Goal: Complete application form: Complete application form

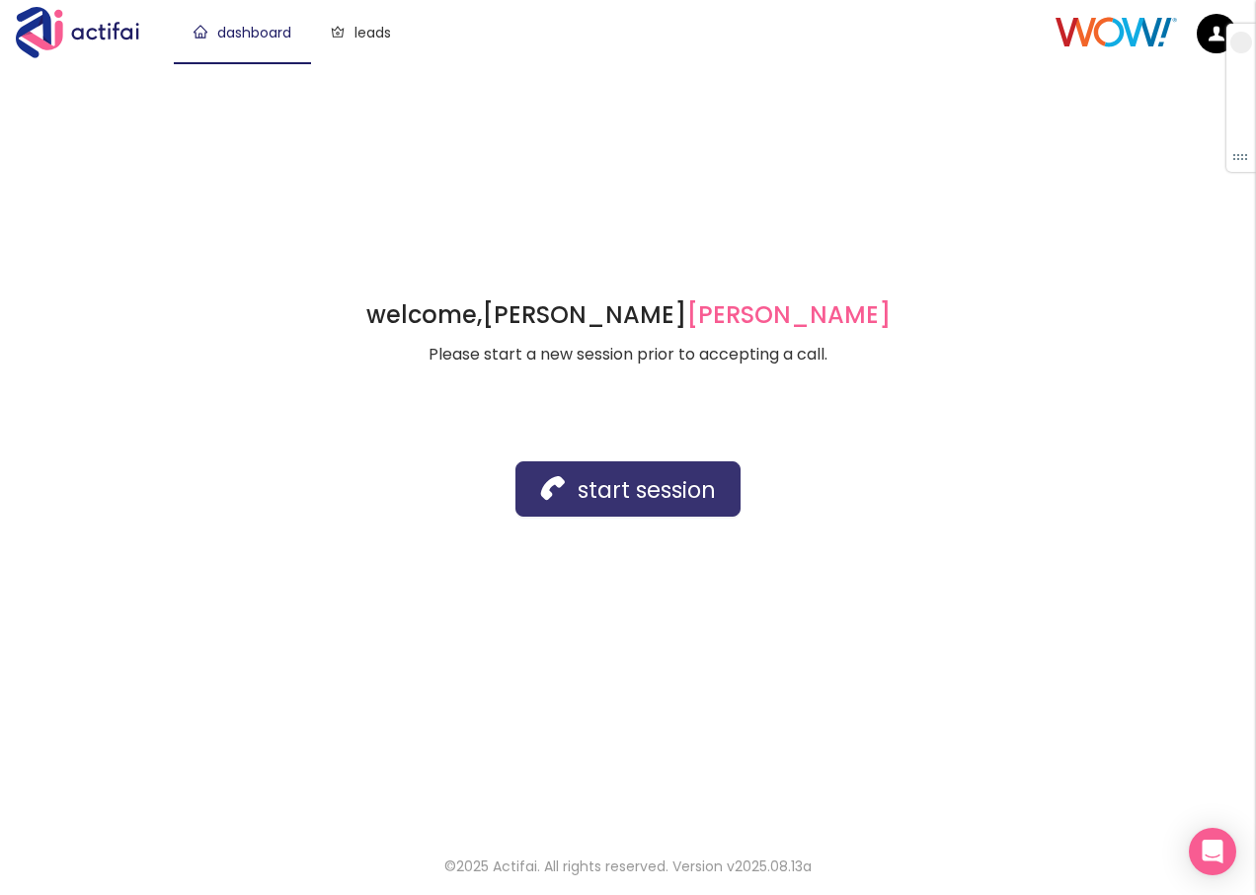
click at [545, 493] on button "start session" at bounding box center [628, 488] width 225 height 55
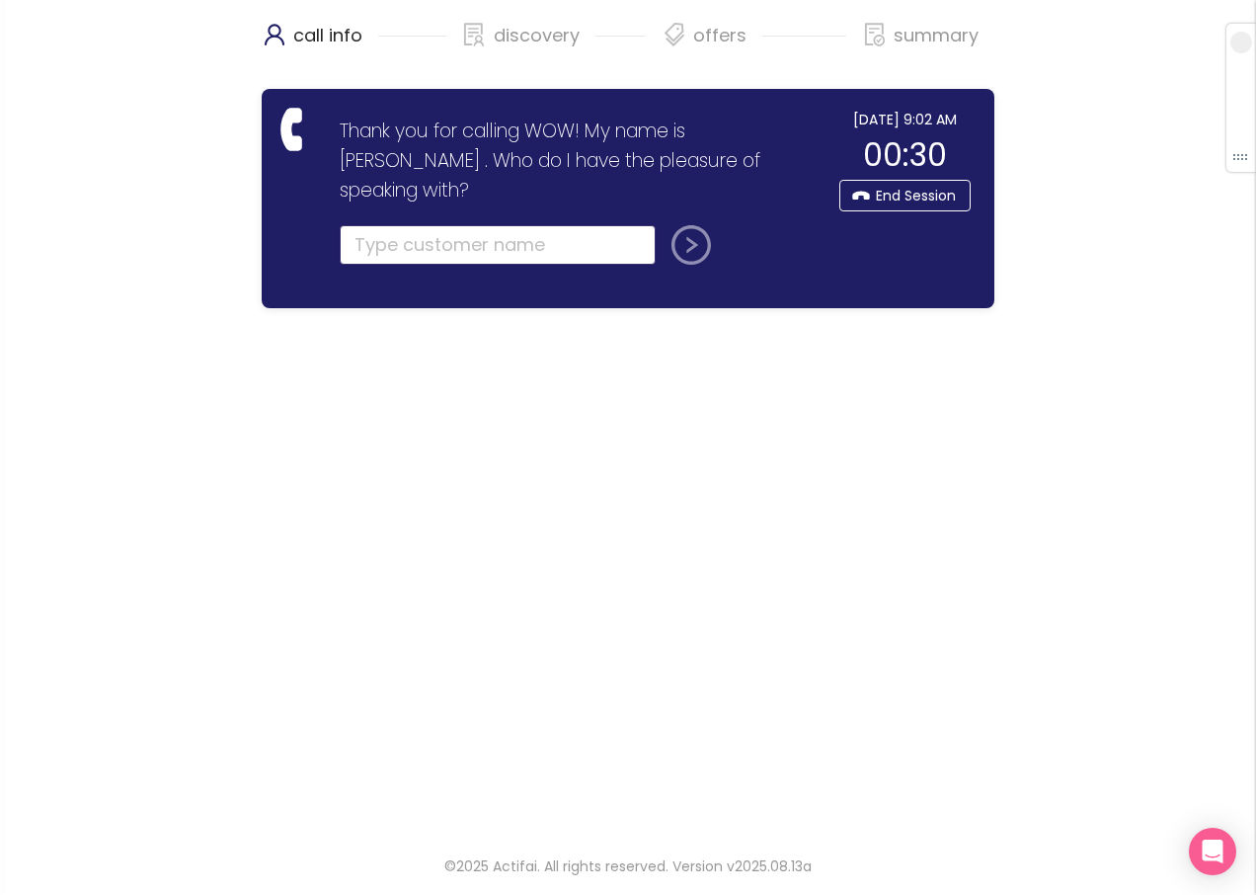
click at [383, 225] on input "text" at bounding box center [498, 245] width 316 height 40
type input "[PERSON_NAME]"
click at [664, 225] on button "submit" at bounding box center [687, 245] width 47 height 40
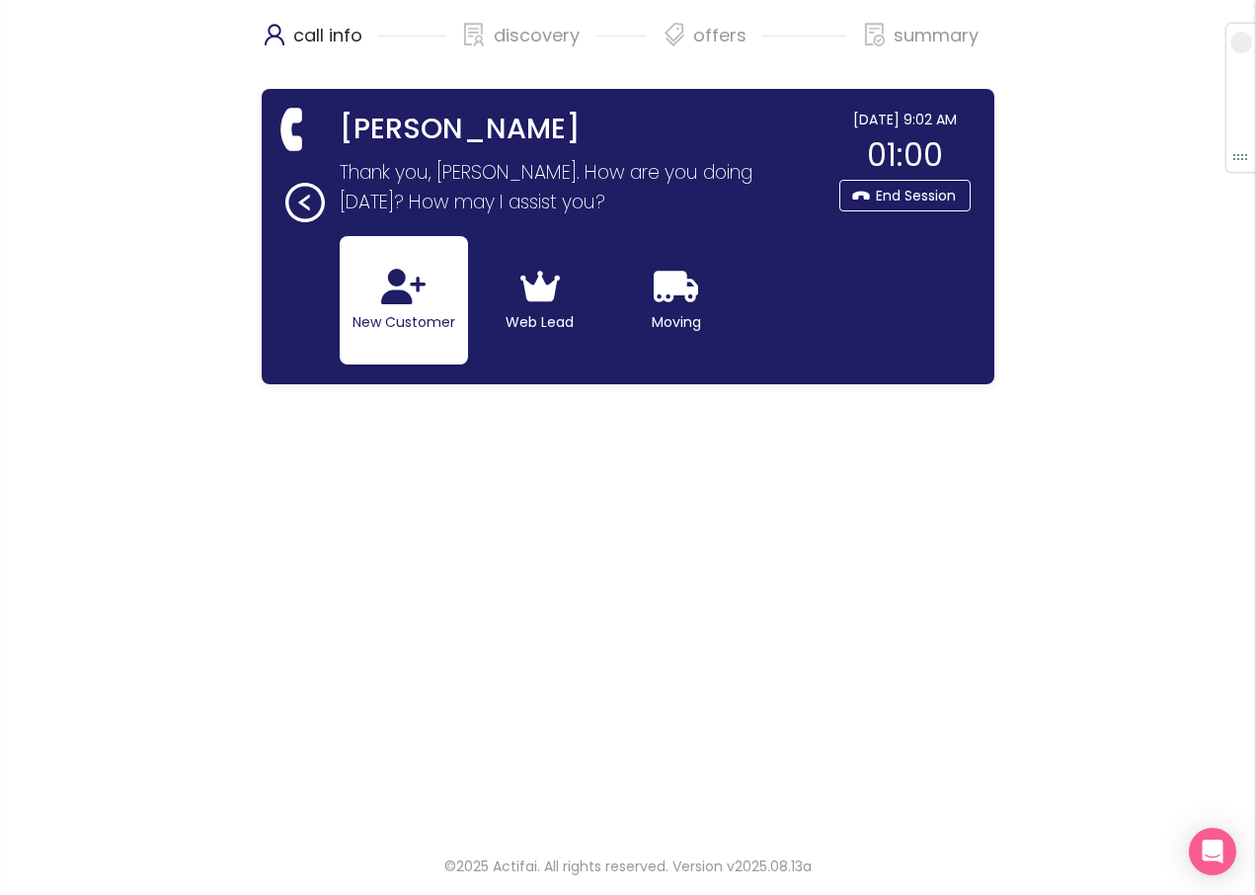
click at [368, 304] on button "New Customer" at bounding box center [404, 300] width 128 height 128
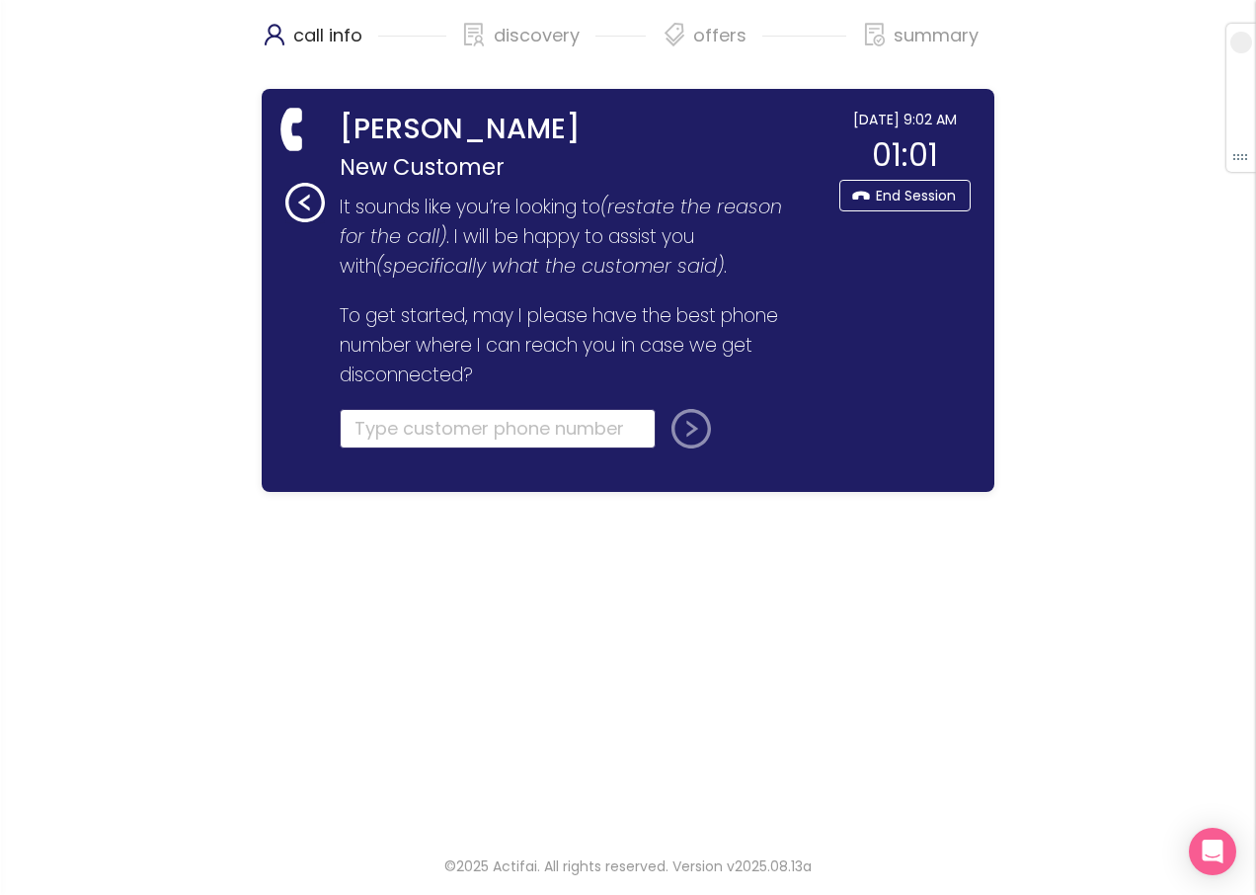
click at [379, 433] on input "tel" at bounding box center [498, 429] width 316 height 40
type input "[PHONE_NUMBER]"
drag, startPoint x: 685, startPoint y: 437, endPoint x: 689, endPoint y: 424, distance: 13.4
click at [689, 424] on button "submit" at bounding box center [687, 429] width 47 height 40
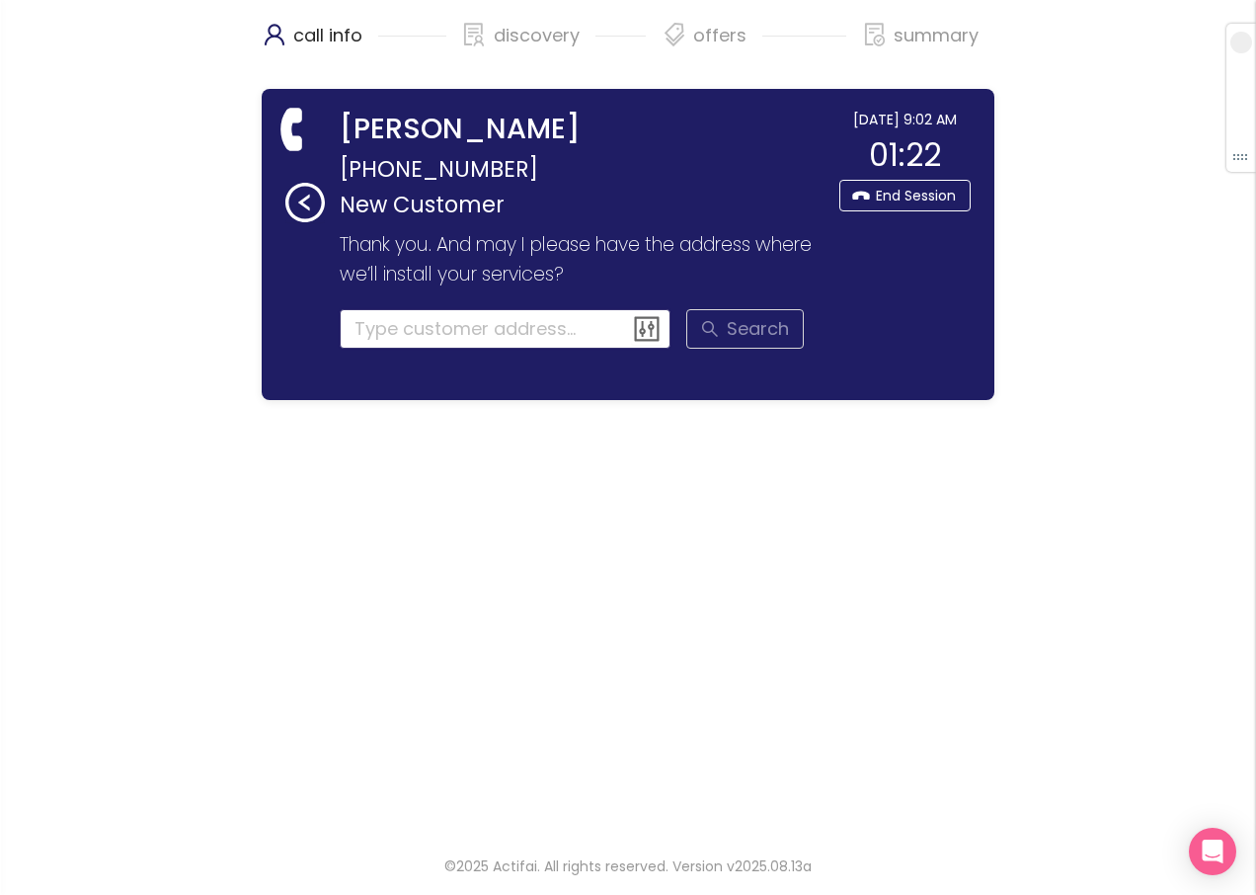
click at [395, 331] on input at bounding box center [506, 329] width 332 height 40
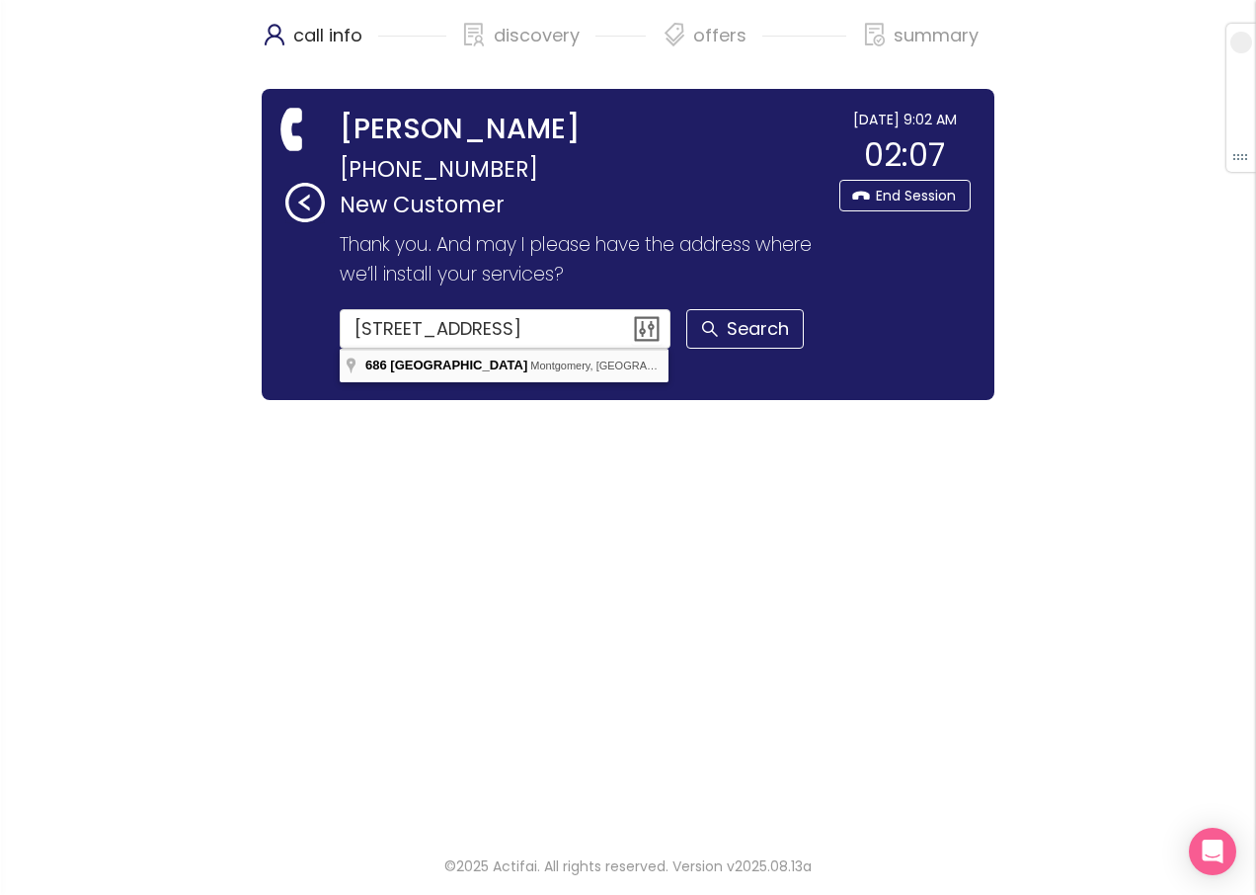
type input "[STREET_ADDRESS]"
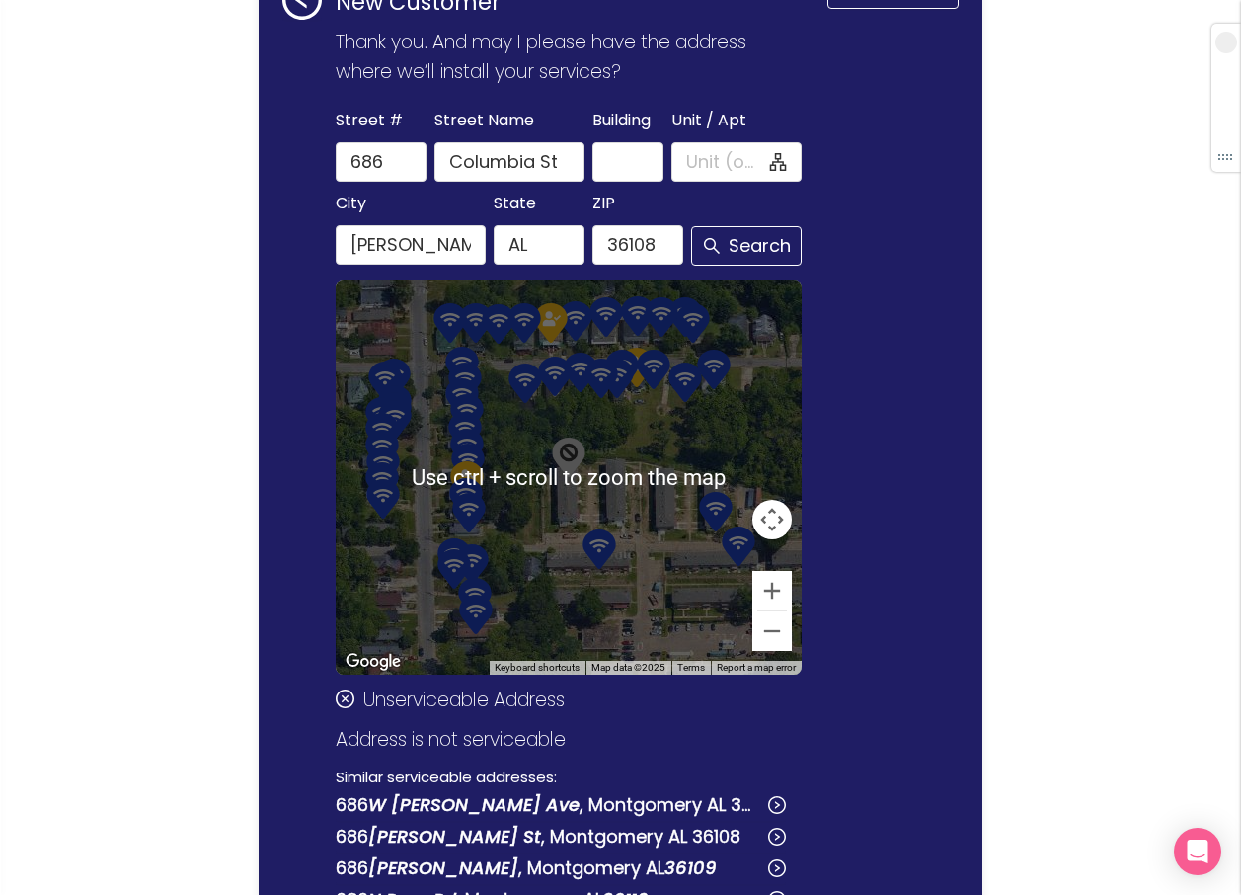
scroll to position [198, 0]
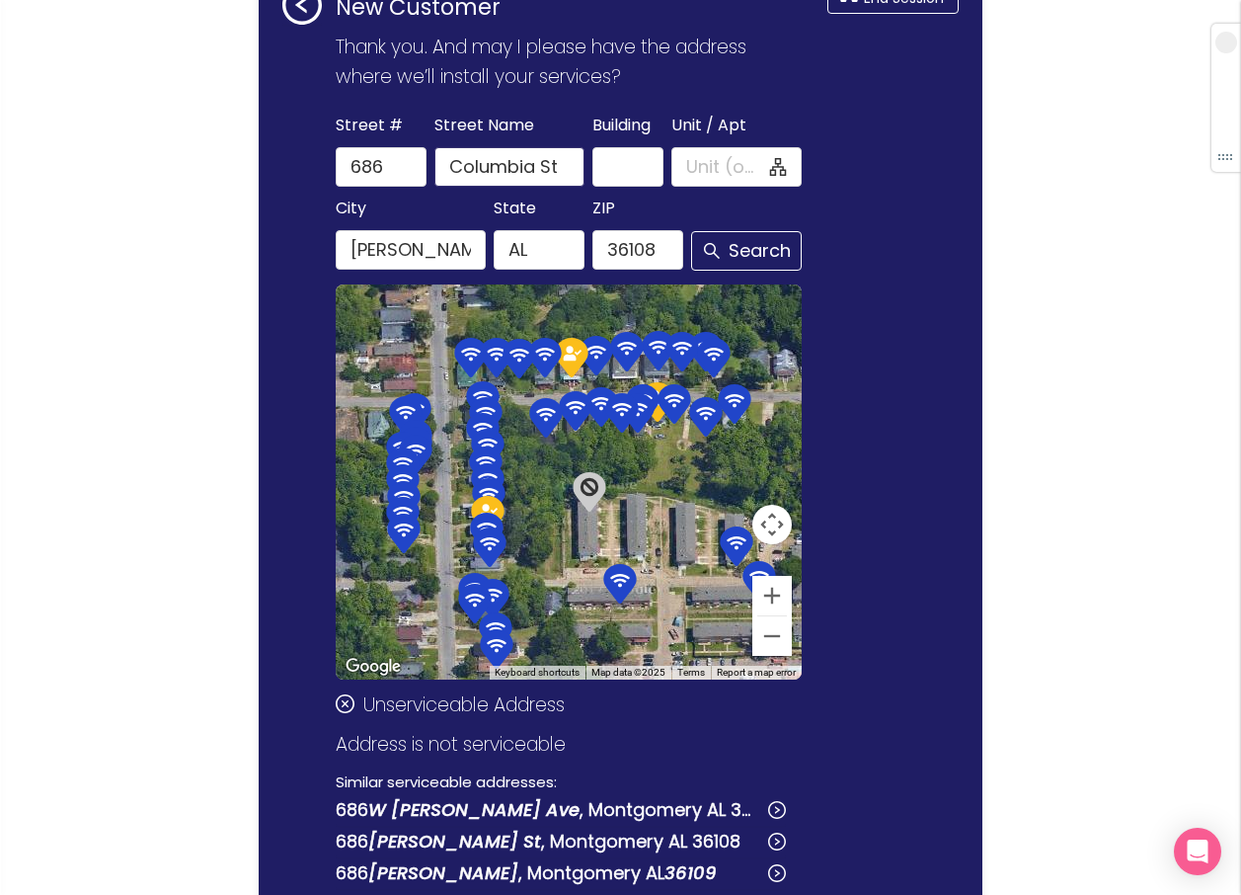
drag, startPoint x: 565, startPoint y: 168, endPoint x: 543, endPoint y: 173, distance: 22.3
click at [543, 173] on input "Columbia St" at bounding box center [510, 167] width 150 height 40
click at [744, 255] on button "Search" at bounding box center [746, 251] width 111 height 40
type input "Columbia Ave"
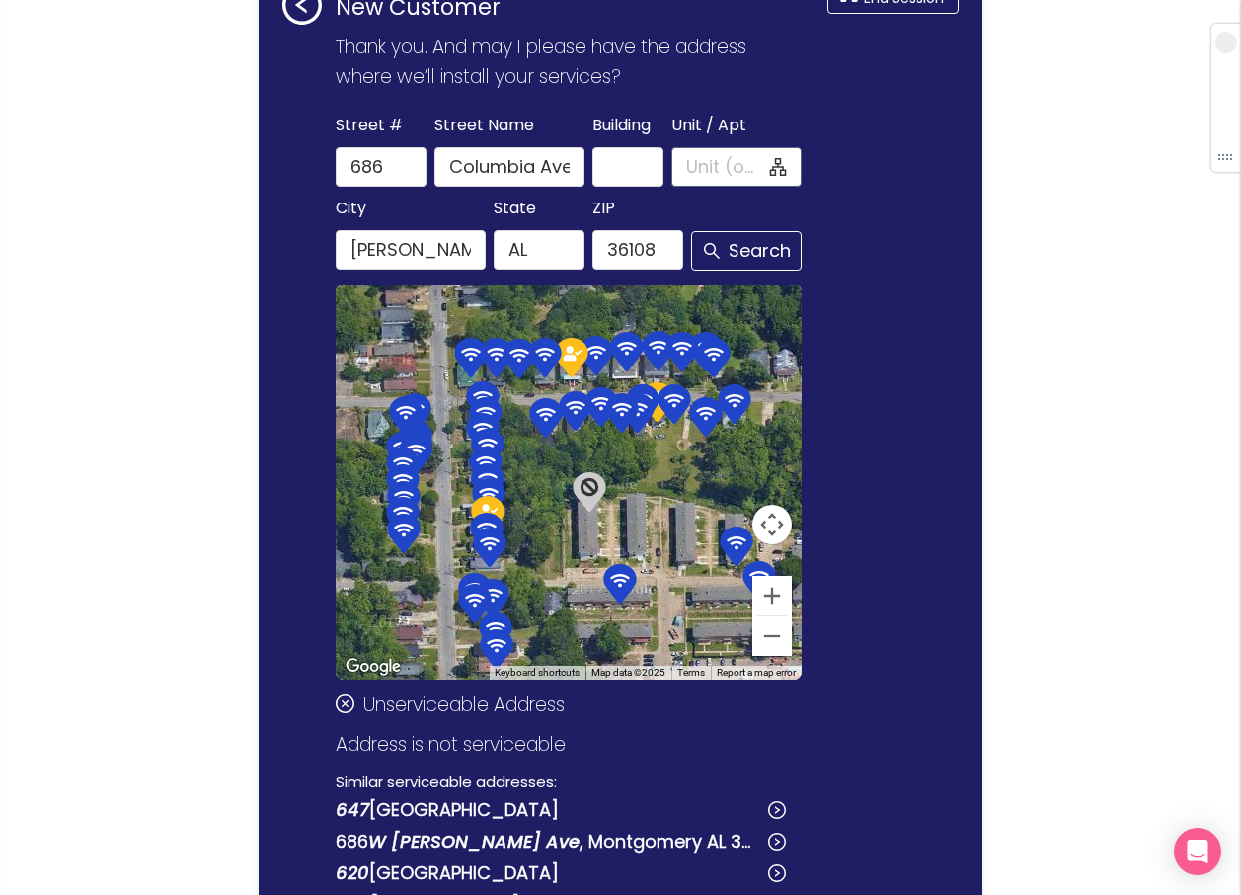
click at [704, 162] on input "Unit / Apt" at bounding box center [725, 167] width 79 height 28
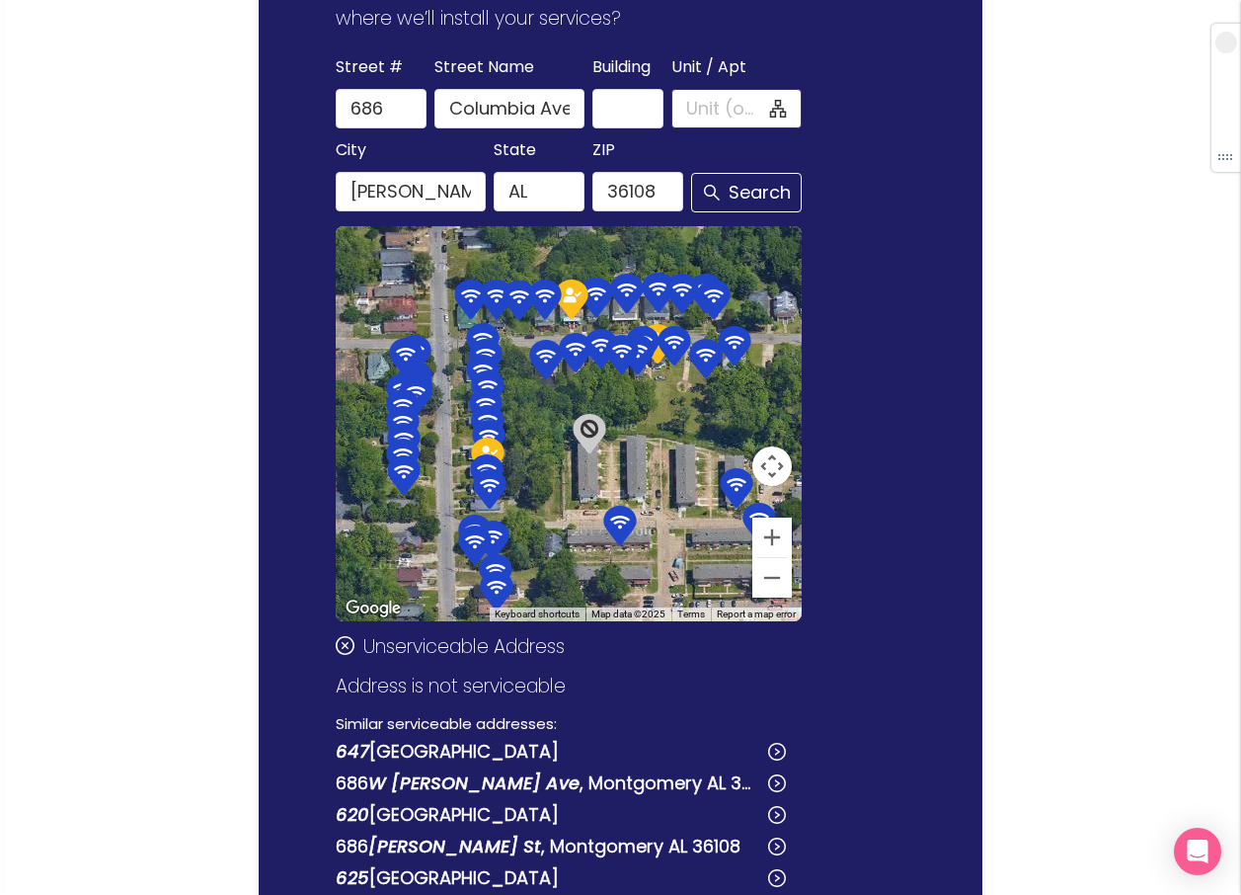
scroll to position [180, 0]
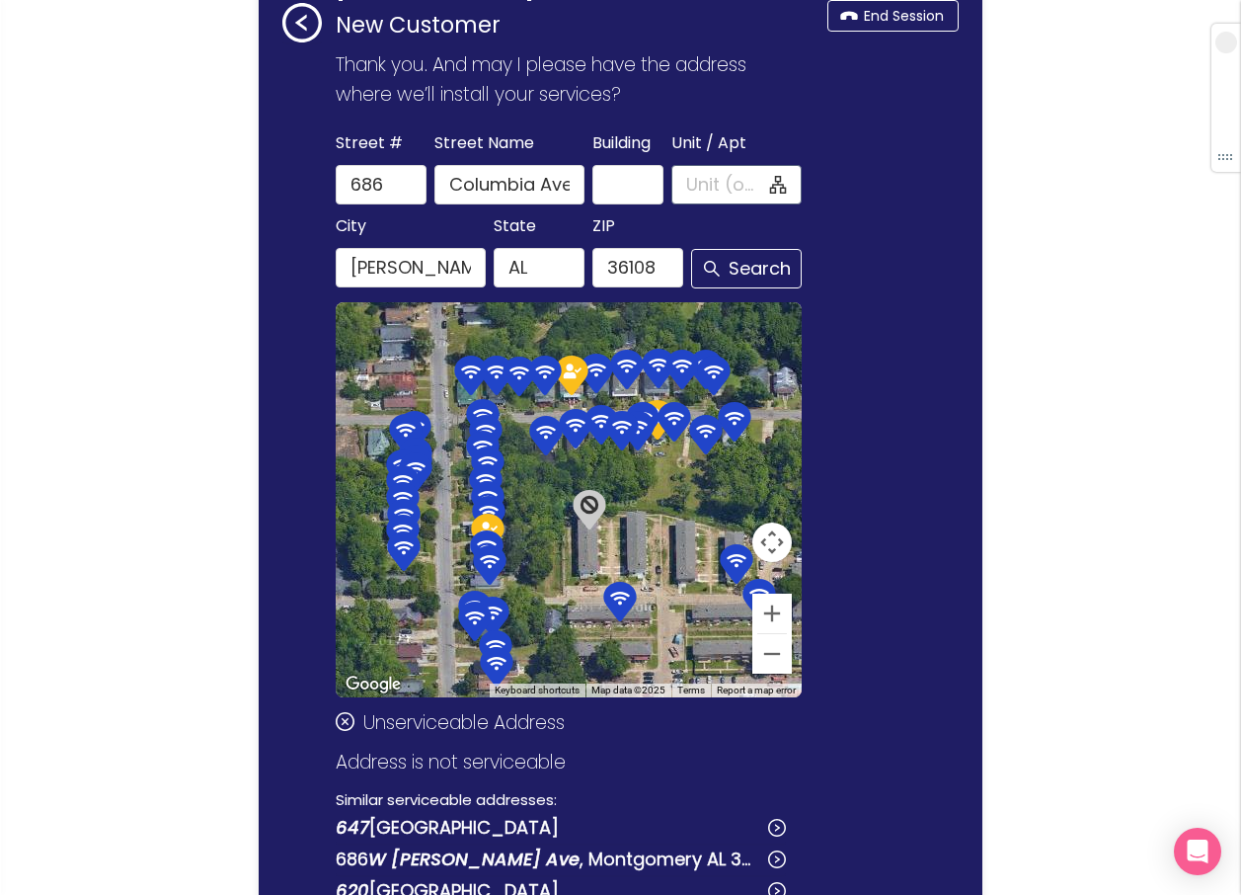
click at [686, 185] on input "Unit / Apt" at bounding box center [725, 185] width 79 height 28
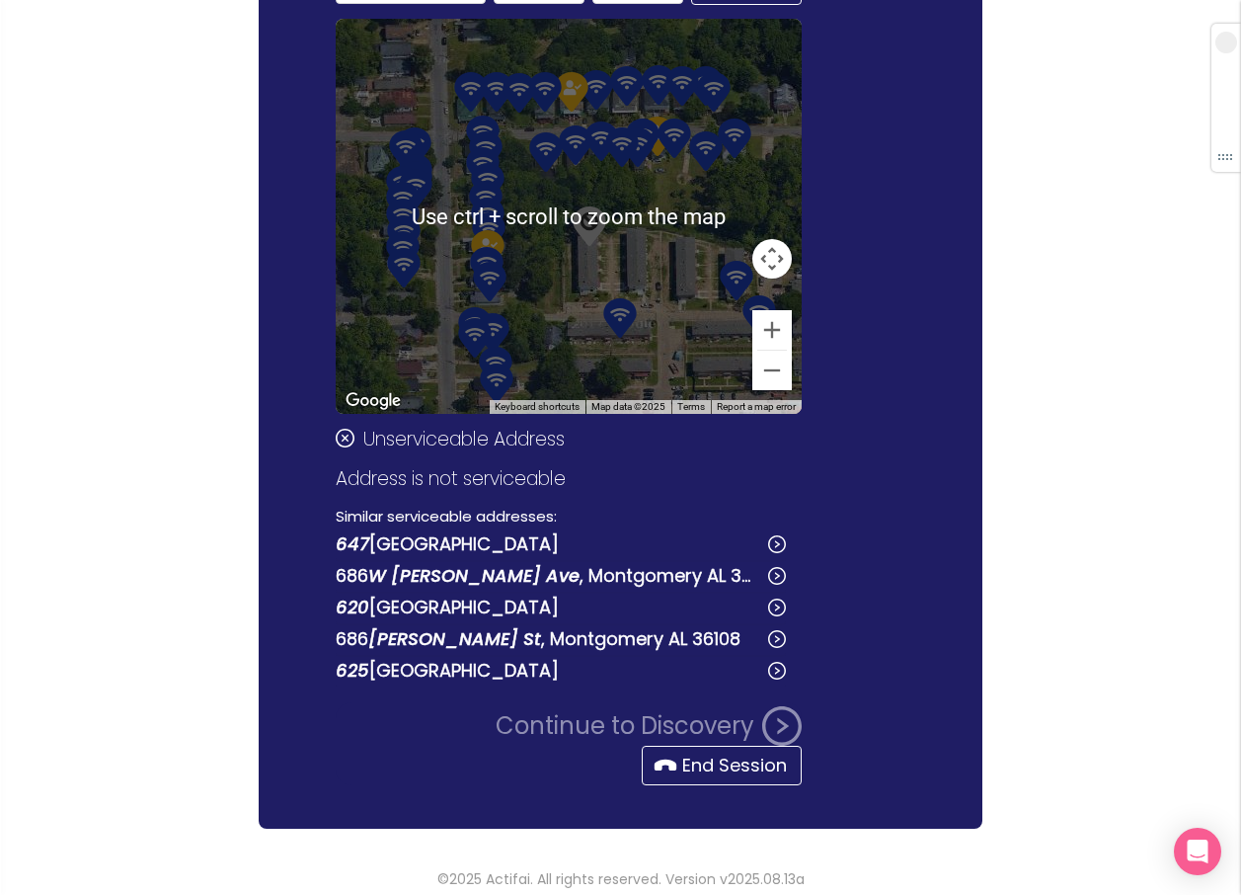
scroll to position [476, 0]
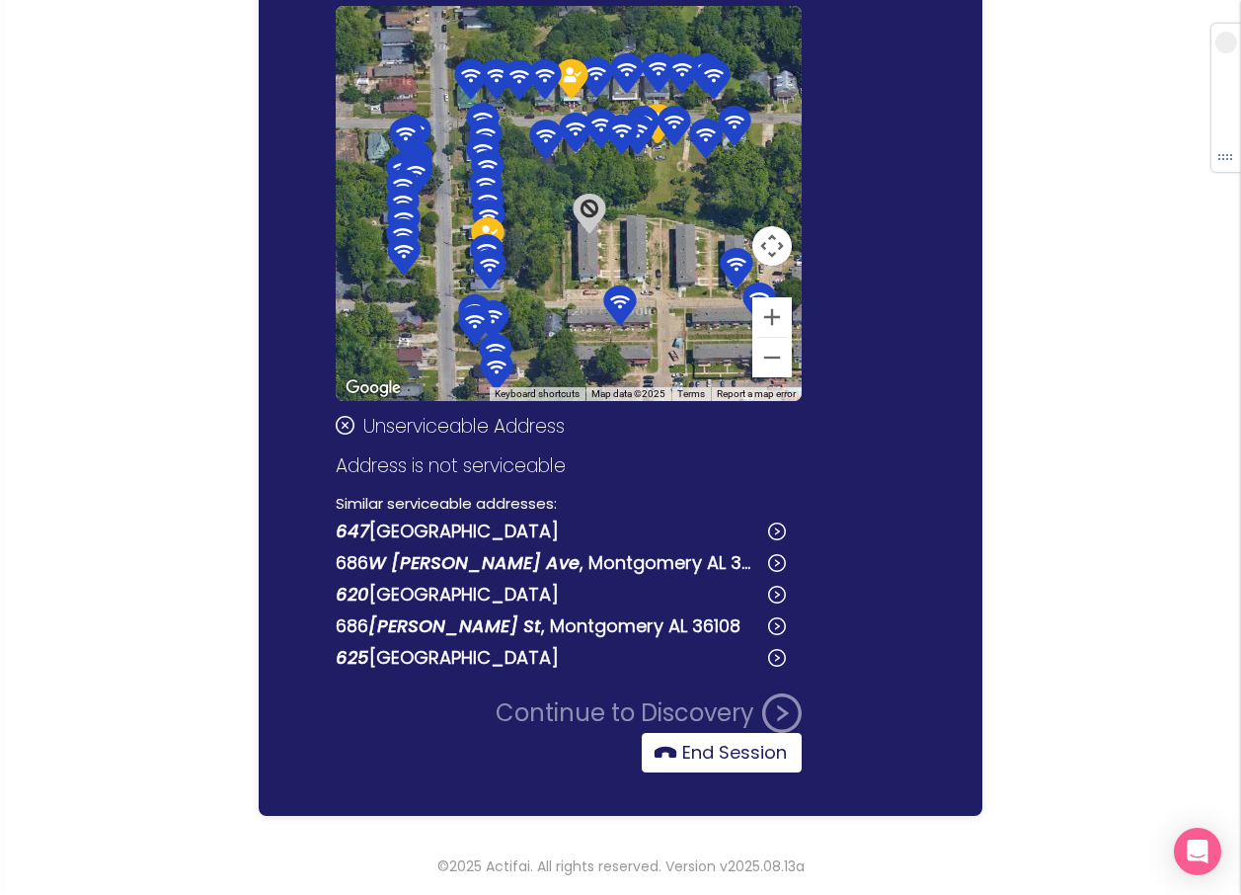
click at [712, 754] on button "End Session" at bounding box center [722, 753] width 160 height 40
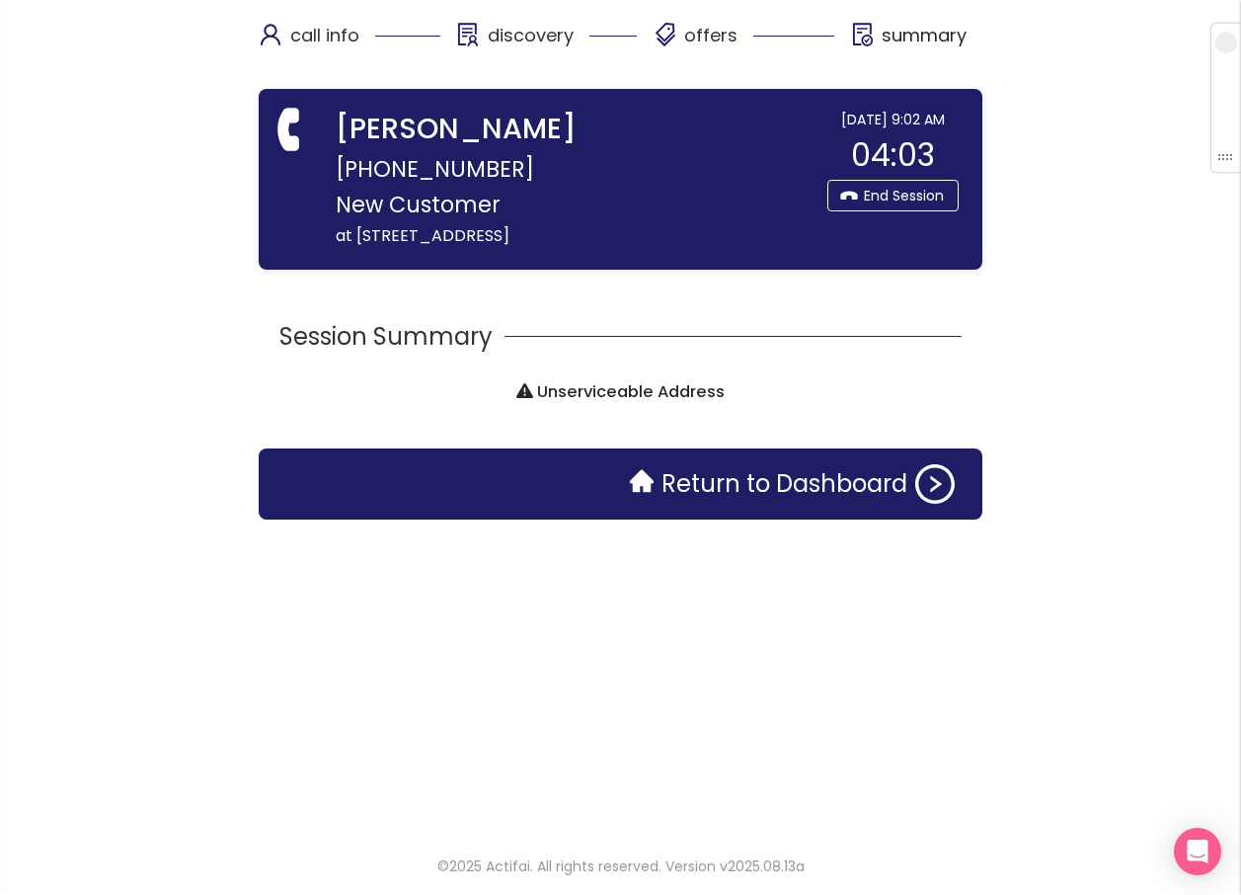
scroll to position [0, 0]
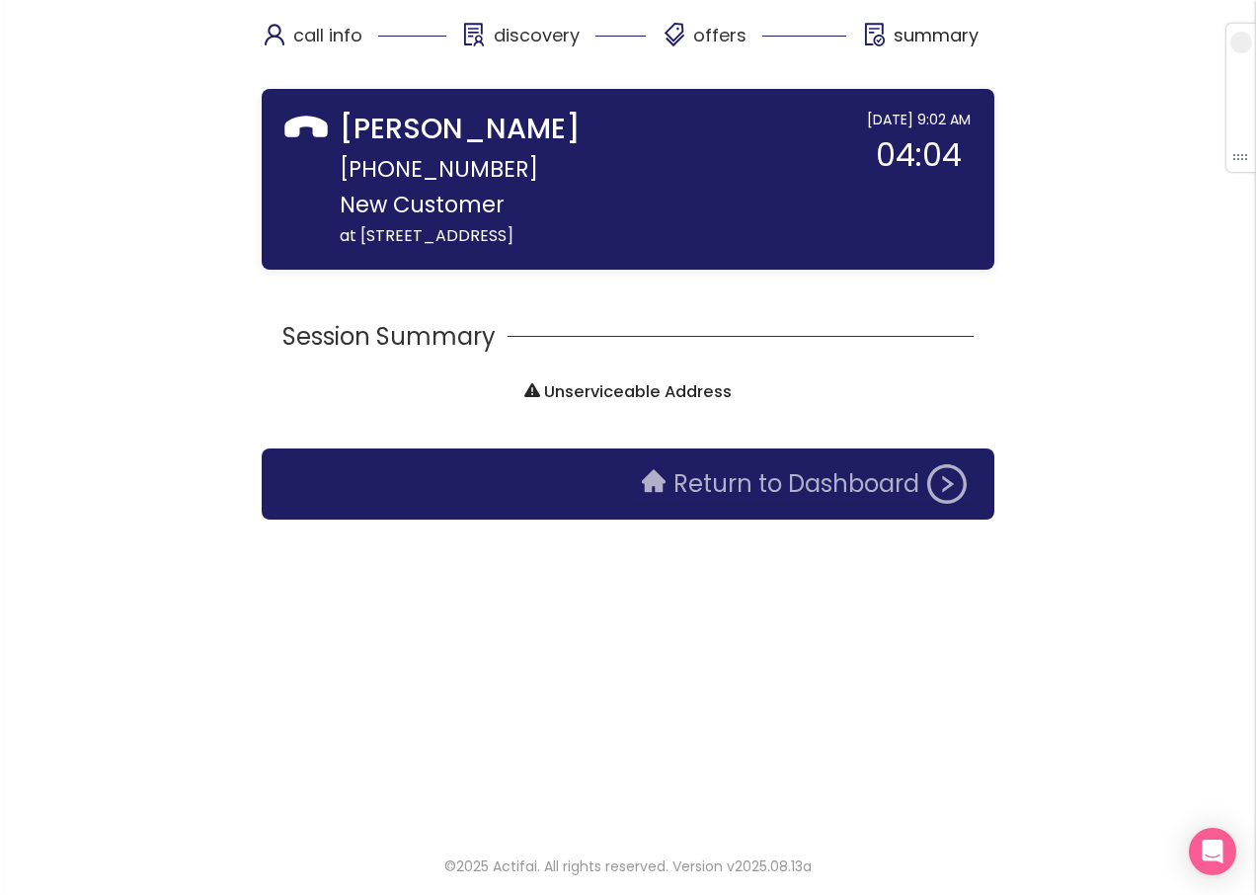
click at [681, 491] on button "Return to Dashboard" at bounding box center [804, 484] width 349 height 40
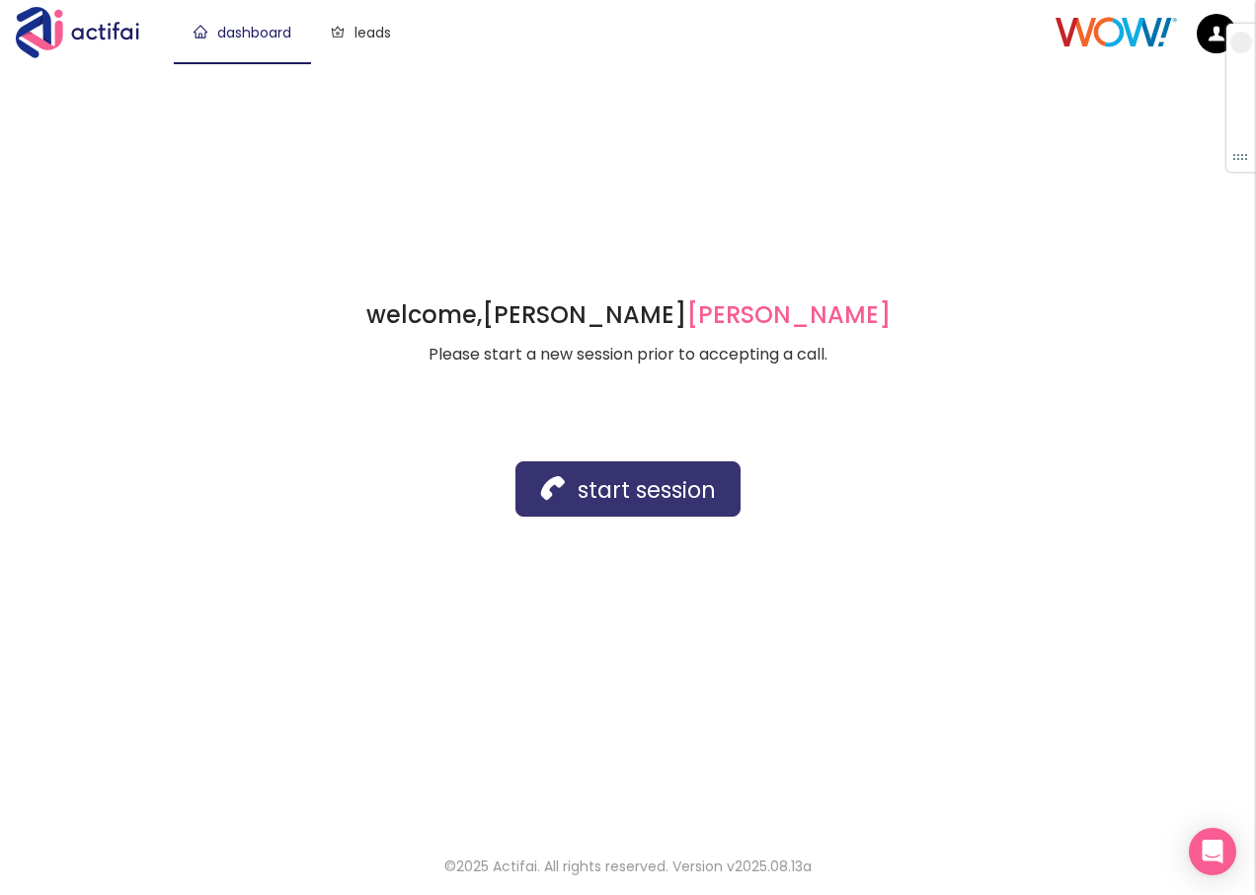
click at [594, 507] on button "start session" at bounding box center [628, 488] width 225 height 55
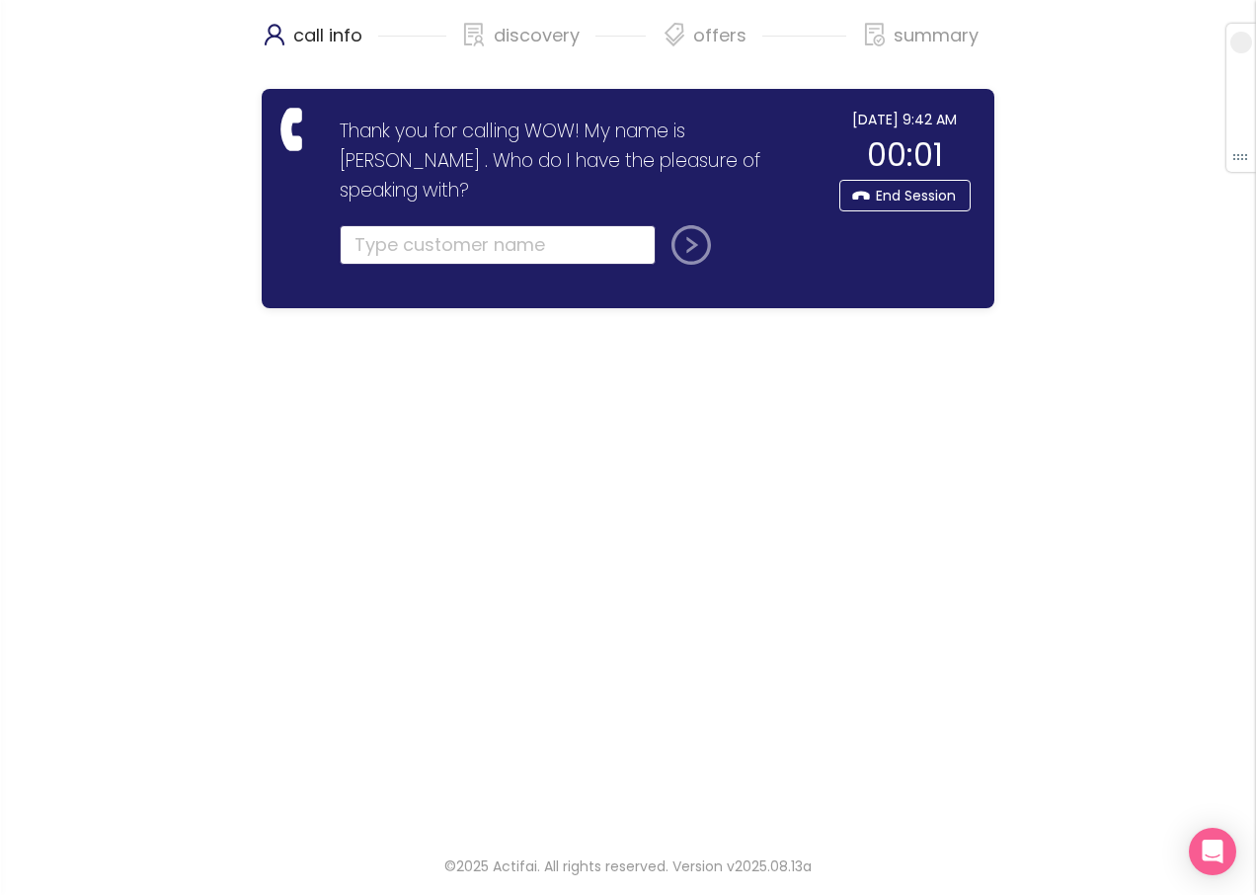
click at [404, 225] on input "text" at bounding box center [498, 245] width 316 height 40
type input "[PERSON_NAME]"
click at [664, 225] on button "submit" at bounding box center [687, 245] width 47 height 40
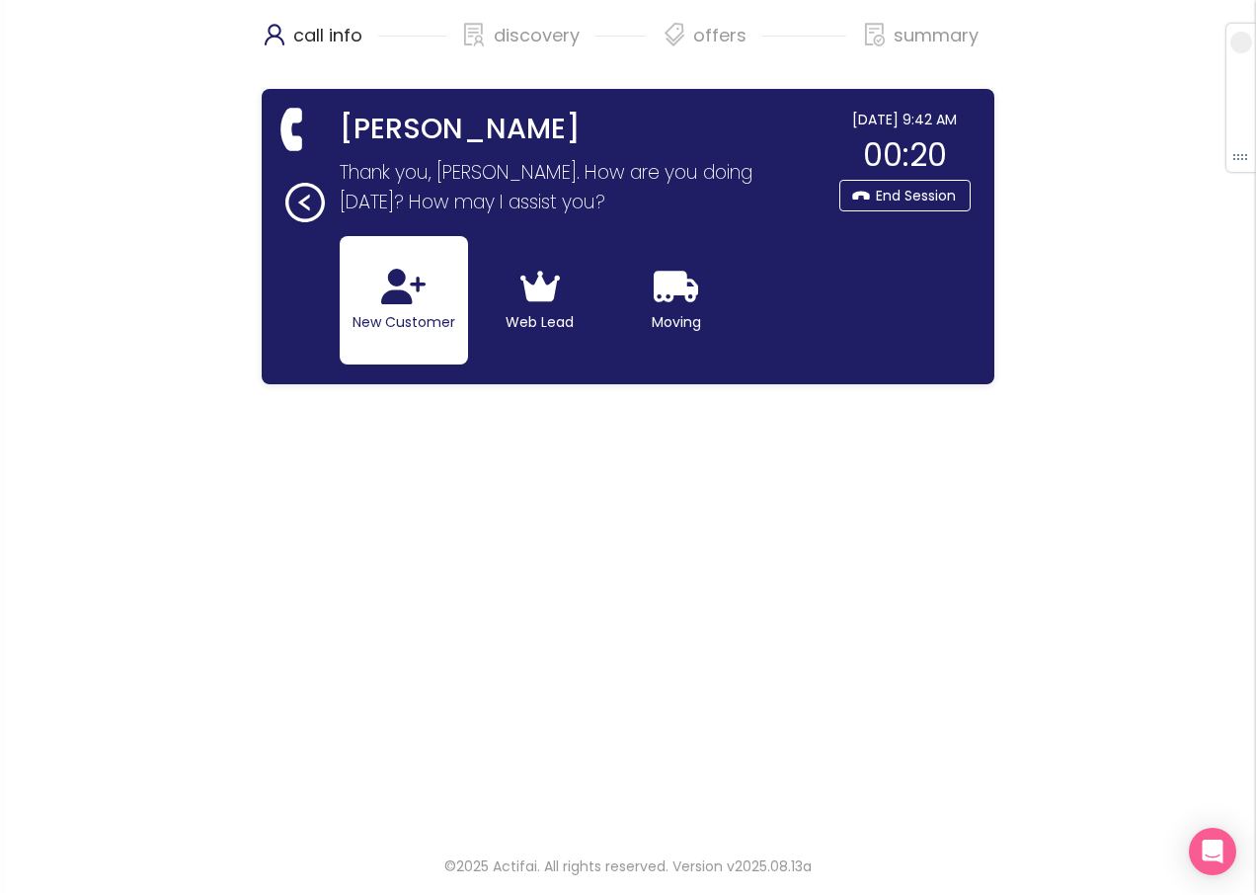
click at [359, 305] on button "New Customer" at bounding box center [404, 300] width 128 height 128
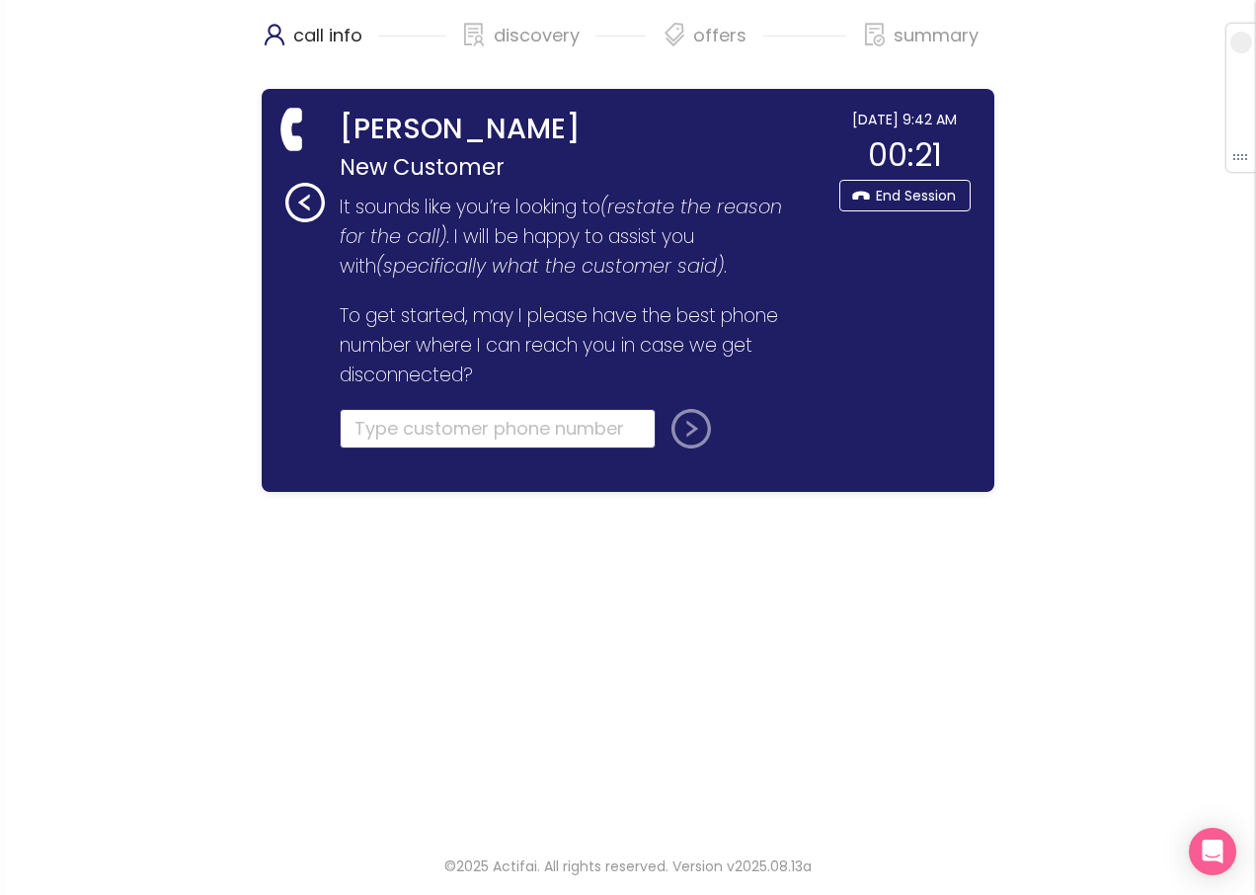
click at [460, 420] on input "tel" at bounding box center [498, 429] width 316 height 40
type input "[PHONE_NUMBER]"
click at [681, 426] on button "submit" at bounding box center [687, 429] width 47 height 40
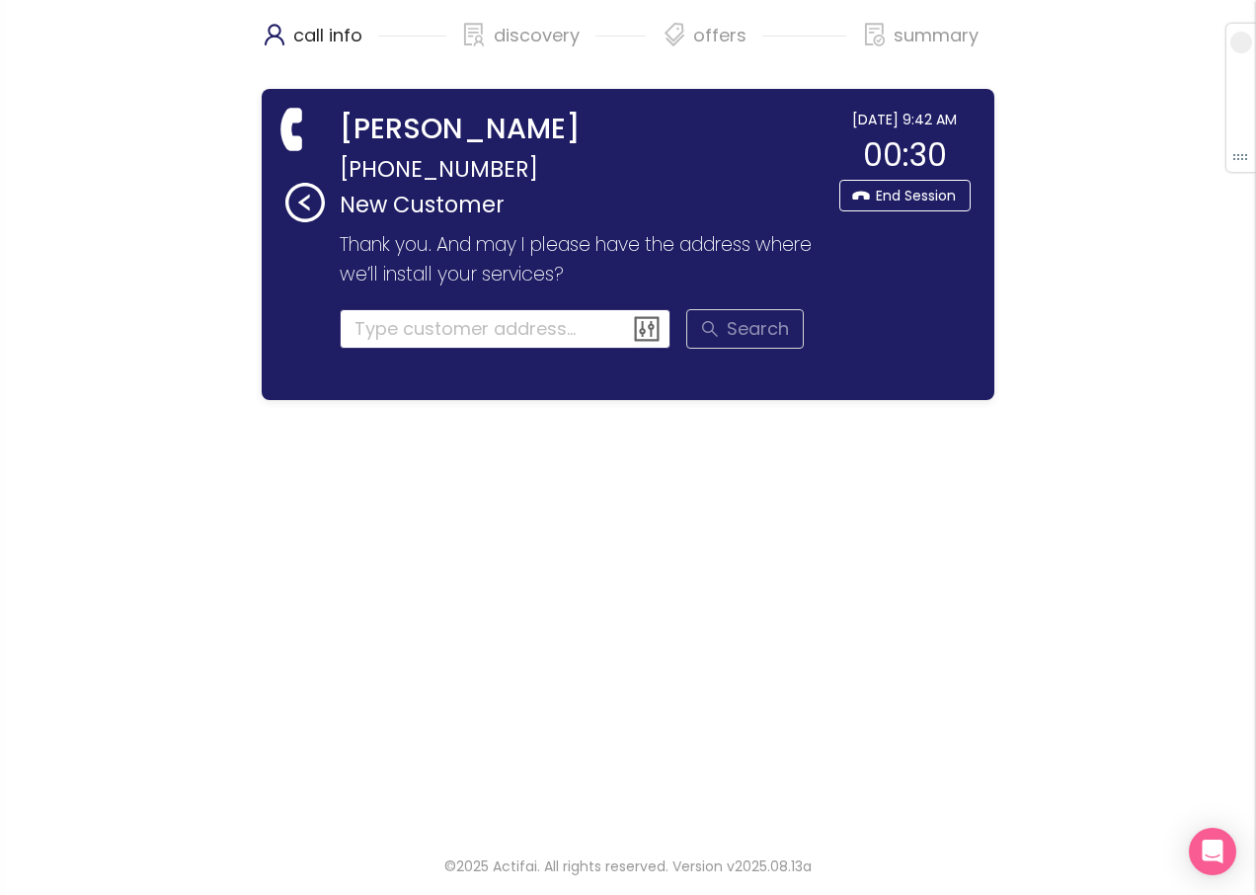
click at [376, 325] on input at bounding box center [506, 329] width 332 height 40
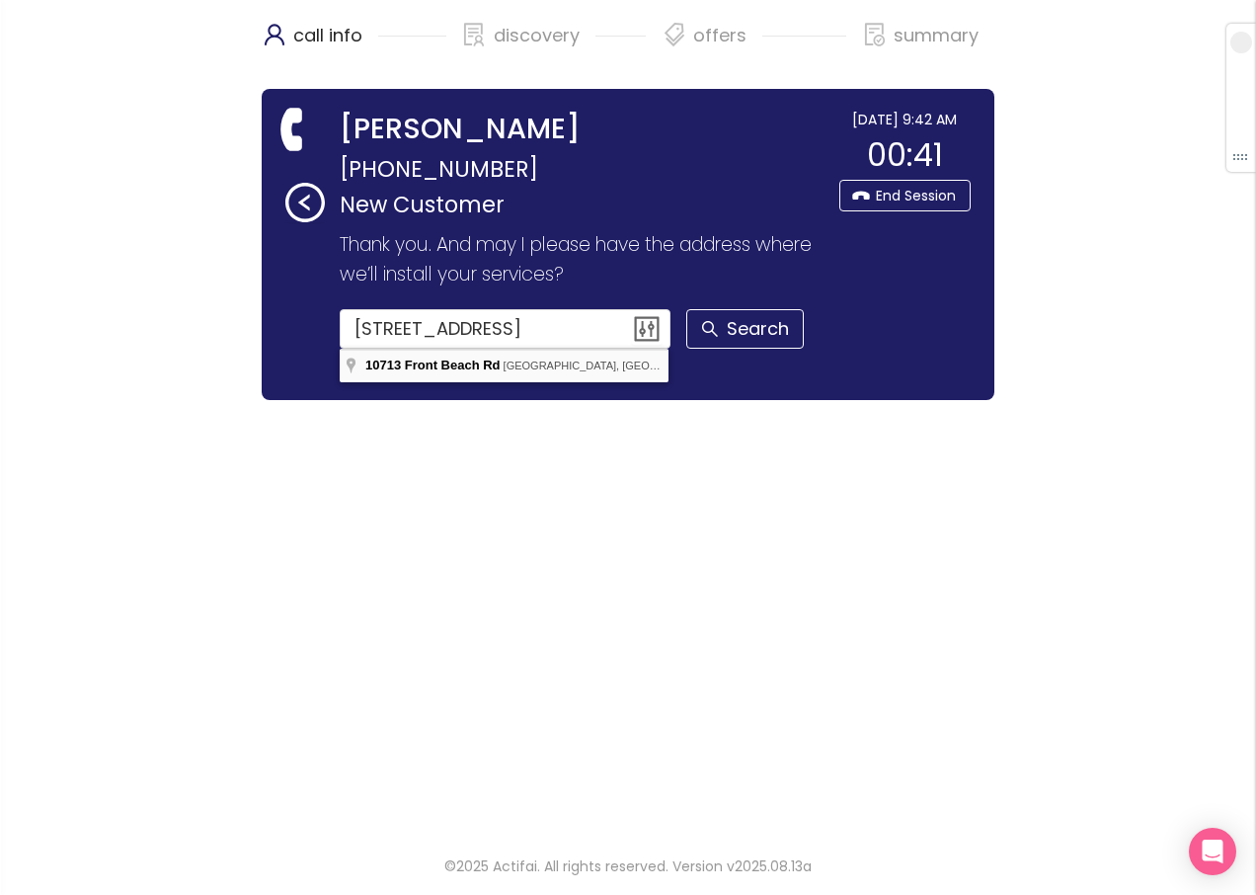
type input "[STREET_ADDRESS]"
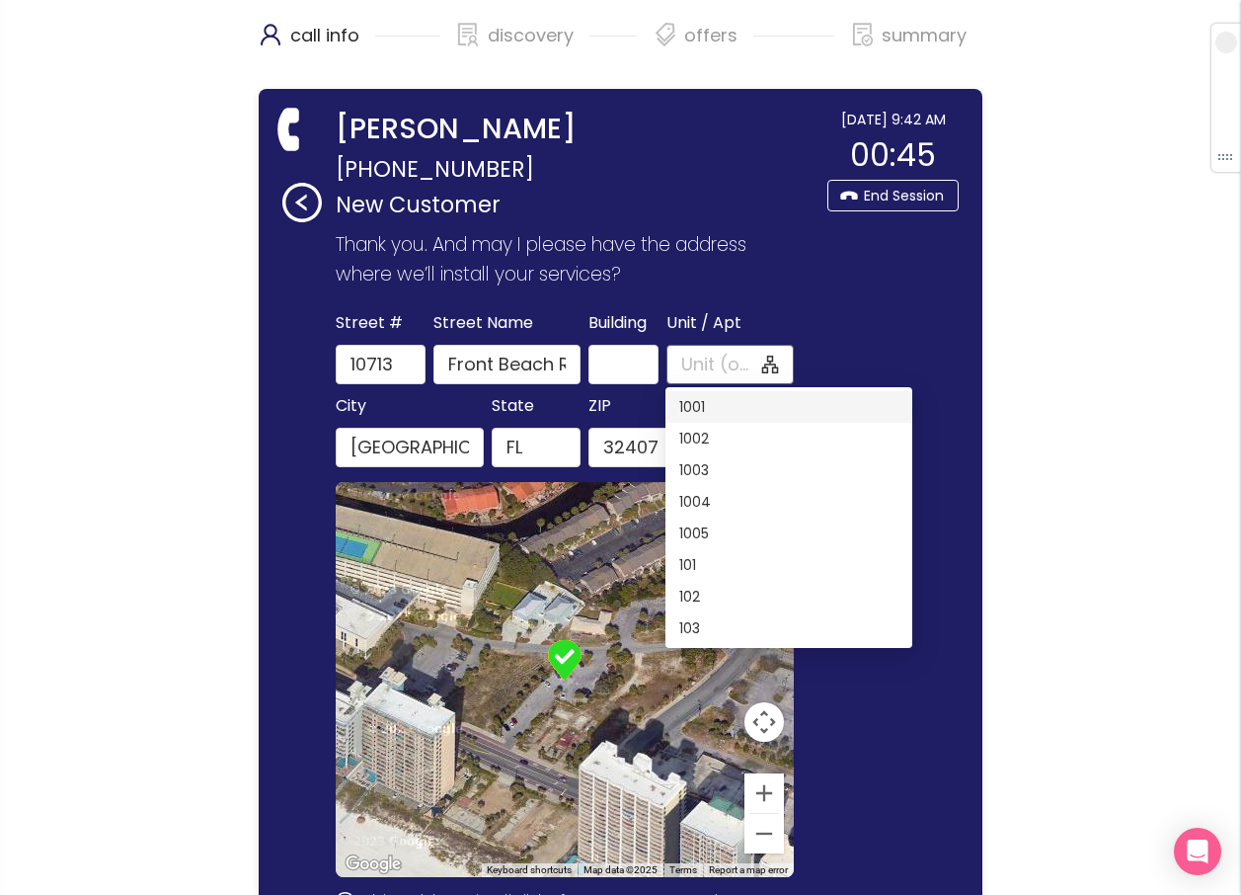
click at [687, 363] on input "Unit / Apt" at bounding box center [719, 365] width 77 height 28
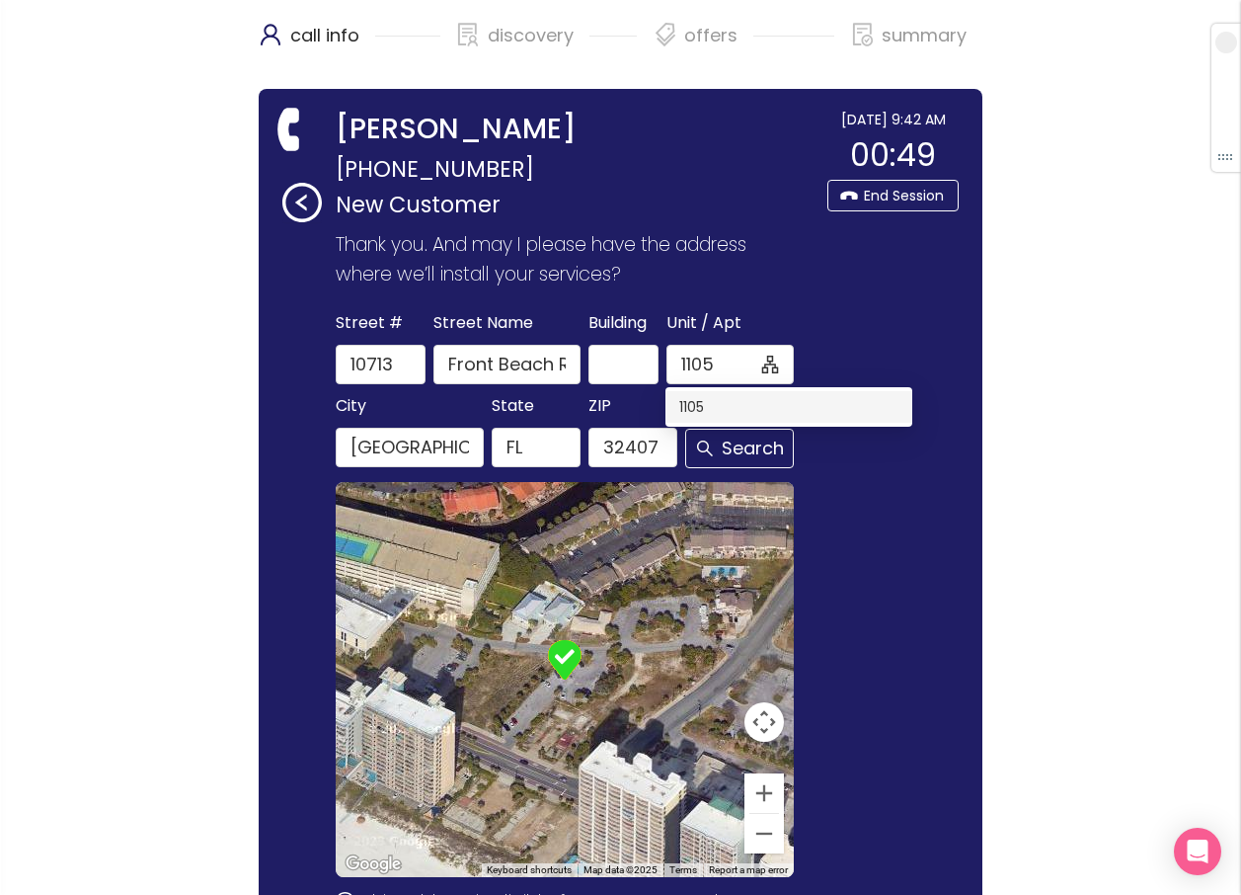
click at [725, 408] on div "1105" at bounding box center [789, 407] width 219 height 22
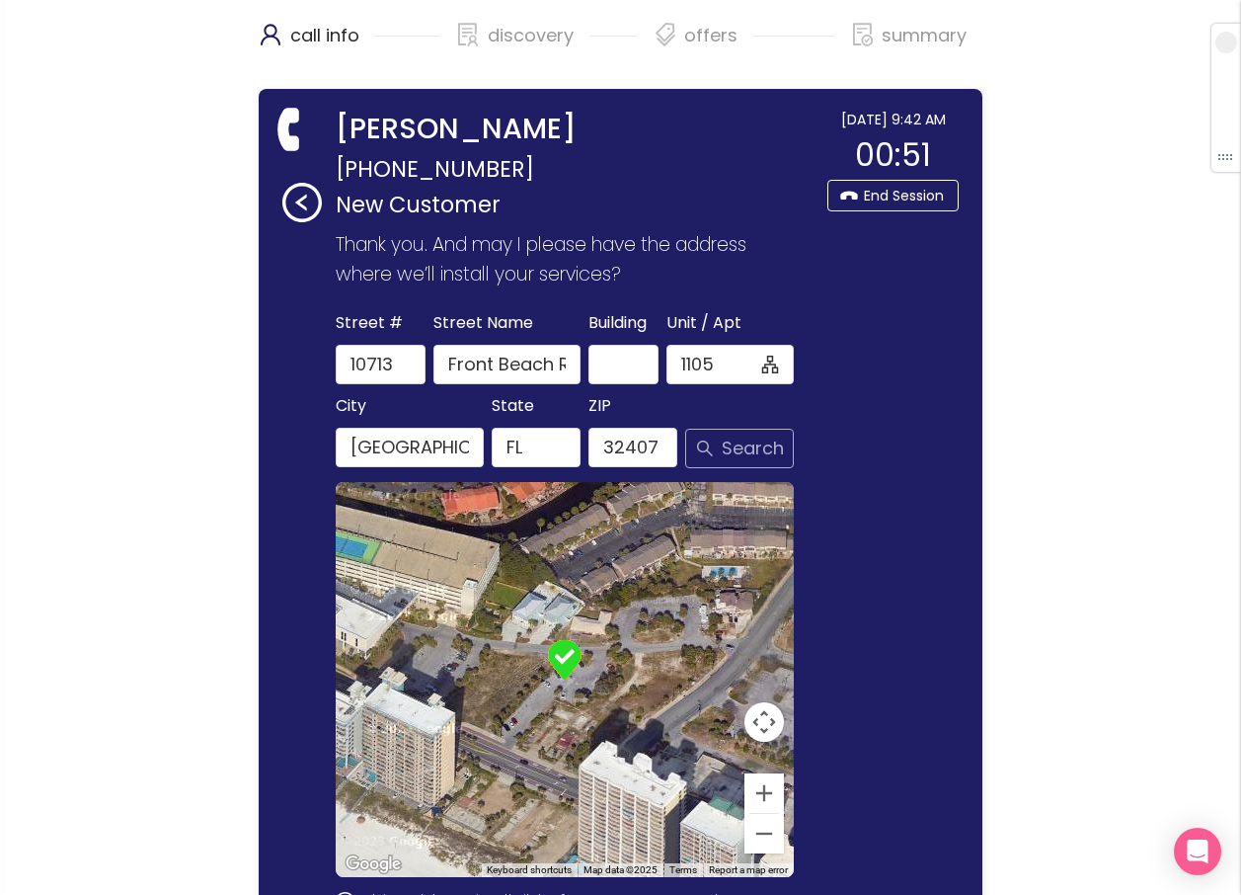
click at [725, 444] on button "Search" at bounding box center [739, 449] width 109 height 40
type input "1105"
drag, startPoint x: 554, startPoint y: 368, endPoint x: 581, endPoint y: 370, distance: 26.7
click at [581, 370] on input "Front Beach Rd" at bounding box center [507, 365] width 147 height 40
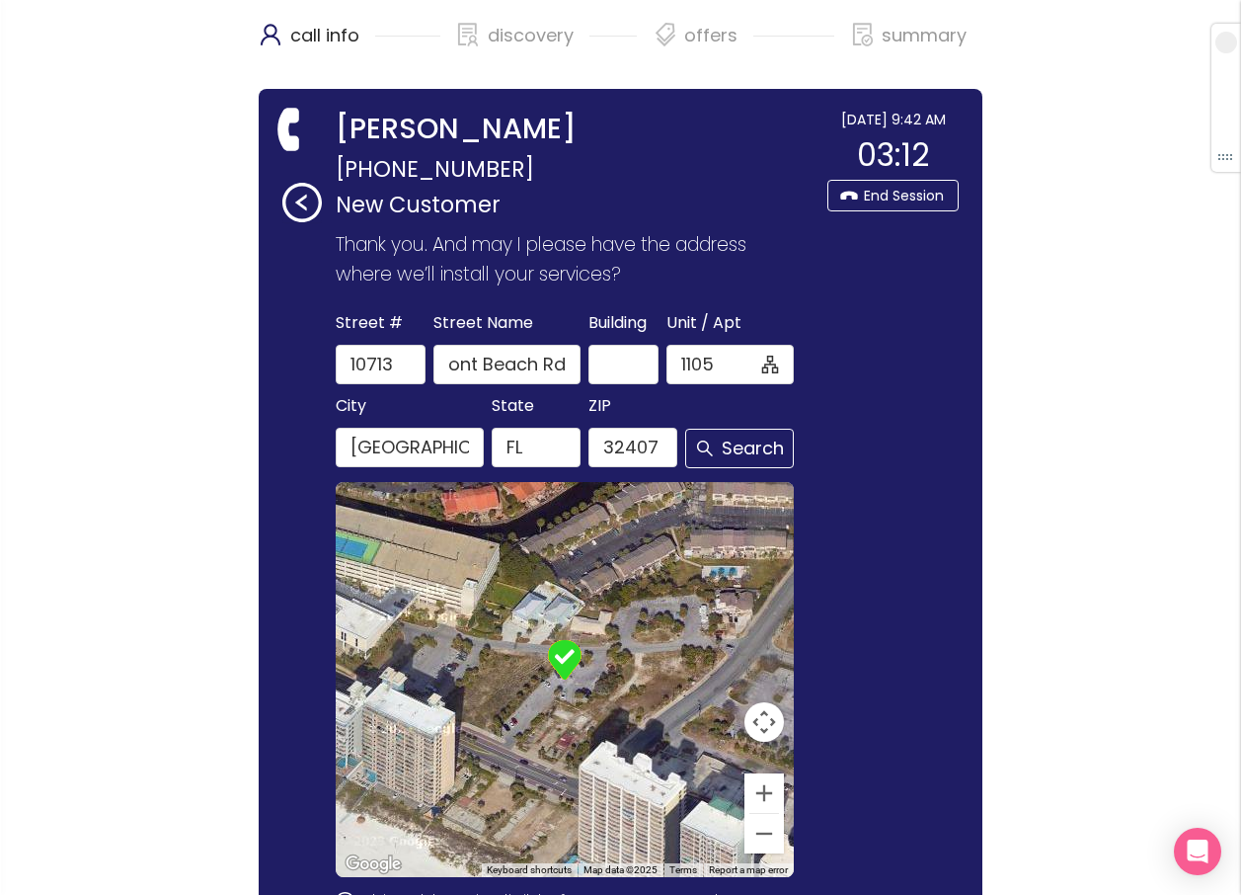
scroll to position [0, 0]
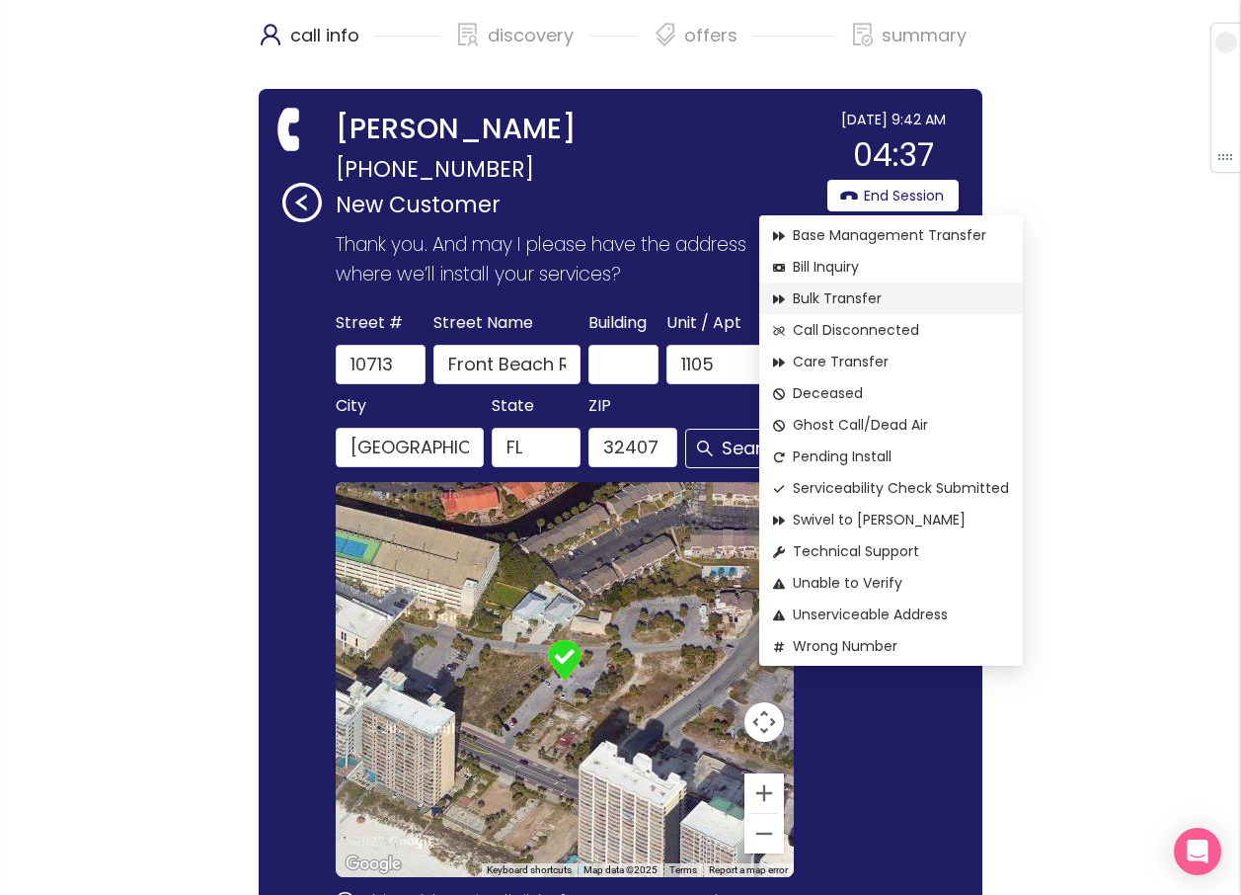
click at [849, 297] on span "Bulk Transfer" at bounding box center [891, 298] width 236 height 22
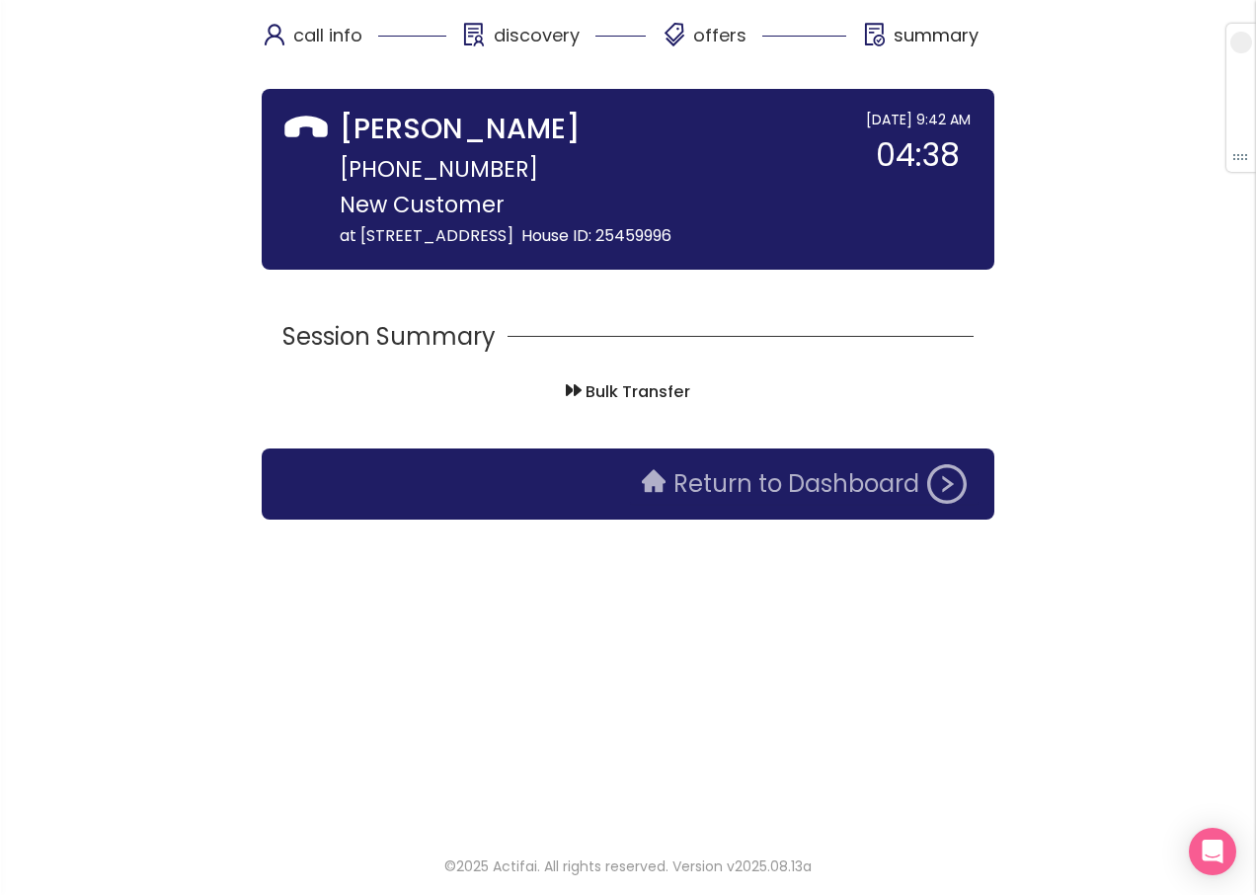
click at [791, 504] on button "Return to Dashboard" at bounding box center [804, 484] width 349 height 40
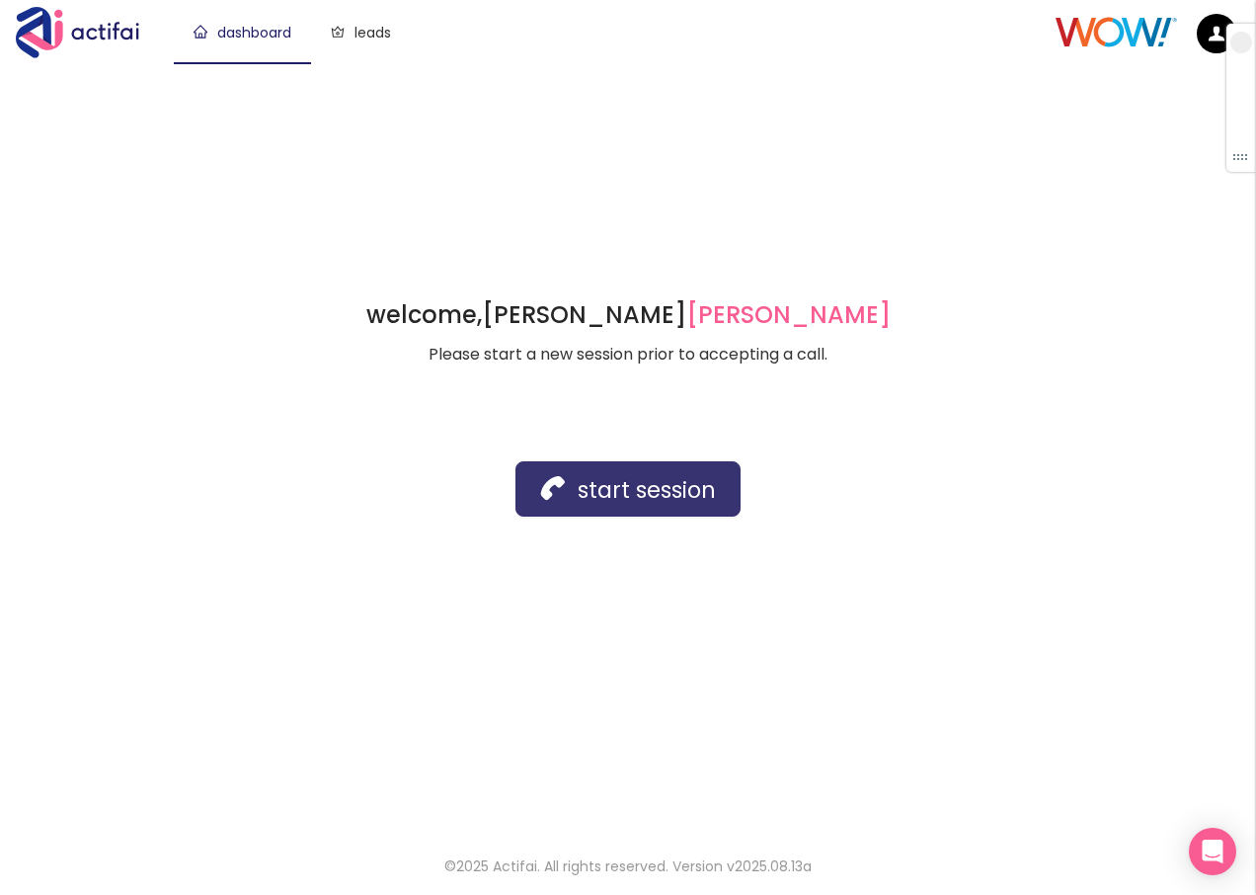
click at [651, 489] on button "start session" at bounding box center [628, 488] width 225 height 55
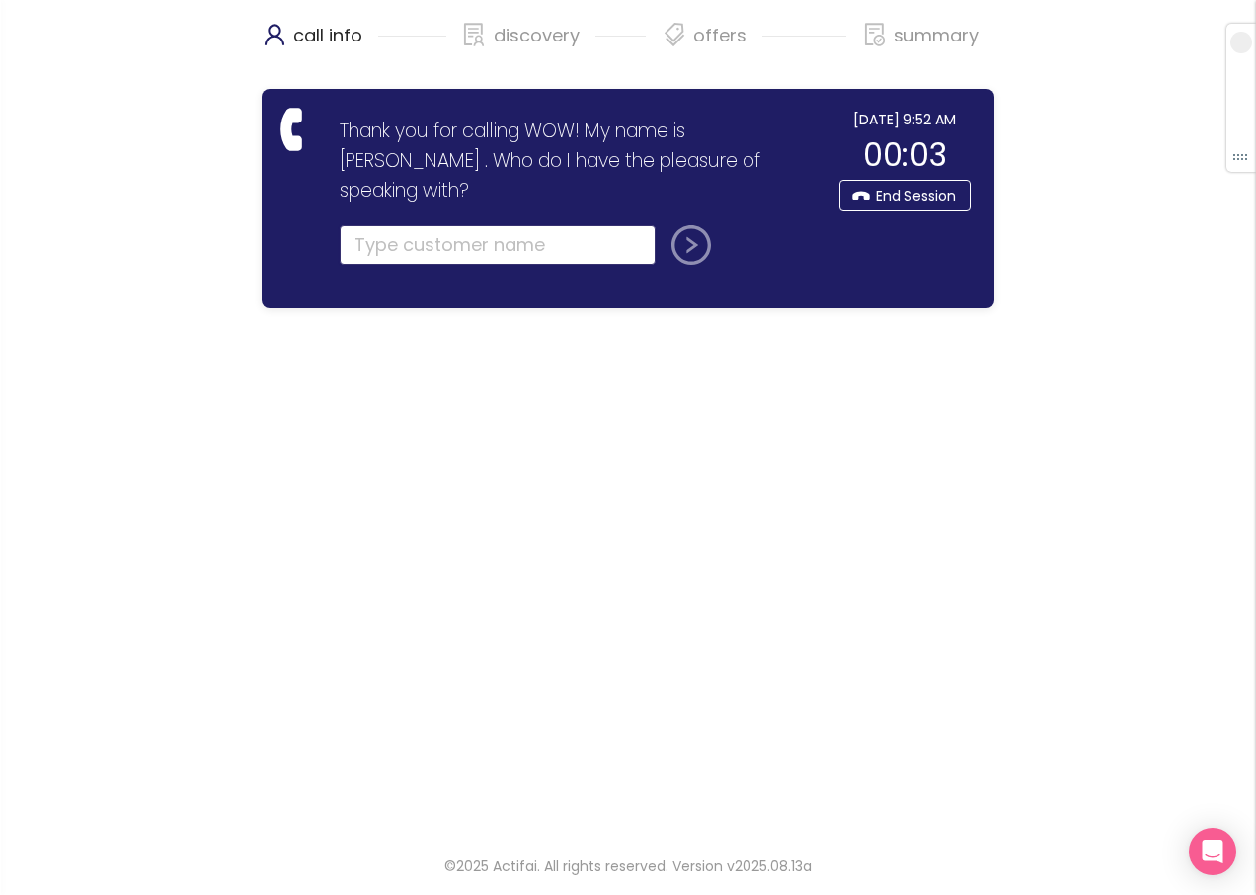
click at [360, 225] on input "text" at bounding box center [498, 245] width 316 height 40
type input "[PERSON_NAME]"
click at [664, 225] on button "submit" at bounding box center [687, 245] width 47 height 40
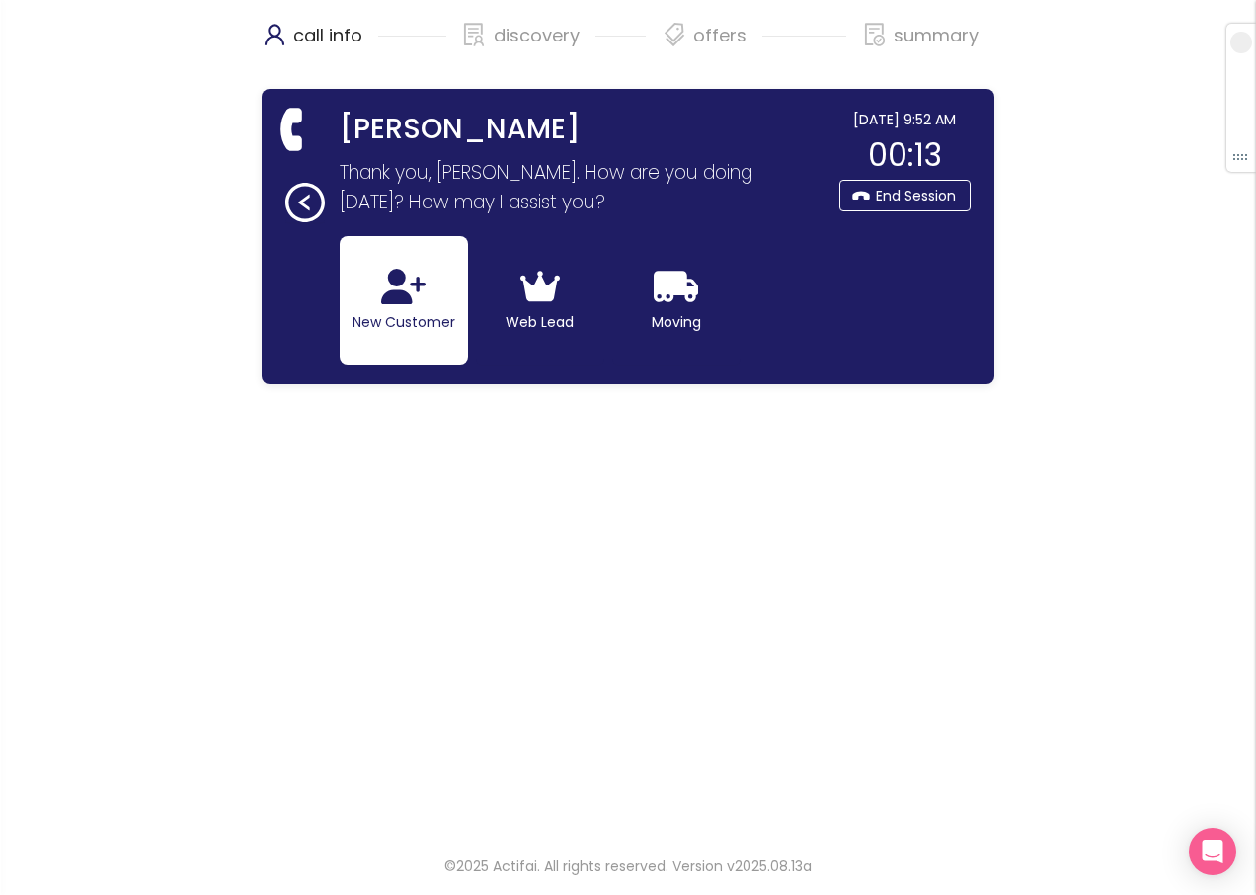
click at [409, 317] on button "New Customer" at bounding box center [404, 300] width 128 height 128
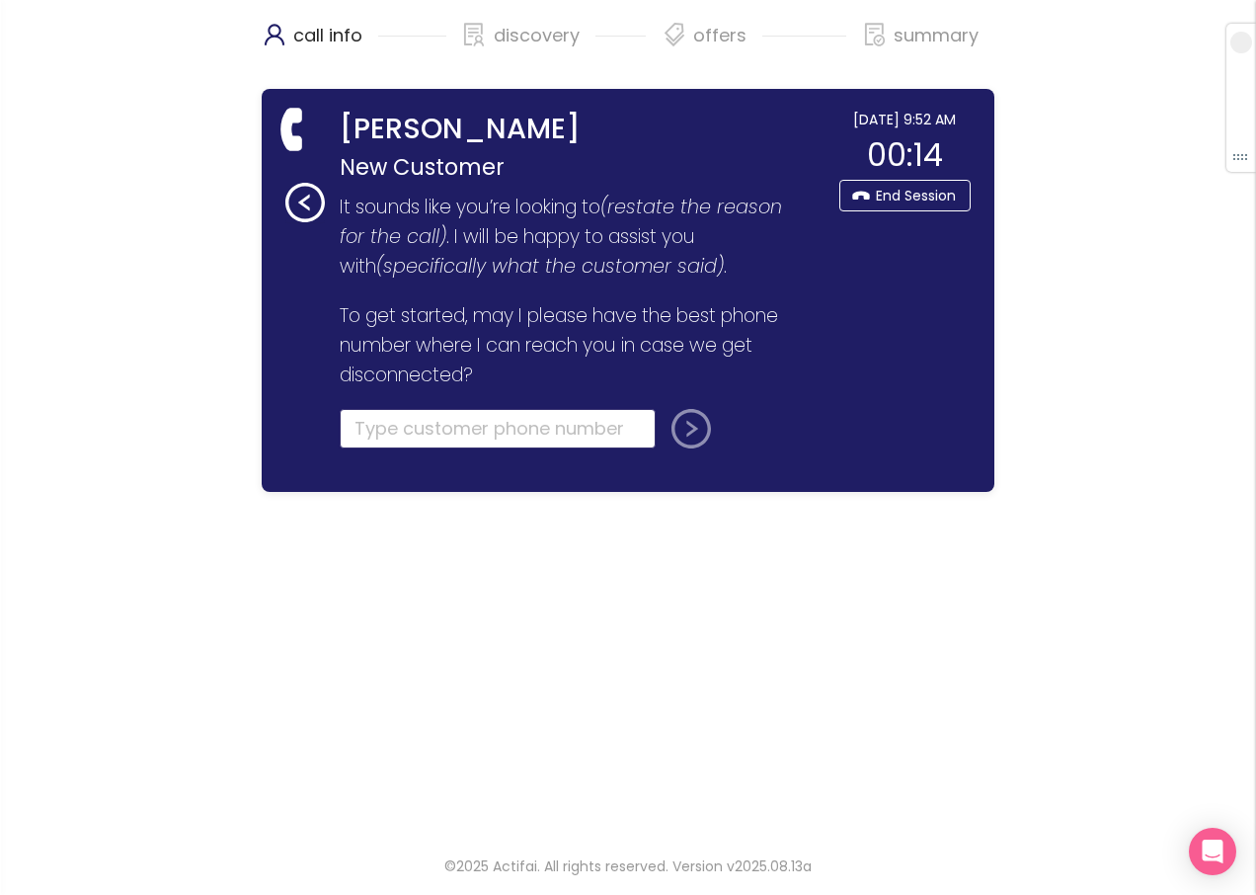
click at [388, 428] on input "tel" at bounding box center [498, 429] width 316 height 40
type input "[PHONE_NUMBER]"
click at [683, 437] on button "submit" at bounding box center [687, 429] width 47 height 40
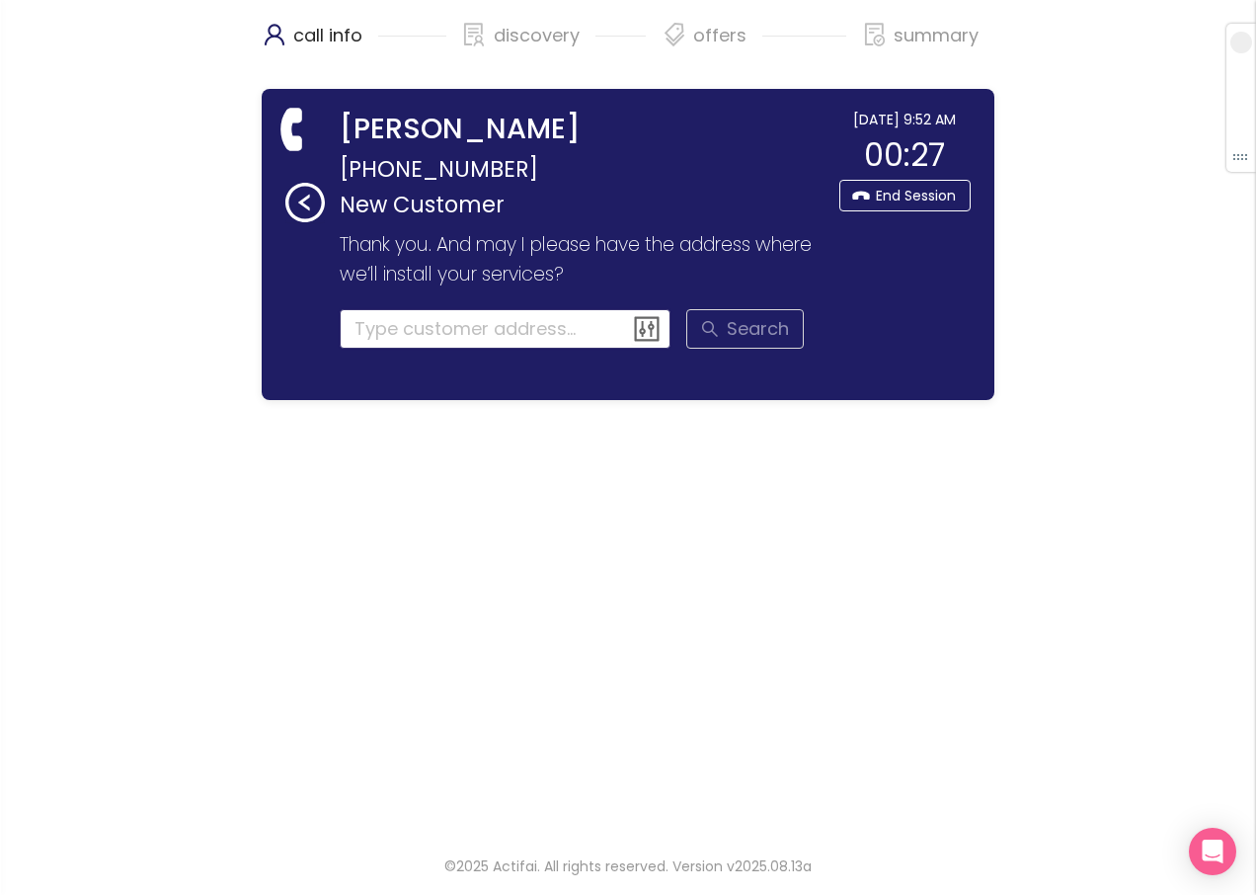
click at [409, 331] on input at bounding box center [506, 329] width 332 height 40
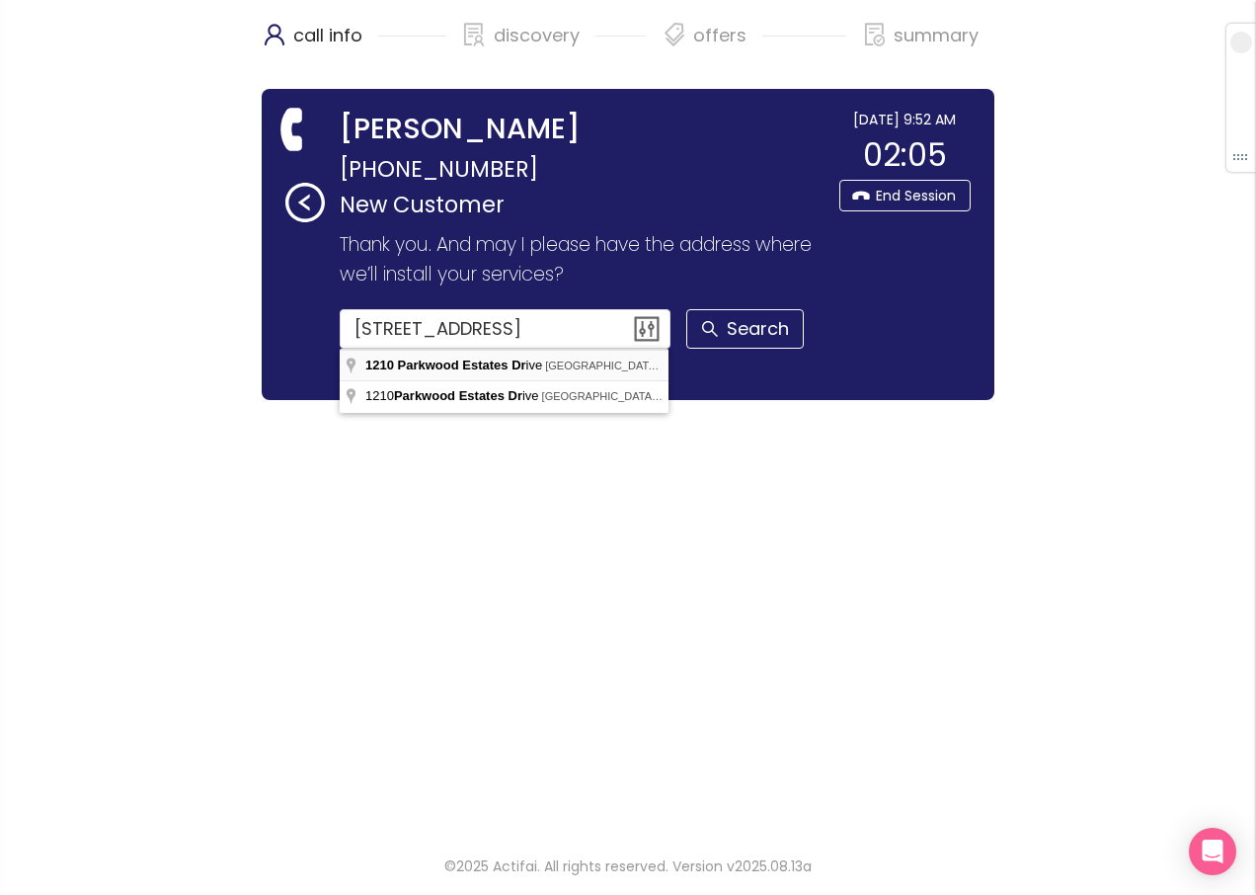
type input "[STREET_ADDRESS]"
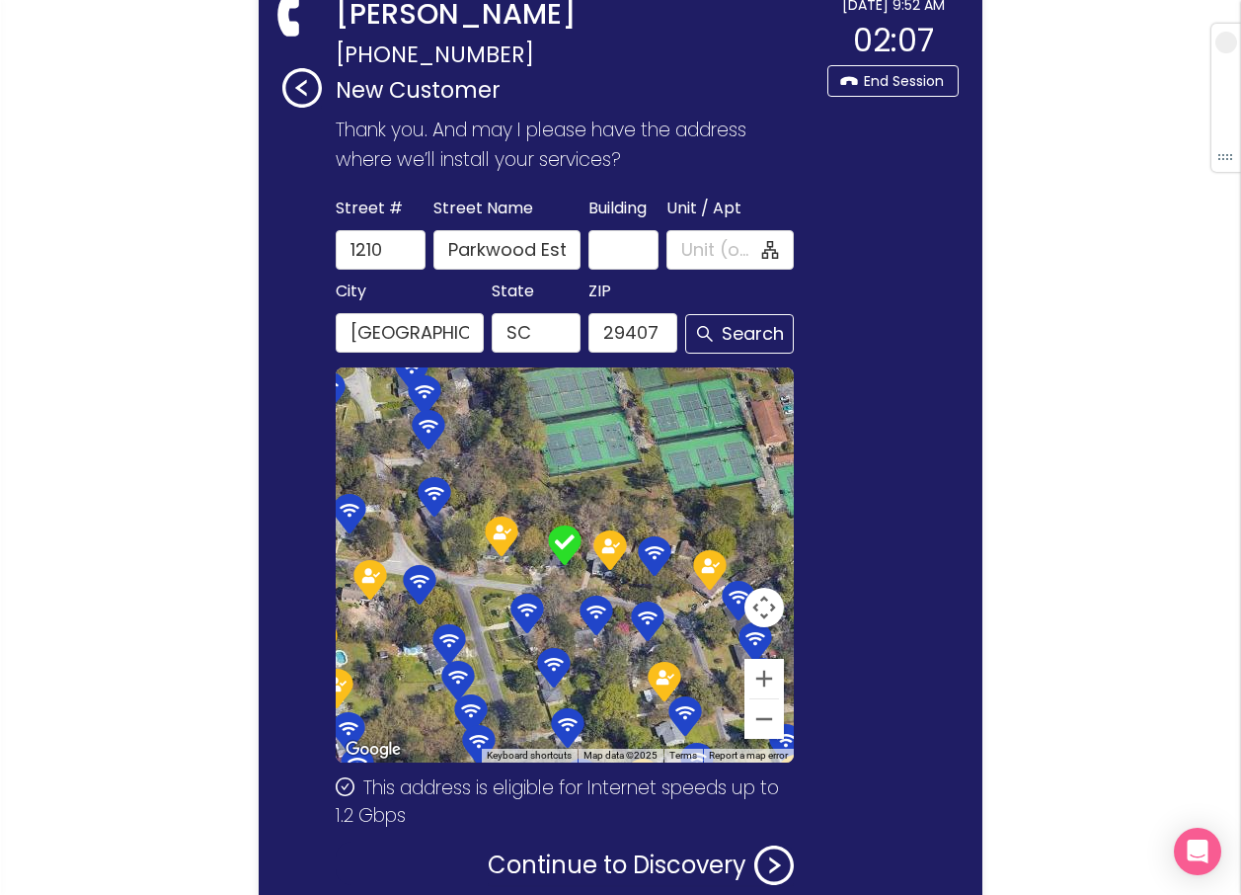
scroll to position [227, 0]
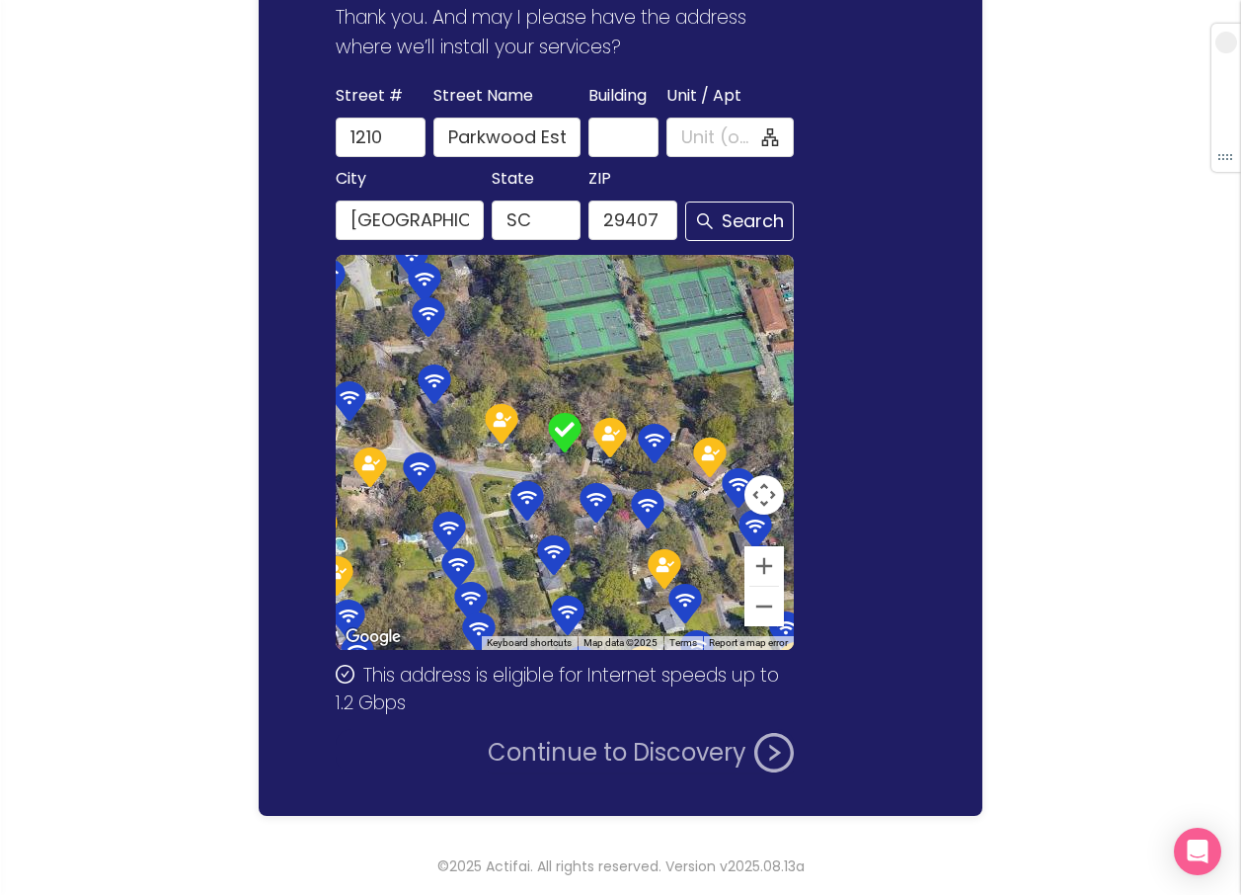
click at [683, 752] on button "Continue to Discovery" at bounding box center [641, 753] width 306 height 40
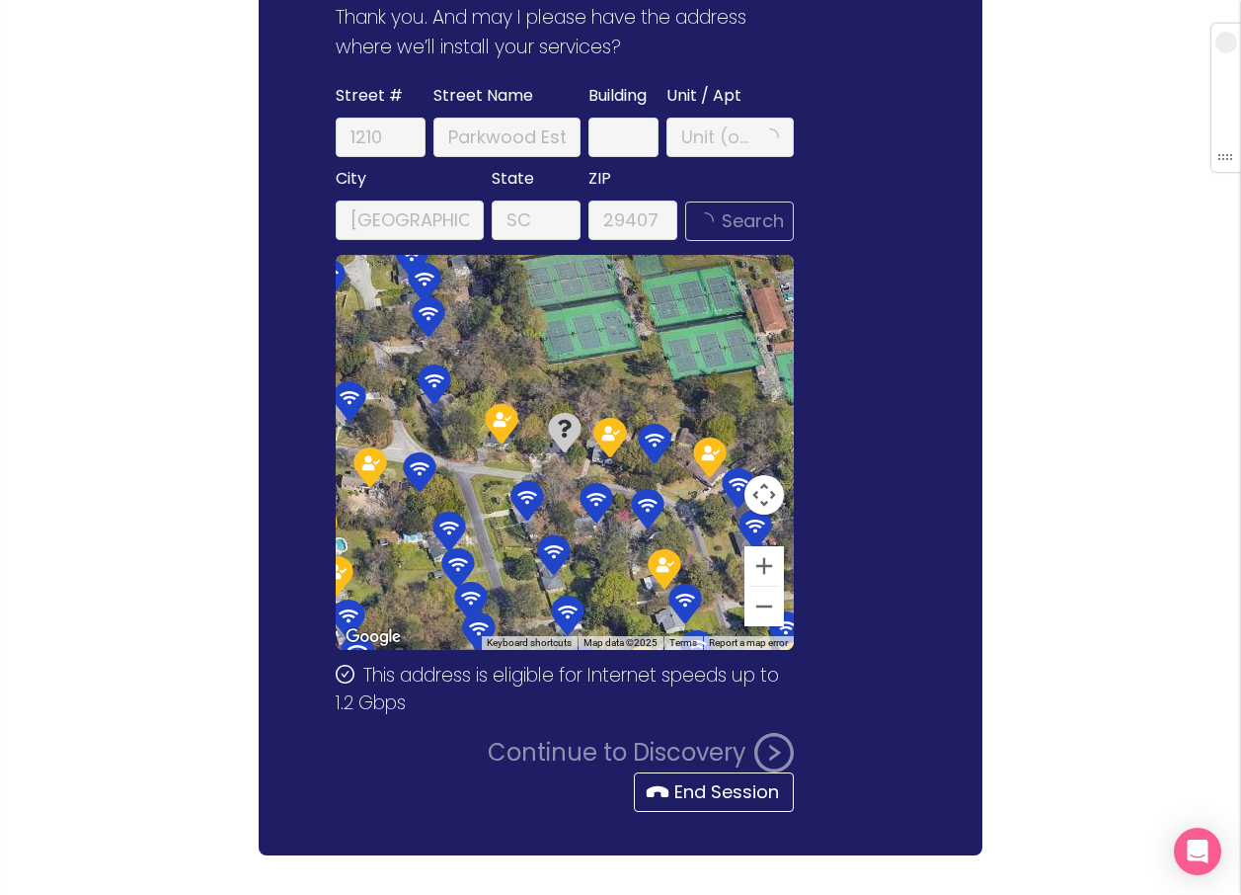
scroll to position [0, 0]
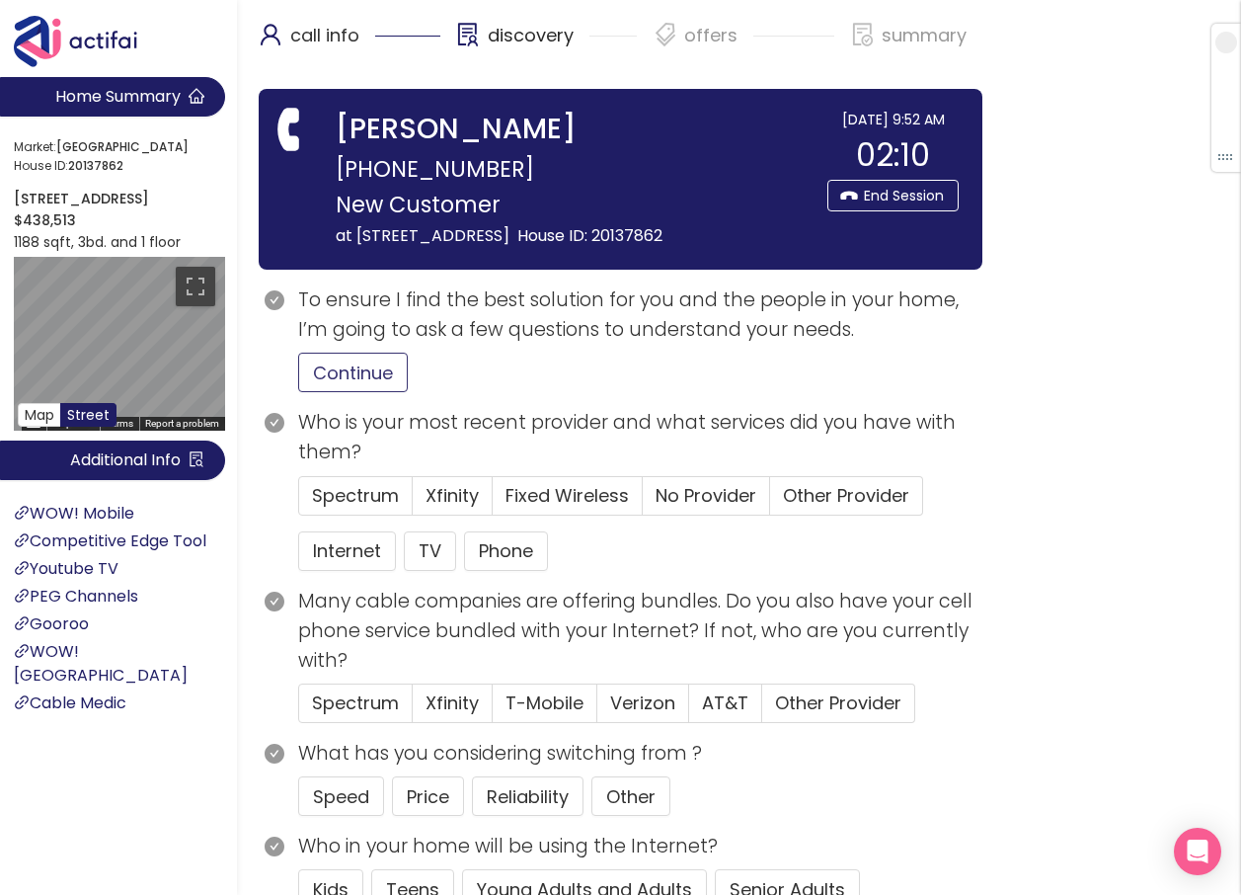
click at [370, 392] on button "Continue" at bounding box center [353, 373] width 110 height 40
click at [440, 508] on span "Xfinity" at bounding box center [452, 495] width 53 height 25
click at [413, 502] on input "Xfinity" at bounding box center [413, 502] width 0 height 0
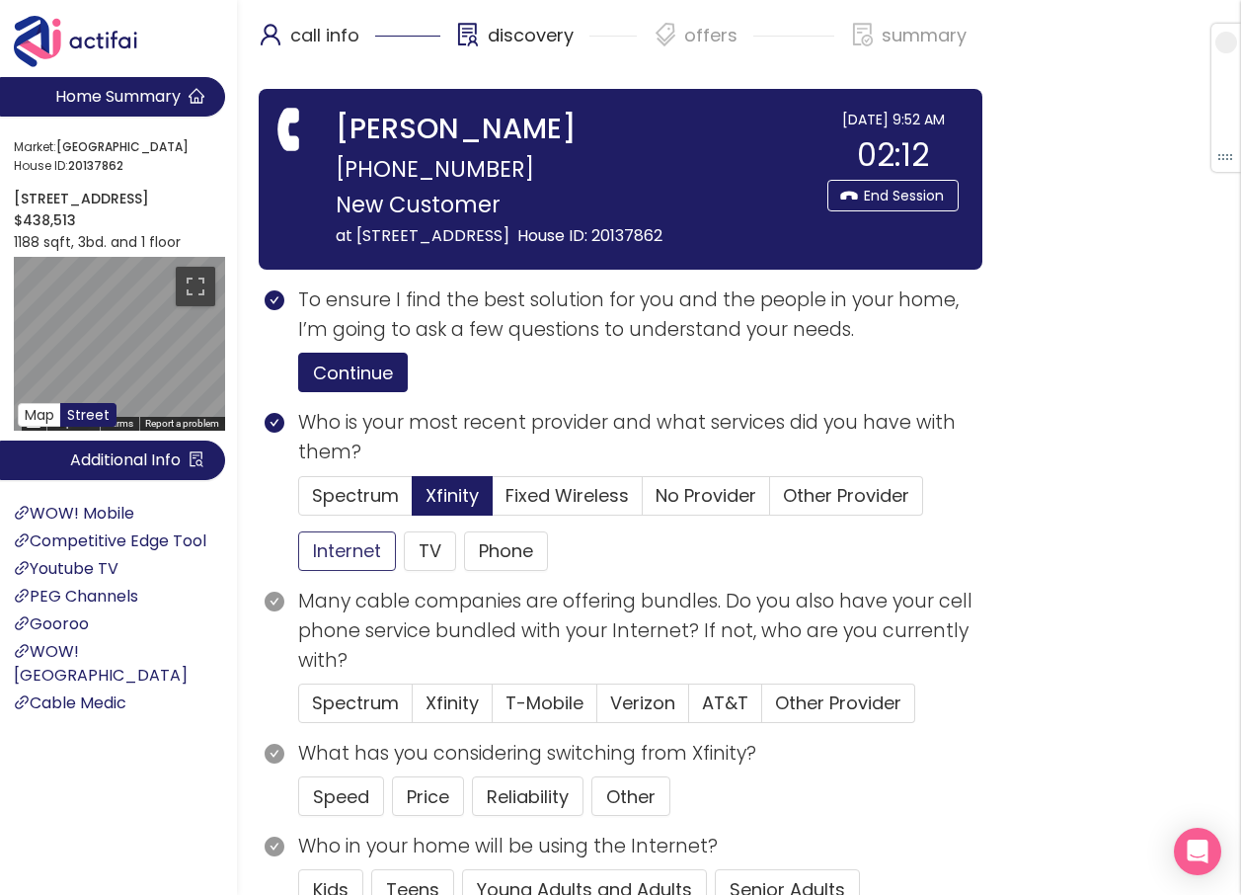
click at [348, 571] on button "Internet" at bounding box center [347, 551] width 98 height 40
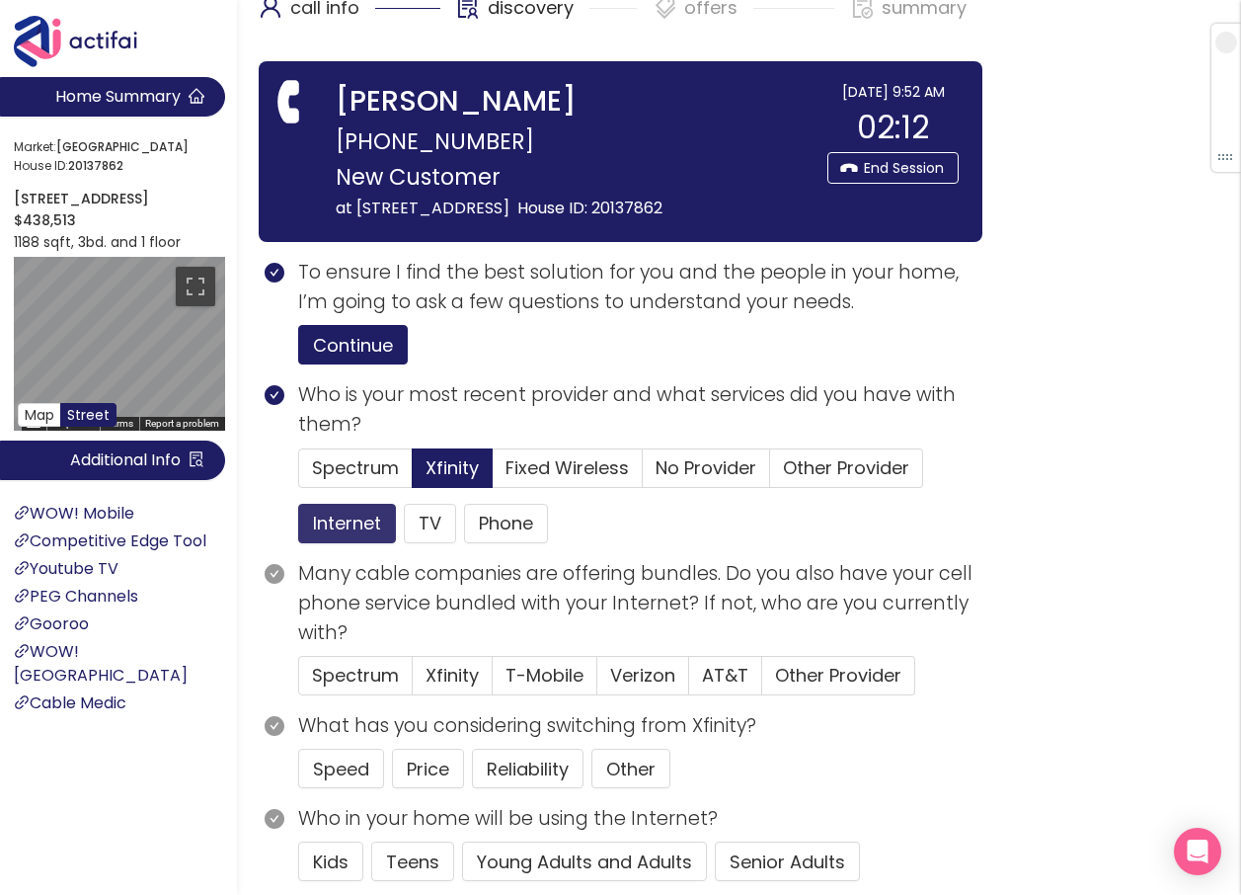
scroll to position [296, 0]
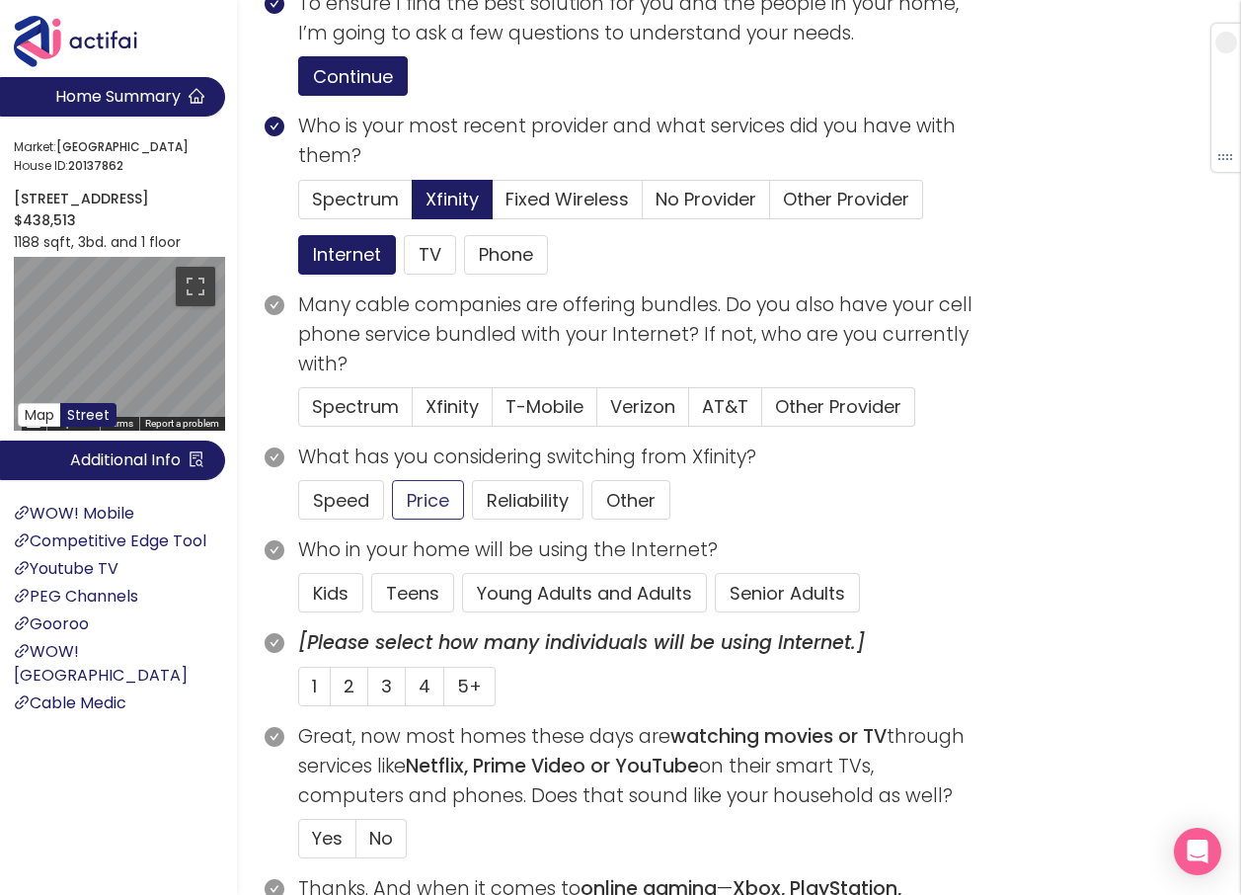
click at [580, 612] on button "Young Adults and Adults" at bounding box center [584, 593] width 245 height 40
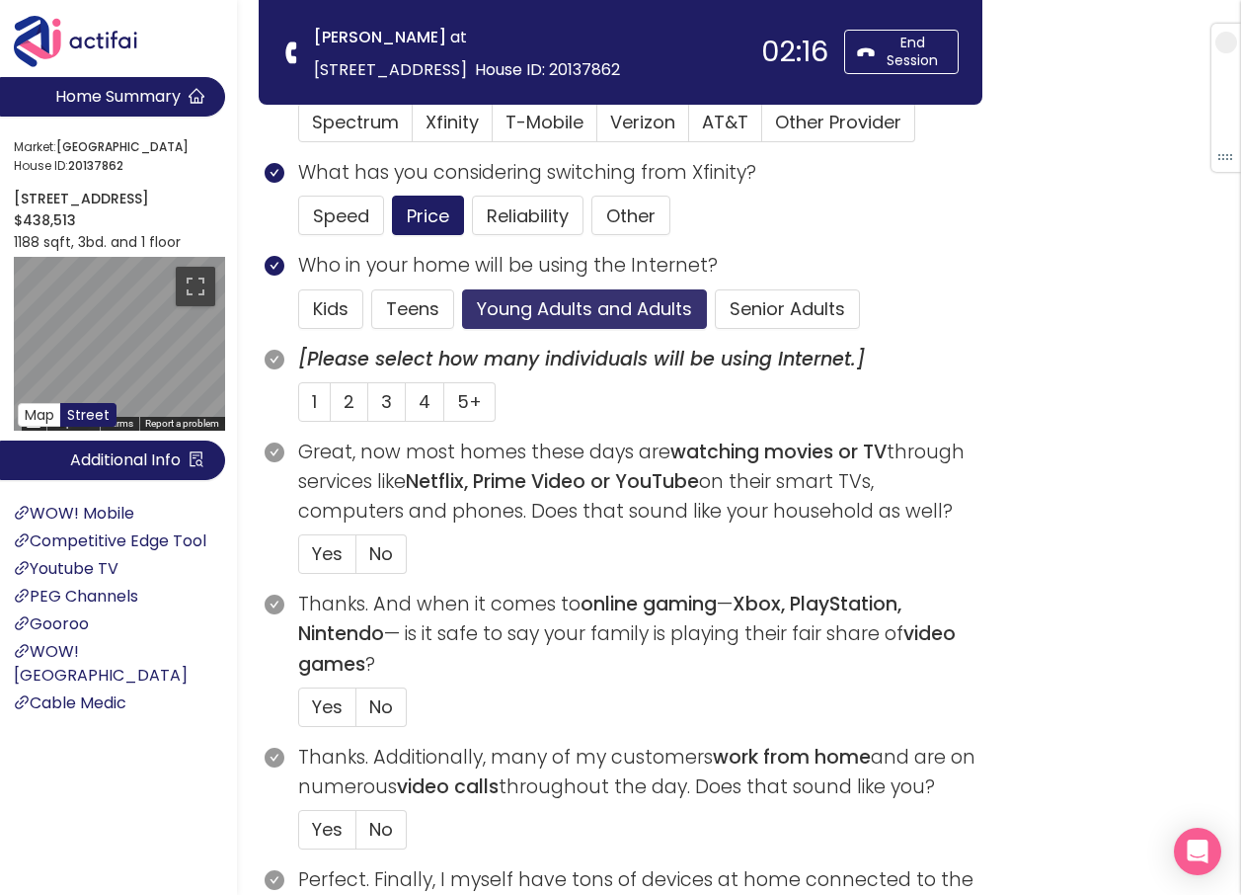
scroll to position [494, 0]
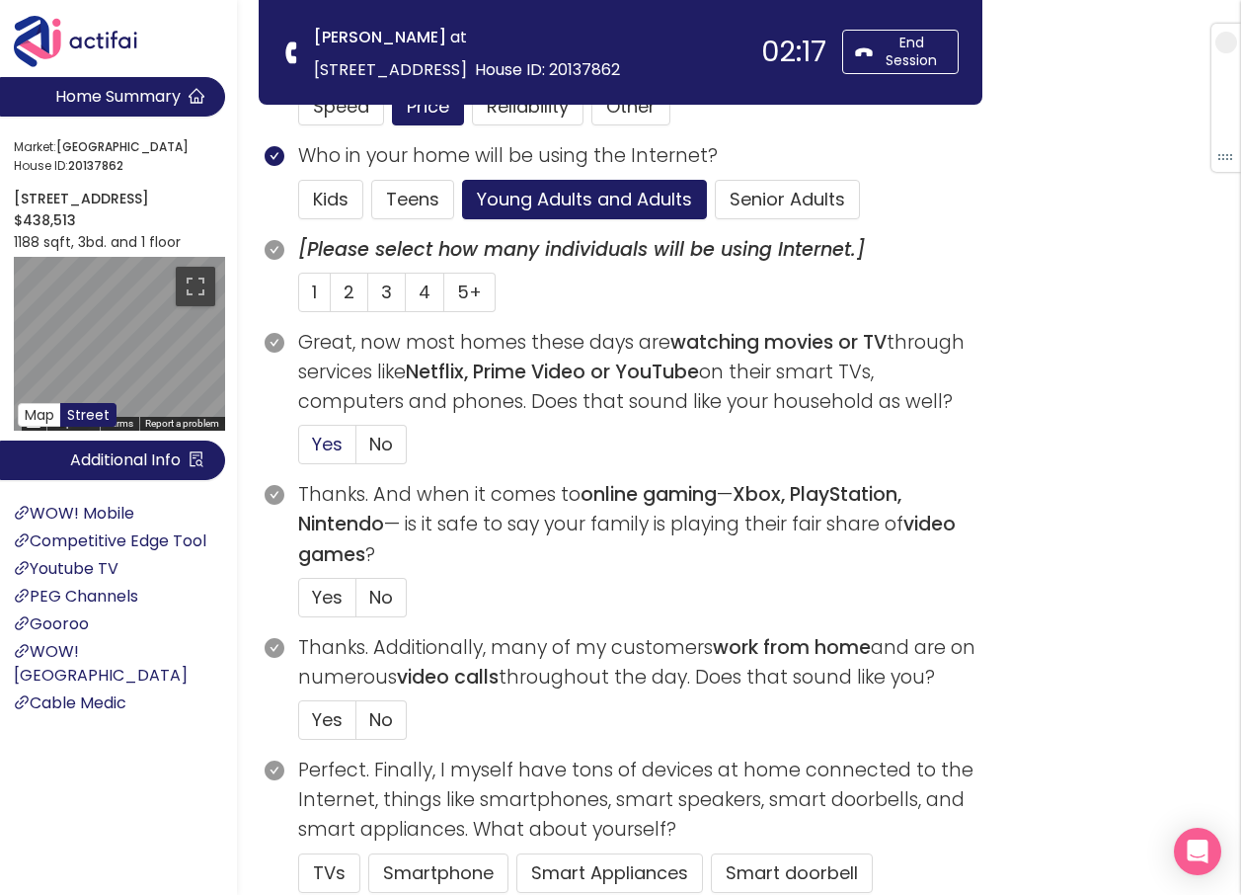
click at [335, 437] on span "Yes" at bounding box center [327, 444] width 31 height 25
click at [299, 450] on input "Yes" at bounding box center [299, 450] width 0 height 0
click at [312, 293] on span "1" at bounding box center [314, 292] width 5 height 25
click at [299, 298] on input "1" at bounding box center [299, 298] width 0 height 0
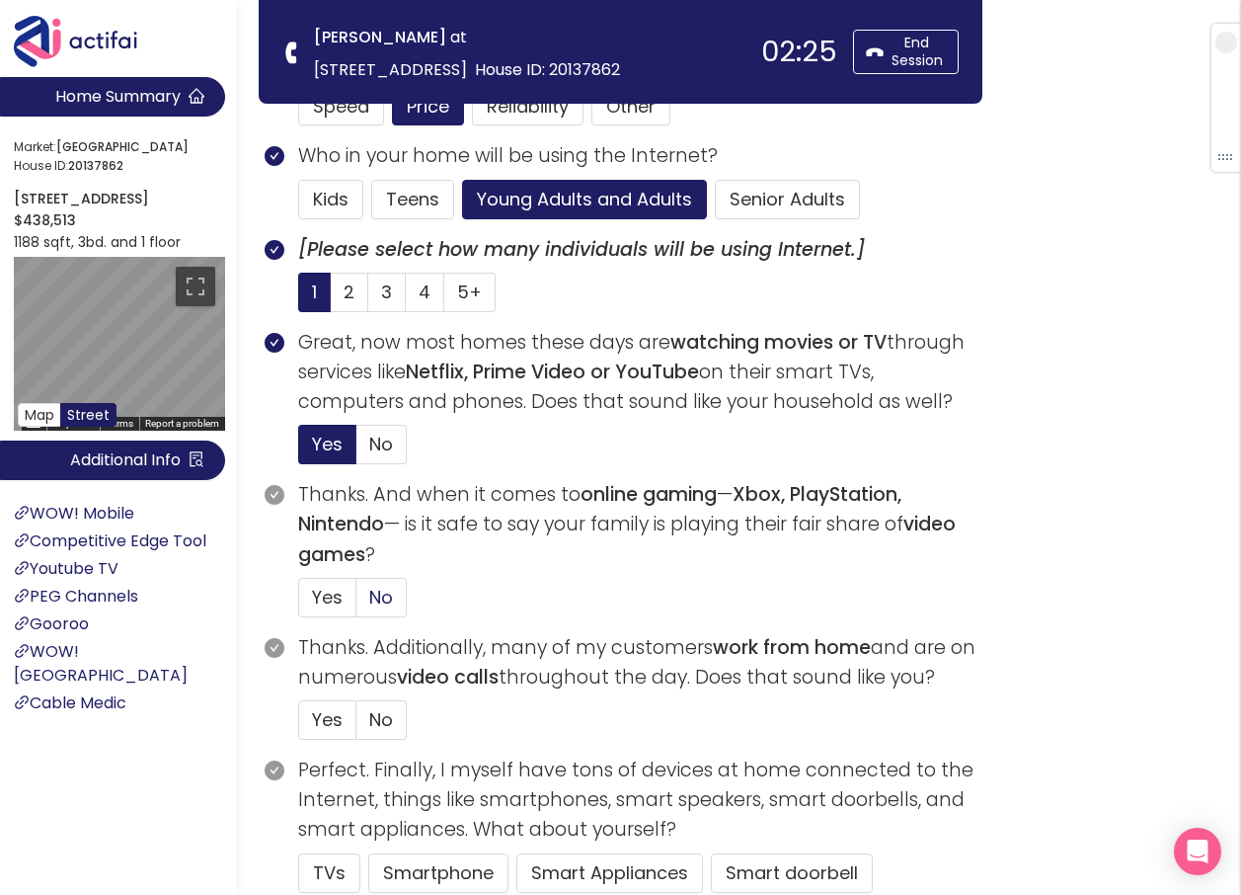
click at [374, 588] on span "No" at bounding box center [381, 597] width 24 height 25
click at [357, 603] on input "No" at bounding box center [357, 603] width 0 height 0
click at [375, 725] on span "No" at bounding box center [381, 719] width 24 height 25
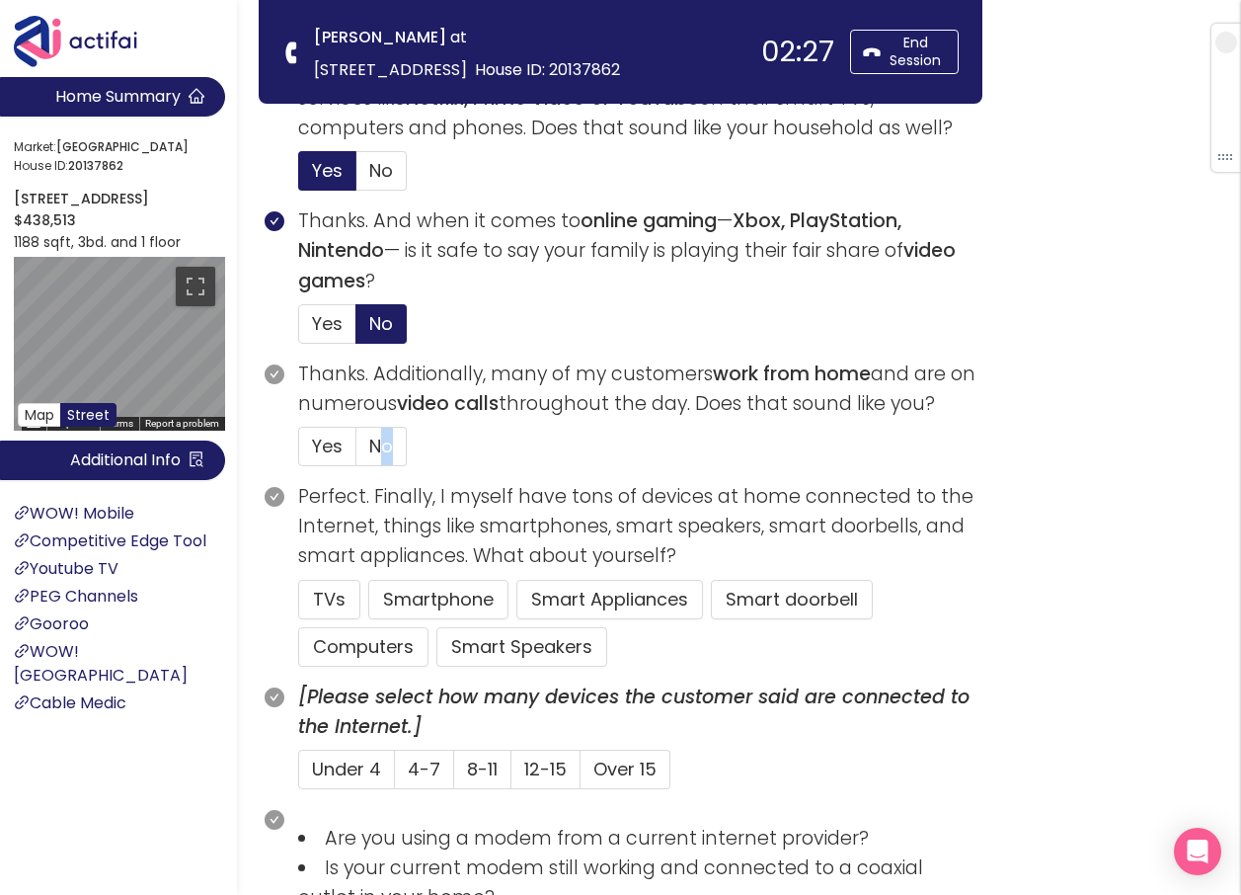
scroll to position [790, 0]
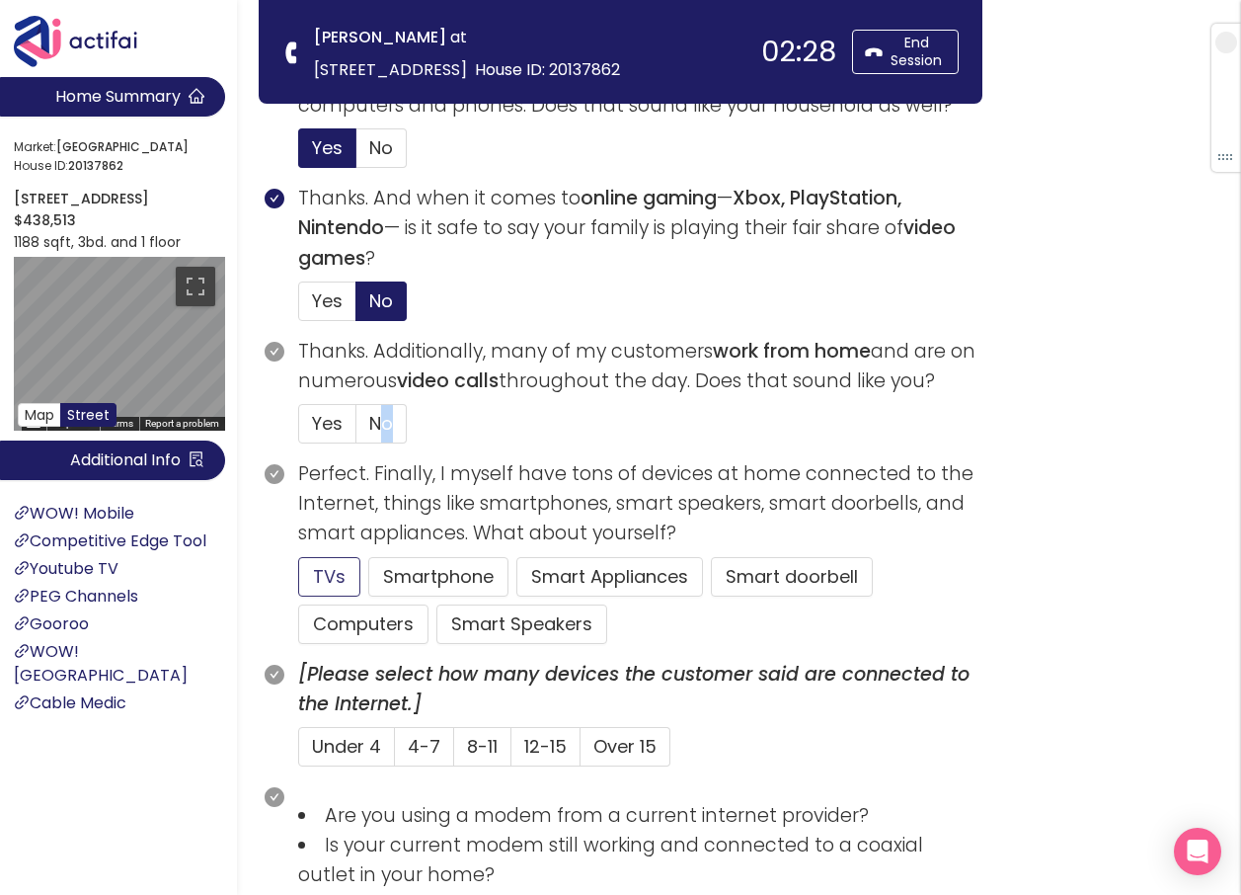
click at [323, 583] on button "TVs" at bounding box center [329, 577] width 62 height 40
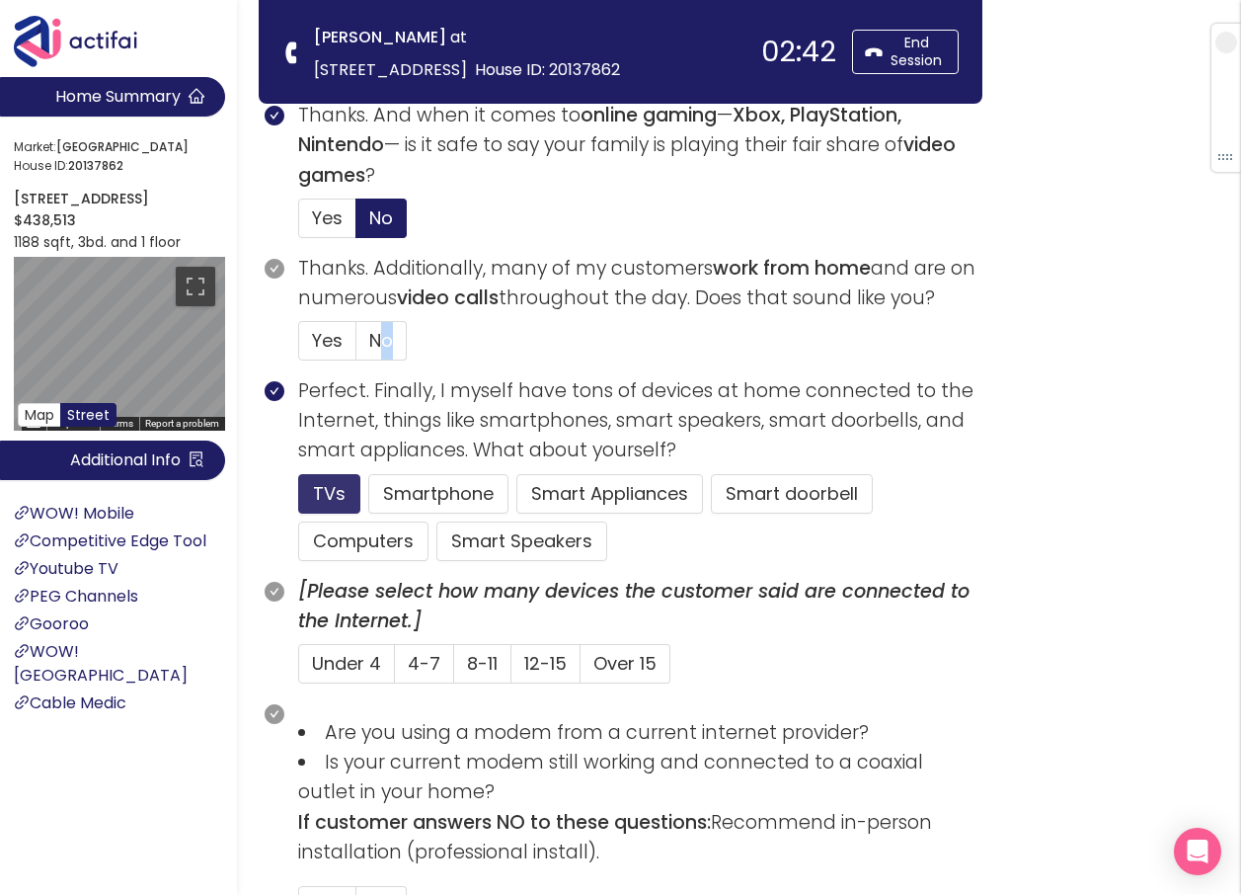
scroll to position [988, 0]
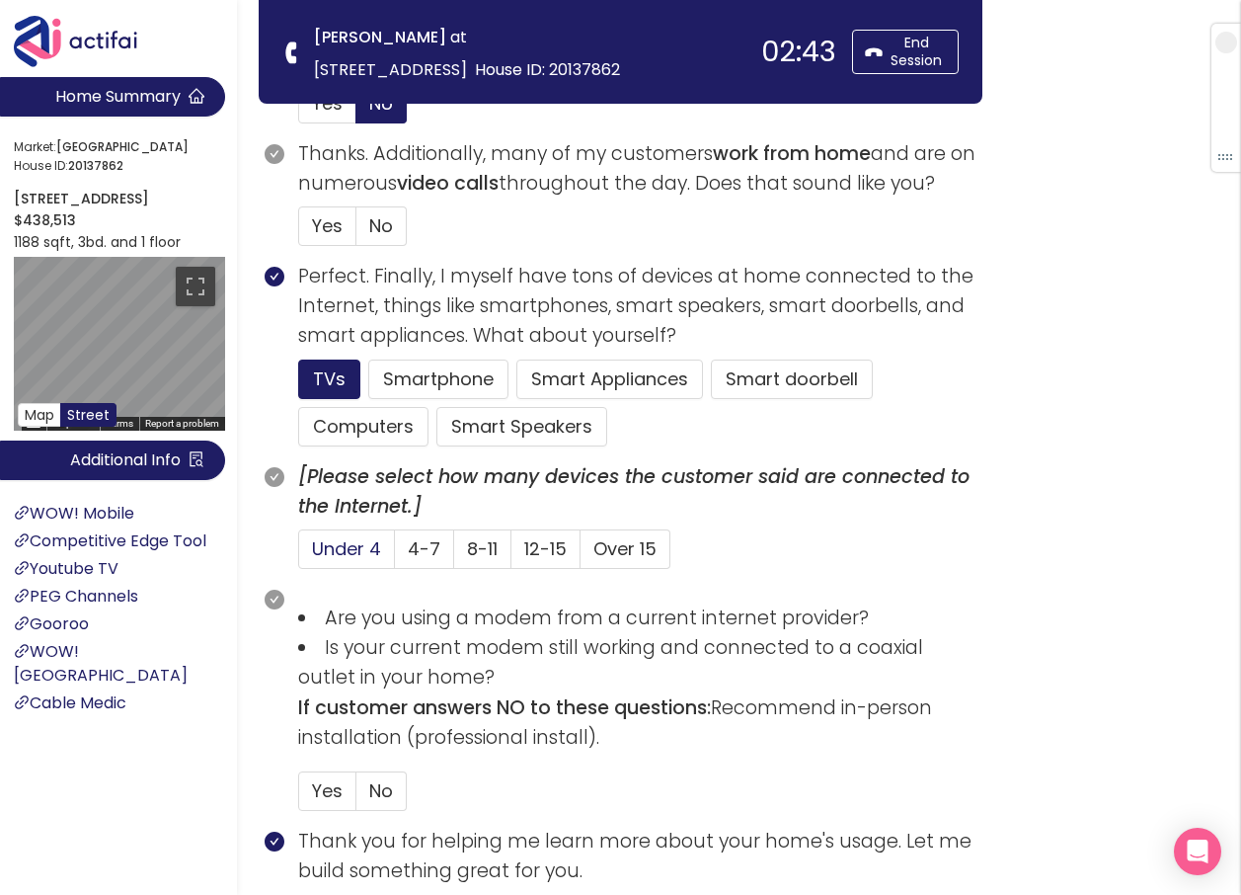
click at [329, 540] on span "Under 4" at bounding box center [346, 548] width 69 height 25
click at [299, 555] on input "Under 4" at bounding box center [299, 555] width 0 height 0
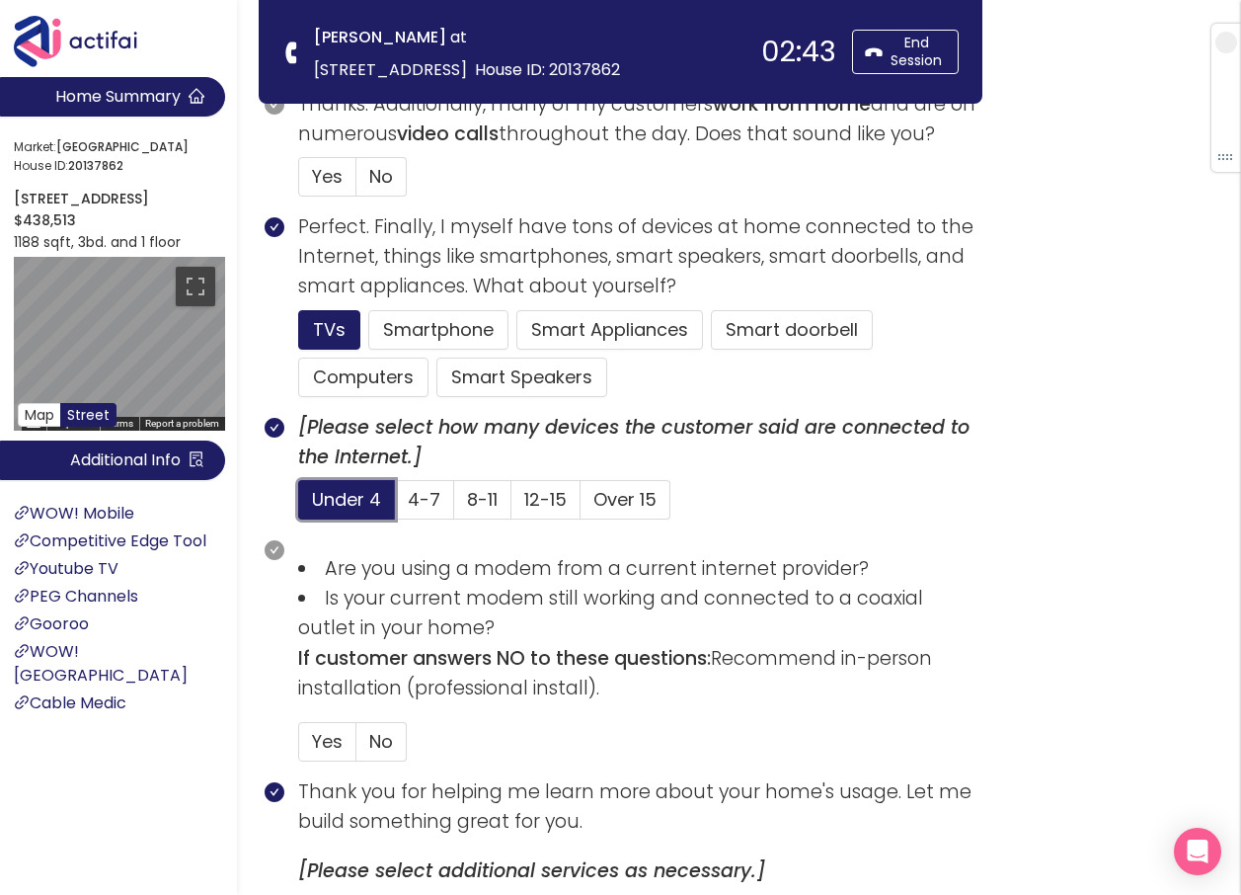
scroll to position [1086, 0]
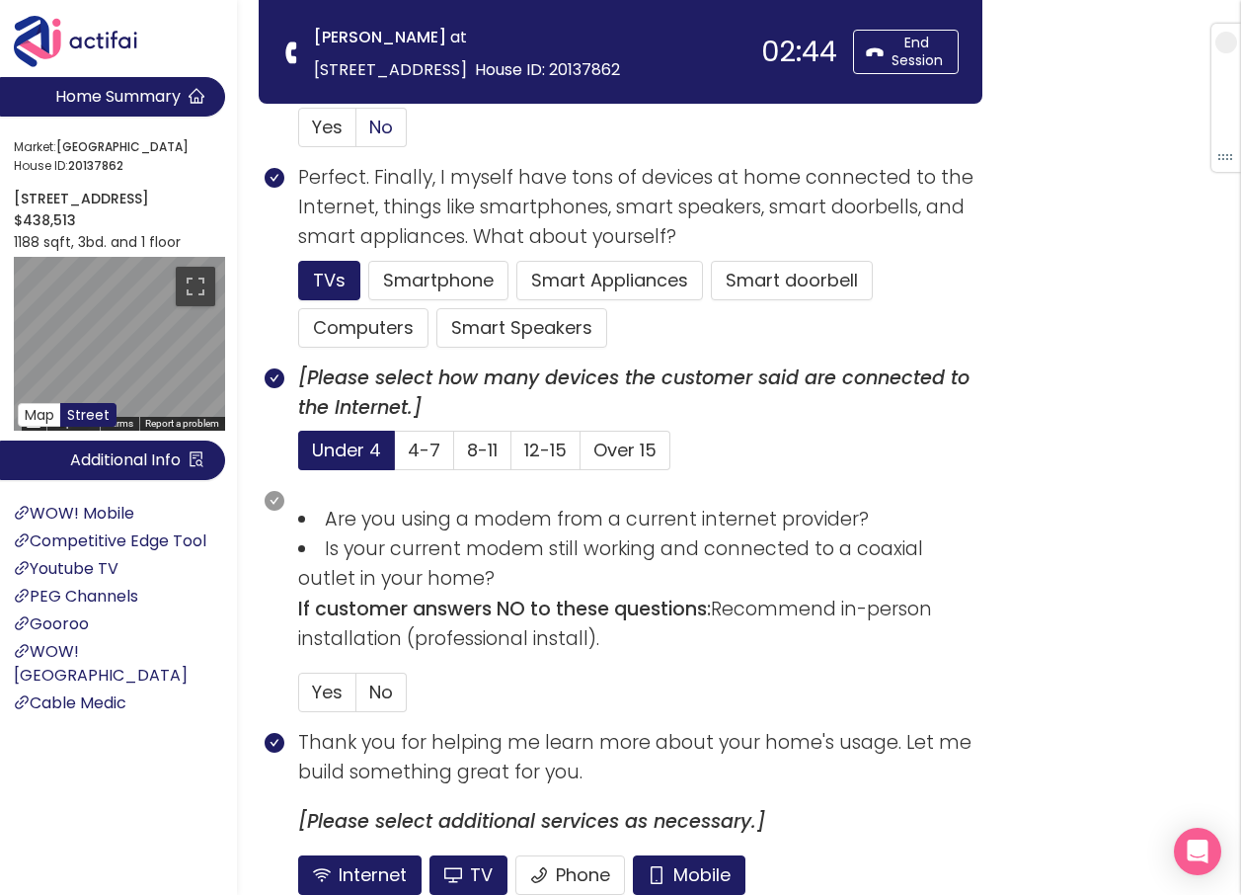
click at [387, 128] on span "No" at bounding box center [381, 127] width 24 height 25
click at [375, 128] on span "No" at bounding box center [381, 127] width 24 height 25
click at [357, 133] on input "No" at bounding box center [357, 133] width 0 height 0
click at [340, 326] on button "Computers" at bounding box center [363, 328] width 130 height 40
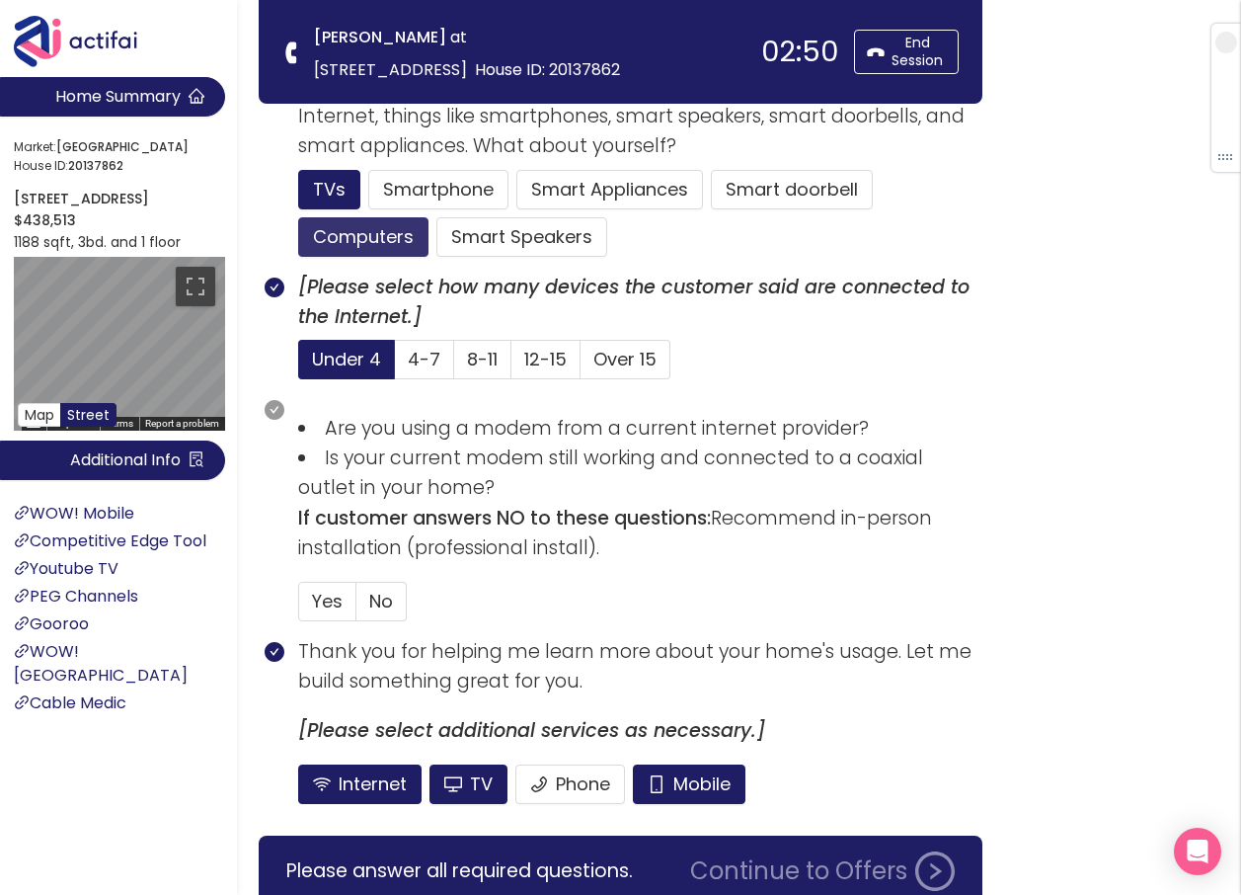
scroll to position [1268, 0]
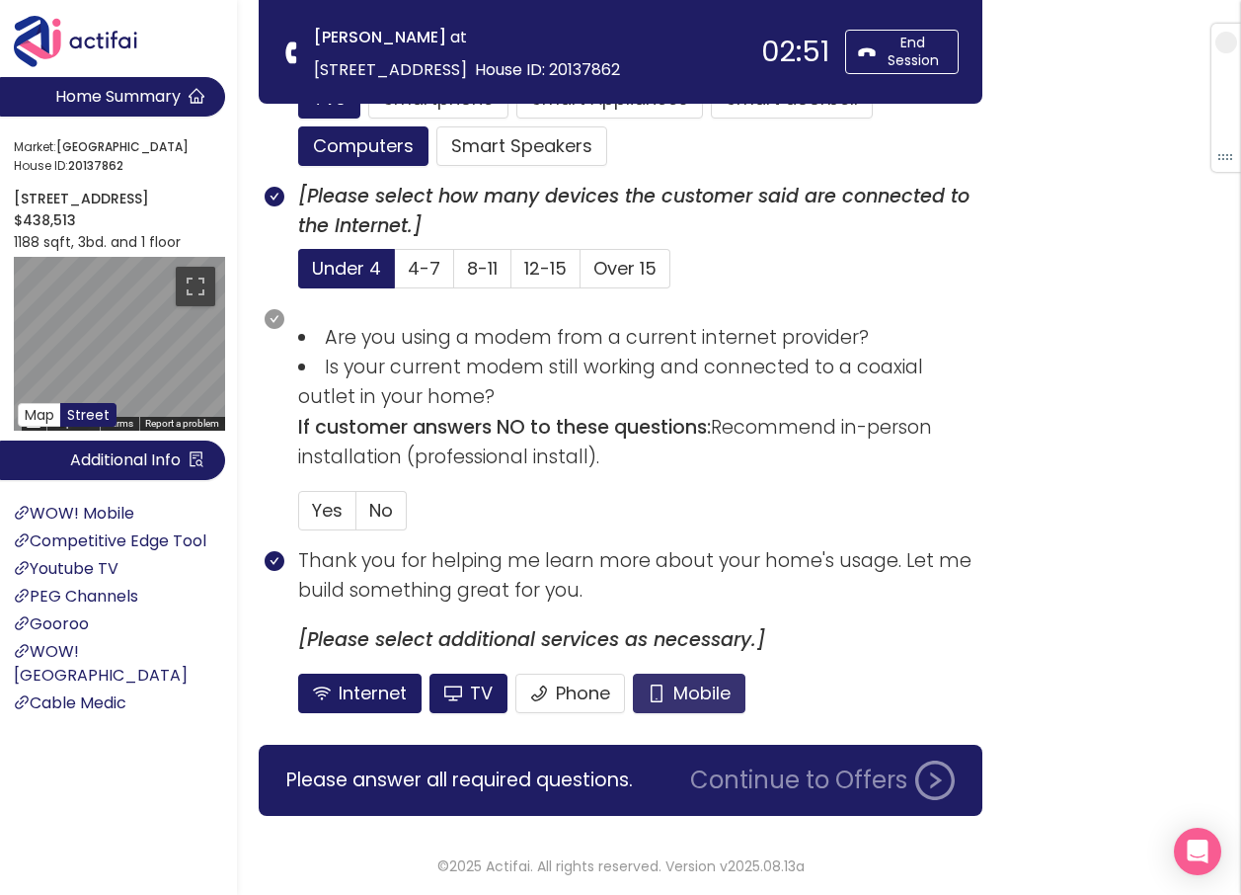
click at [693, 709] on button "Mobile" at bounding box center [689, 694] width 113 height 40
click at [374, 512] on span "No" at bounding box center [381, 510] width 24 height 25
click at [357, 517] on input "No" at bounding box center [357, 517] width 0 height 0
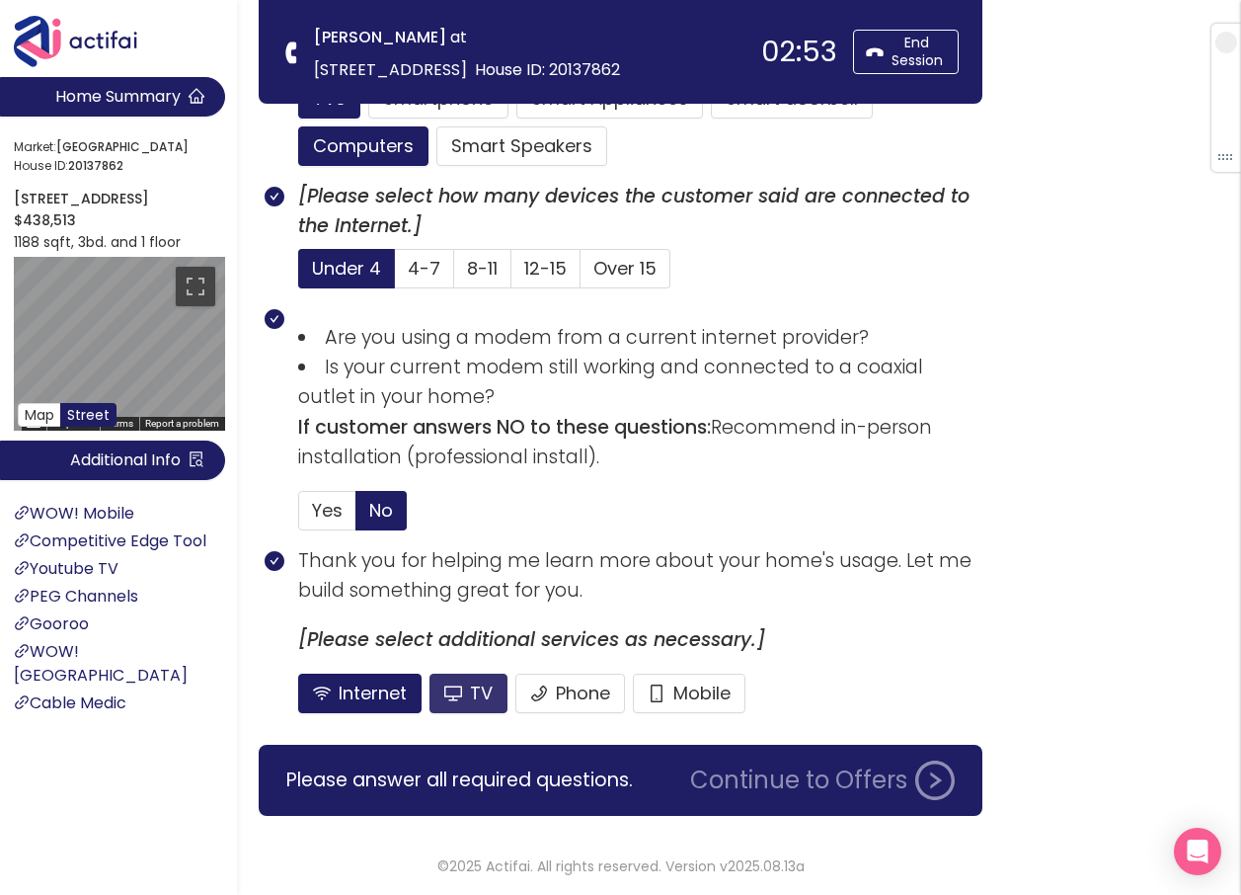
click at [437, 695] on button "TV" at bounding box center [469, 694] width 78 height 40
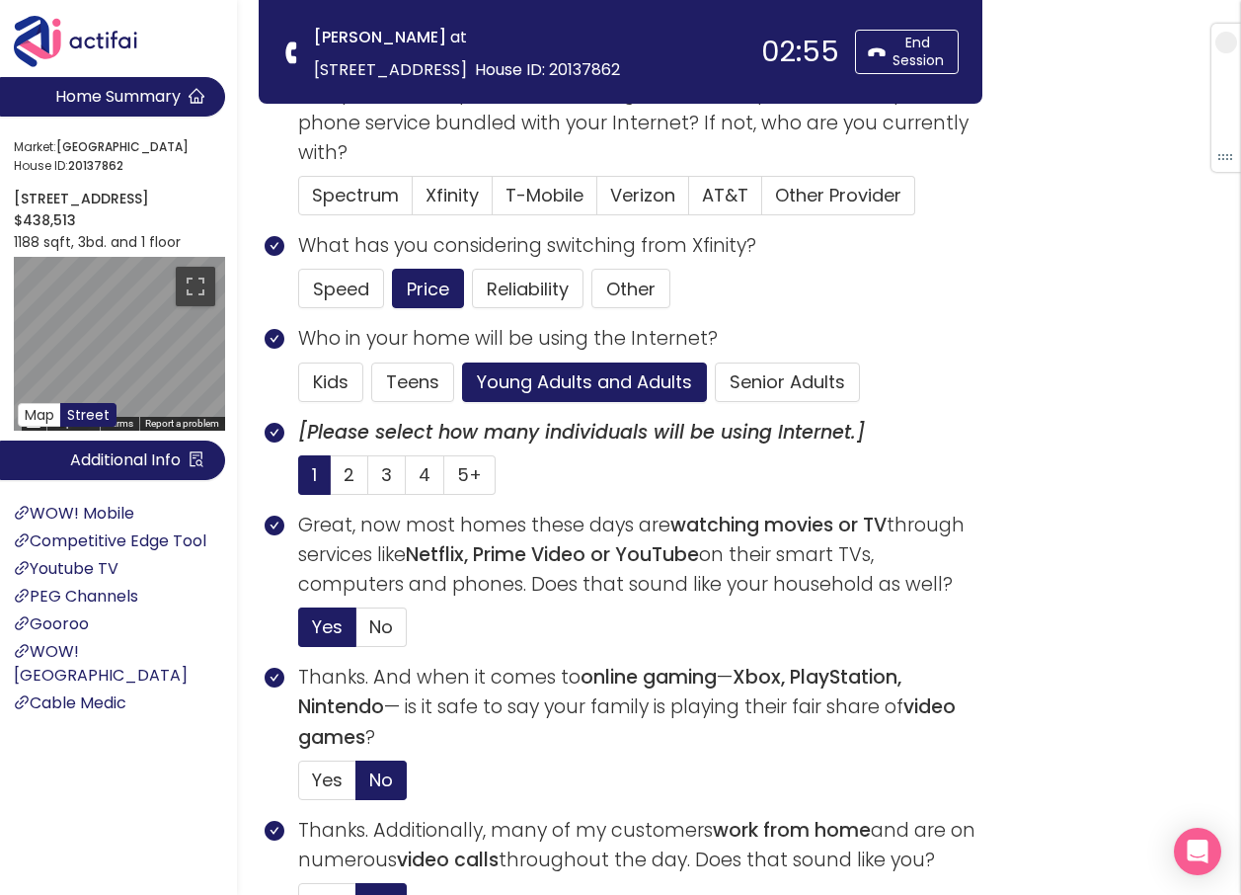
scroll to position [280, 0]
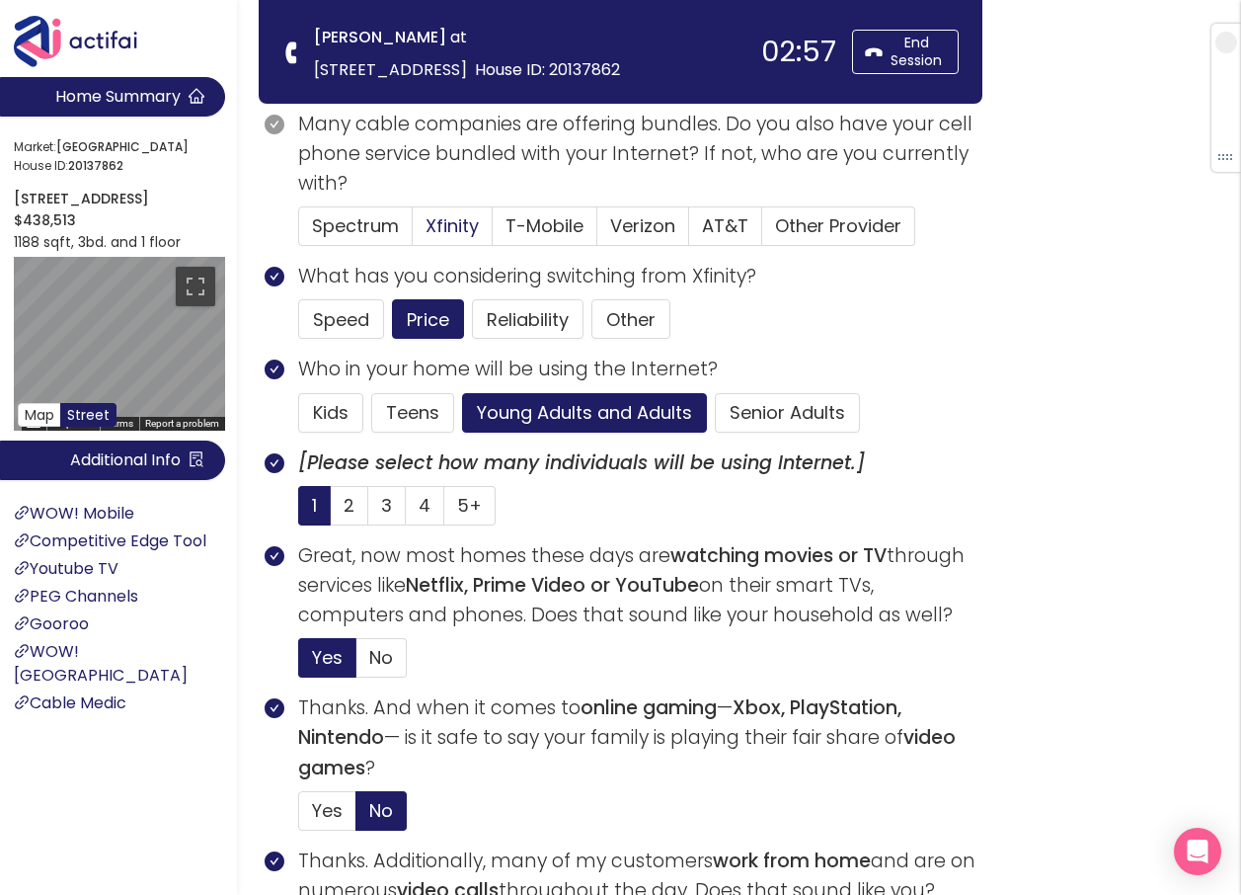
click at [438, 219] on span "Xfinity" at bounding box center [452, 225] width 53 height 25
click at [413, 232] on input "Xfinity" at bounding box center [413, 232] width 0 height 0
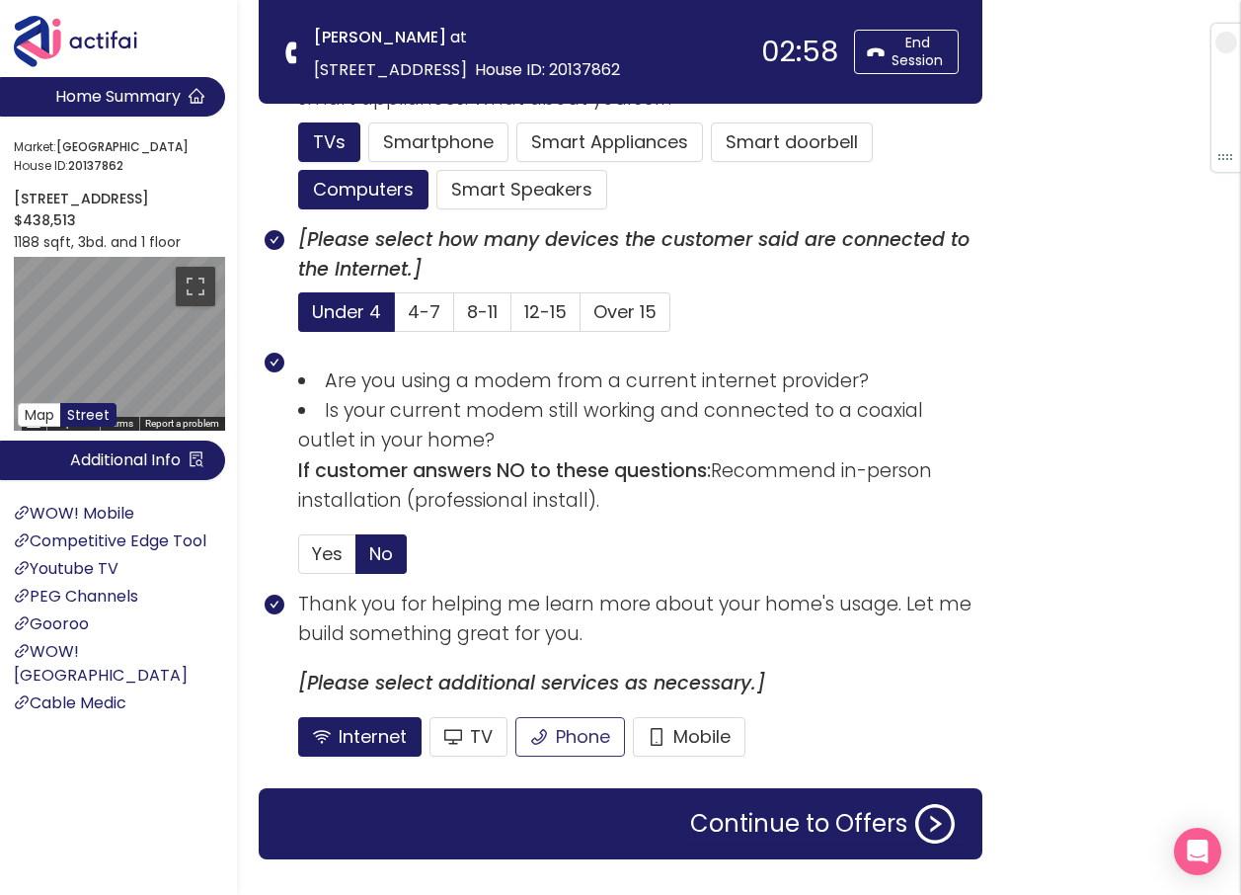
scroll to position [1268, 0]
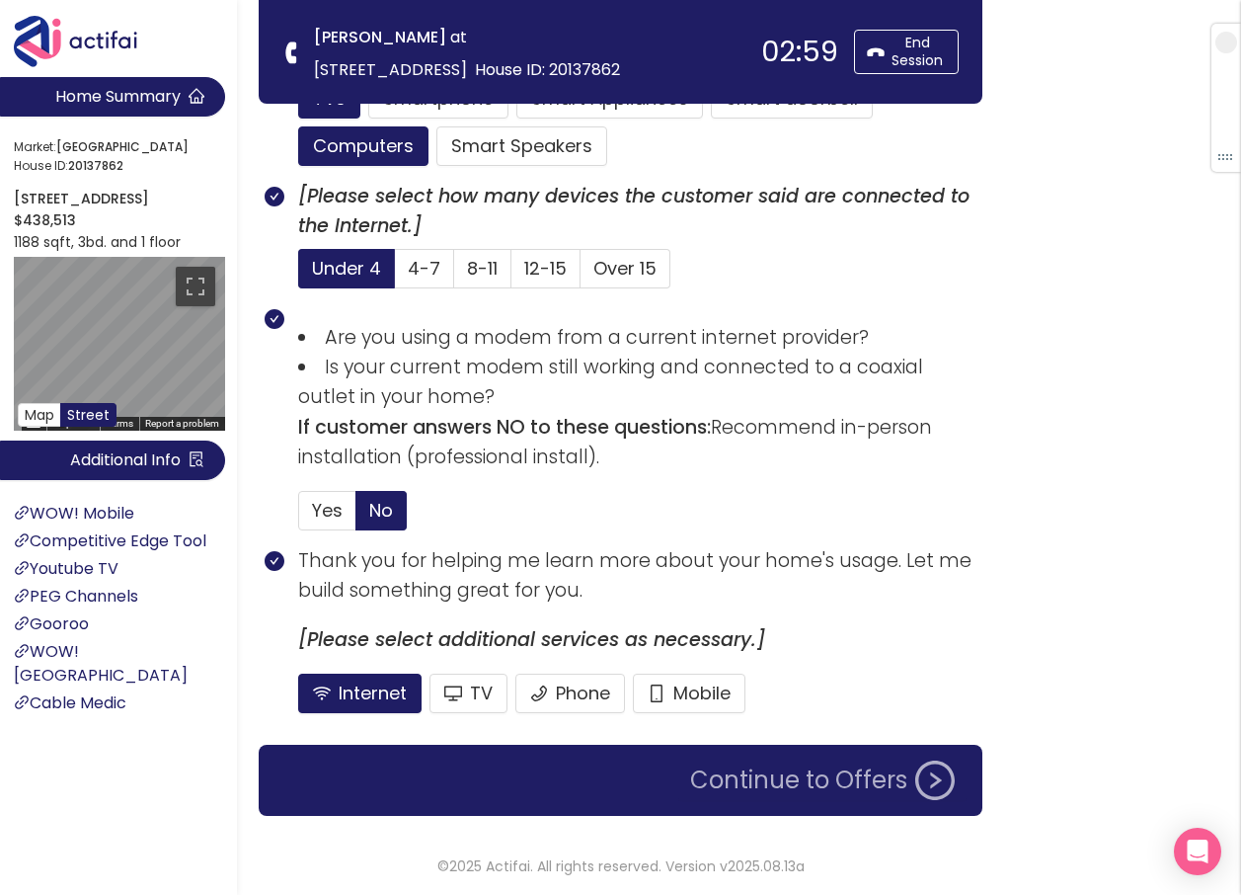
click at [798, 779] on button "Continue to Offers" at bounding box center [823, 780] width 288 height 40
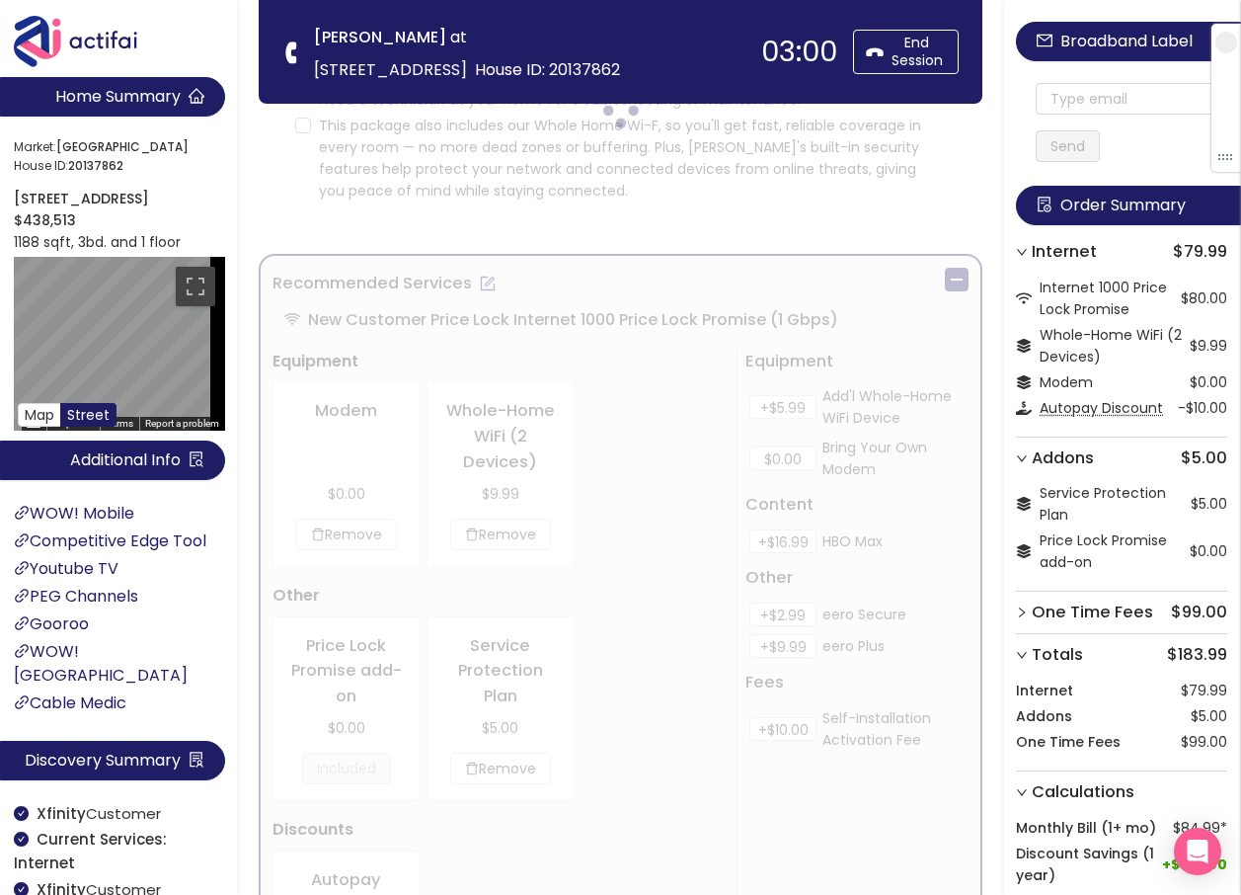
scroll to position [0, 0]
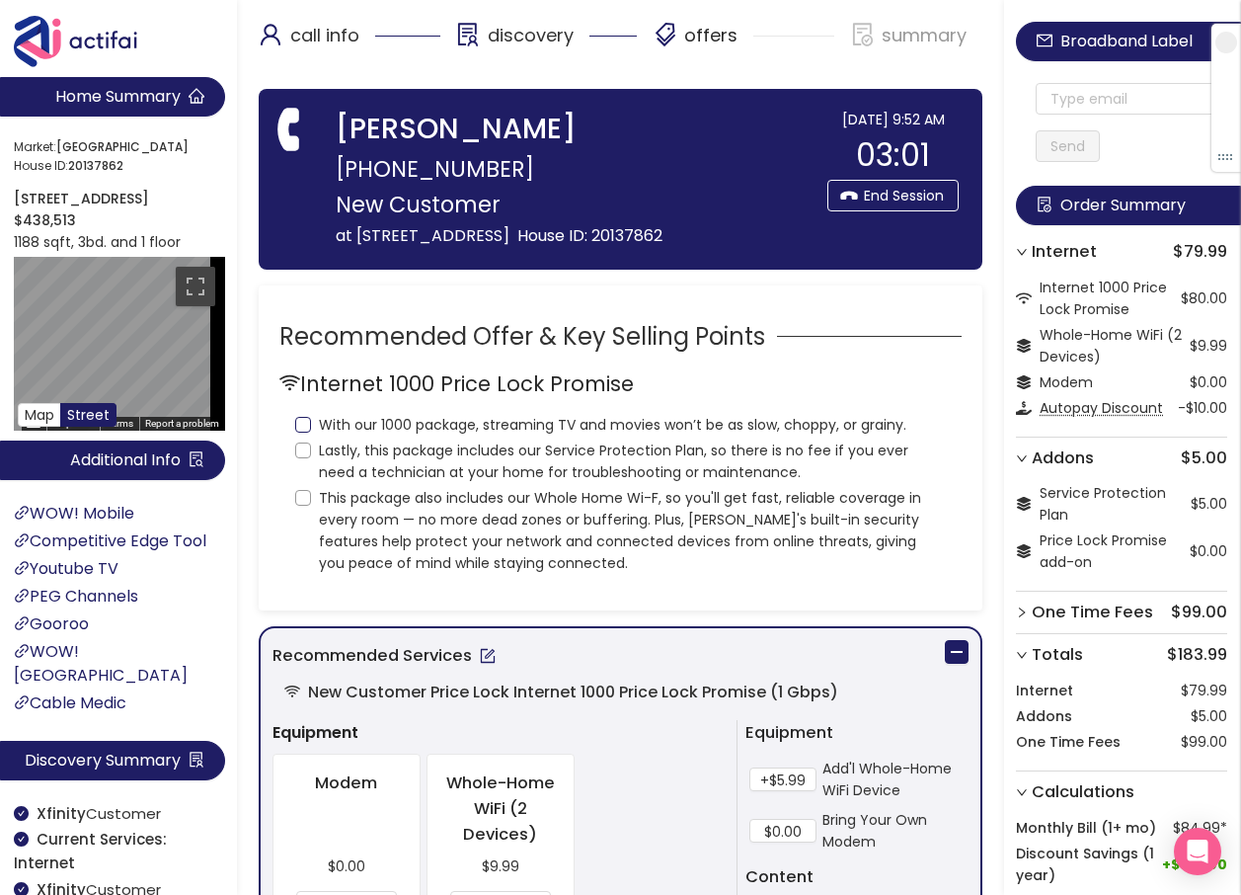
click at [302, 433] on input "With our 1000 package, streaming TV and movies won’t be as slow, choppy, or gra…" at bounding box center [303, 425] width 16 height 16
checkbox input "true"
click at [305, 458] on input "Lastly, this package includes our Service Protection Plan, so there is no fee i…" at bounding box center [303, 450] width 16 height 16
checkbox input "true"
click at [303, 506] on input "This package also includes our Whole Home Wi-F, so you'll get fast, reliable co…" at bounding box center [303, 498] width 16 height 16
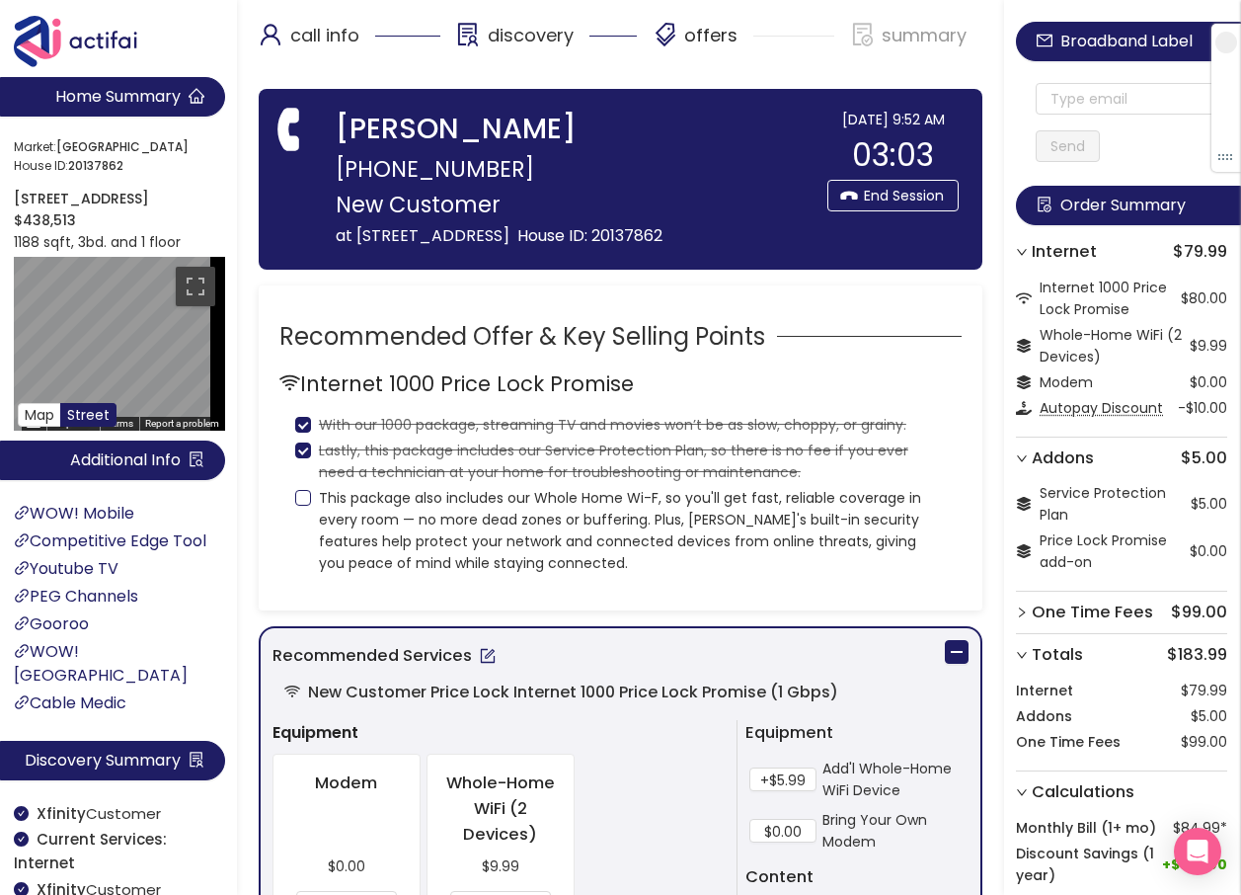
checkbox input "true"
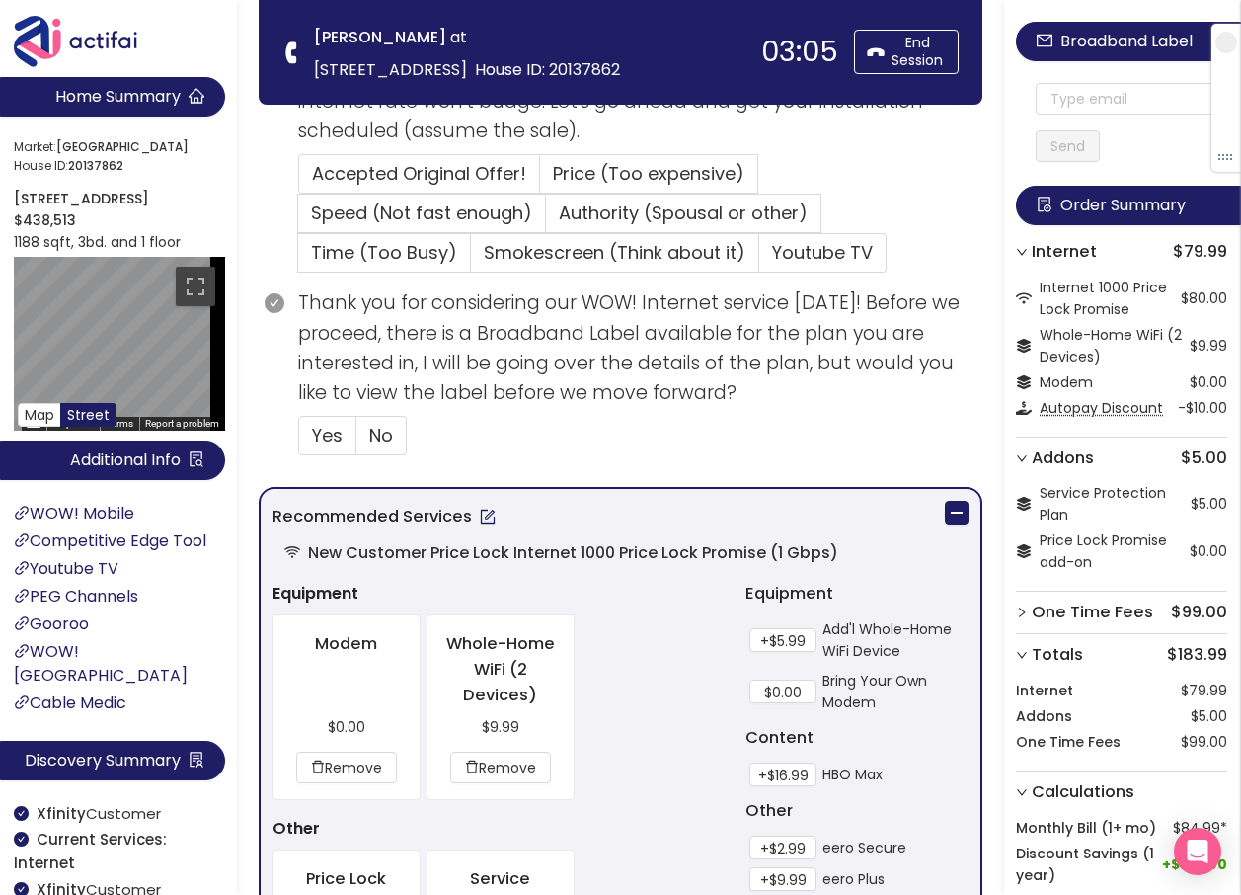
scroll to position [494, 0]
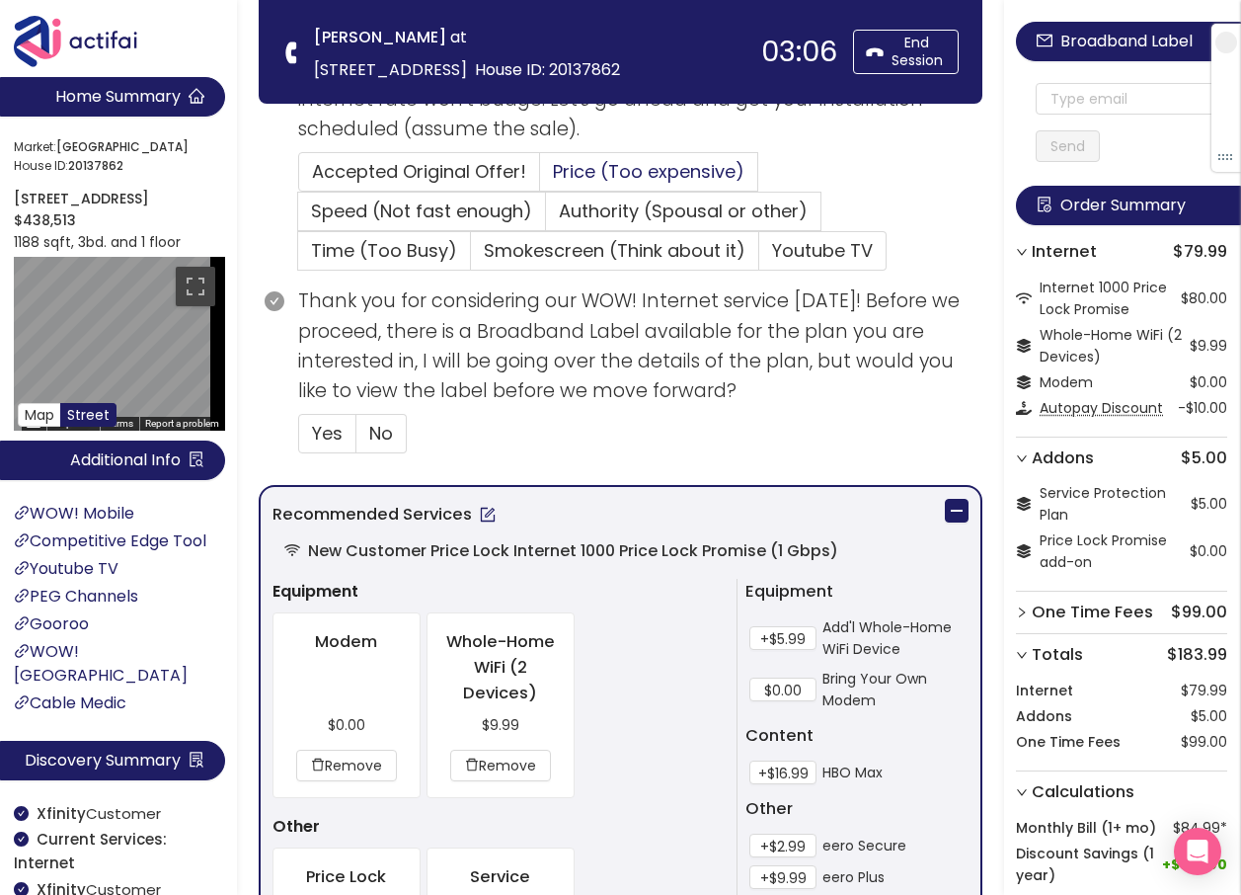
click at [613, 160] on span "Price (Too expensive)" at bounding box center [649, 171] width 192 height 25
click at [540, 178] on input "Price (Too expensive)" at bounding box center [540, 178] width 0 height 0
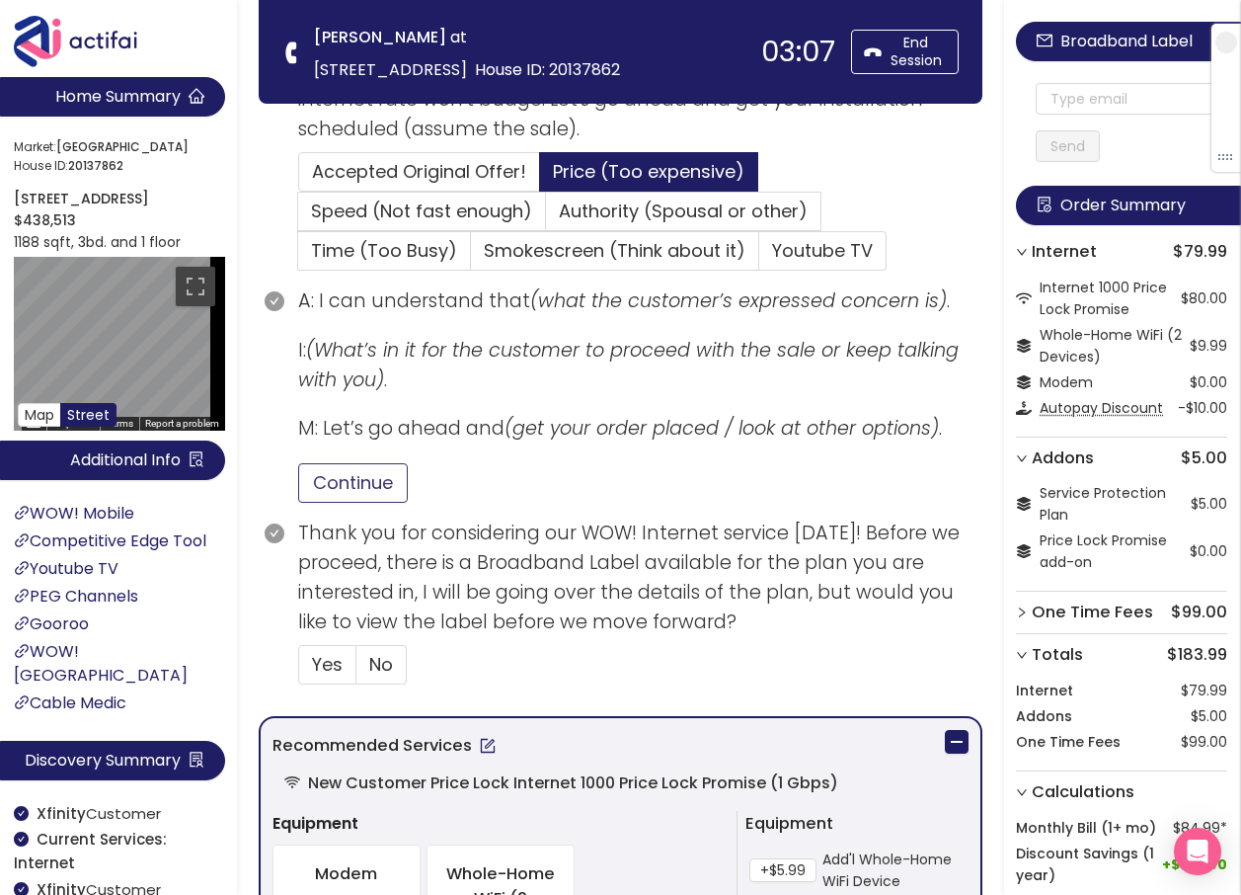
click at [392, 488] on button "Continue" at bounding box center [353, 483] width 110 height 40
click at [377, 662] on span "No" at bounding box center [381, 664] width 24 height 25
click at [357, 671] on input "No" at bounding box center [357, 671] width 0 height 0
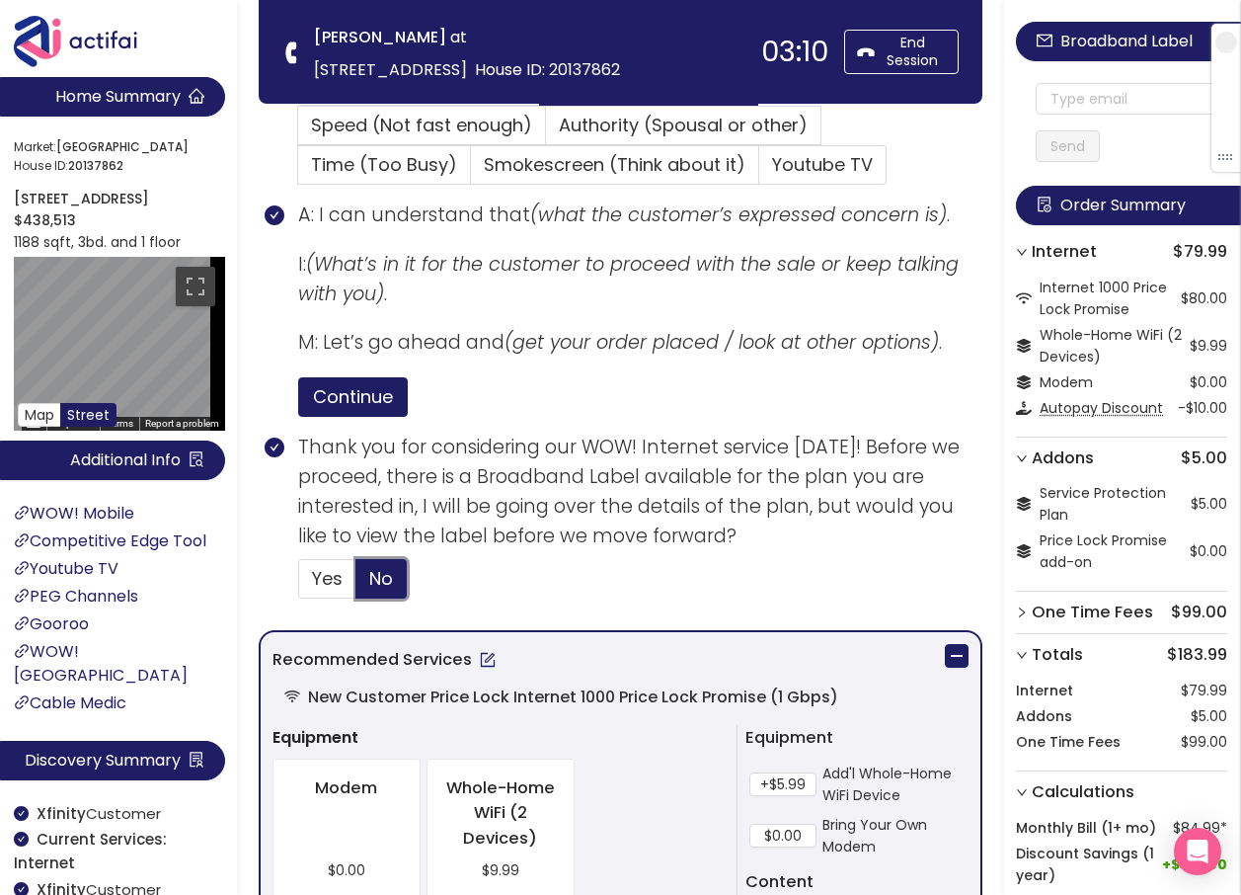
scroll to position [691, 0]
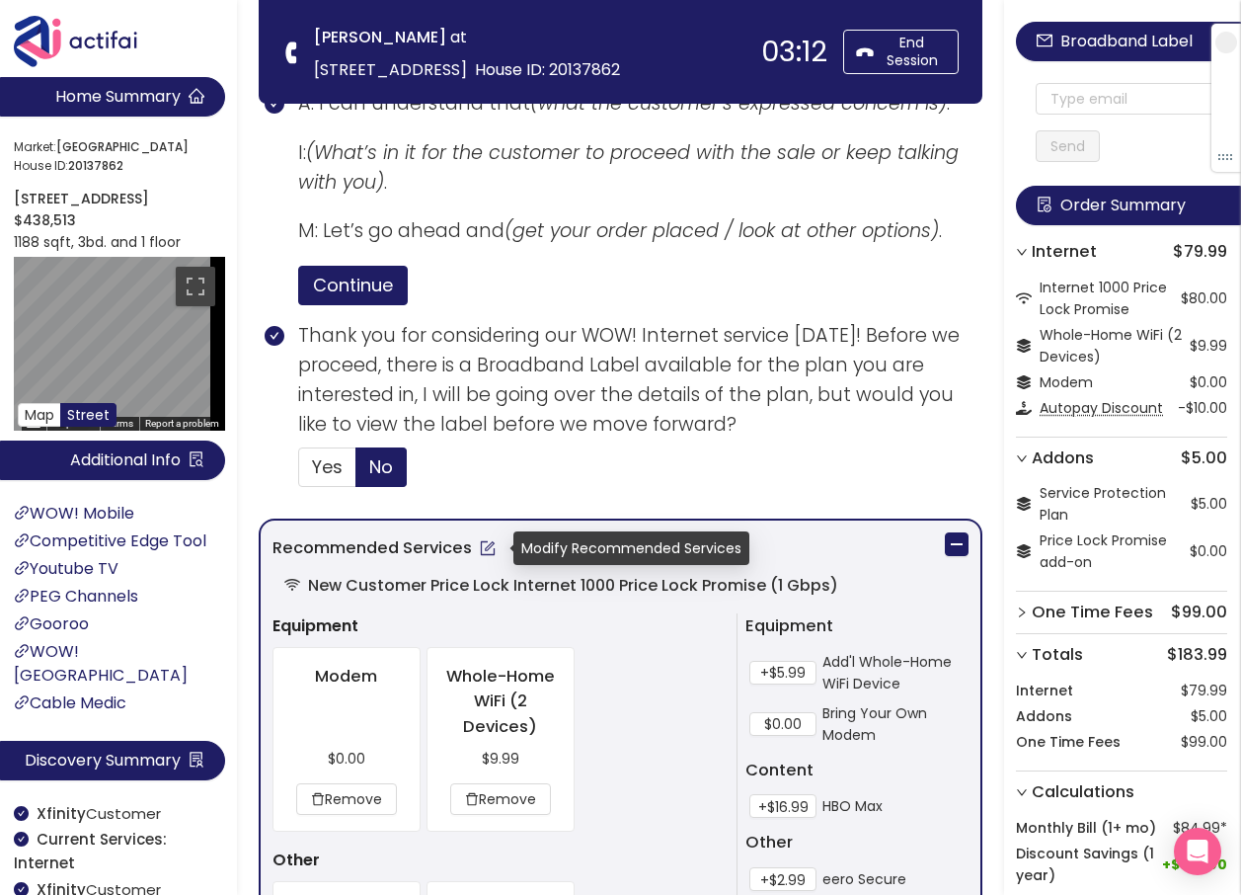
click at [486, 538] on button "button" at bounding box center [488, 548] width 32 height 32
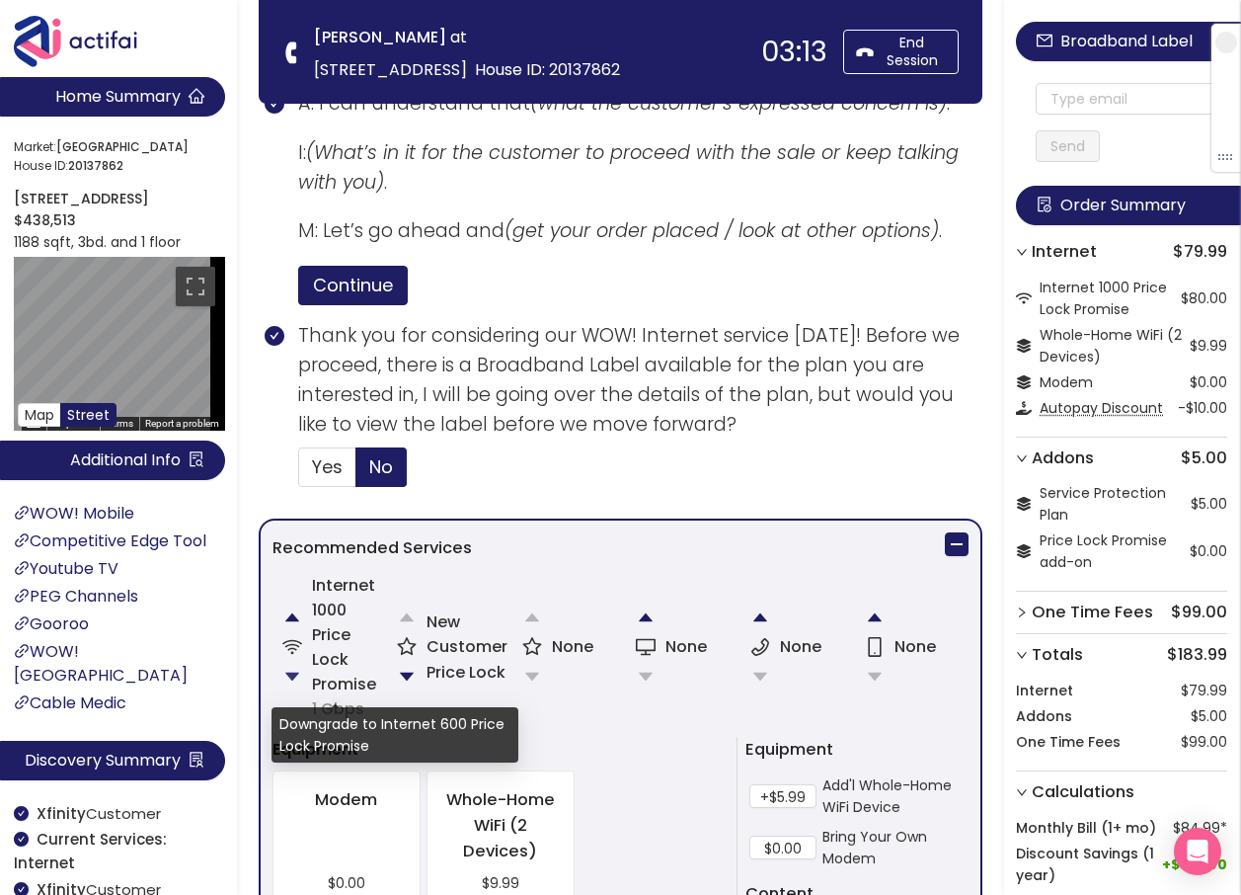
click at [278, 672] on button "button" at bounding box center [293, 677] width 40 height 40
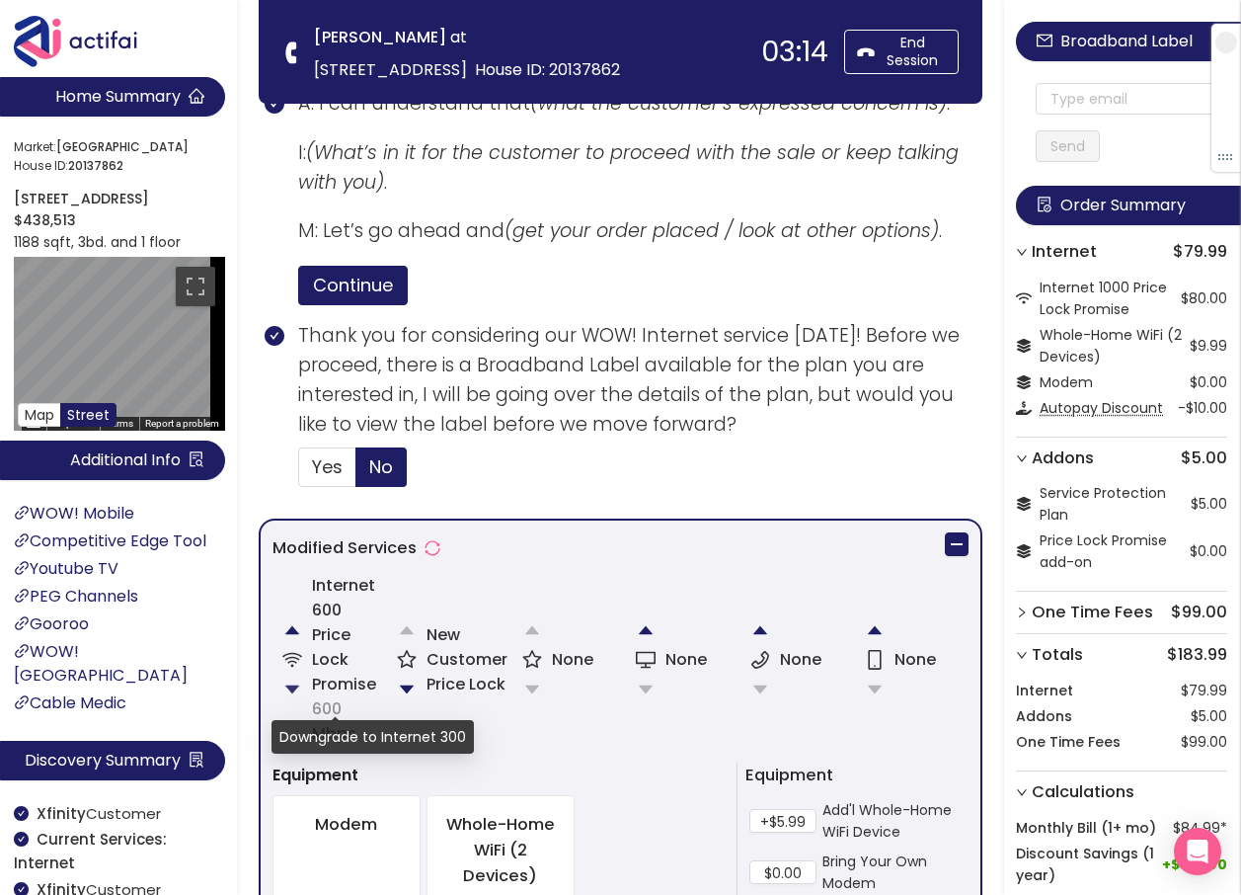
click at [289, 685] on button "button" at bounding box center [293, 690] width 40 height 40
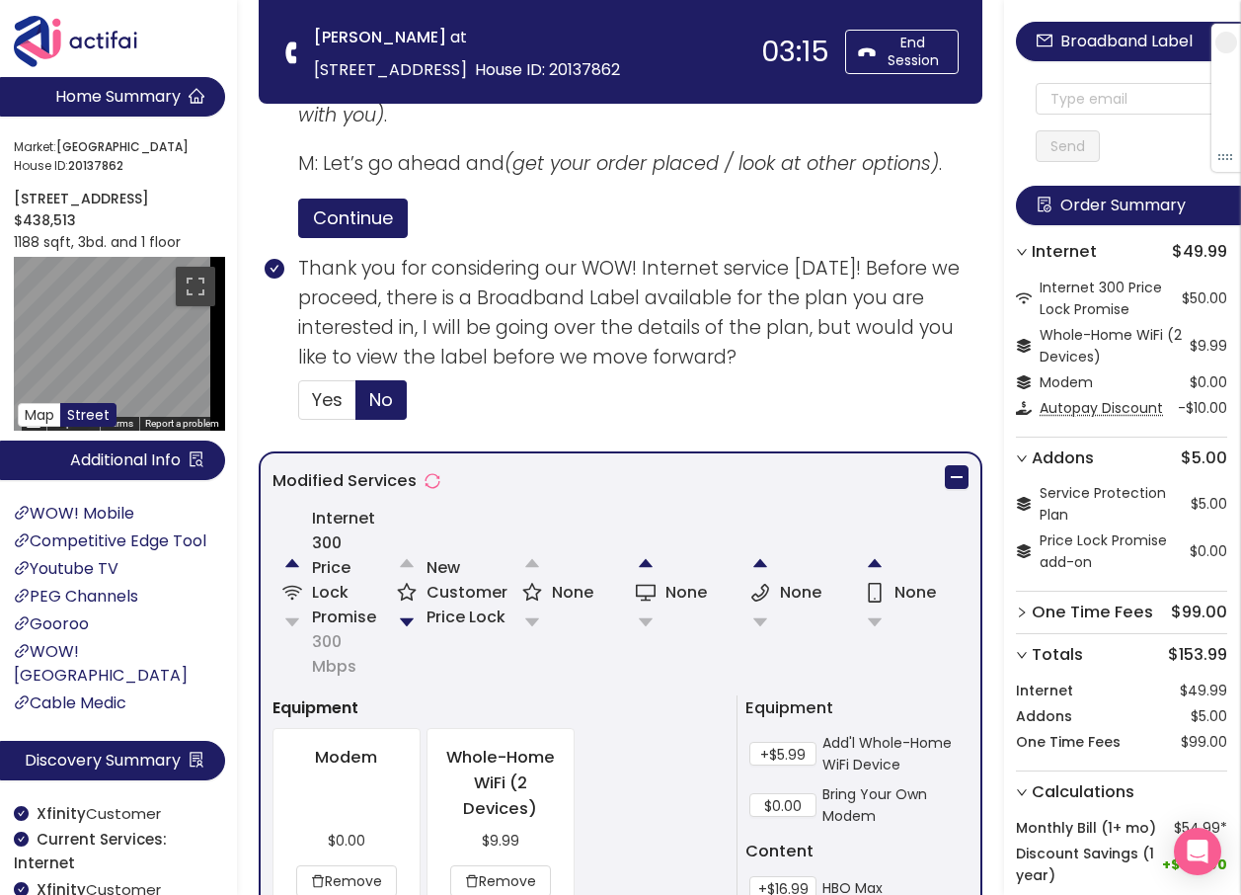
scroll to position [790, 0]
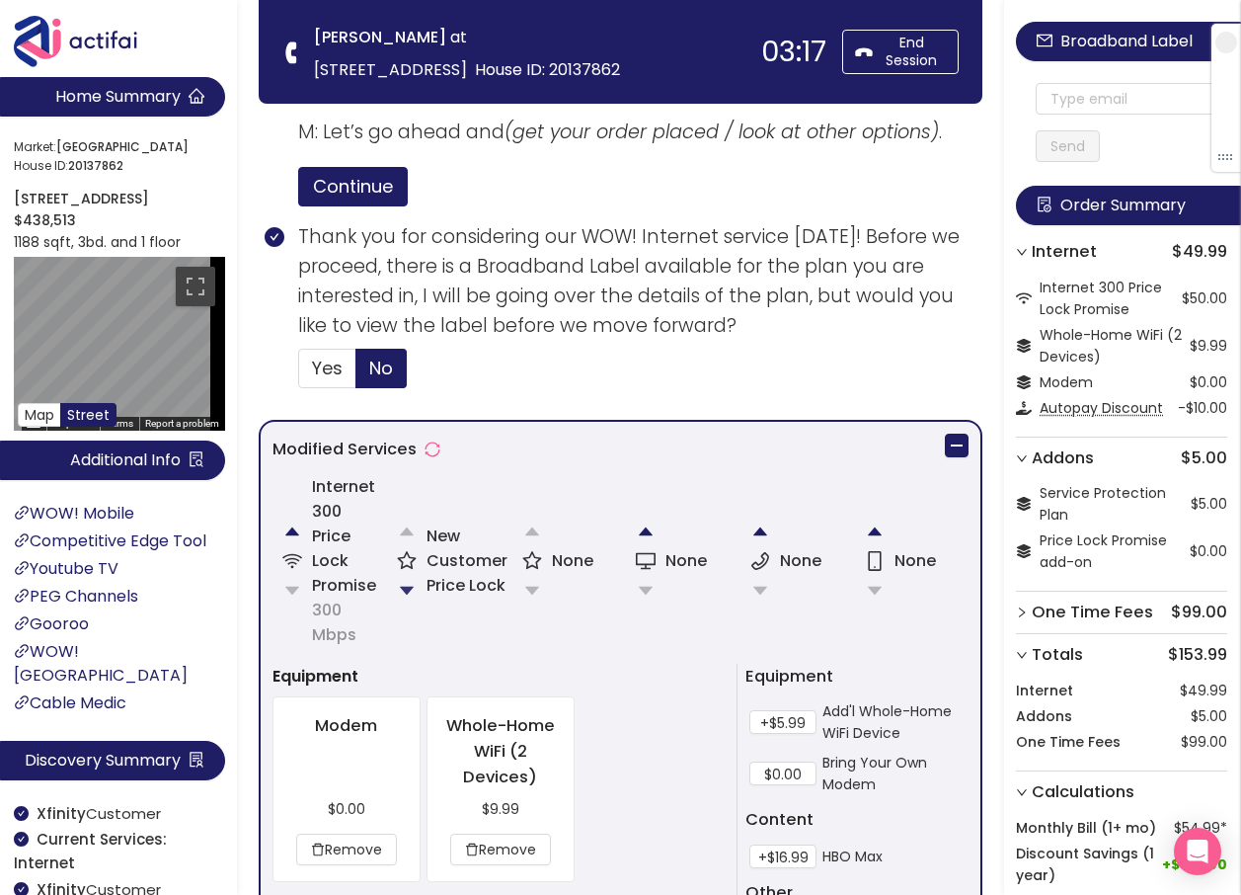
click at [411, 591] on button "button" at bounding box center [407, 591] width 40 height 40
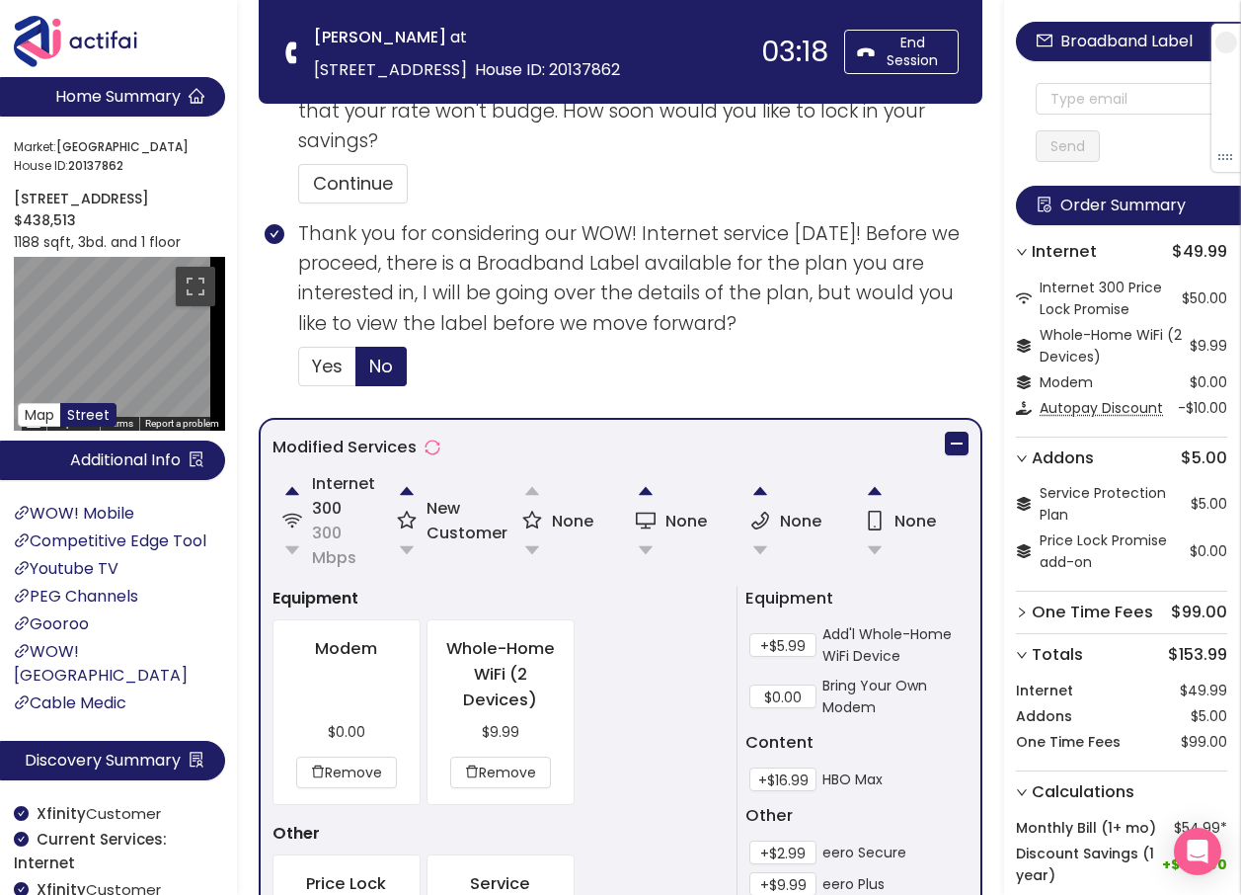
scroll to position [1225, 0]
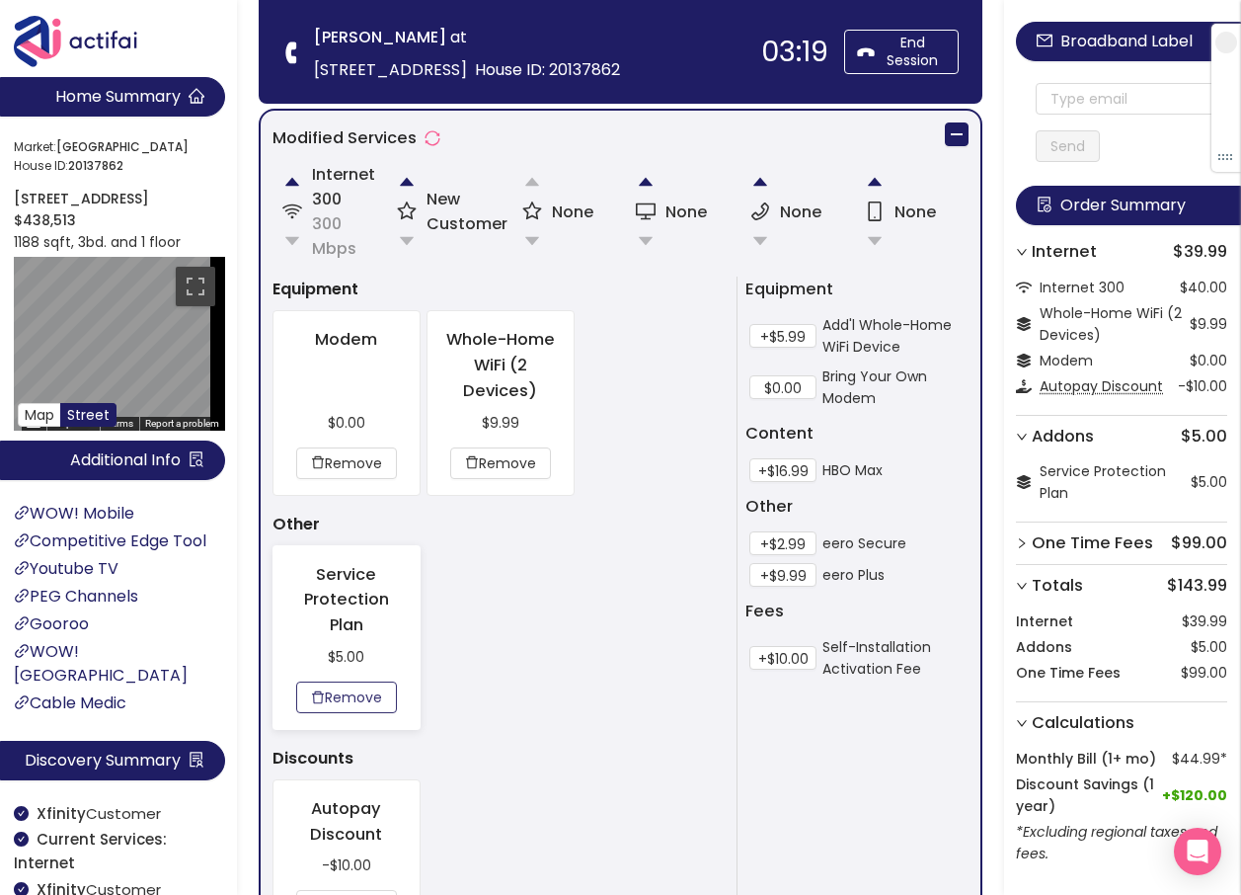
click at [349, 681] on button "Remove" at bounding box center [346, 697] width 101 height 32
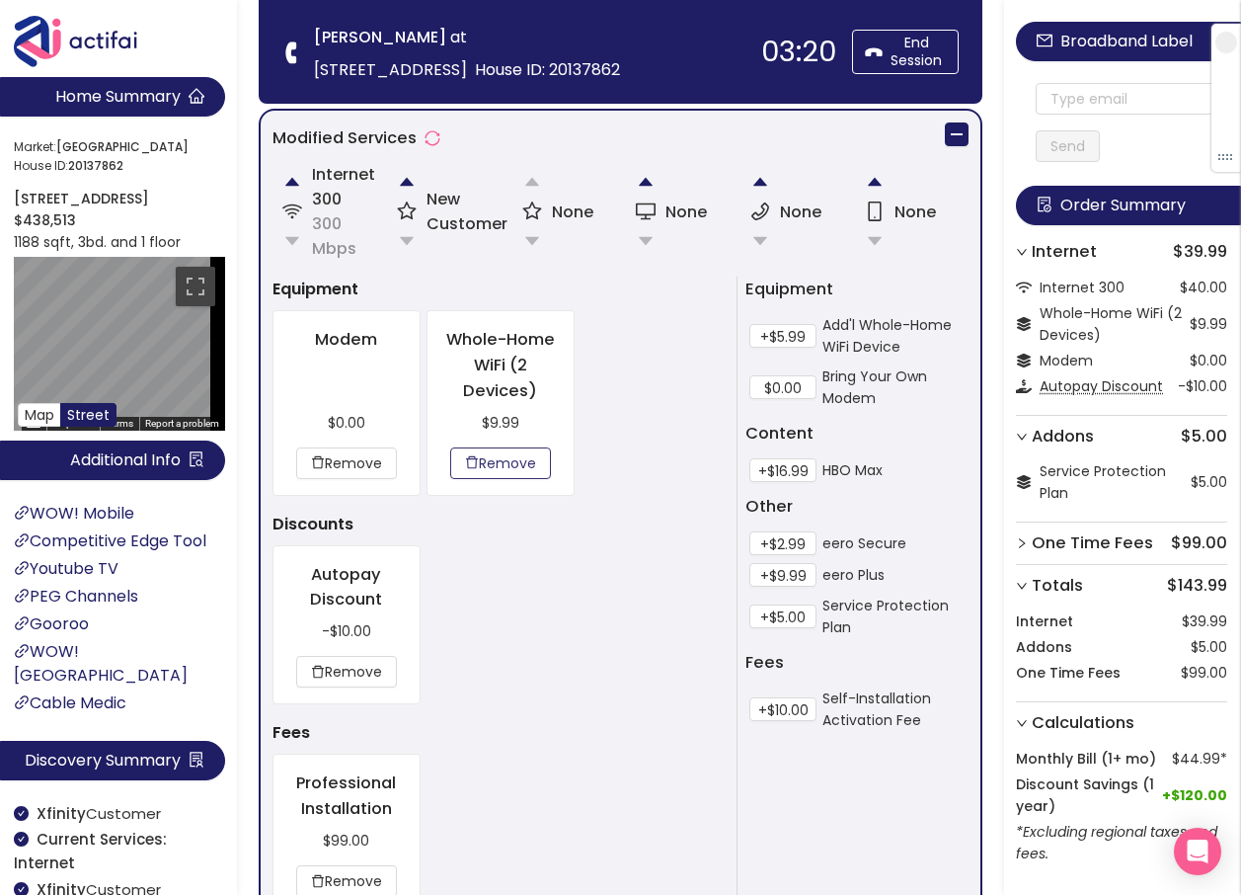
click at [491, 457] on button "Remove" at bounding box center [500, 463] width 101 height 32
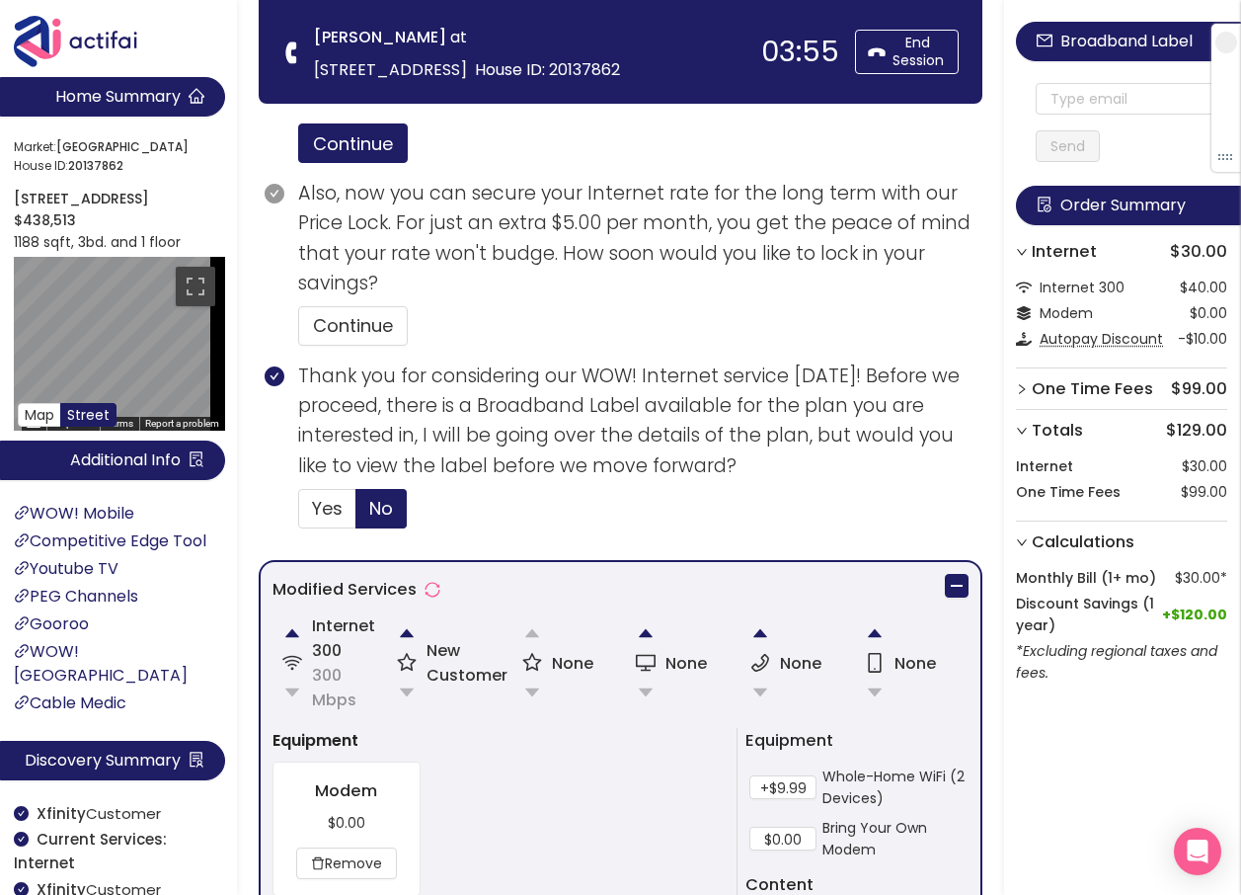
scroll to position [790, 0]
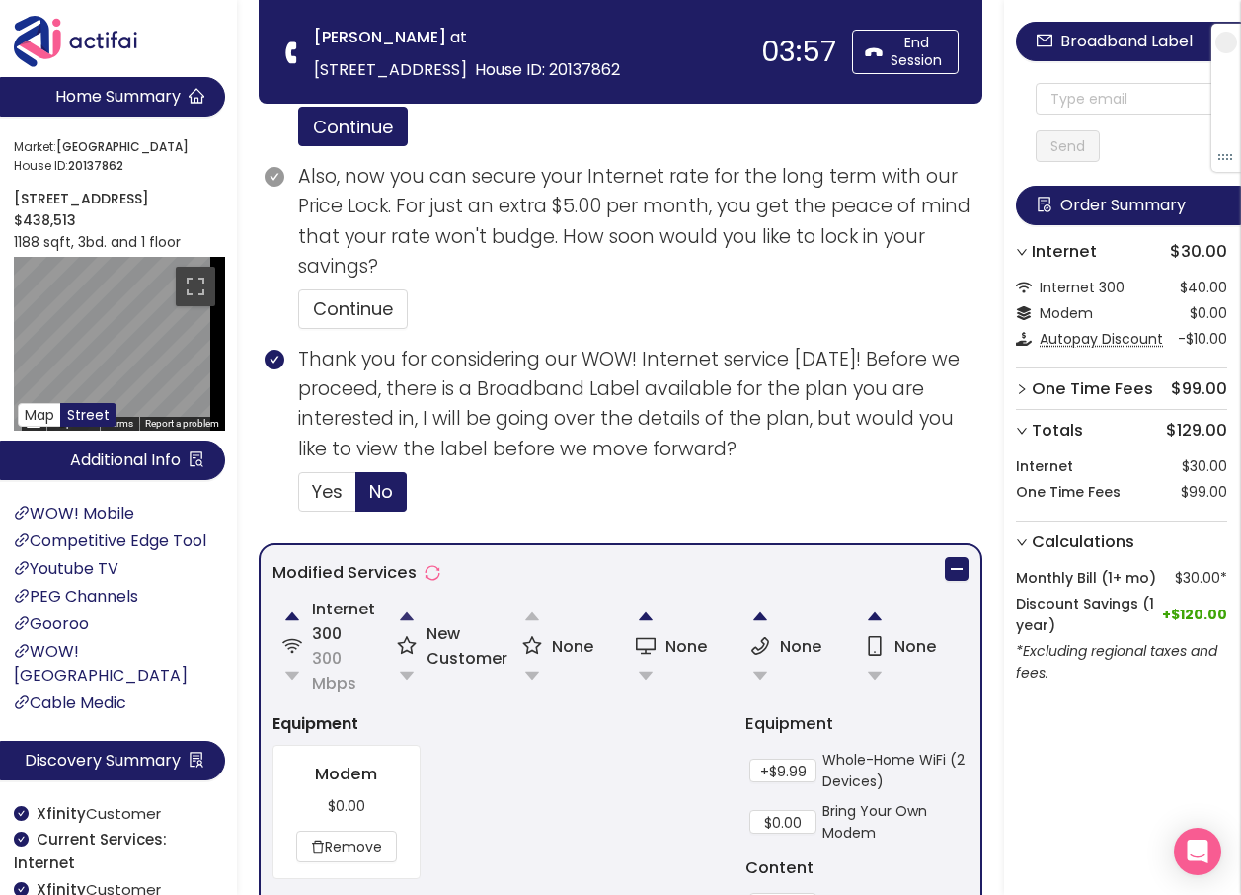
click at [406, 614] on button "button" at bounding box center [407, 617] width 40 height 40
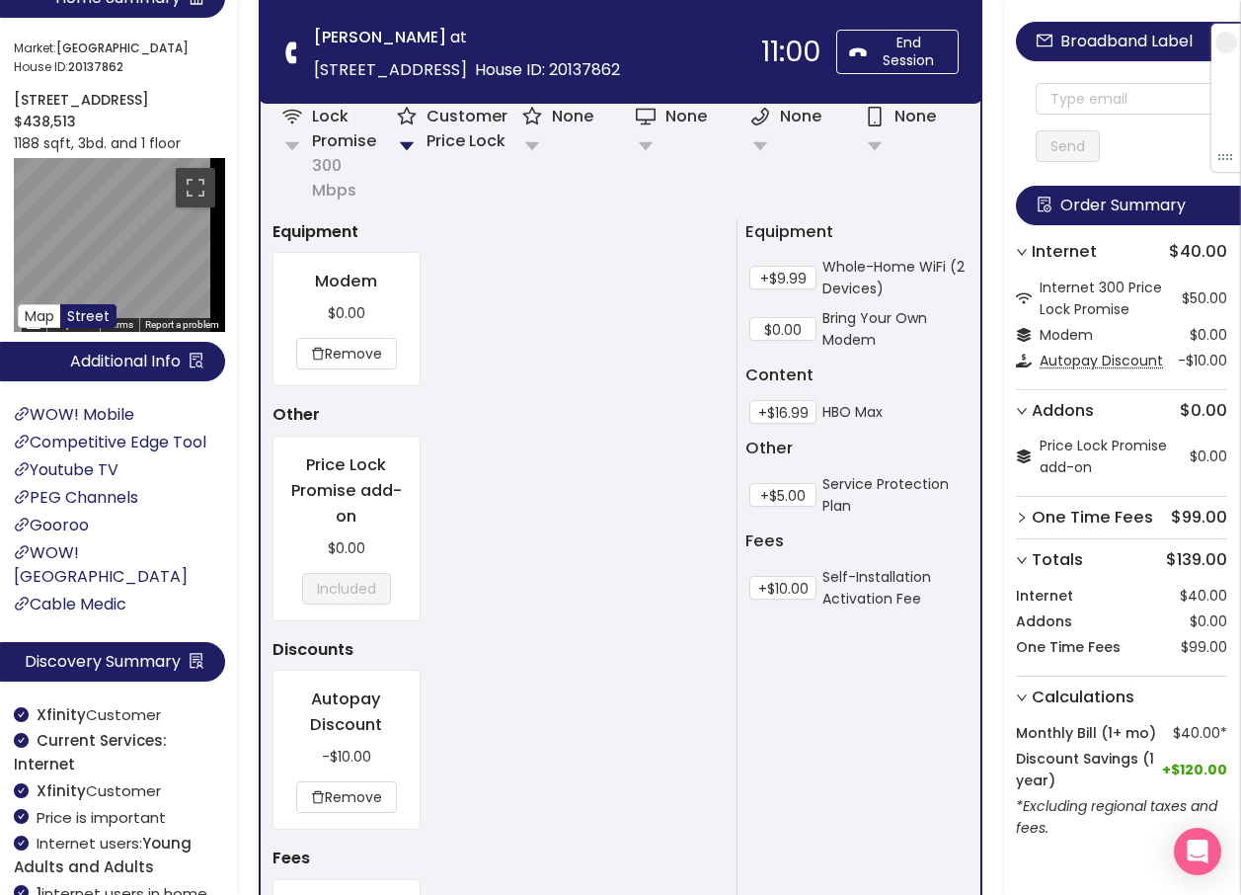
scroll to position [1244, 0]
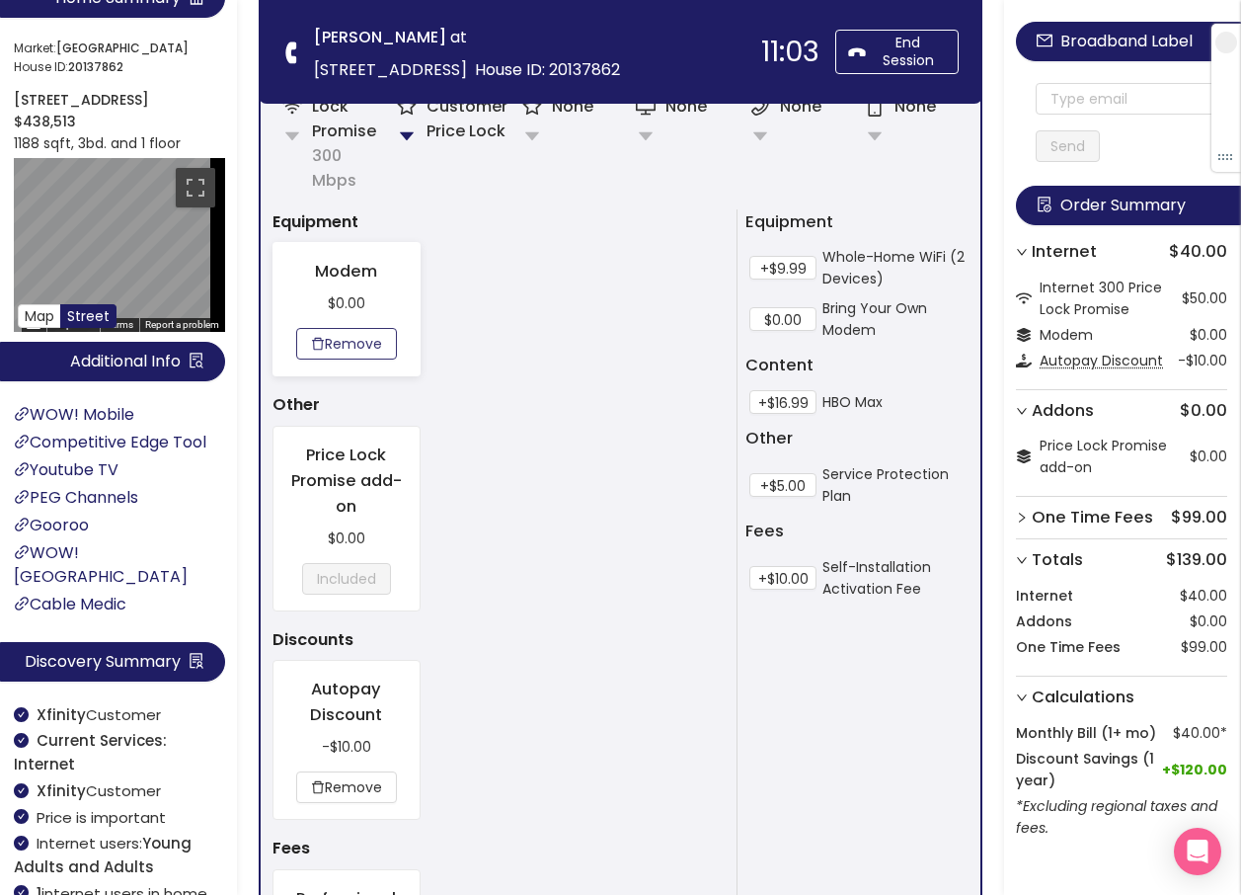
click at [369, 342] on button "Remove" at bounding box center [346, 344] width 101 height 32
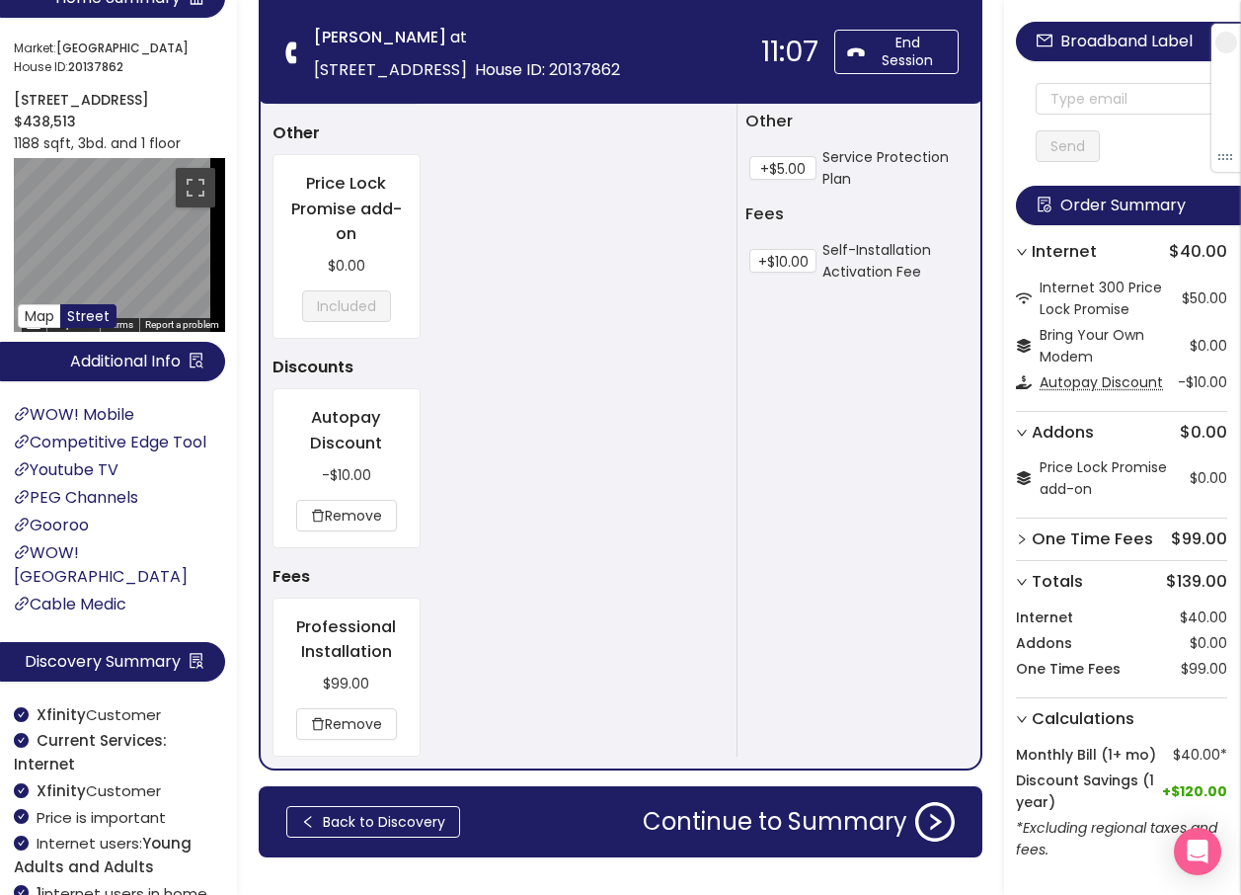
scroll to position [1583, 0]
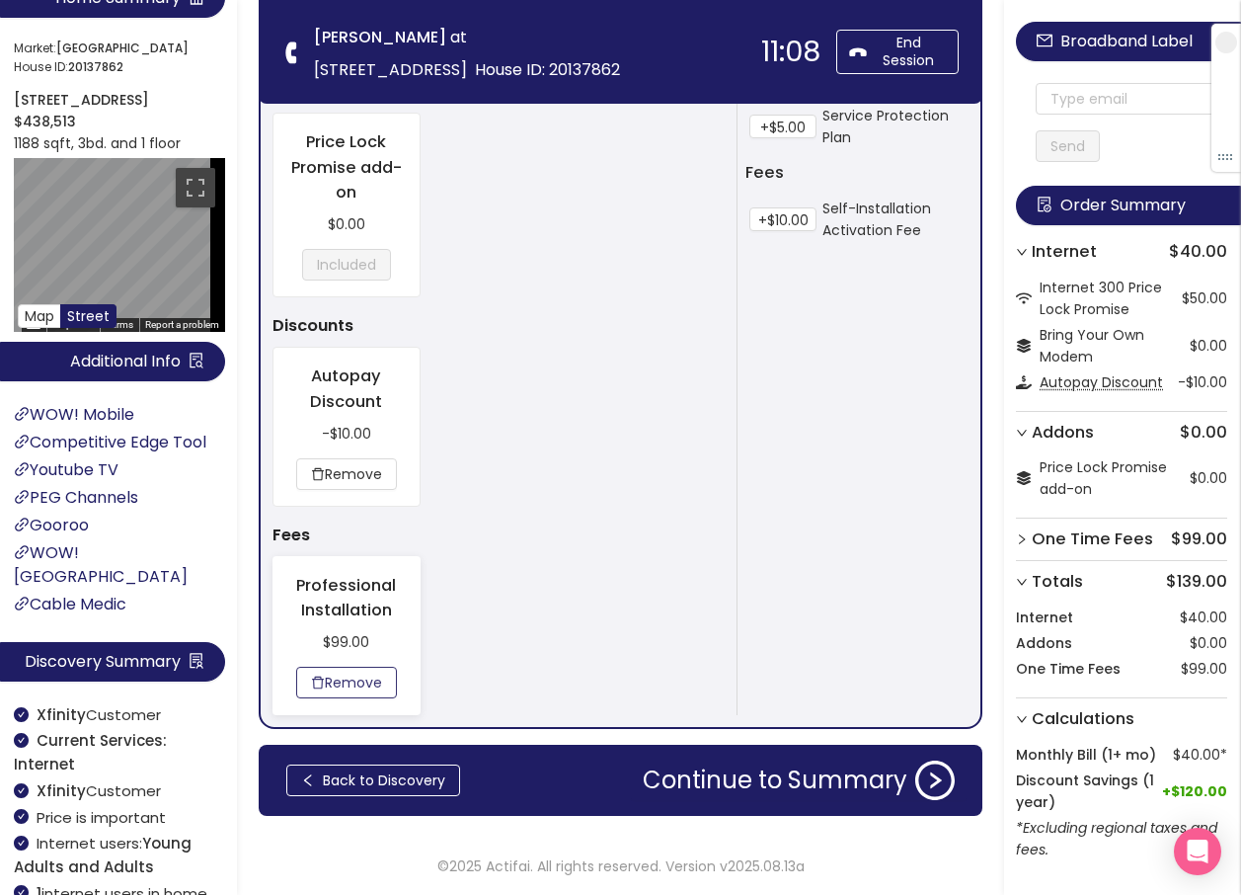
click at [337, 672] on button "Remove" at bounding box center [346, 683] width 101 height 32
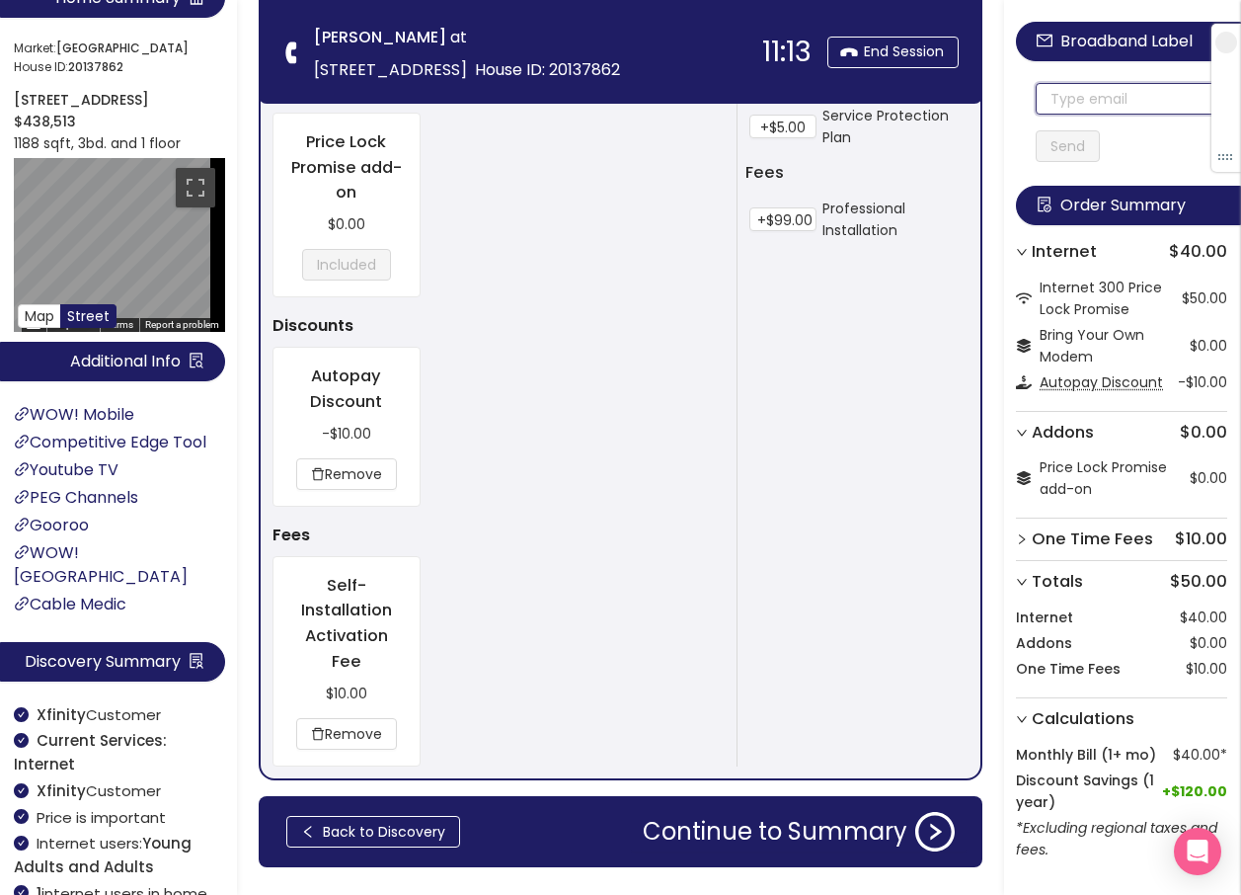
click at [1112, 111] on input "text" at bounding box center [1132, 99] width 192 height 32
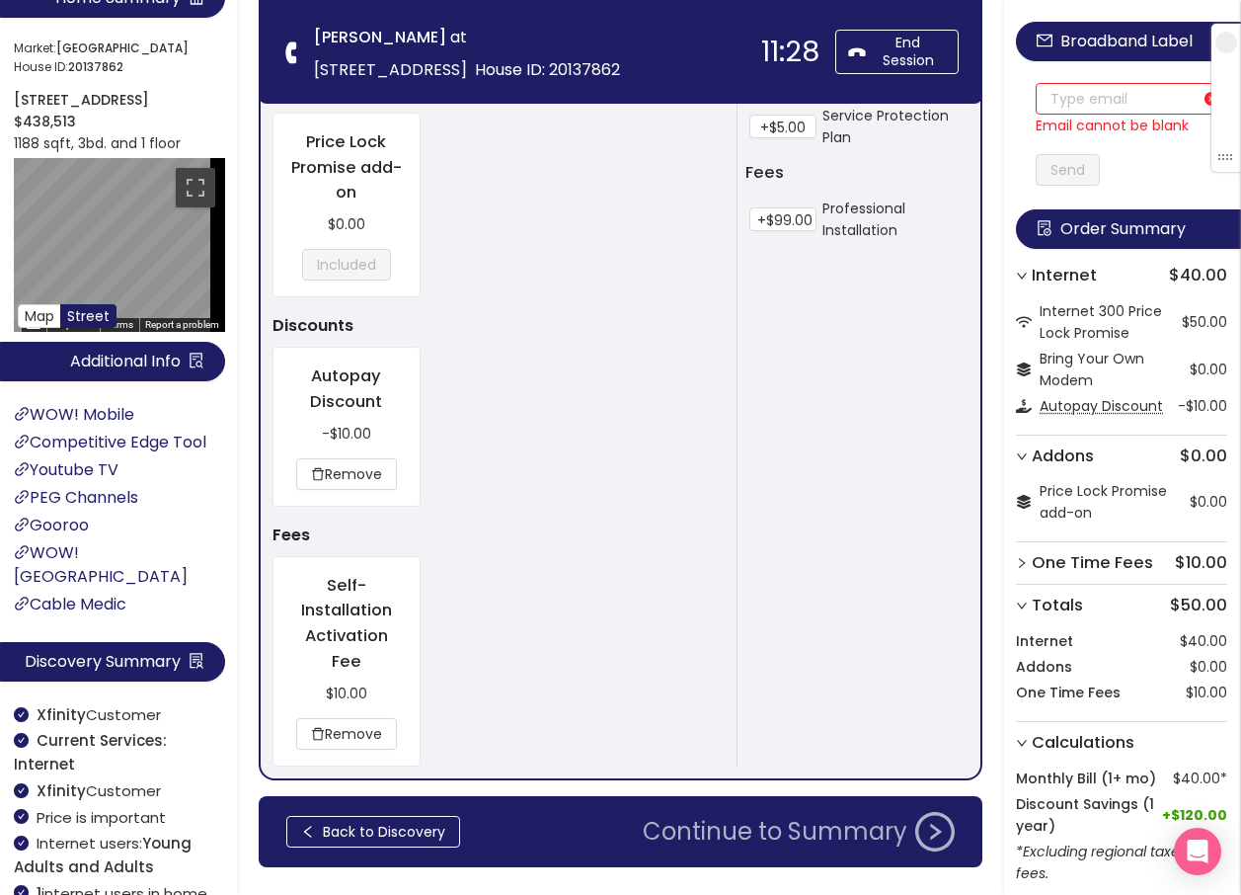
click at [740, 834] on button "Continue to Summary" at bounding box center [799, 832] width 336 height 40
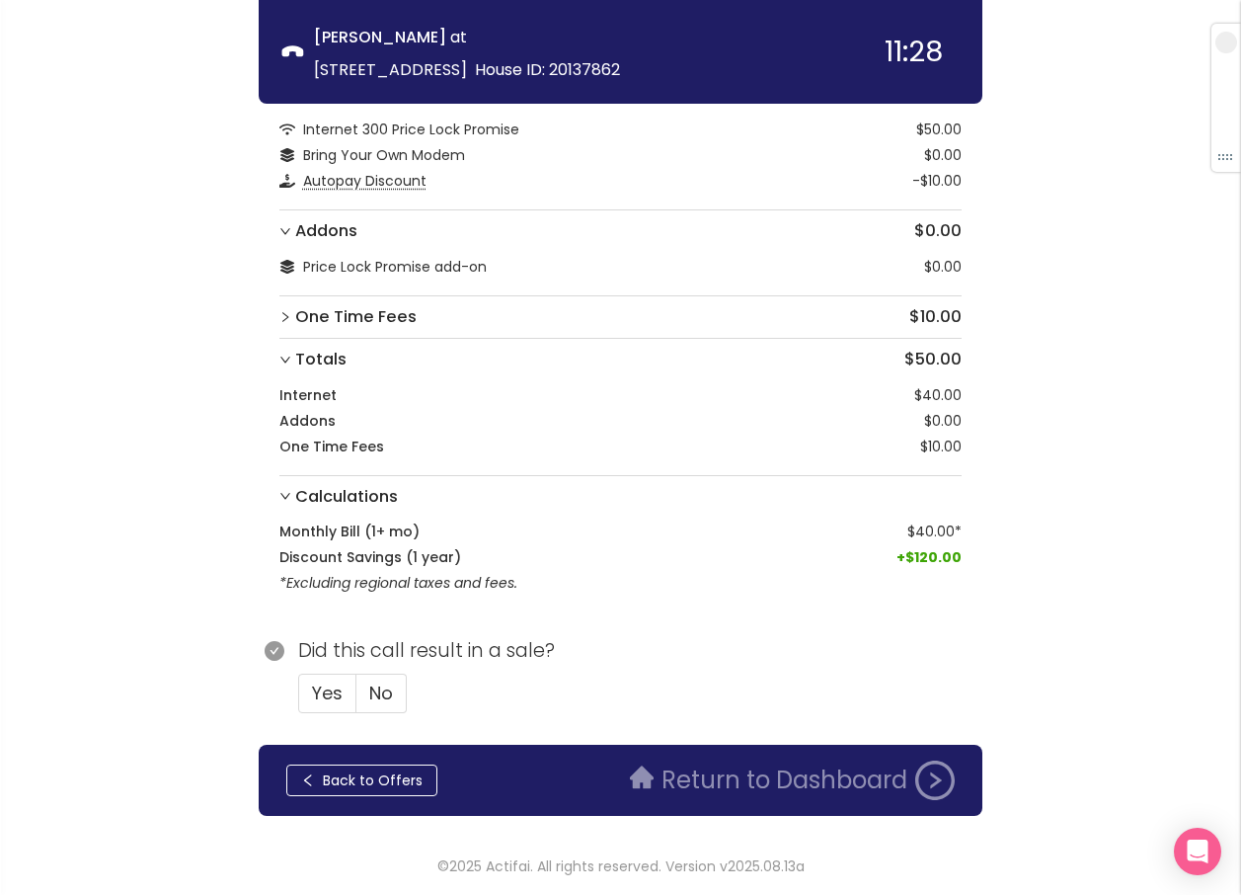
scroll to position [97, 0]
click at [323, 695] on span "Yes" at bounding box center [327, 692] width 31 height 25
click at [299, 699] on input "Yes" at bounding box center [299, 699] width 0 height 0
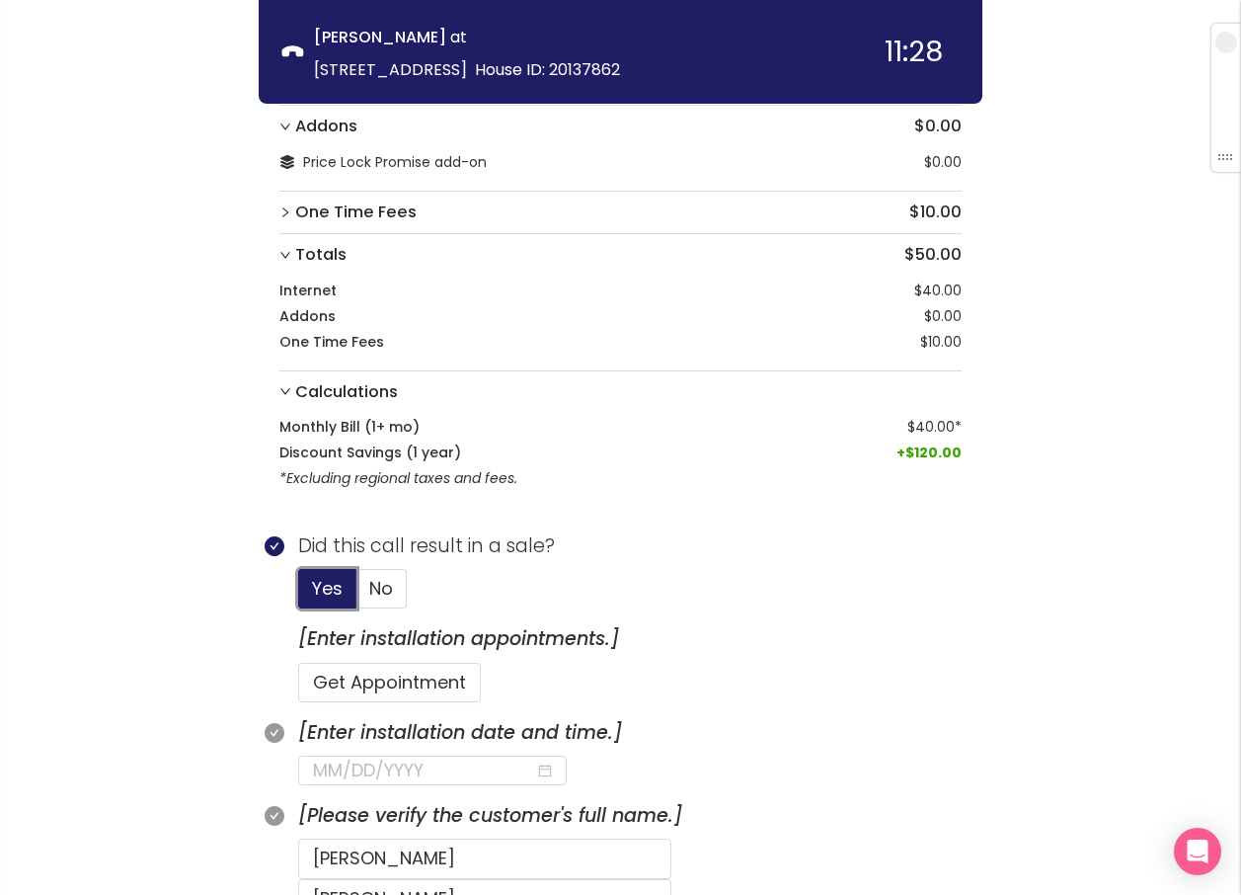
scroll to position [492, 0]
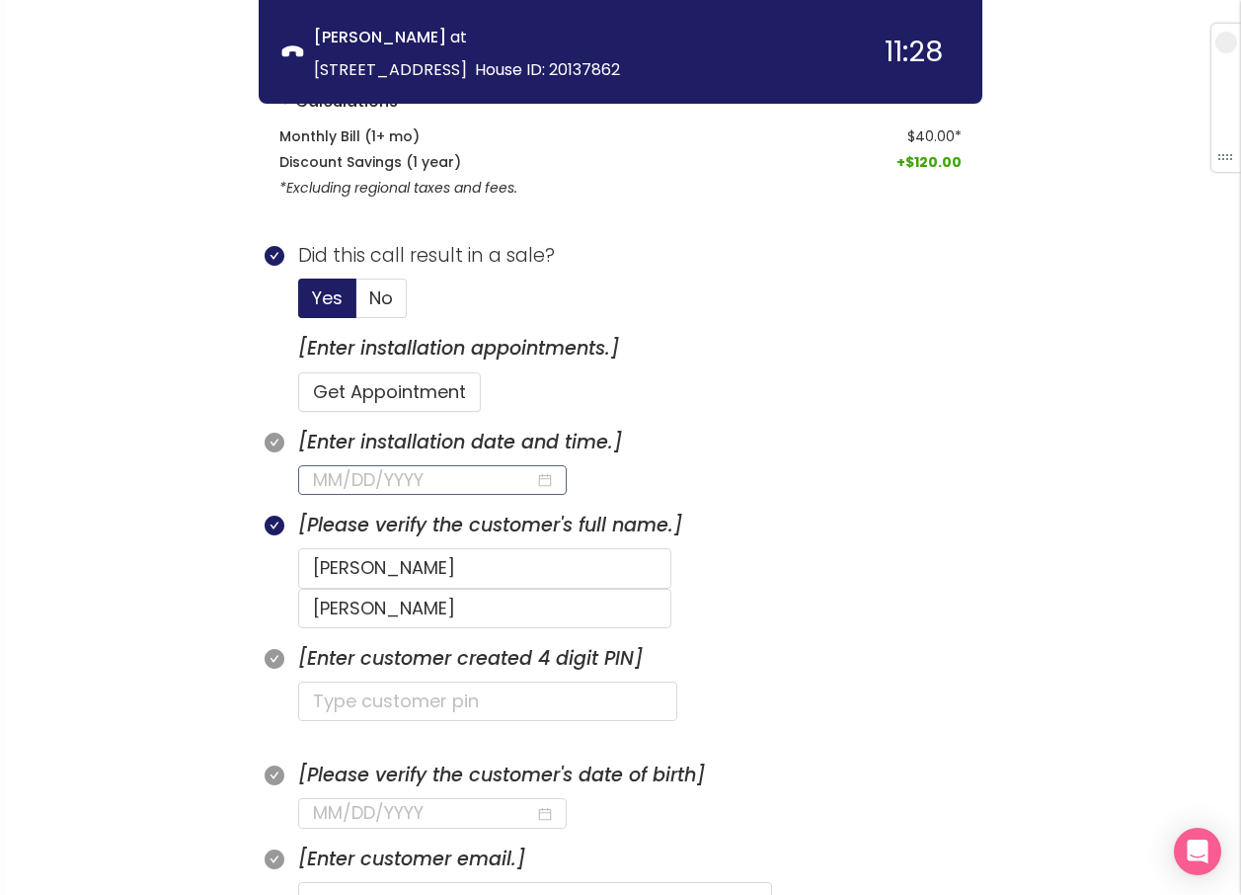
click at [434, 484] on input at bounding box center [424, 480] width 222 height 28
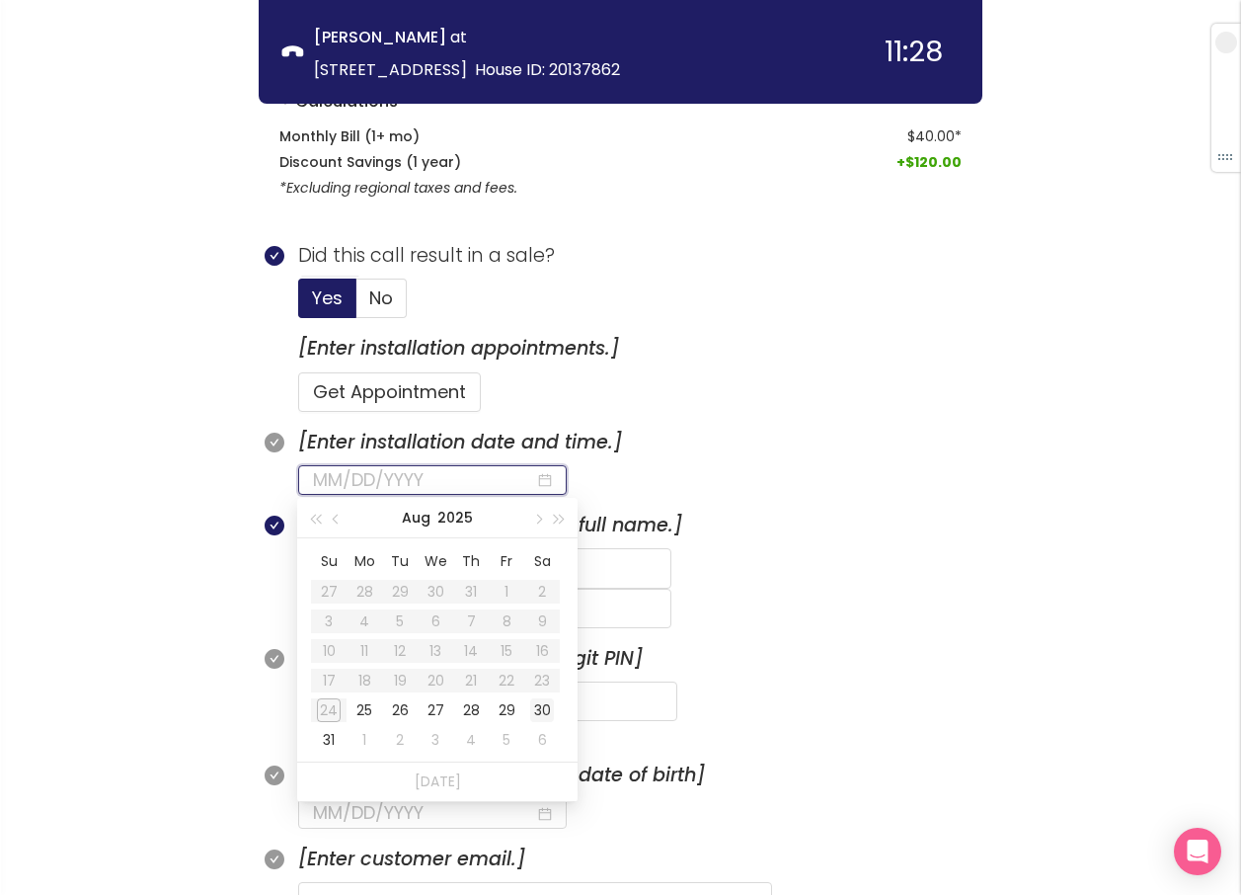
type input "[DATE]"
click at [539, 713] on div "30" at bounding box center [542, 710] width 24 height 24
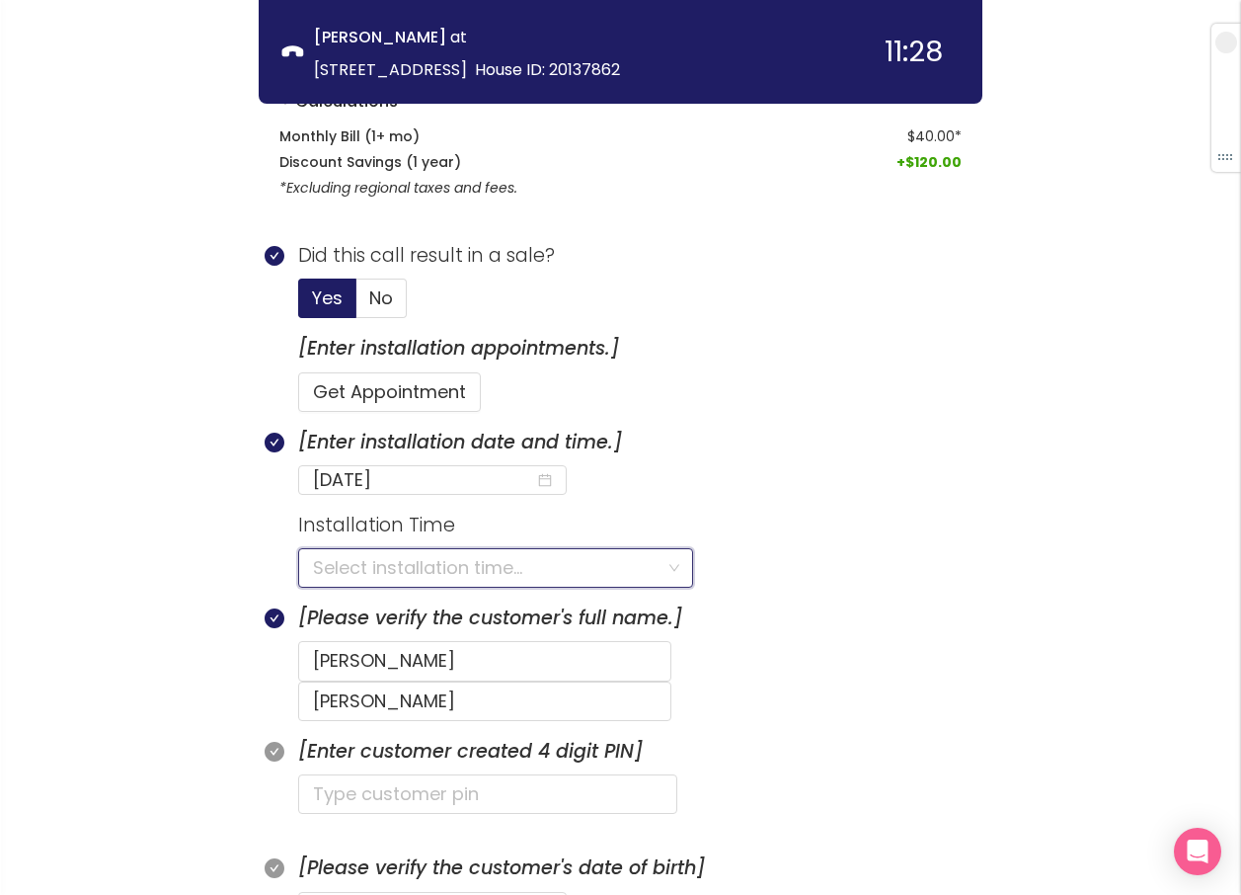
click at [360, 565] on input "search" at bounding box center [489, 568] width 352 height 38
click at [398, 613] on div "8:00AM - 9:00PM" at bounding box center [494, 611] width 367 height 22
click at [408, 774] on input "text" at bounding box center [487, 794] width 379 height 40
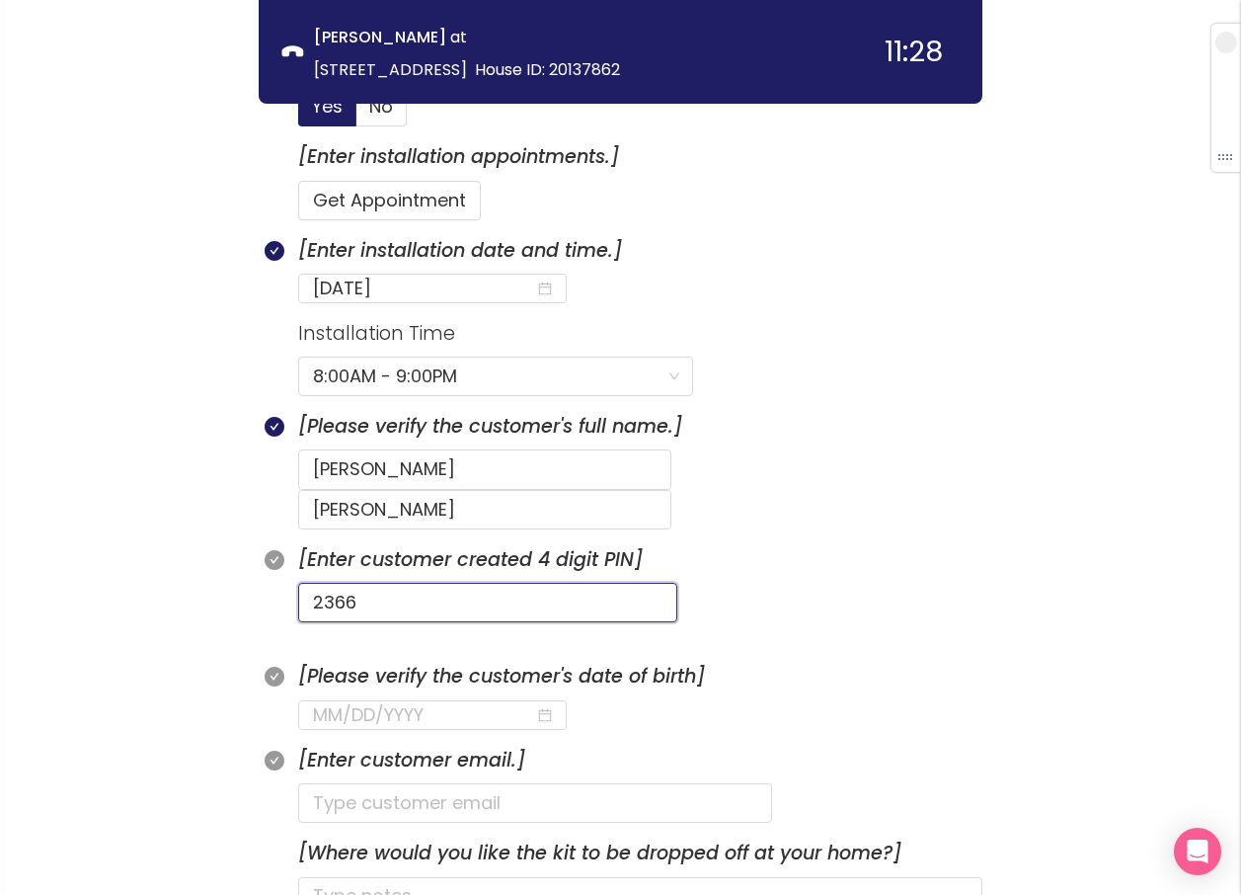
scroll to position [689, 0]
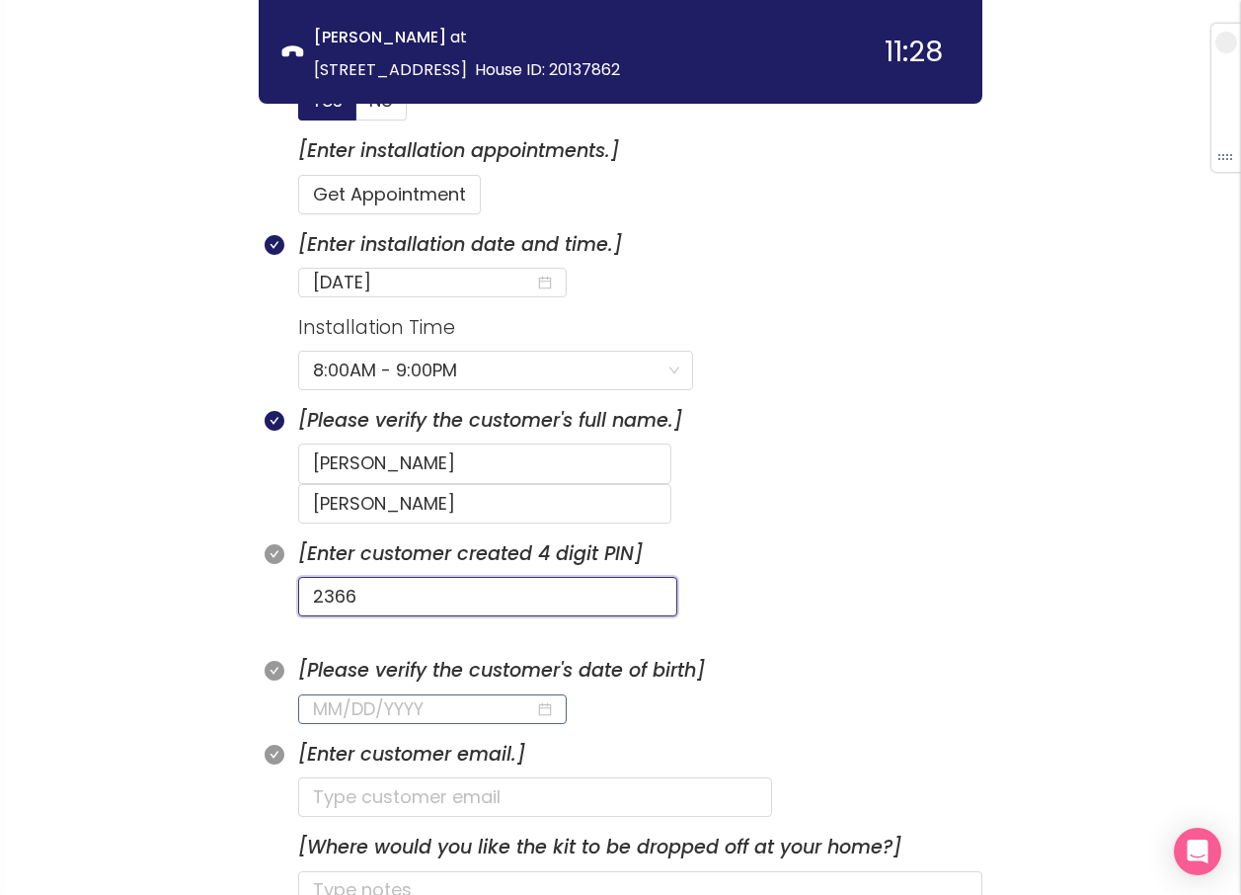
type input "2366"
click at [365, 695] on input at bounding box center [424, 709] width 222 height 28
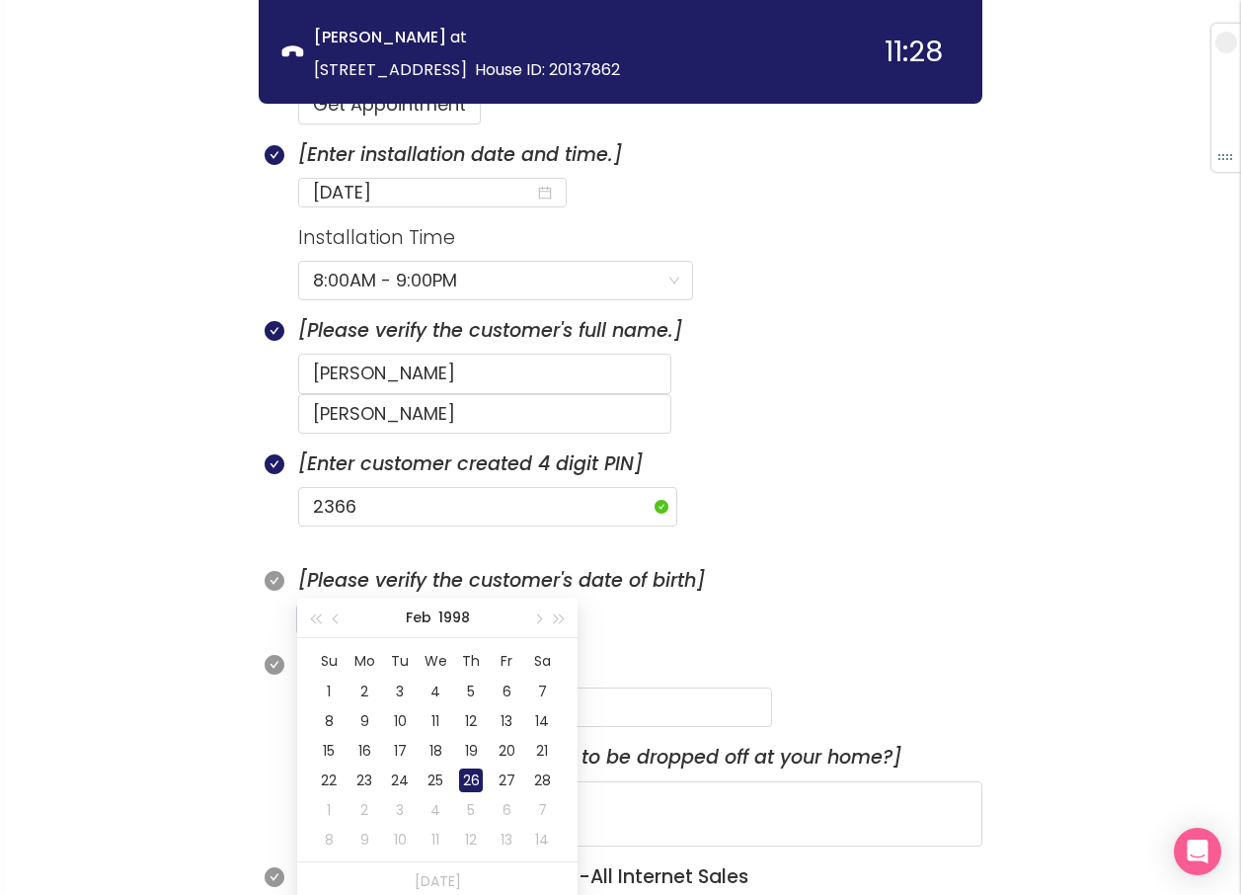
scroll to position [887, 0]
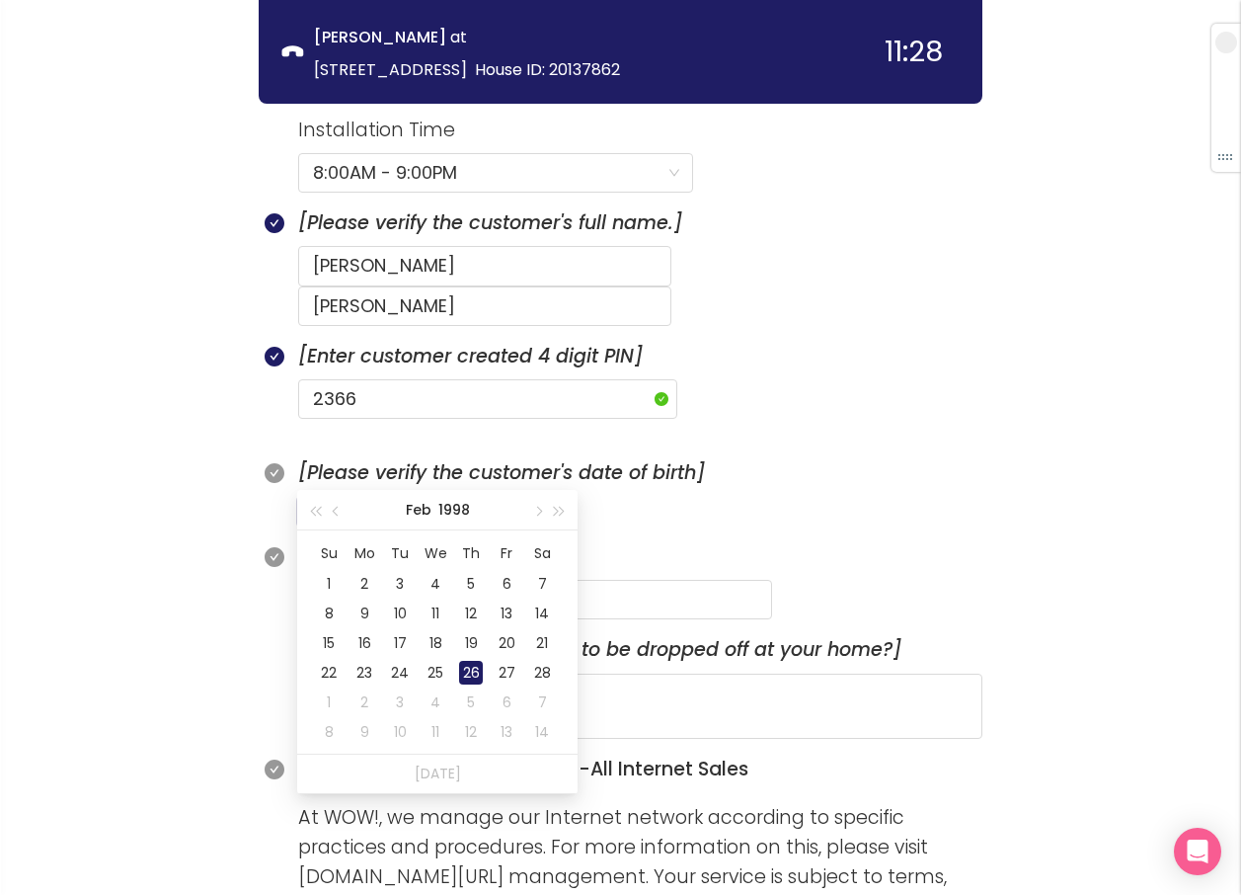
click at [475, 670] on div "26" at bounding box center [471, 673] width 24 height 24
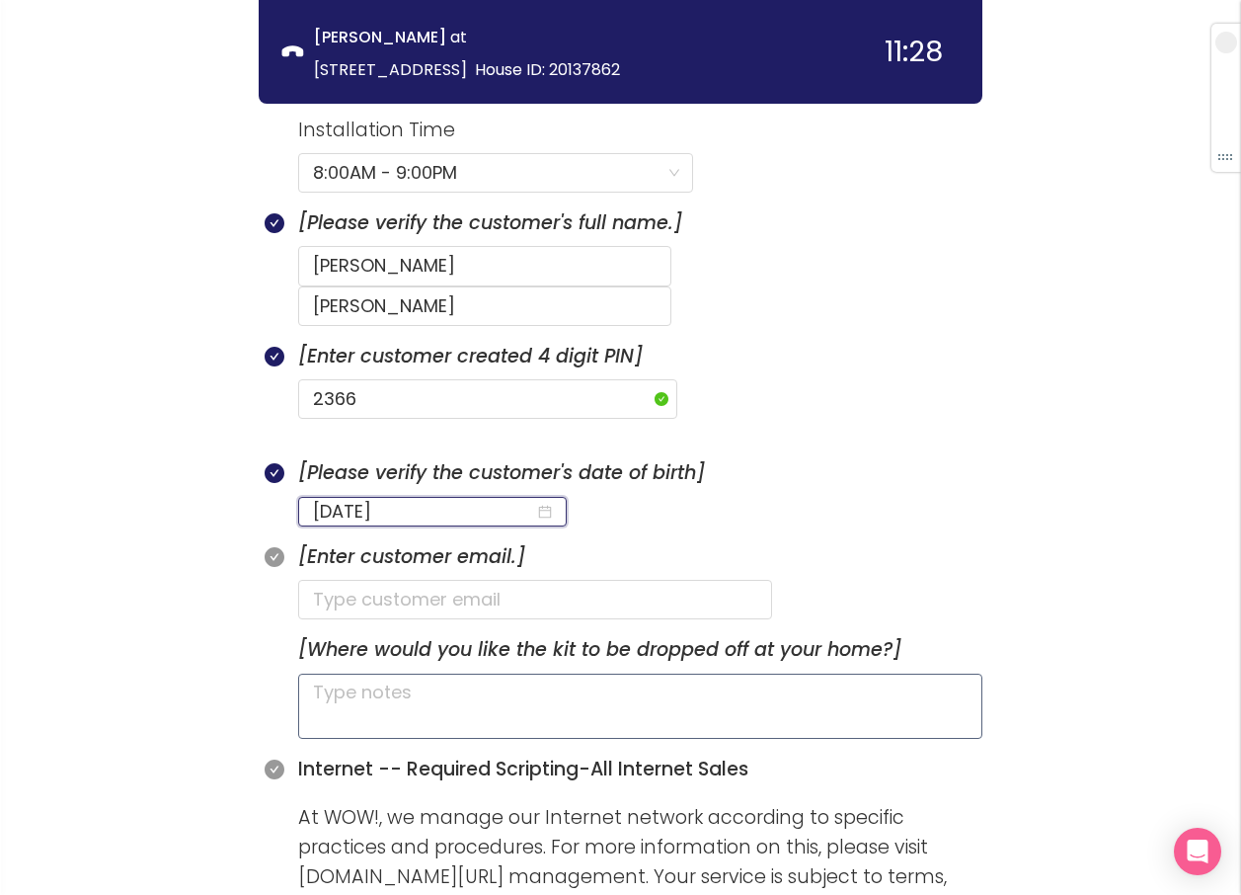
type input "[DATE]"
click at [370, 674] on textarea at bounding box center [640, 706] width 684 height 65
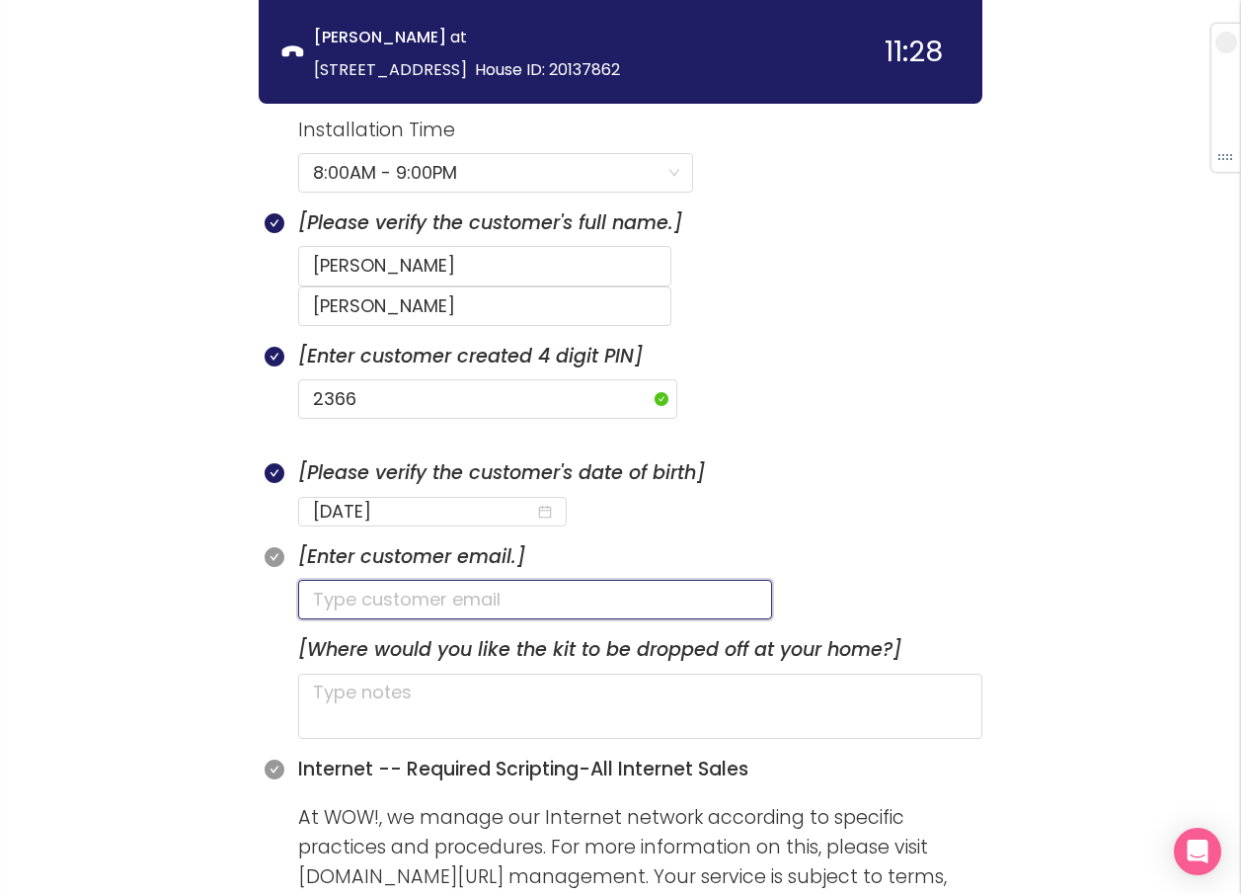
click at [341, 580] on input "text" at bounding box center [535, 600] width 474 height 40
type input "[PERSON_NAME][EMAIL_ADDRESS][DOMAIN_NAME]"
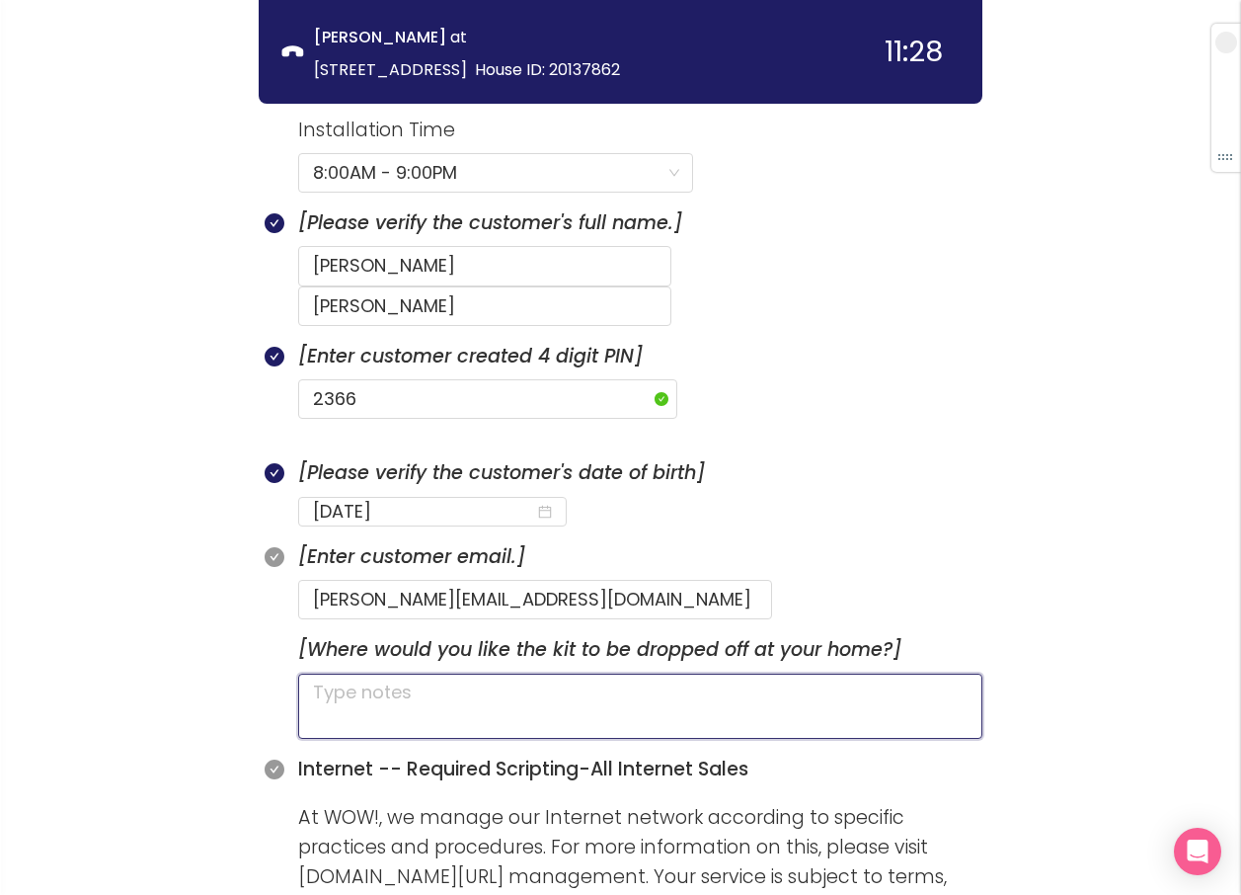
click at [507, 674] on textarea at bounding box center [640, 706] width 684 height 65
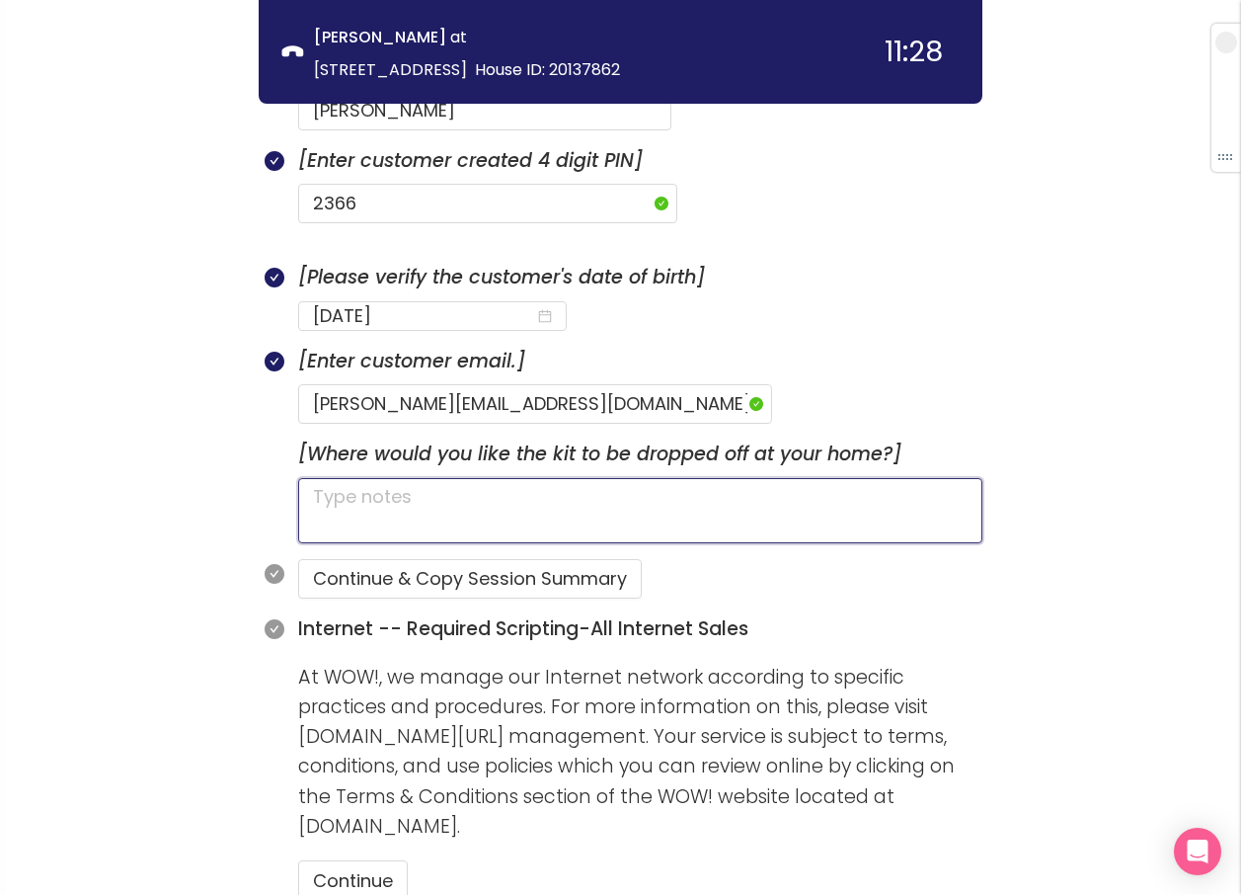
scroll to position [1084, 0]
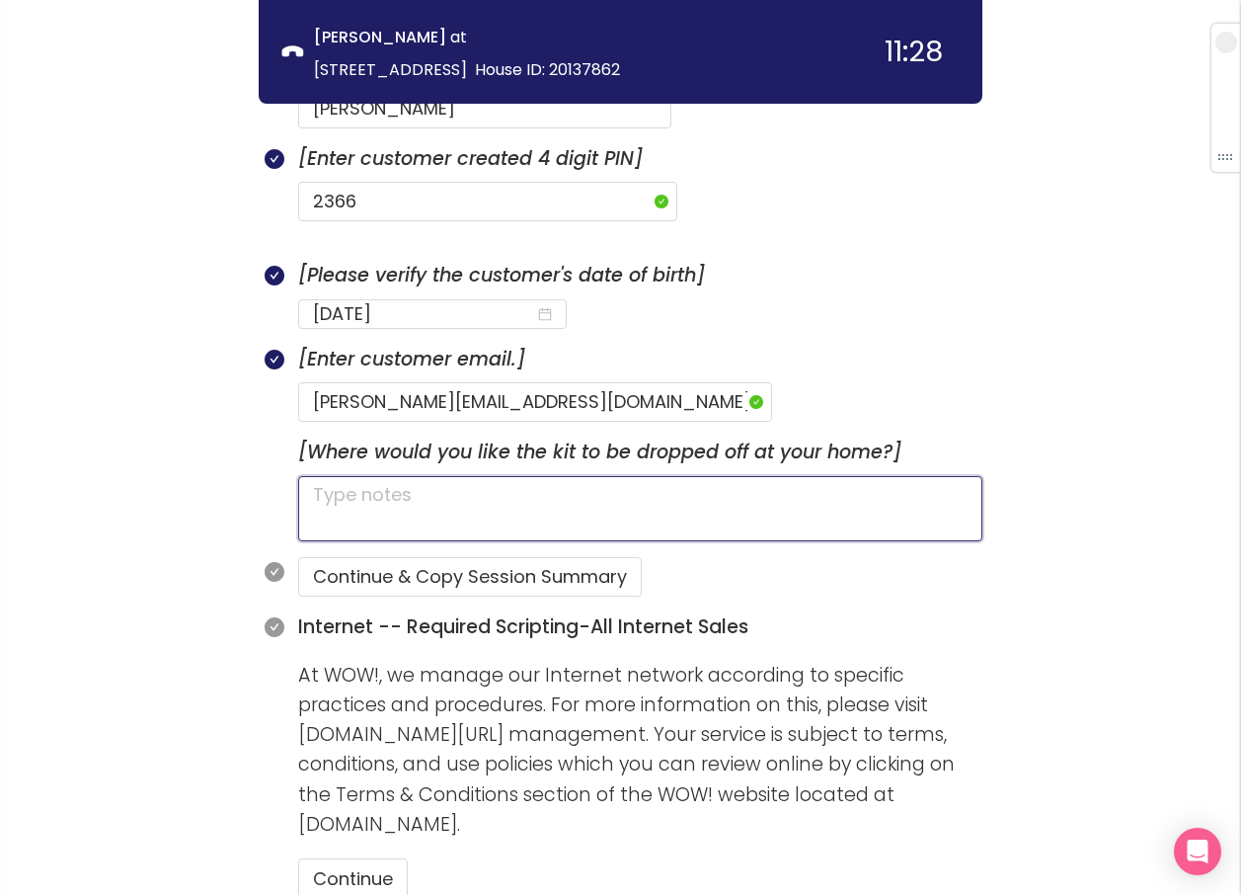
click at [377, 476] on textarea at bounding box center [640, 508] width 684 height 65
type textarea "A"
type textarea "H"
type textarea "HA"
type textarea "HAS"
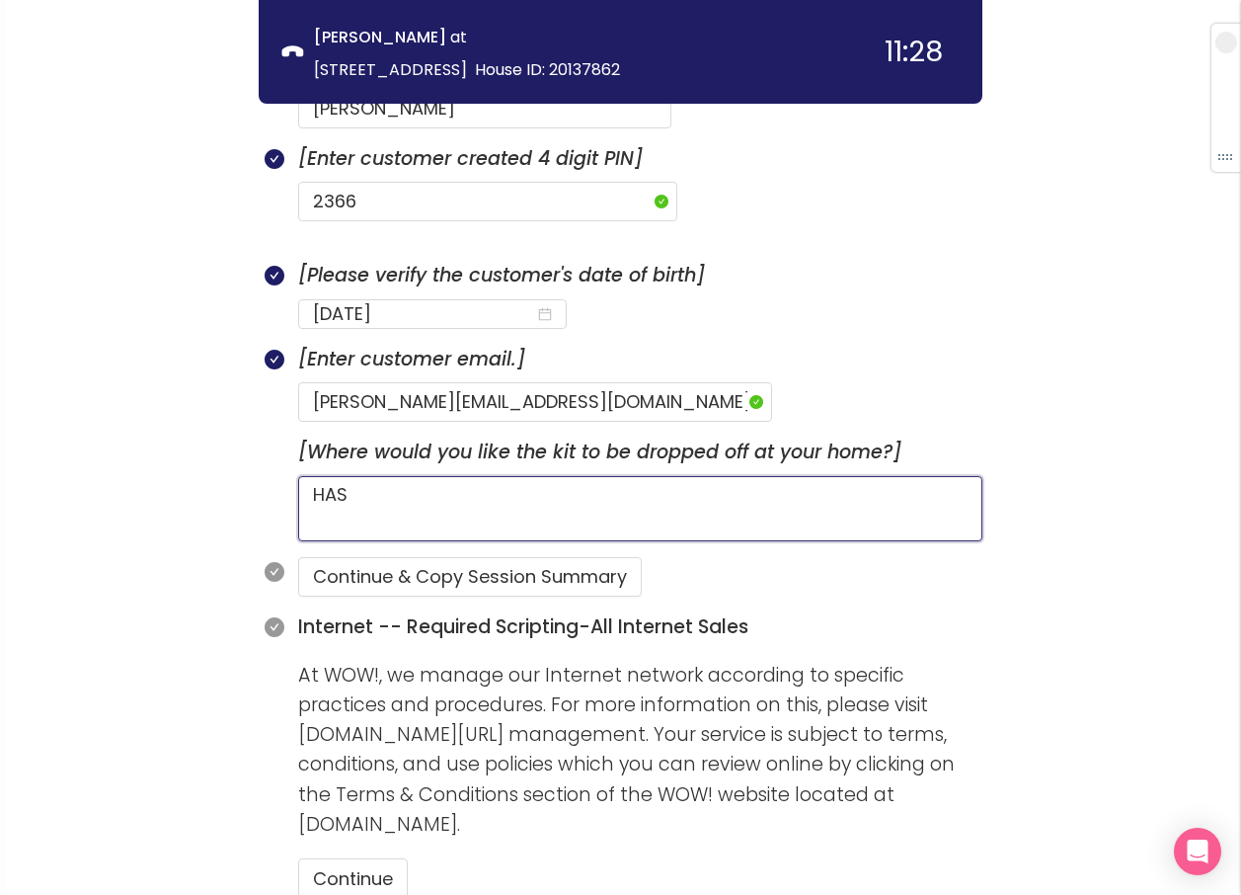
type textarea "HAS"
type textarea "HAS A"
type textarea "HAS A D"
type textarea "HAS A DO"
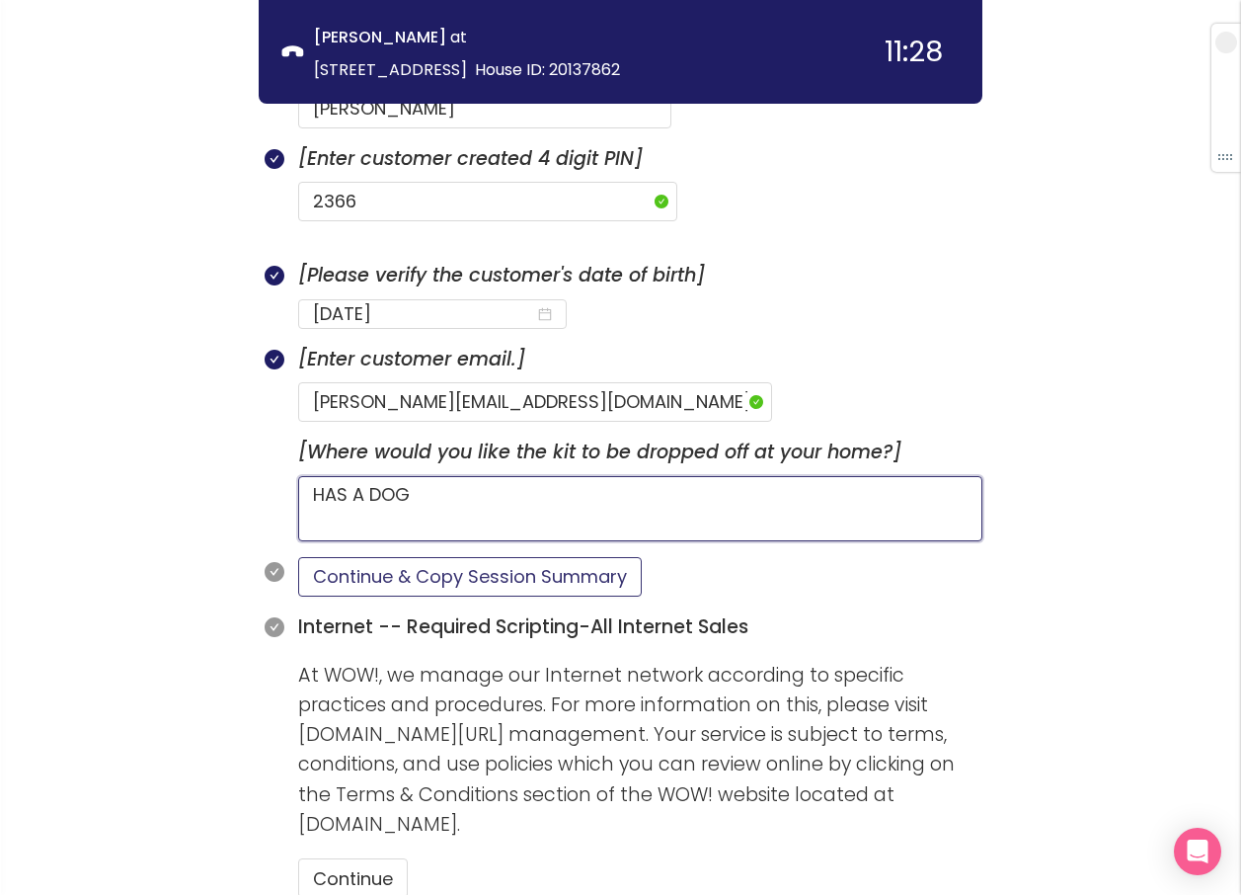
type textarea "HAS A DOG"
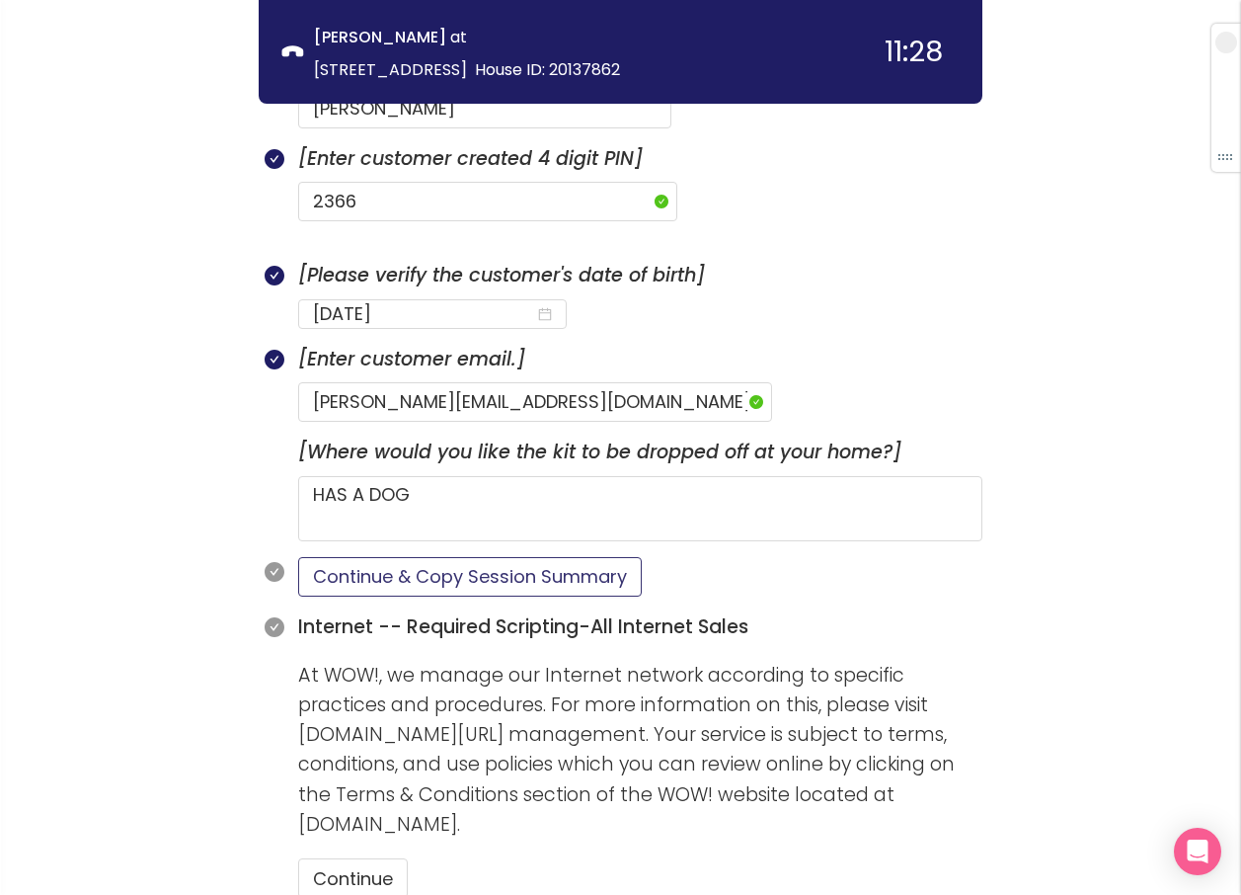
click at [431, 557] on button "Continue & Copy Session Summary" at bounding box center [470, 577] width 344 height 40
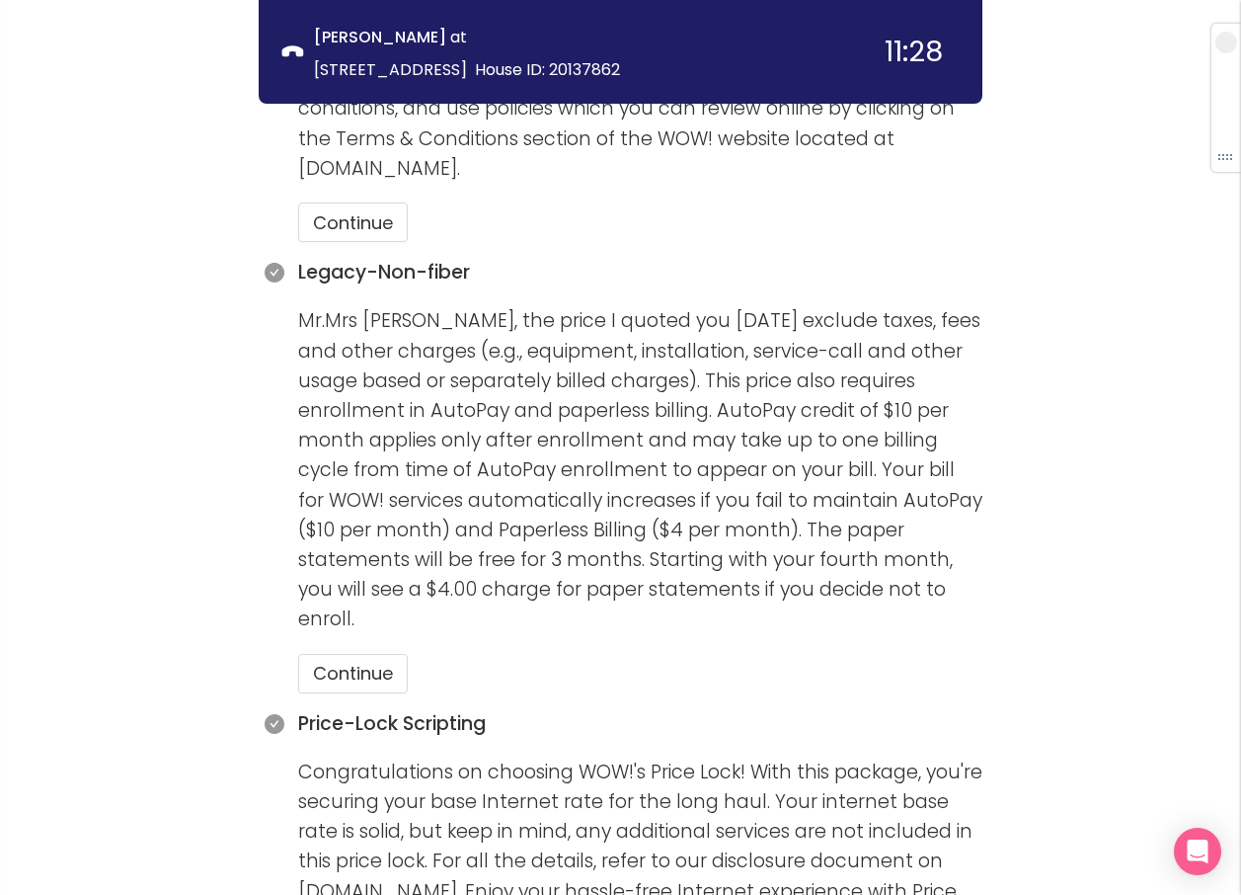
scroll to position [1776, 0]
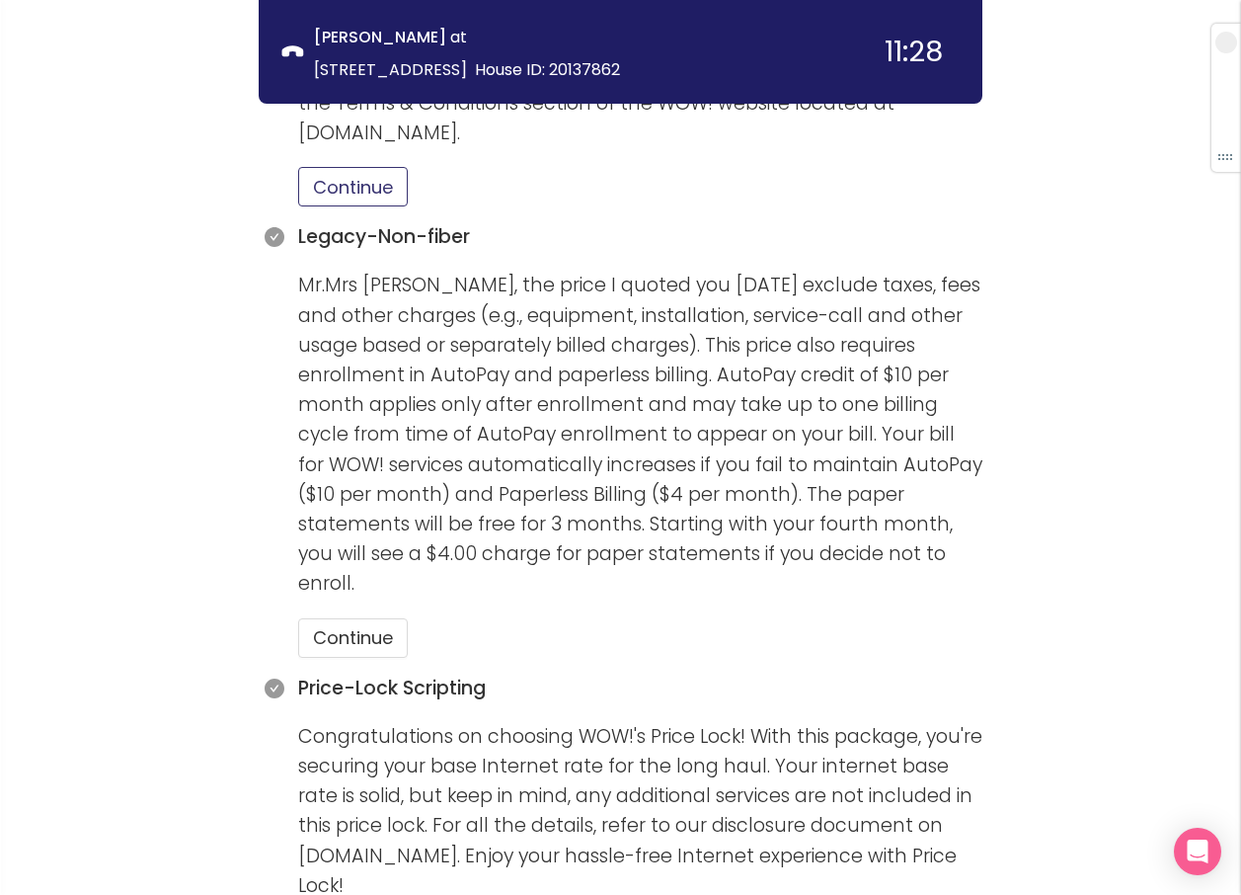
click at [320, 167] on button "Continue" at bounding box center [353, 187] width 110 height 40
click at [334, 618] on button "Continue" at bounding box center [353, 638] width 110 height 40
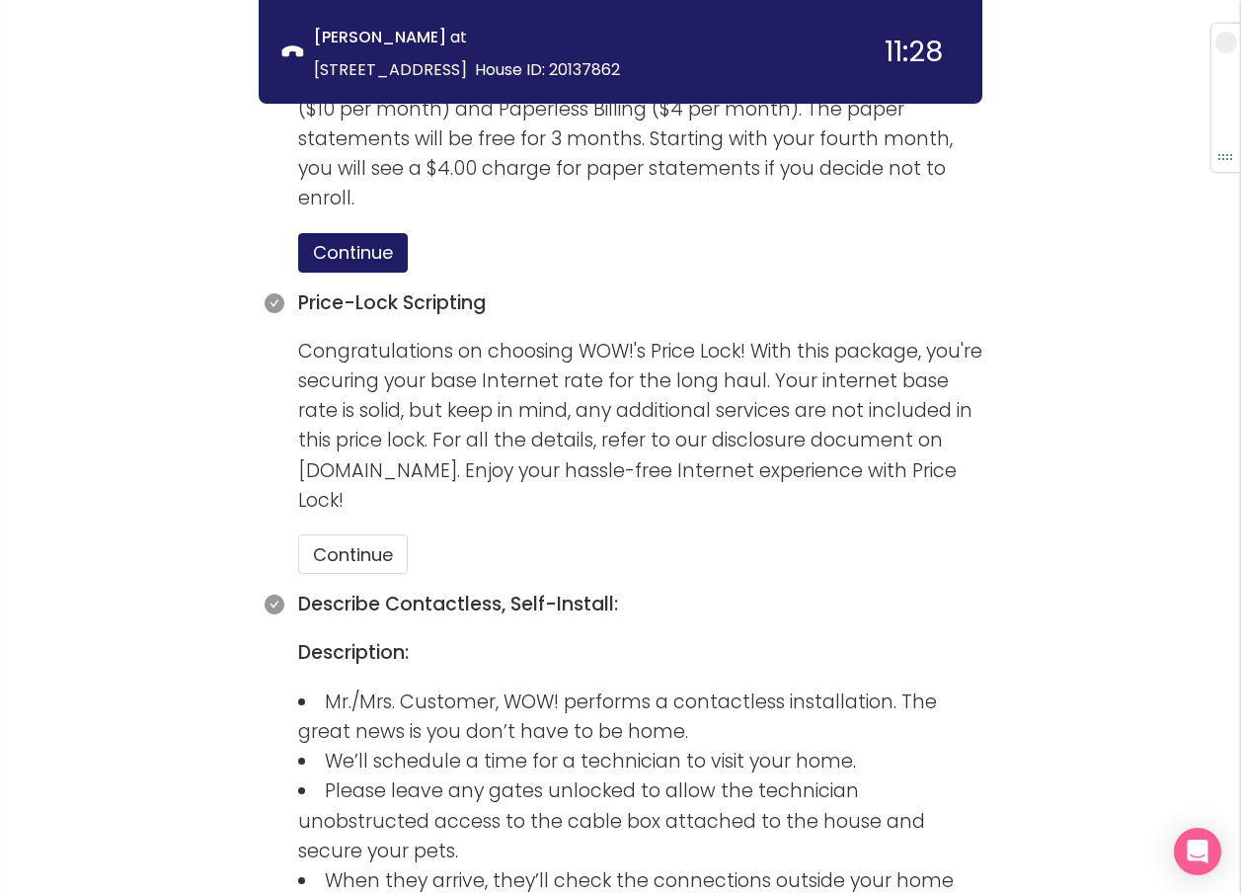
scroll to position [2171, 0]
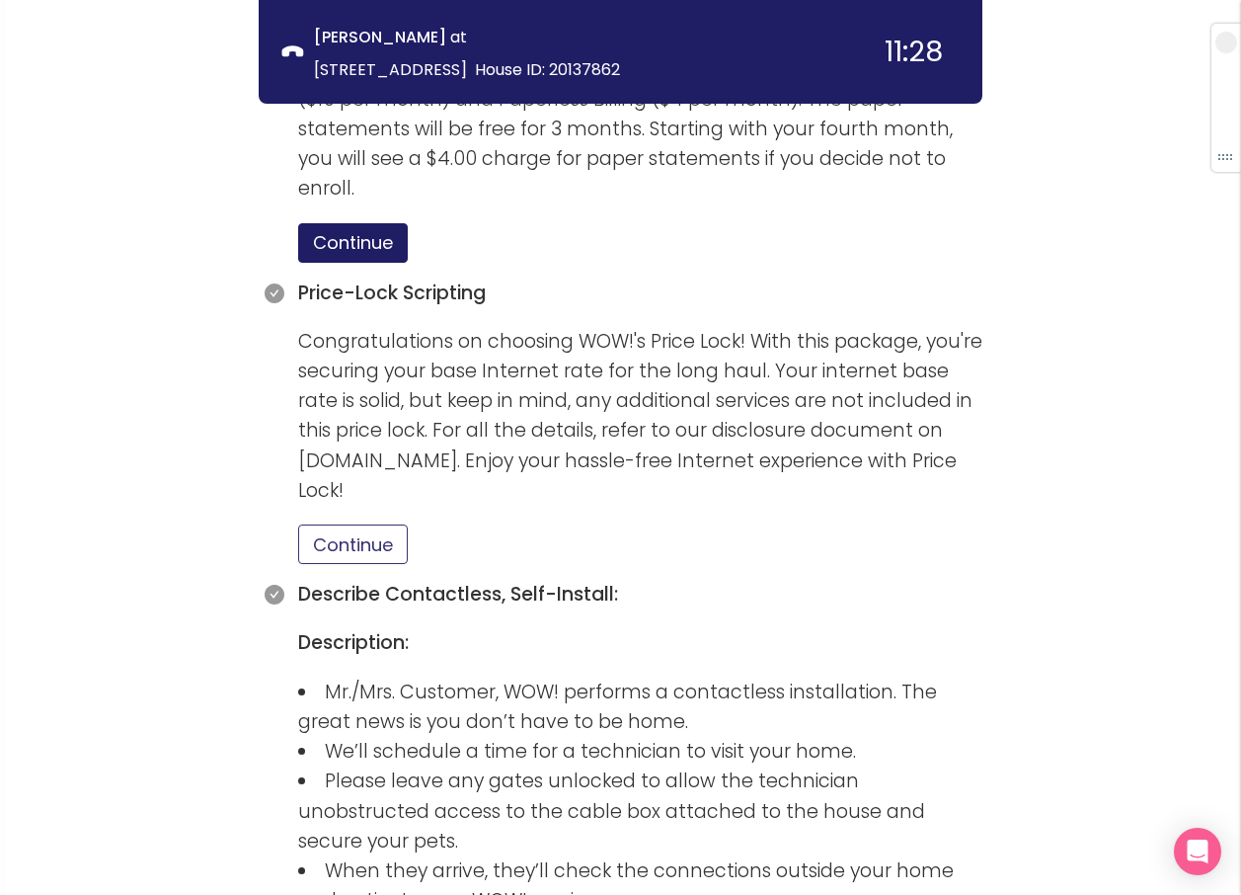
click at [357, 524] on button "Continue" at bounding box center [353, 544] width 110 height 40
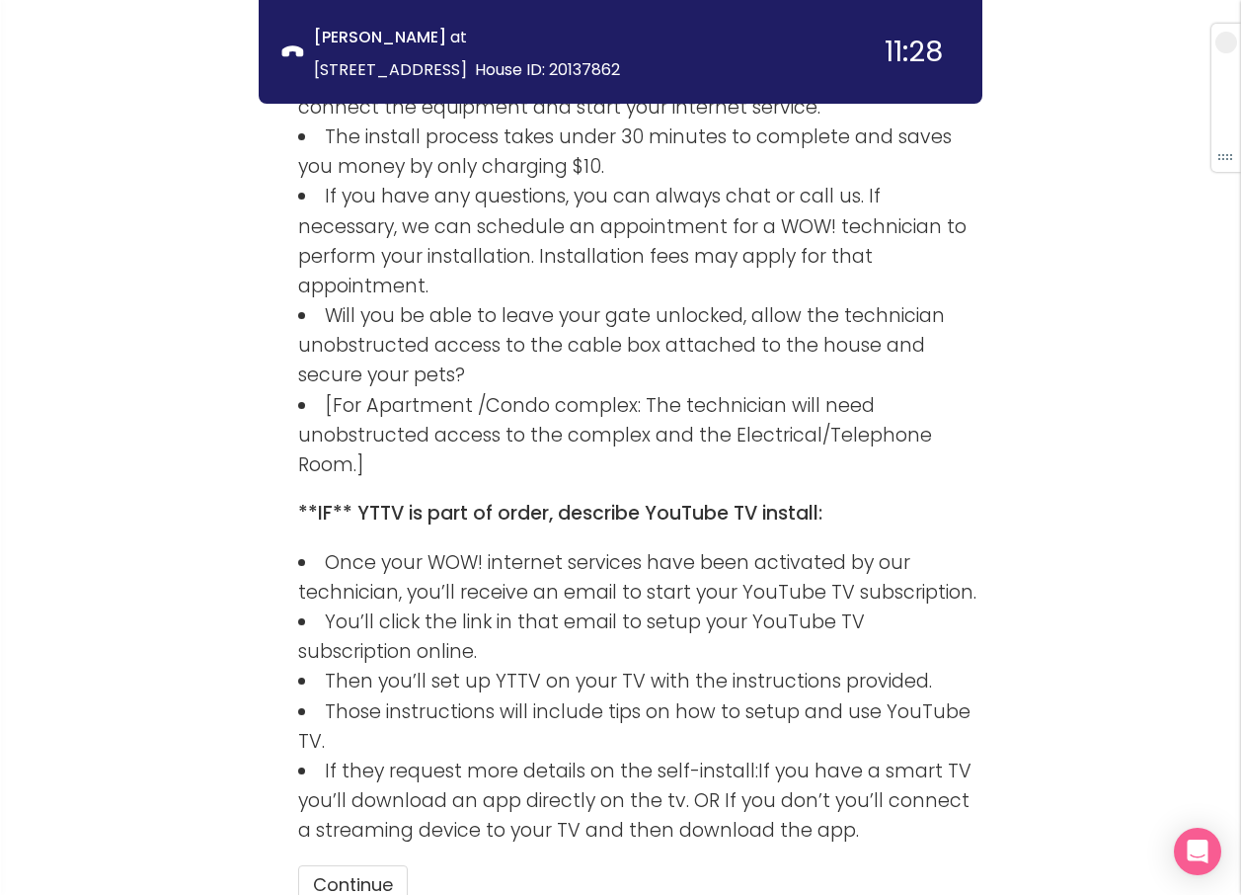
scroll to position [3159, 0]
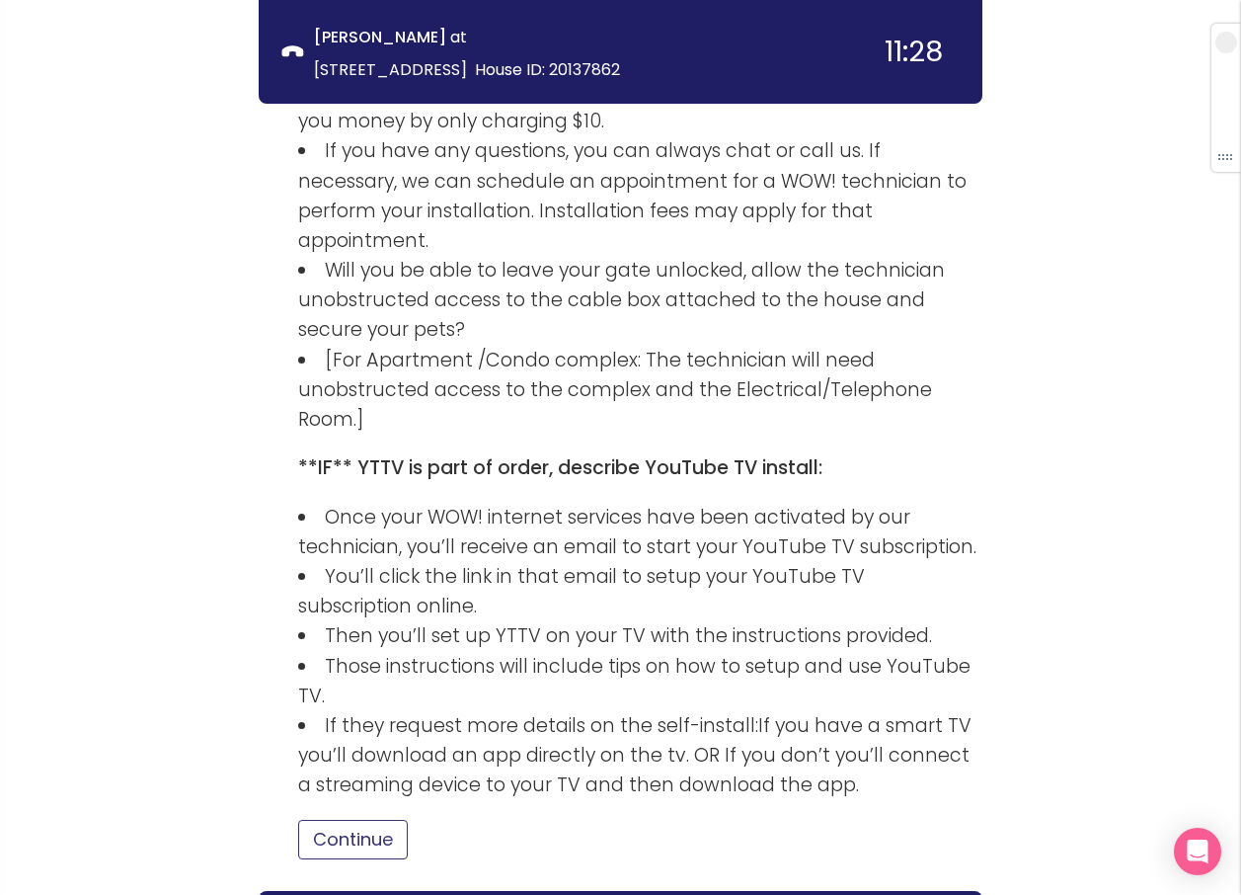
click at [386, 820] on button "Continue" at bounding box center [353, 840] width 110 height 40
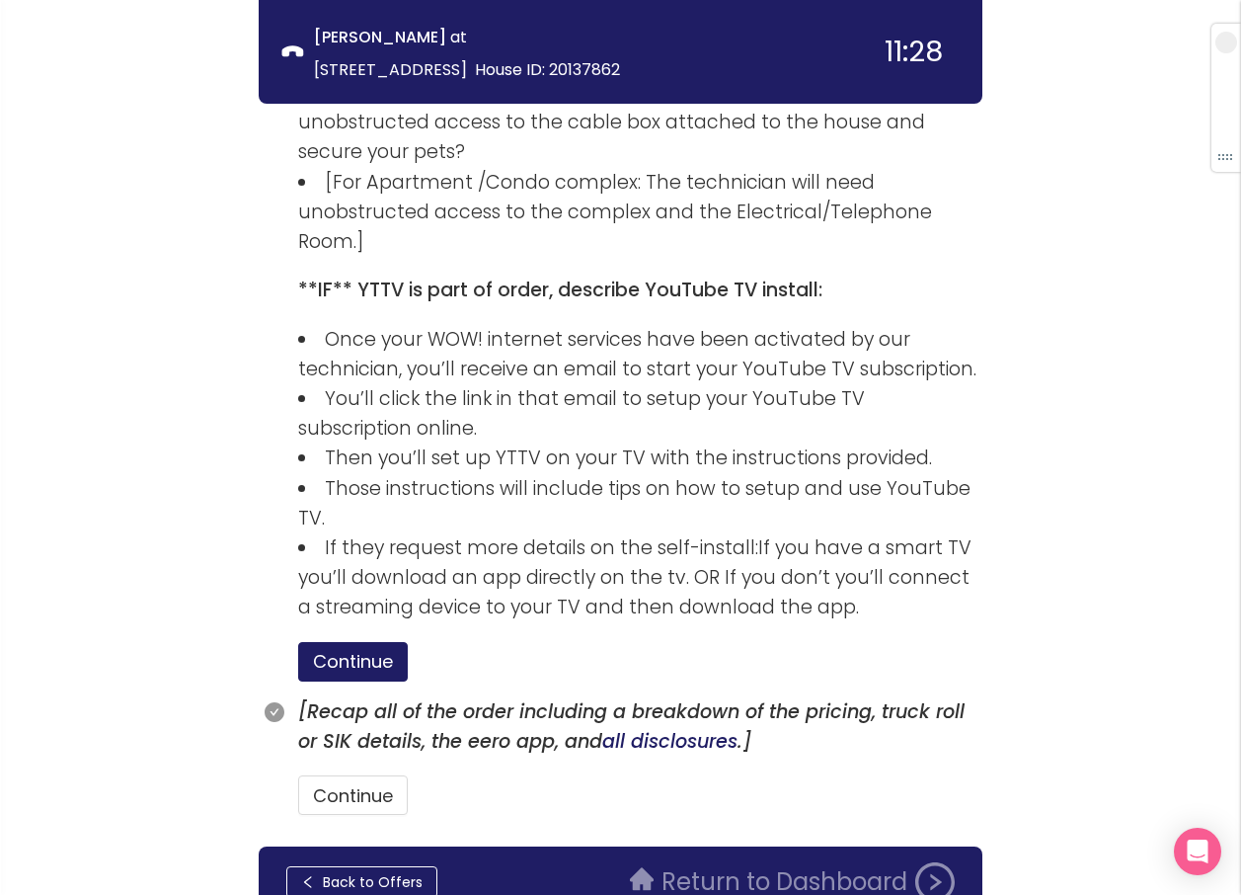
scroll to position [3339, 0]
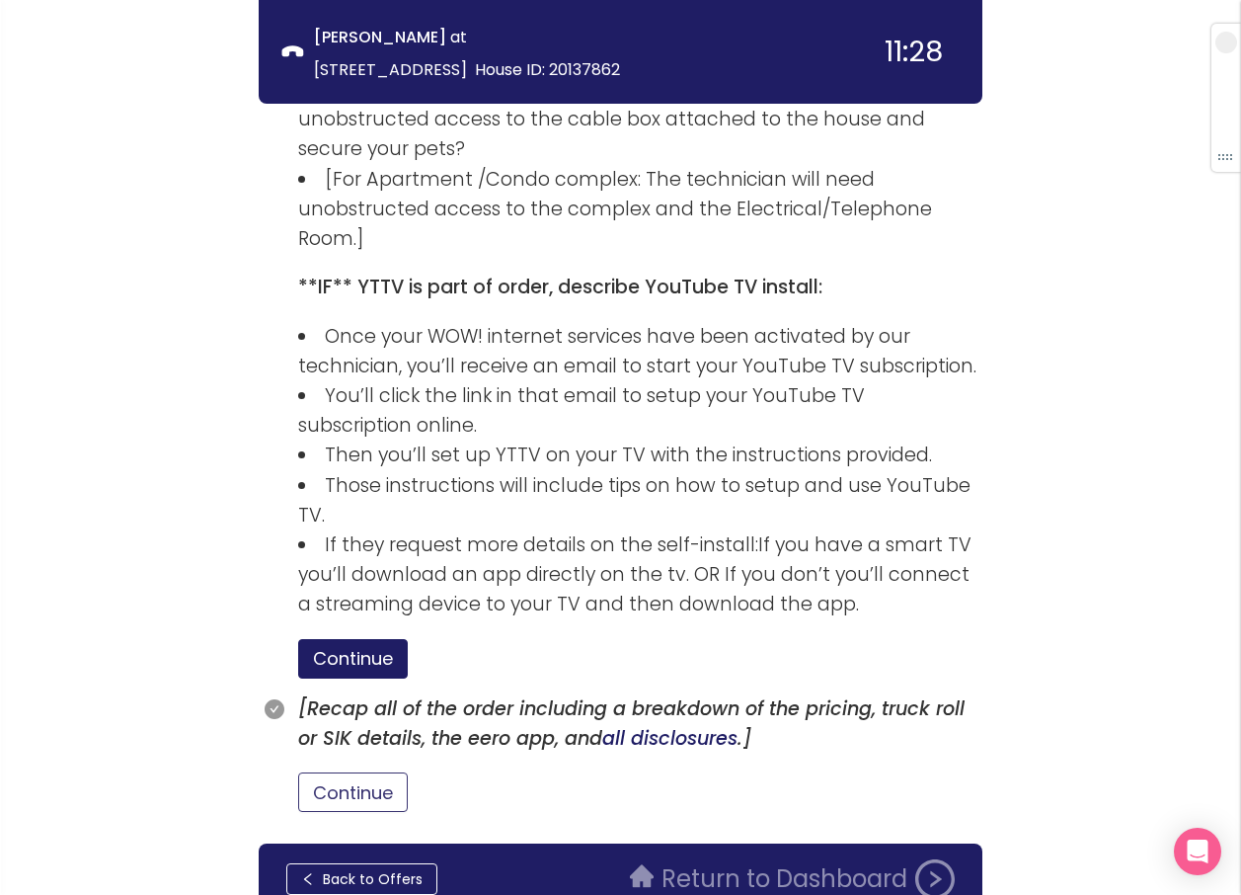
drag, startPoint x: 346, startPoint y: 690, endPoint x: 467, endPoint y: 668, distance: 123.6
click at [348, 772] on button "Continue" at bounding box center [353, 792] width 110 height 40
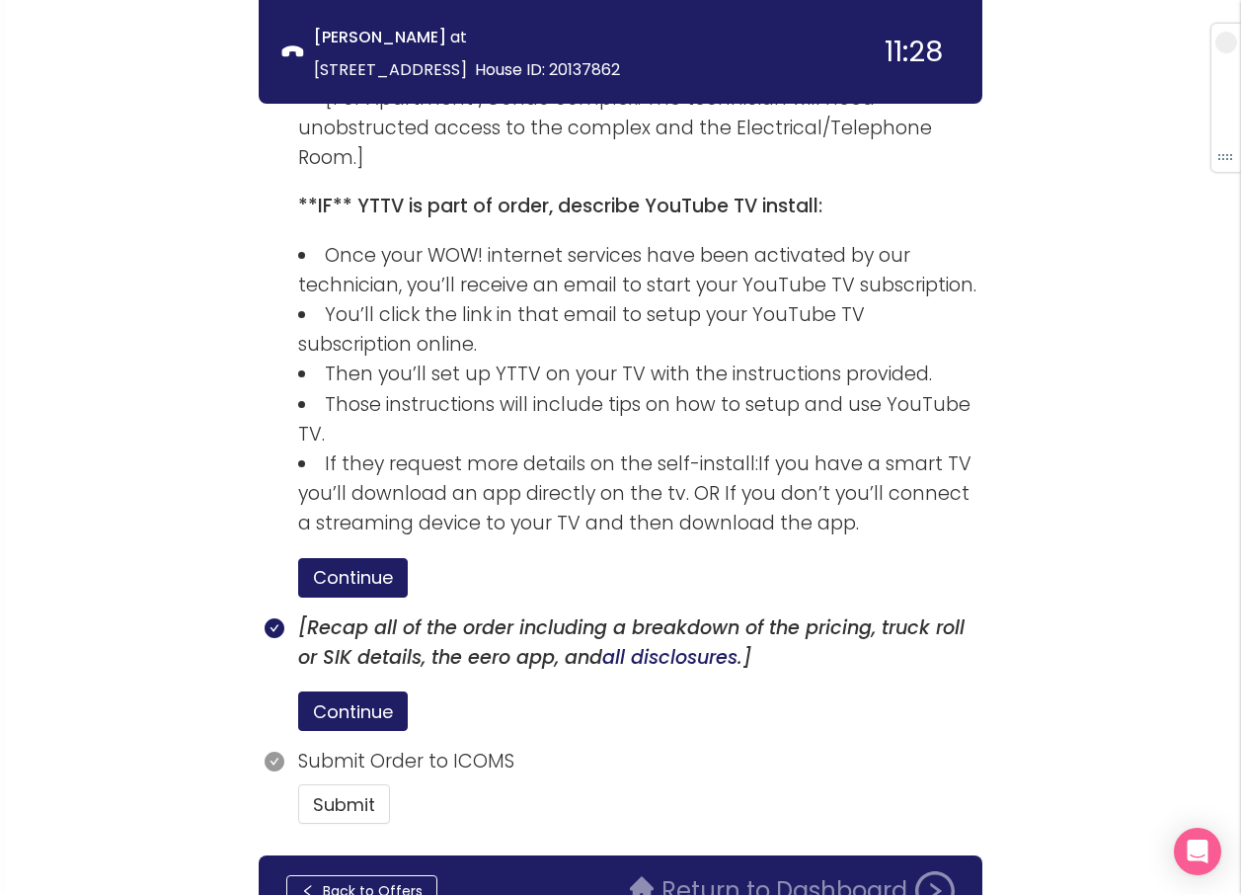
scroll to position [3432, 0]
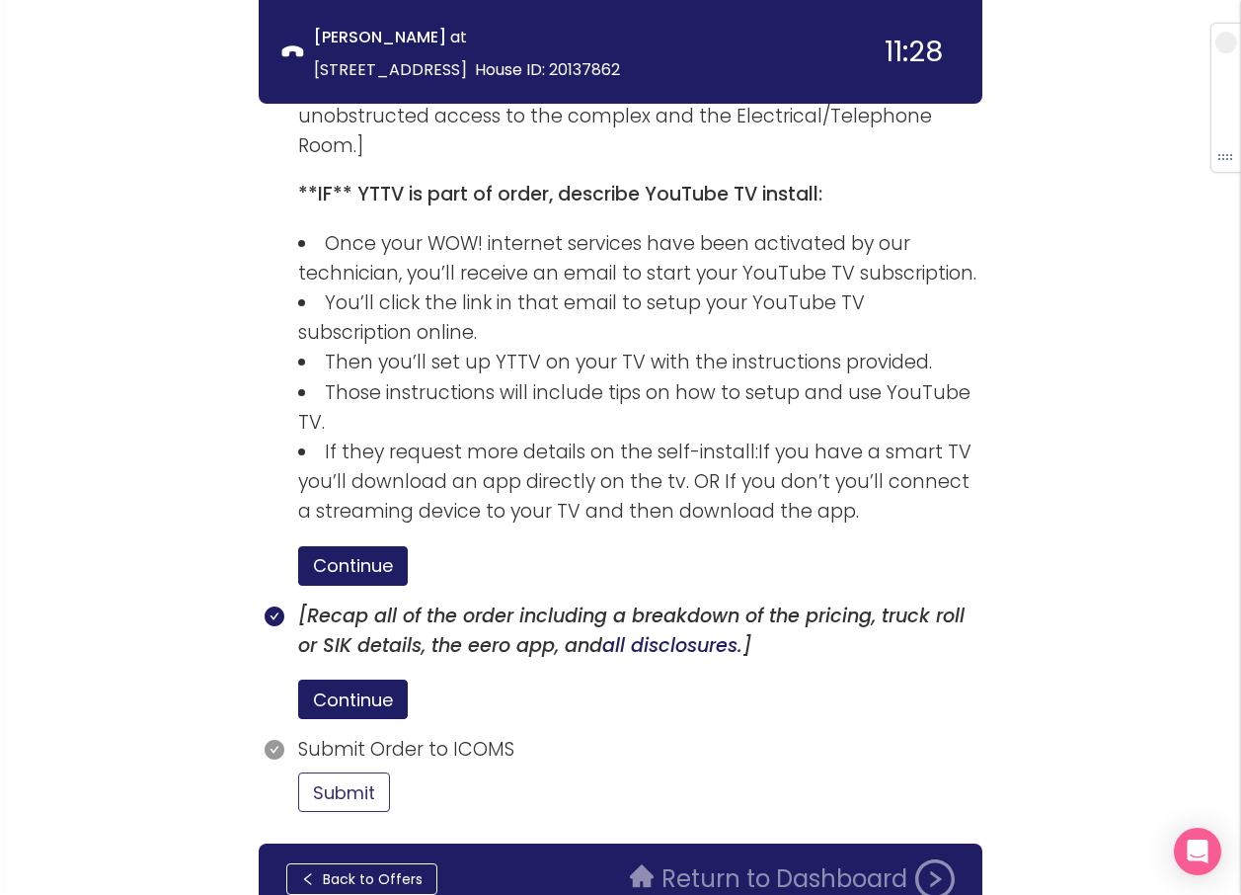
click at [377, 772] on button "Submit" at bounding box center [344, 792] width 92 height 40
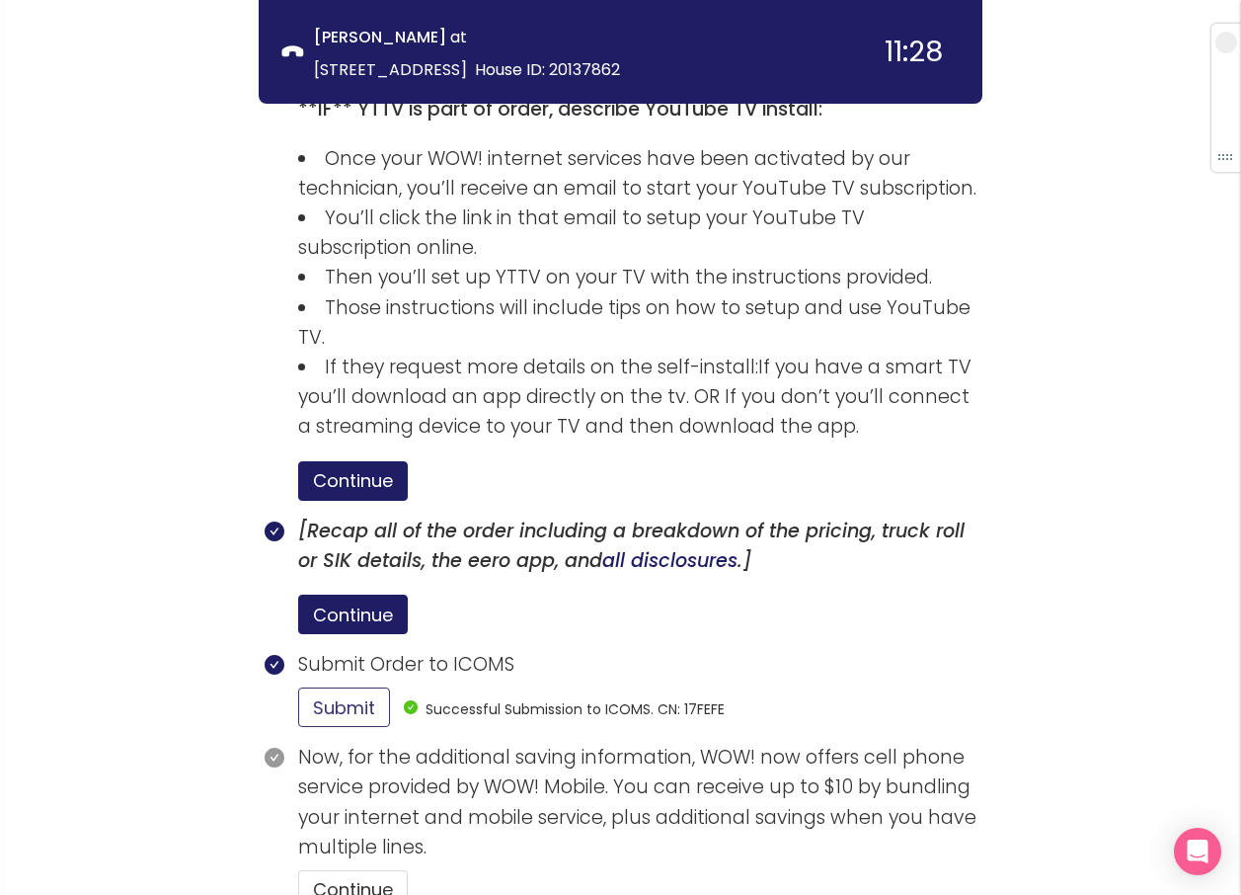
scroll to position [3614, 0]
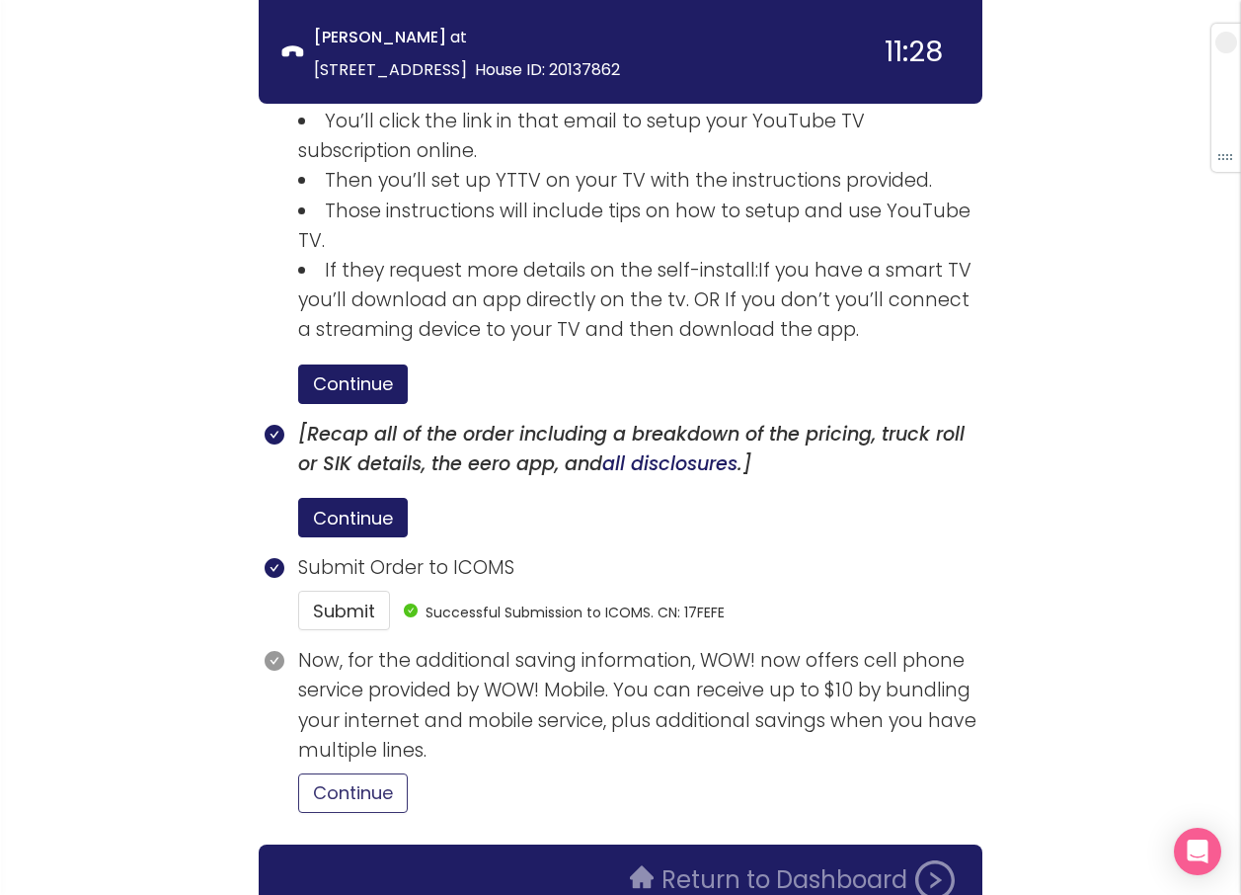
click at [365, 773] on button "Continue" at bounding box center [353, 793] width 110 height 40
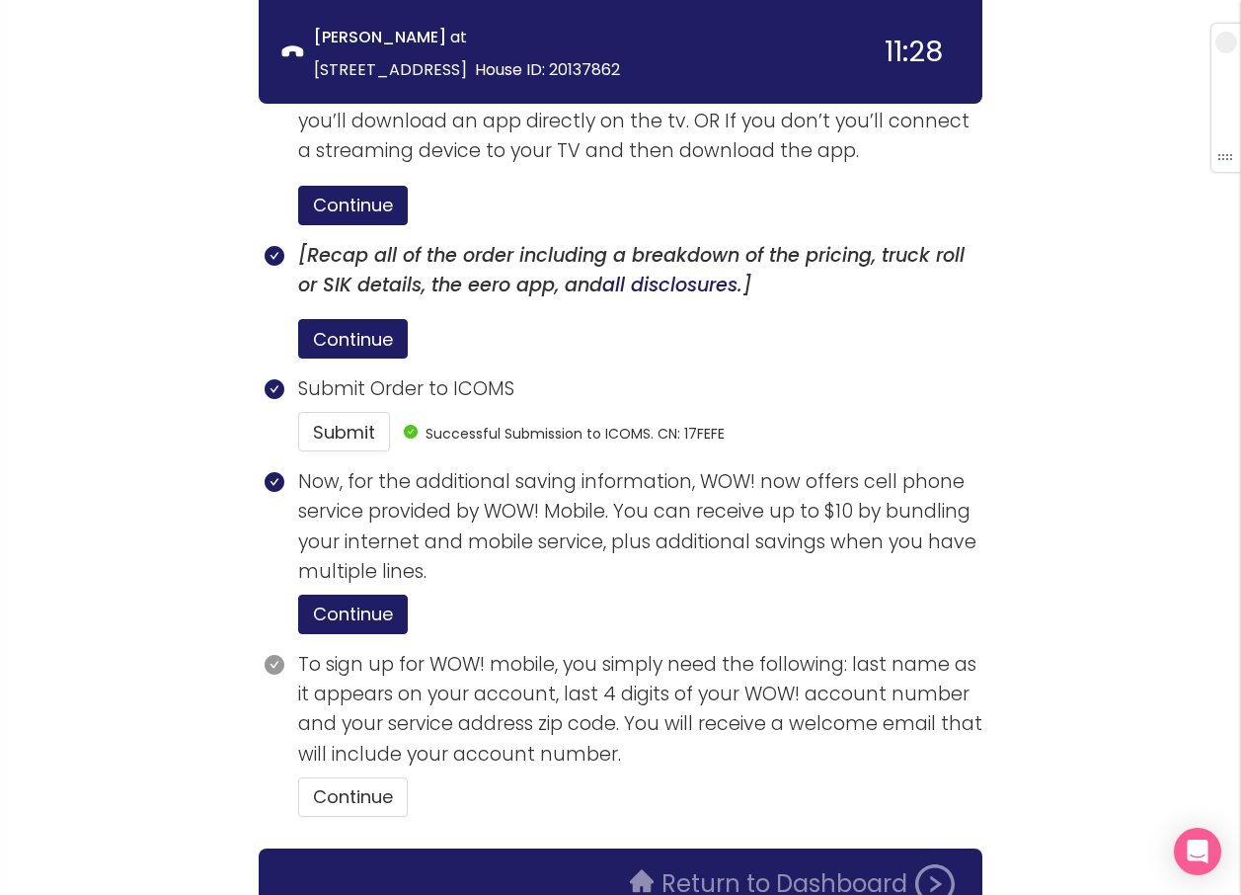
scroll to position [3797, 0]
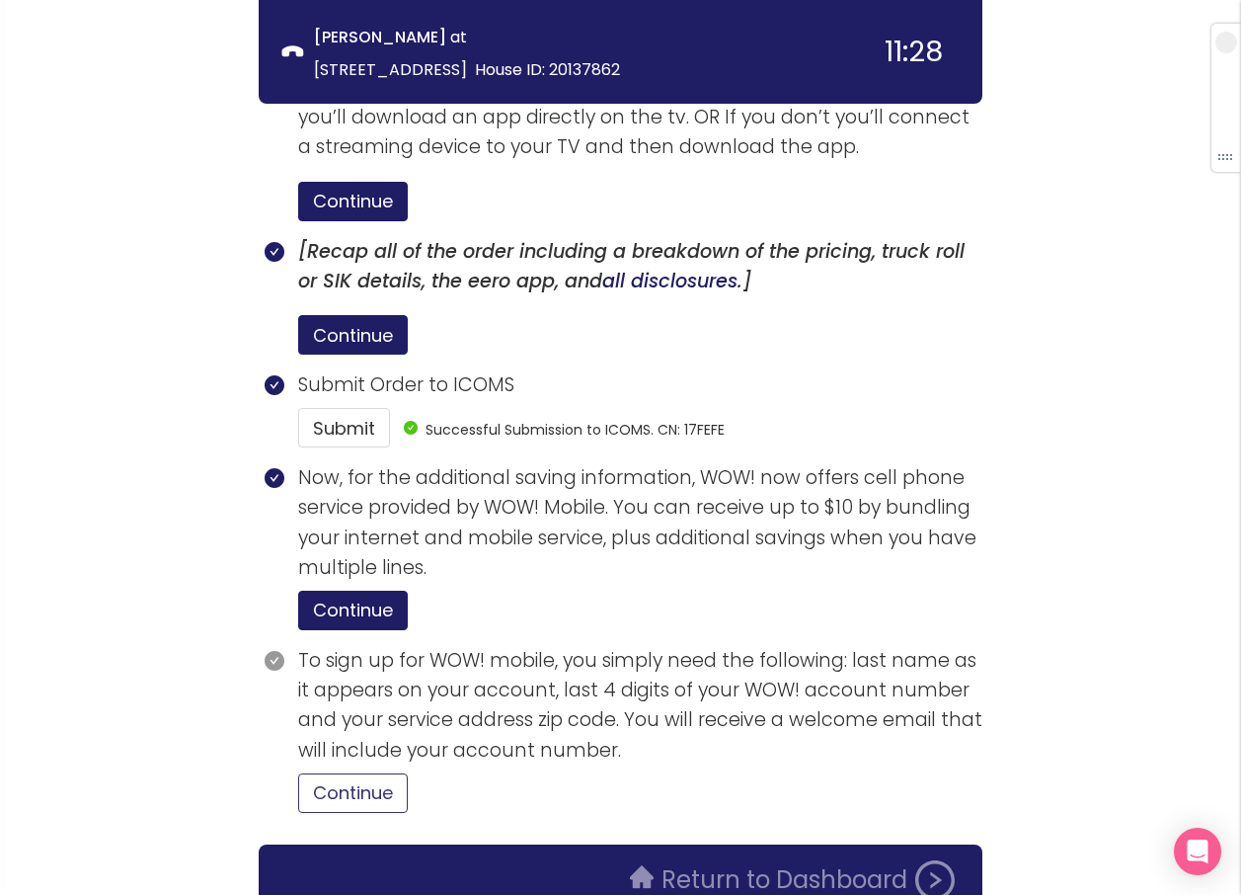
click at [369, 773] on button "Continue" at bounding box center [353, 793] width 110 height 40
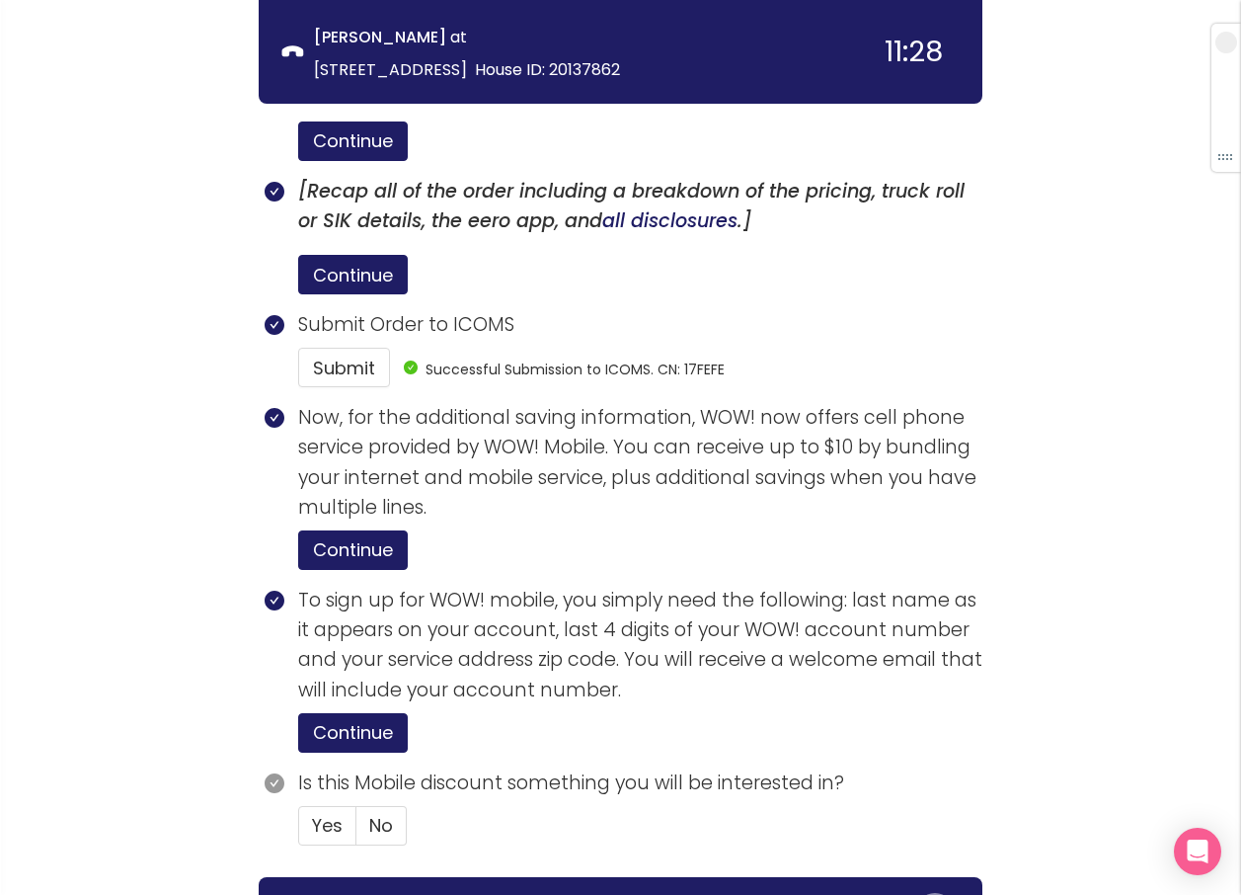
scroll to position [3889, 0]
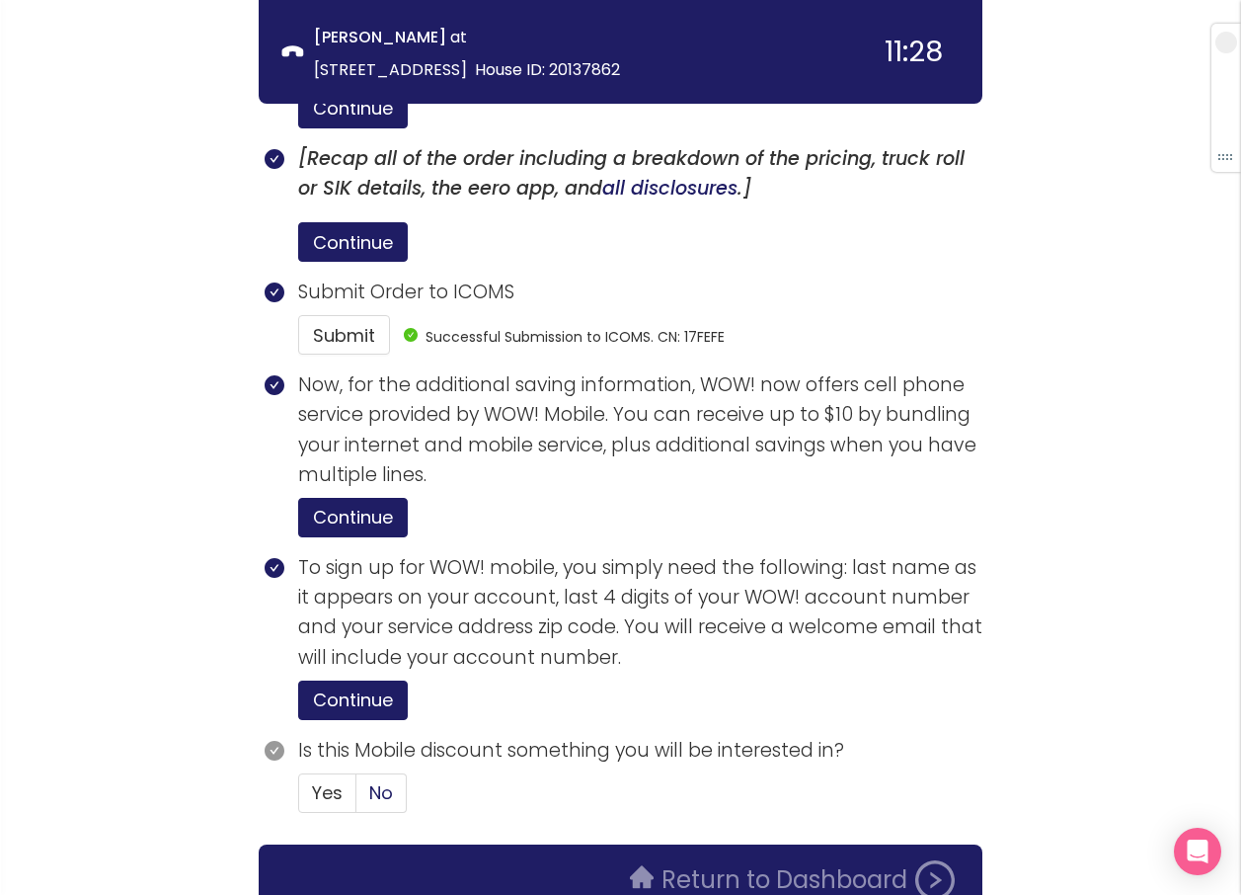
click at [364, 773] on label "No" at bounding box center [382, 793] width 50 height 40
click at [357, 799] on input "No" at bounding box center [357, 799] width 0 height 0
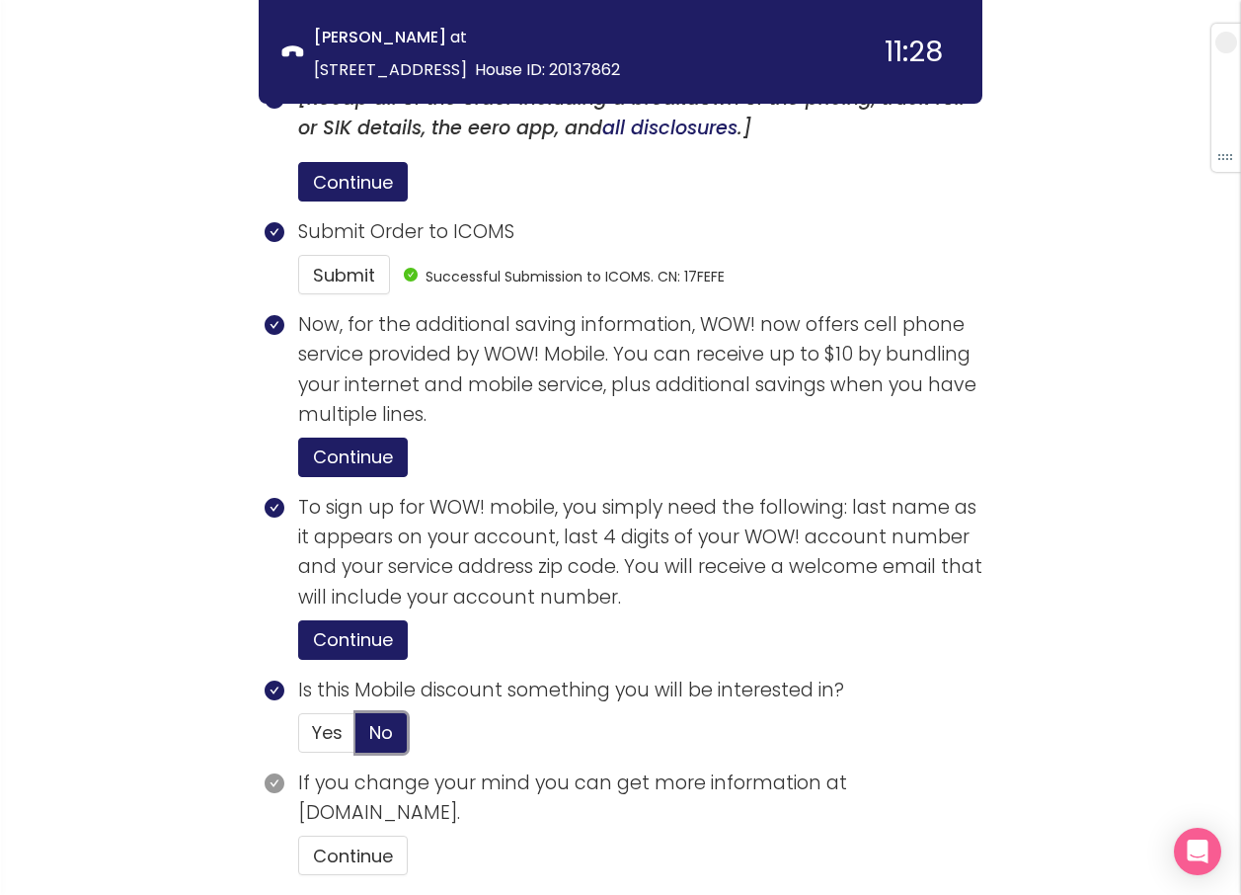
scroll to position [4013, 0]
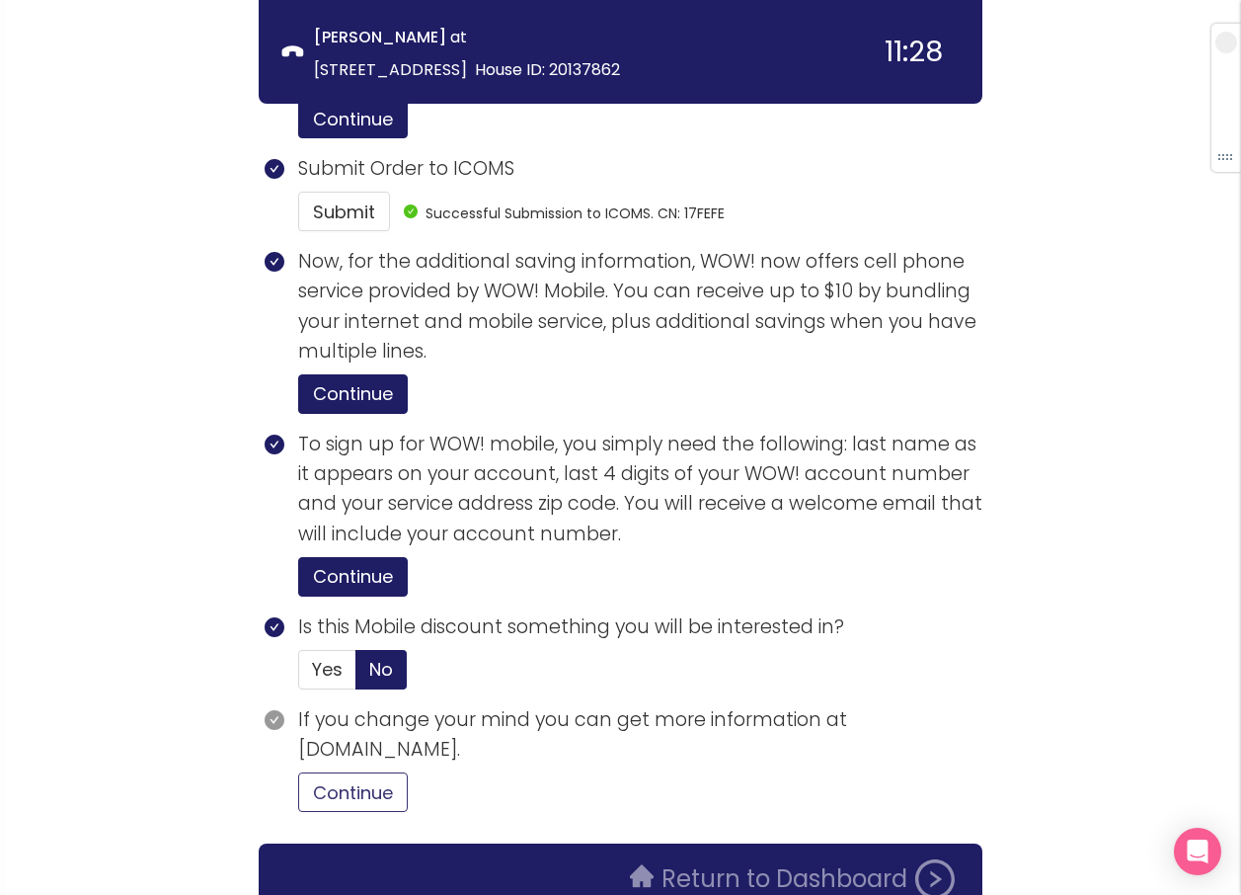
click at [346, 772] on button "Continue" at bounding box center [353, 792] width 110 height 40
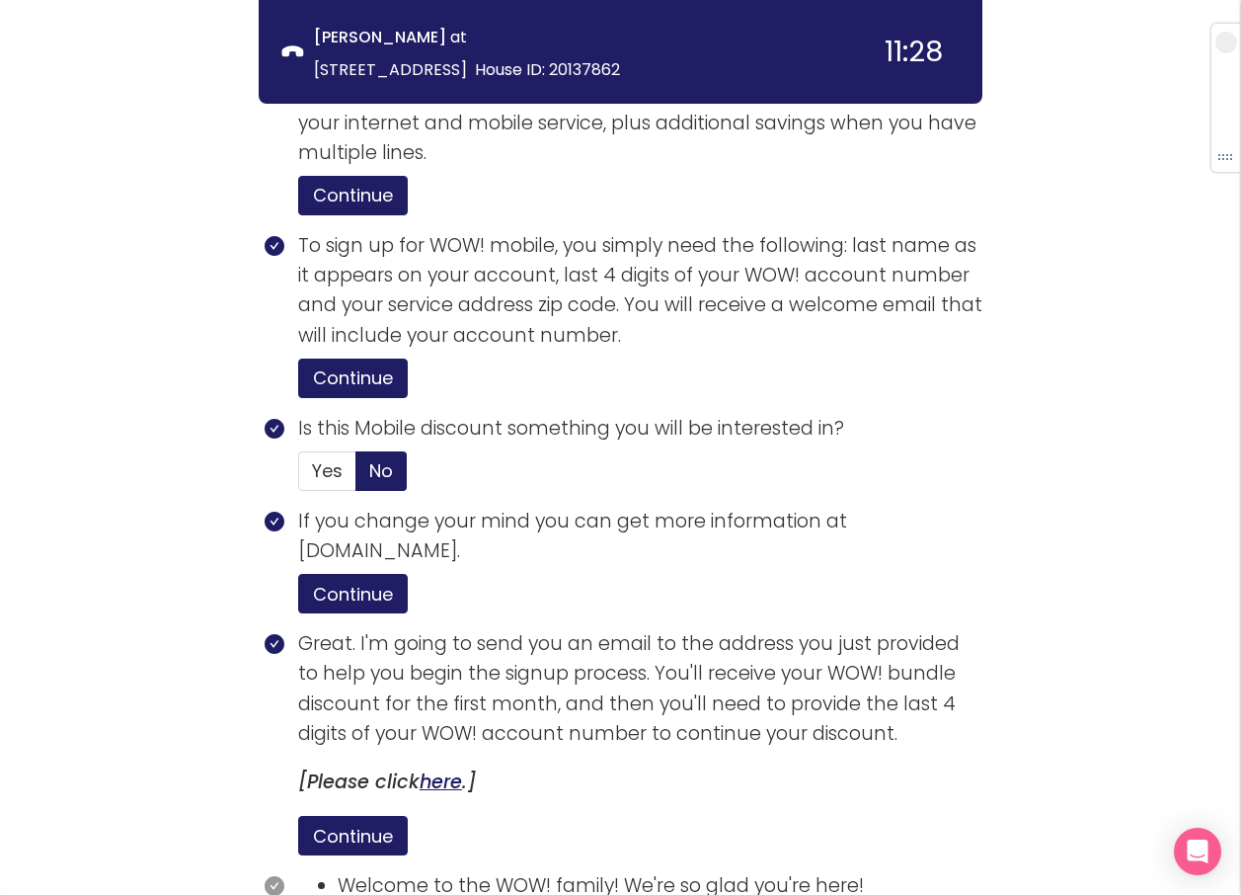
scroll to position [4388, 0]
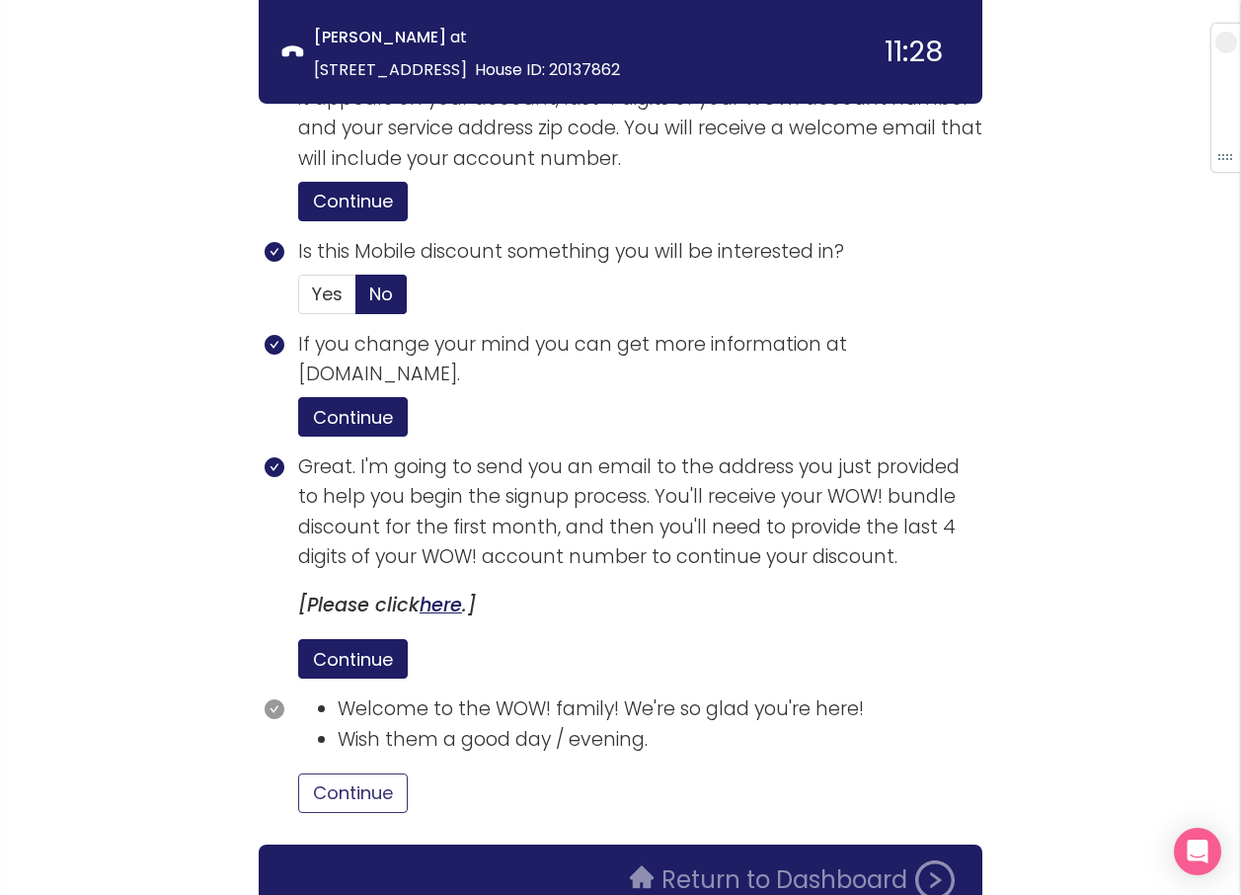
click at [349, 773] on button "Continue" at bounding box center [353, 793] width 110 height 40
click at [729, 860] on button "Return to Dashboard" at bounding box center [792, 880] width 349 height 40
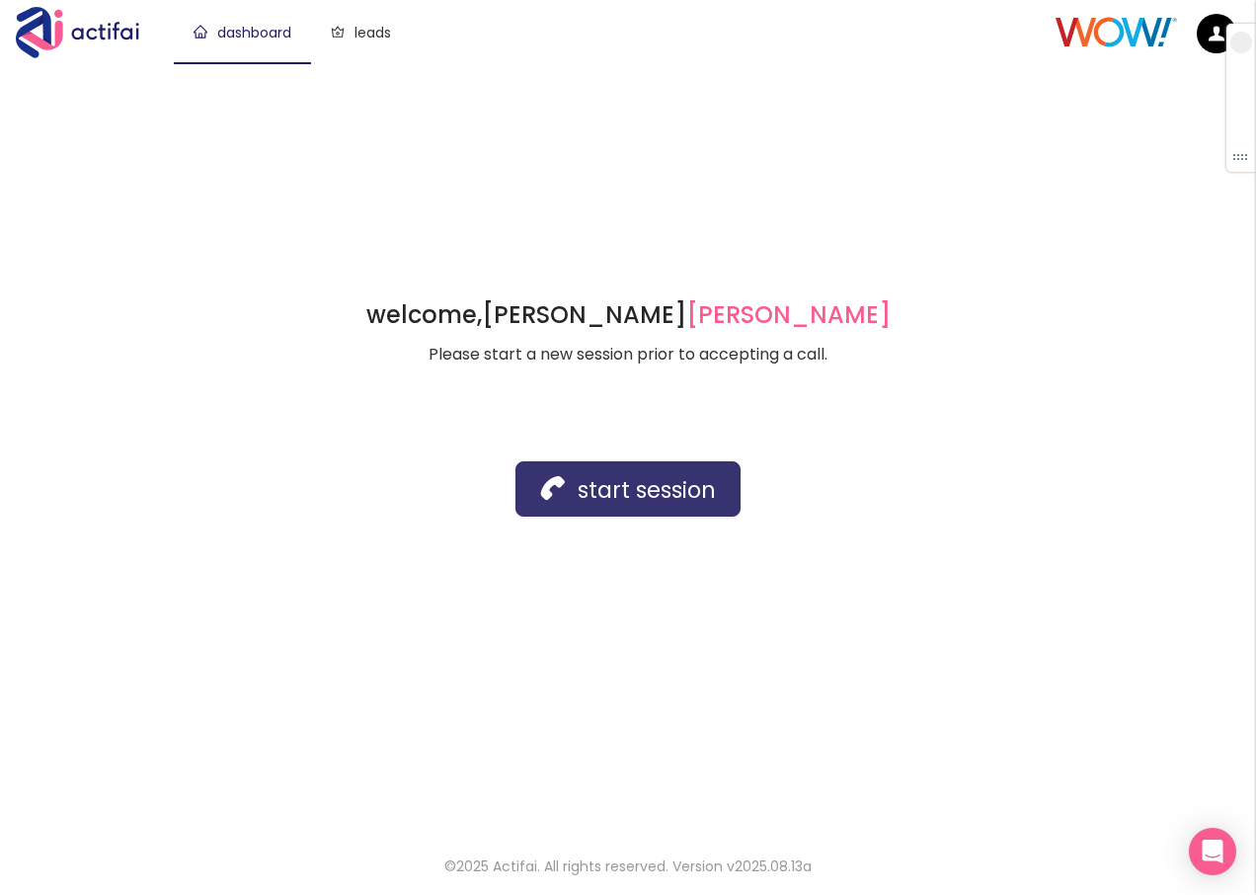
click at [607, 508] on button "start session" at bounding box center [628, 488] width 225 height 55
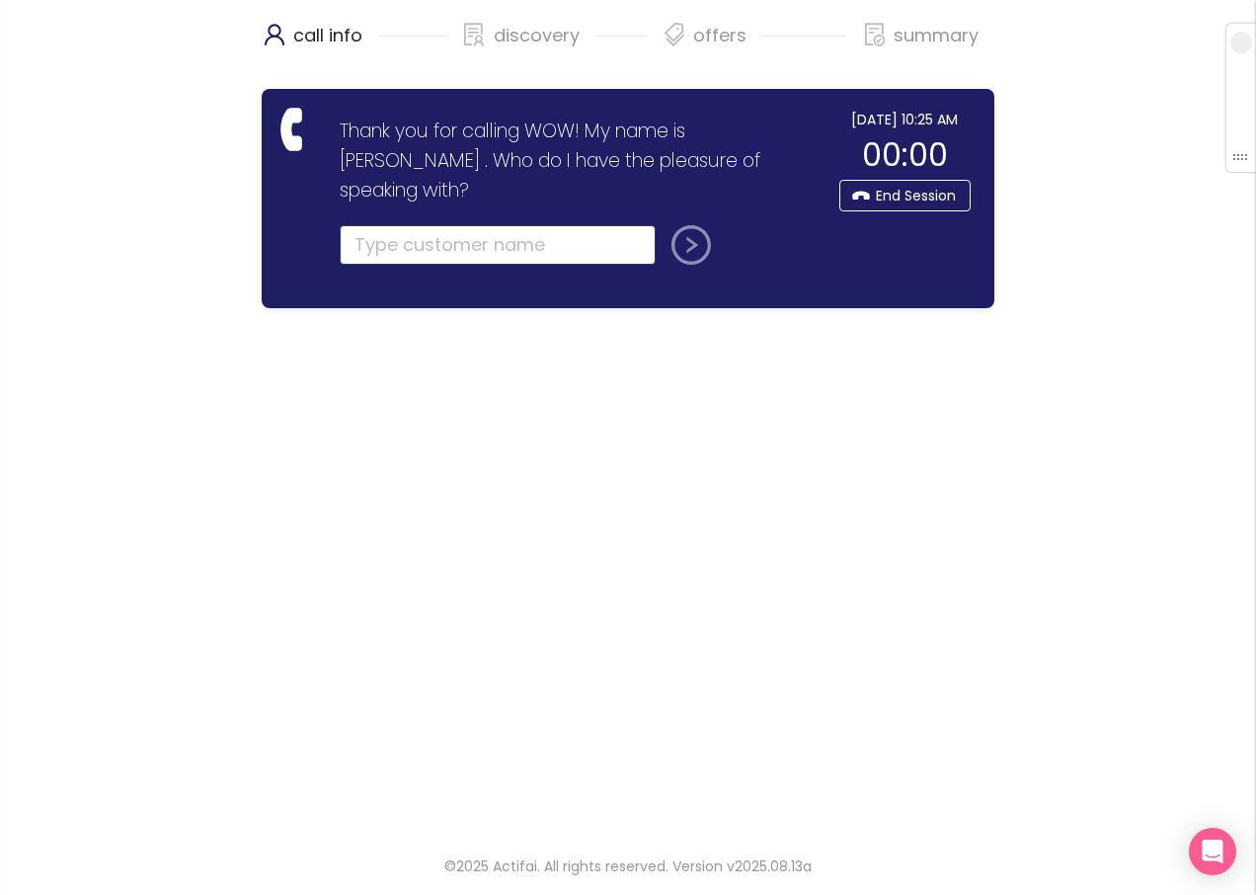
click at [358, 225] on input "text" at bounding box center [498, 245] width 316 height 40
type input "[PERSON_NAME]"
click at [664, 225] on button "submit" at bounding box center [687, 245] width 47 height 40
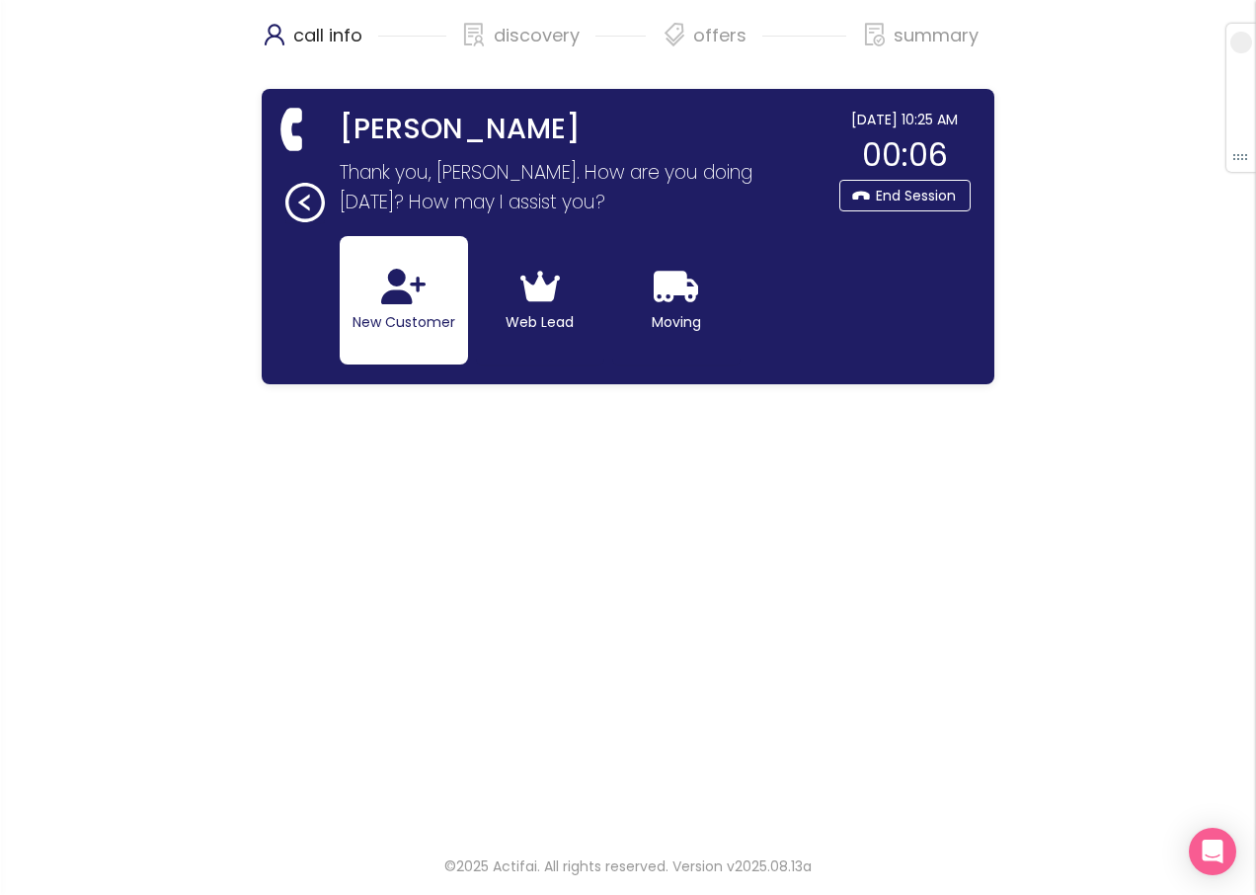
click at [395, 285] on icon "button" at bounding box center [403, 287] width 44 height 36
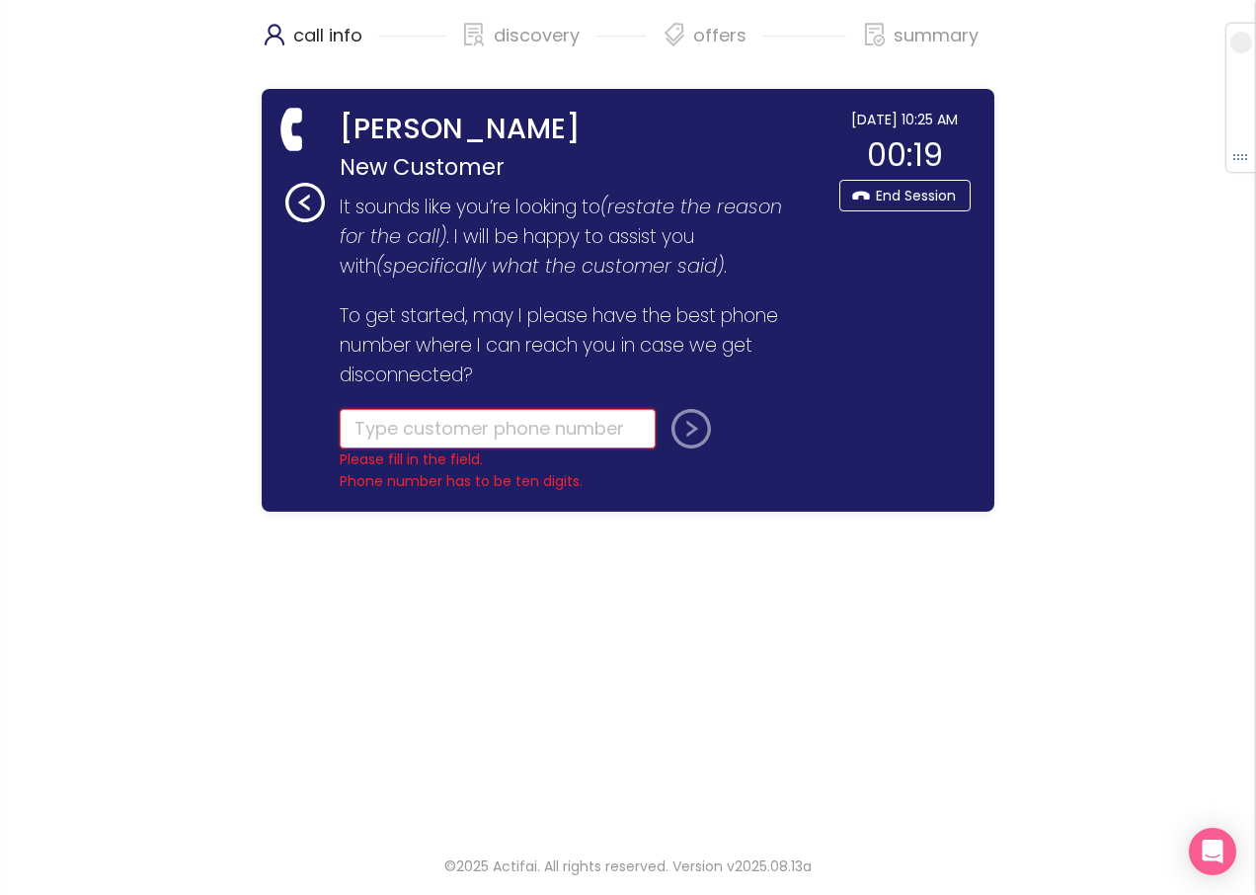
click at [373, 434] on input "tel" at bounding box center [498, 429] width 316 height 40
click at [363, 426] on input "tel" at bounding box center [498, 429] width 316 height 40
type input "[PHONE_NUMBER]"
click at [678, 433] on button "submit" at bounding box center [687, 429] width 47 height 40
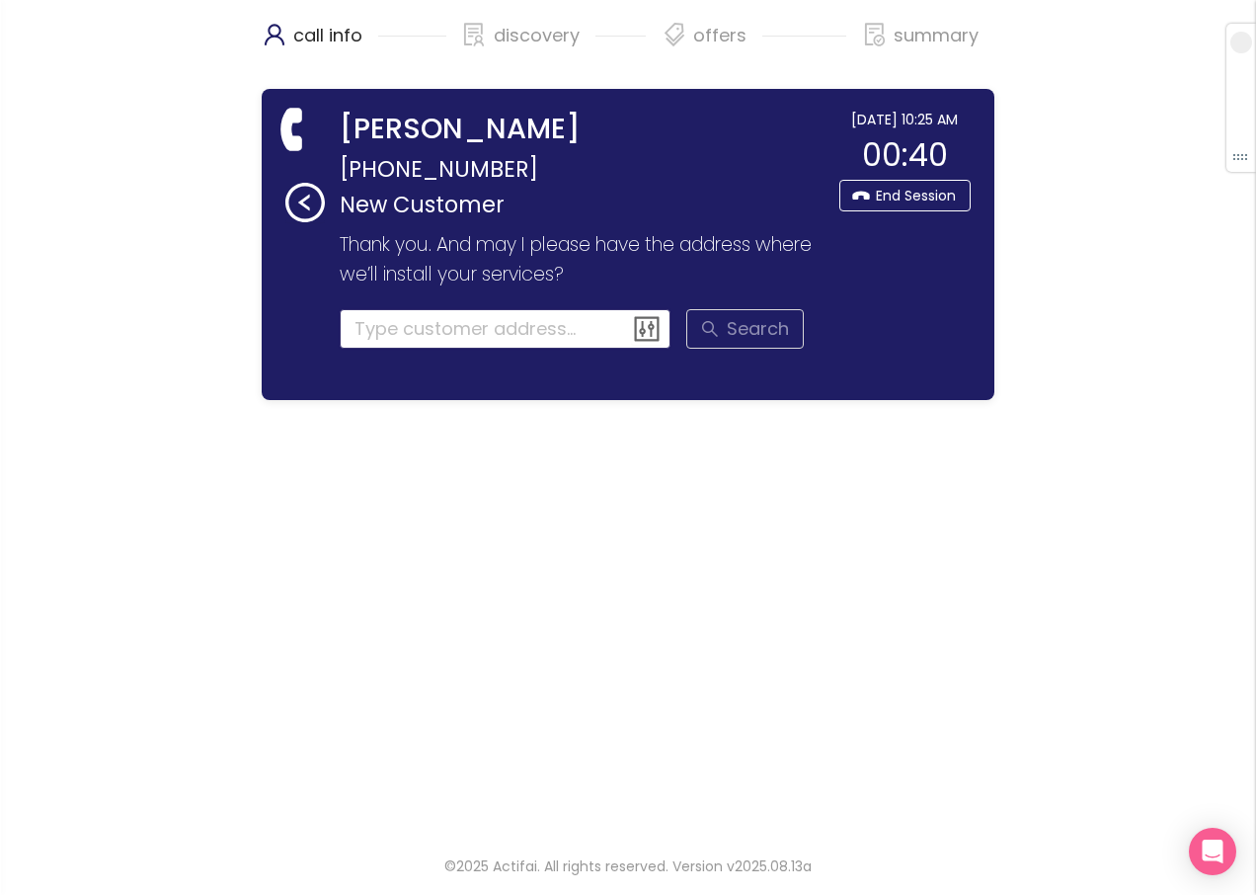
click at [390, 333] on input at bounding box center [506, 329] width 332 height 40
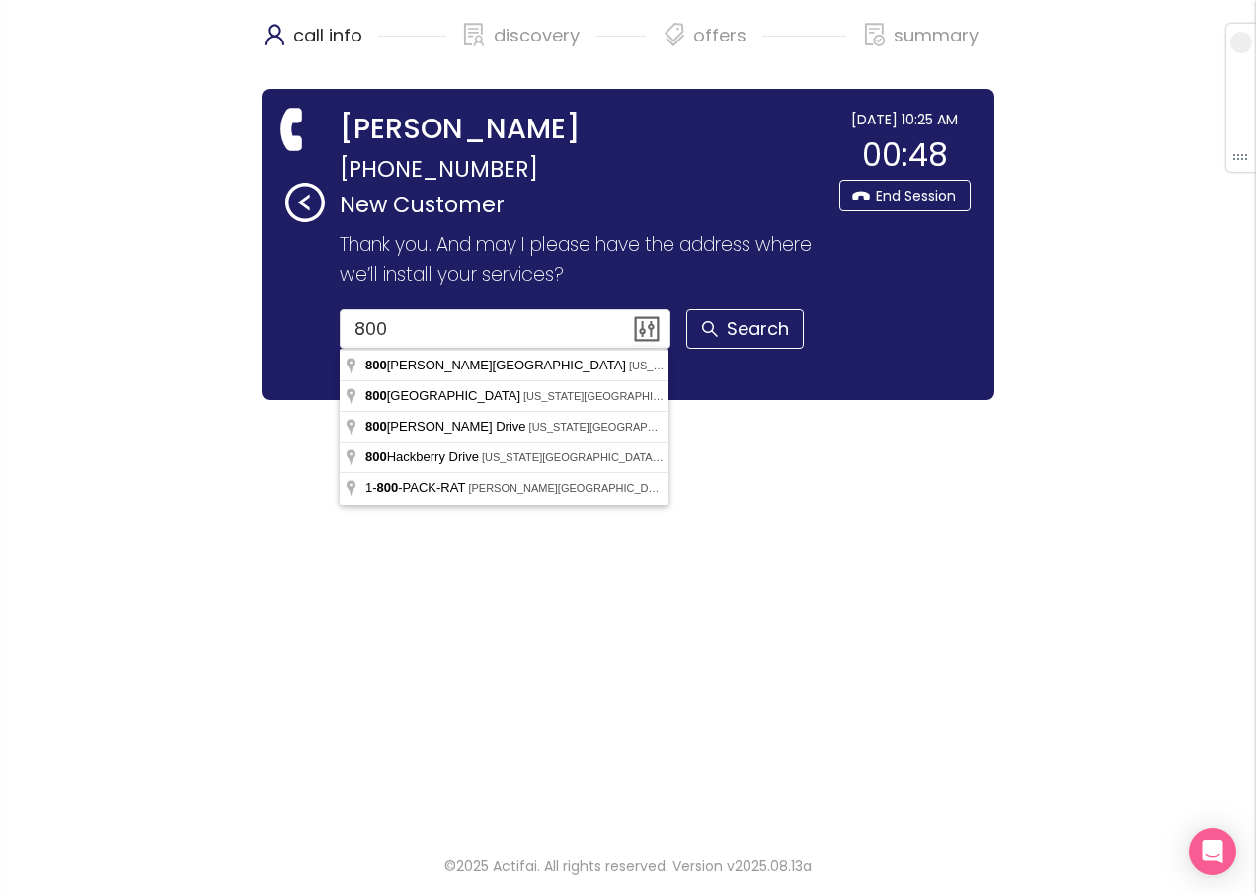
drag, startPoint x: 1259, startPoint y: 835, endPoint x: 1259, endPoint y: 917, distance: 82.0
click at [1255, 894] on html "call info discovery offers summary [PERSON_NAME] [PHONE_NUMBER] New Customer Th…" at bounding box center [628, 447] width 1256 height 895
click at [468, 332] on input "800" at bounding box center [506, 329] width 332 height 40
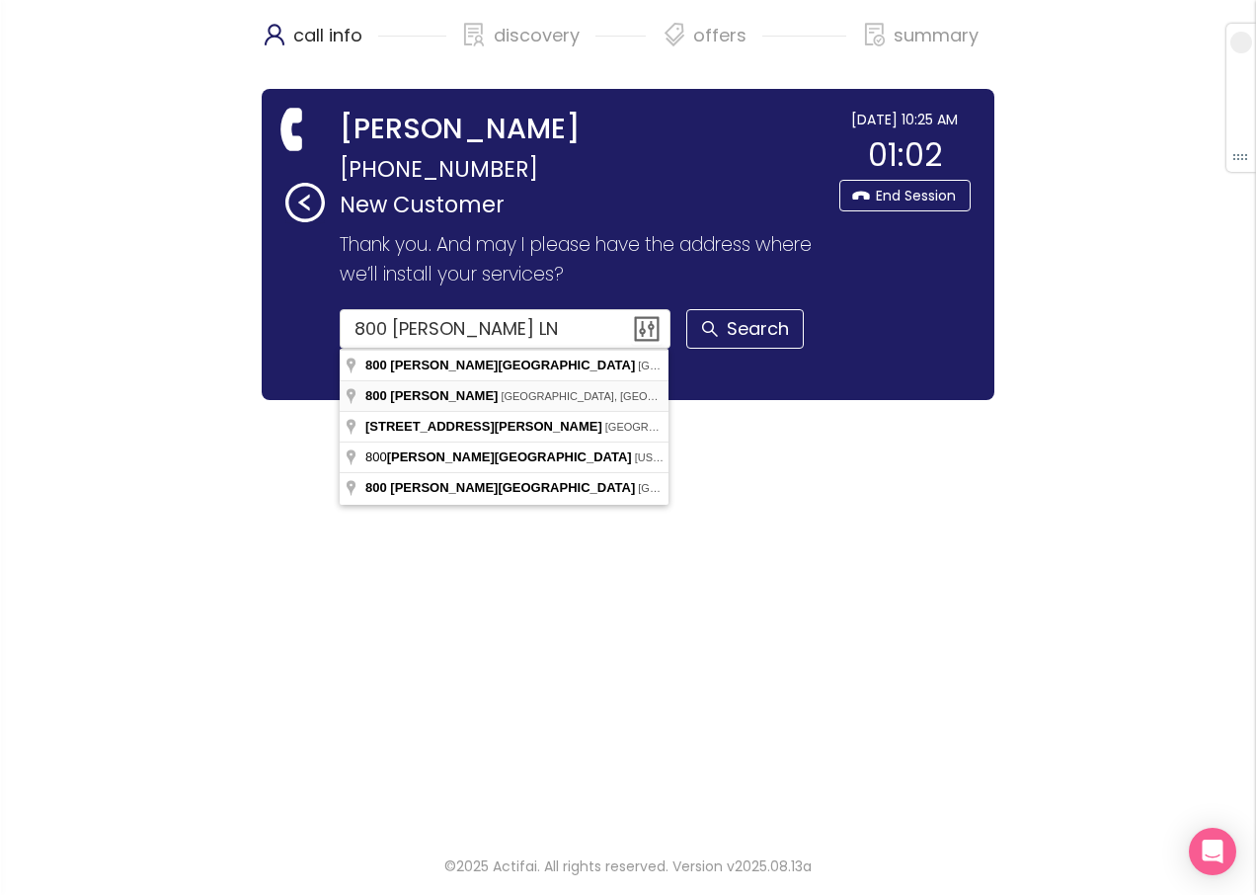
type input "[STREET_ADDRESS][PERSON_NAME]"
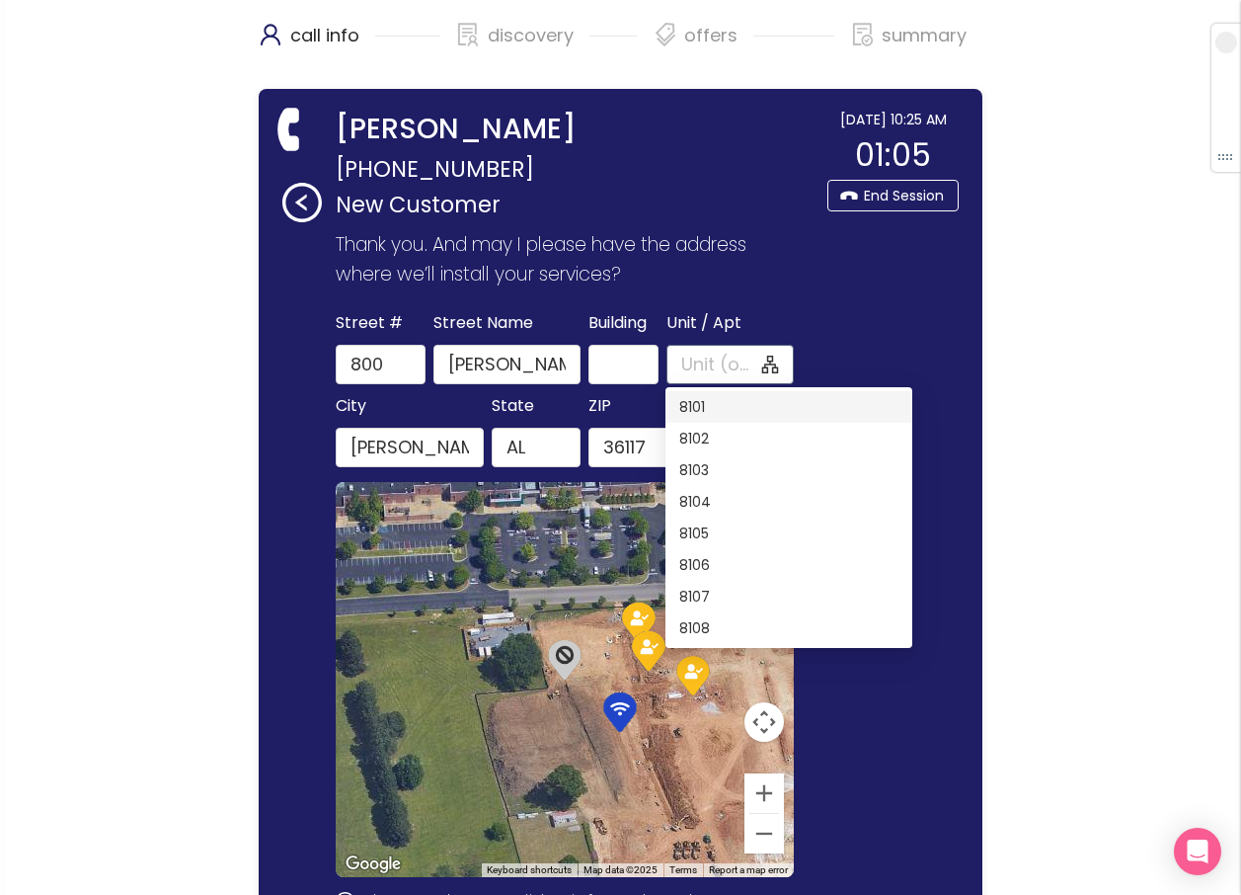
click at [687, 362] on input "Unit / Apt" at bounding box center [719, 365] width 77 height 28
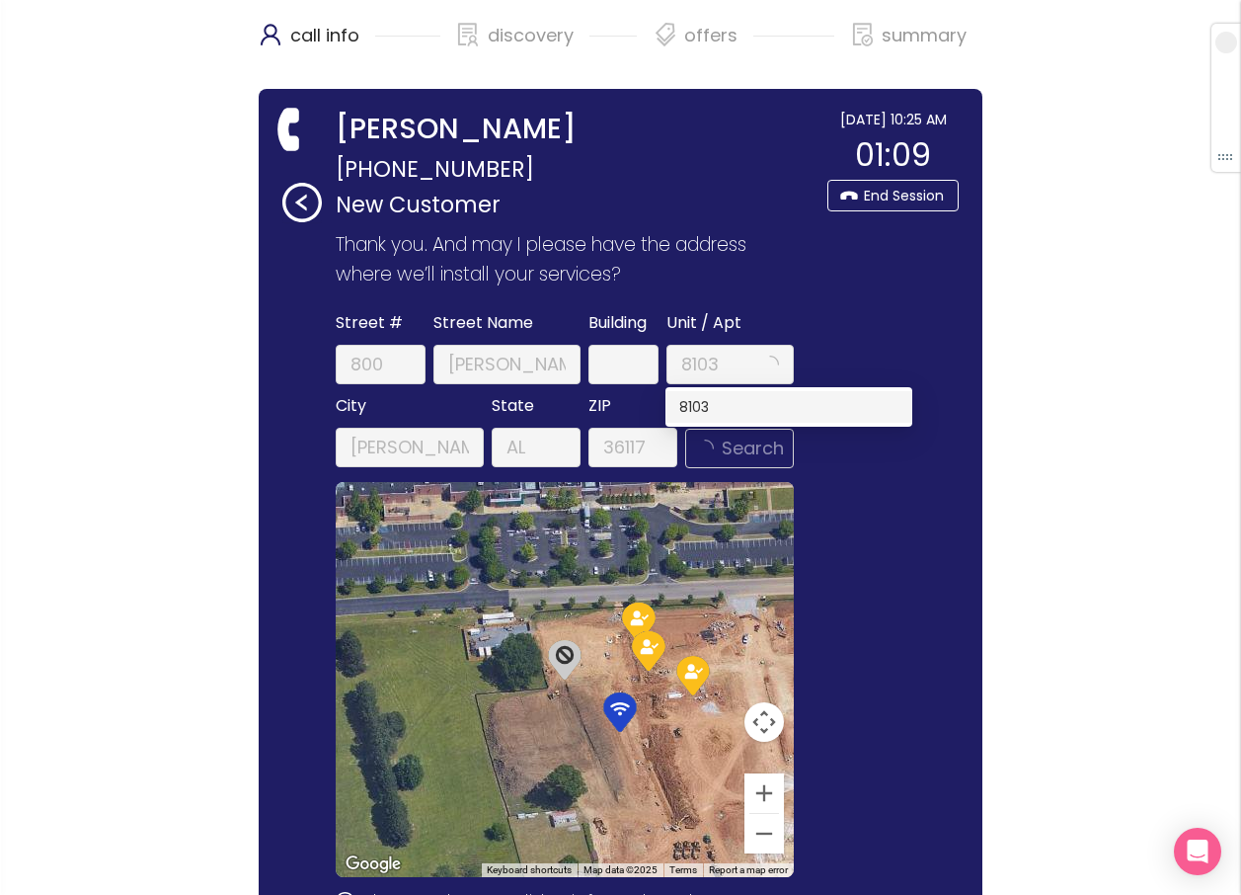
click at [742, 405] on div "8103" at bounding box center [789, 407] width 219 height 22
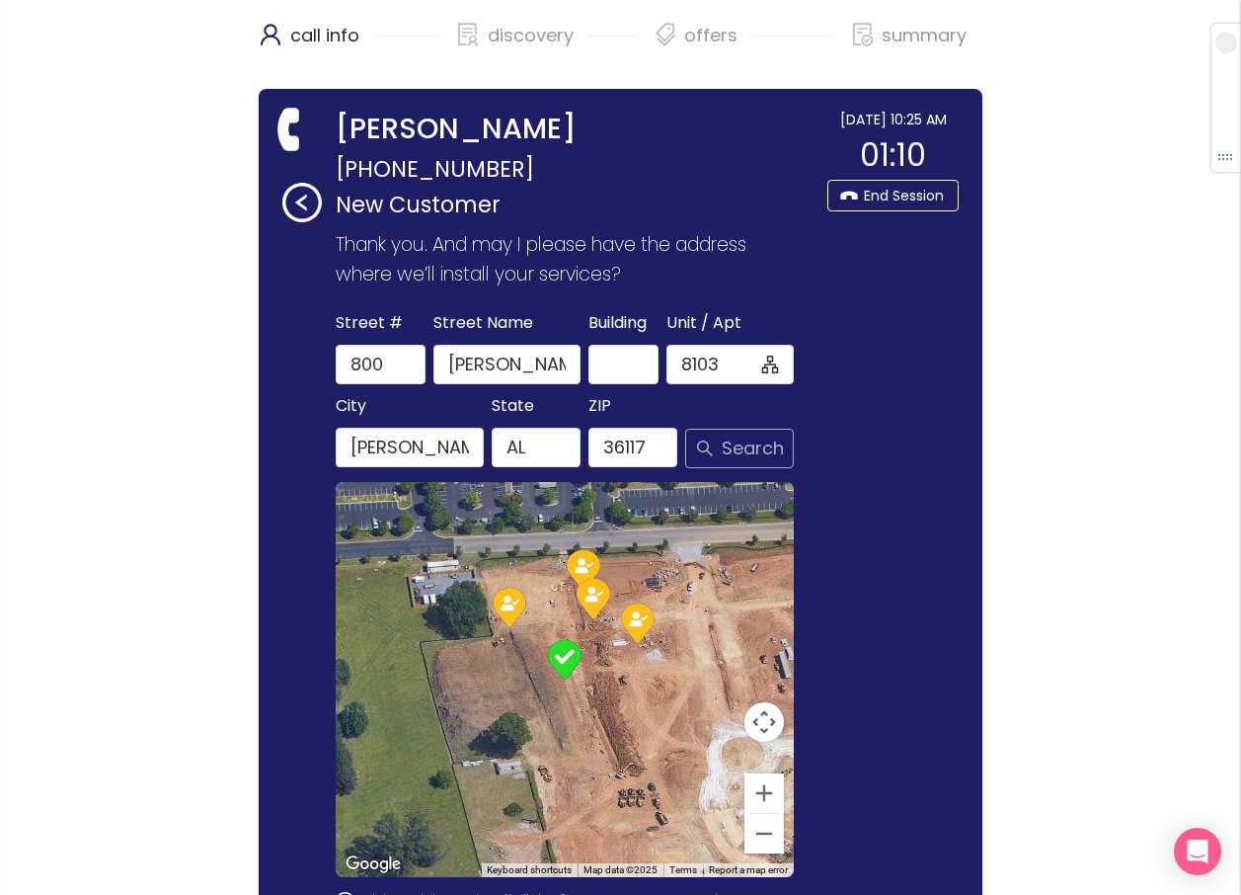
click at [716, 445] on button "Search" at bounding box center [739, 449] width 109 height 40
type input "8103"
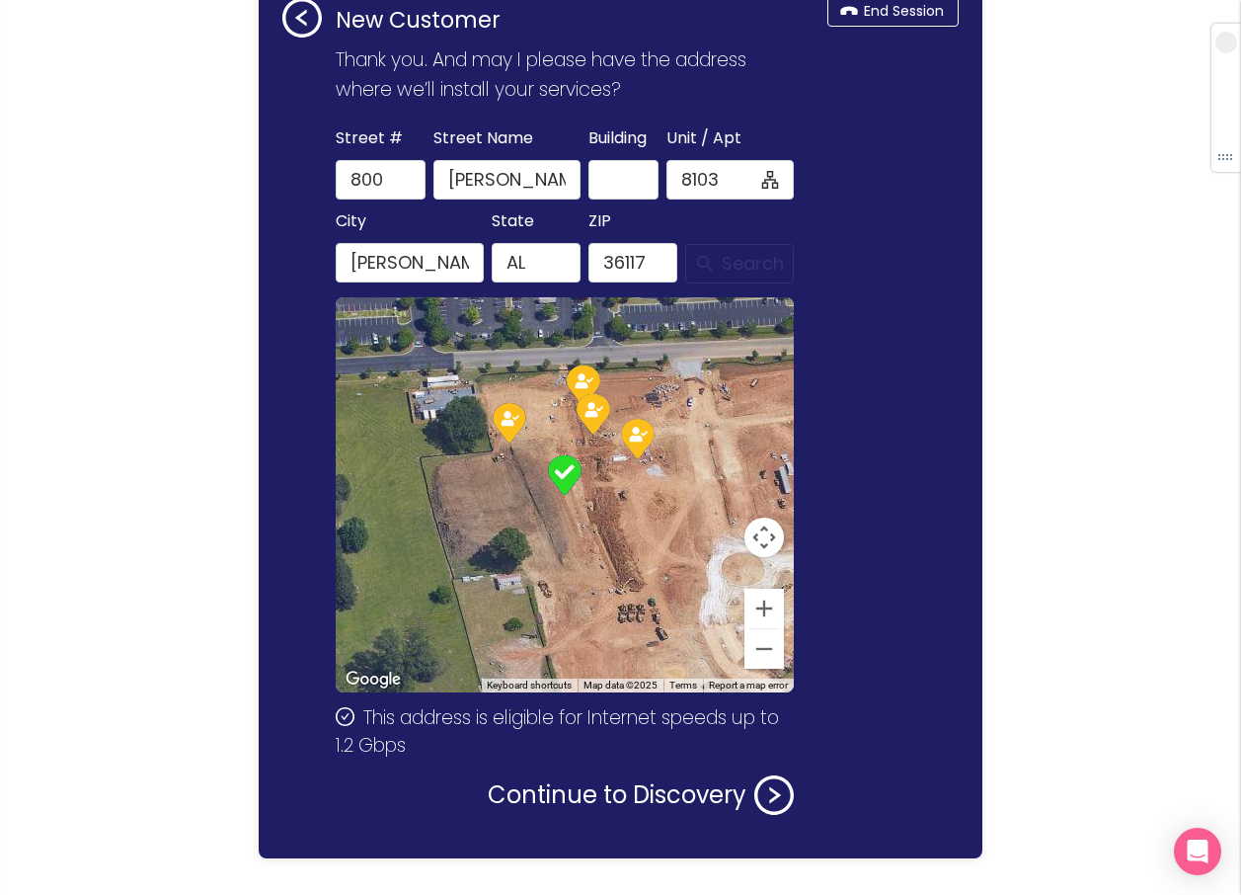
scroll to position [227, 0]
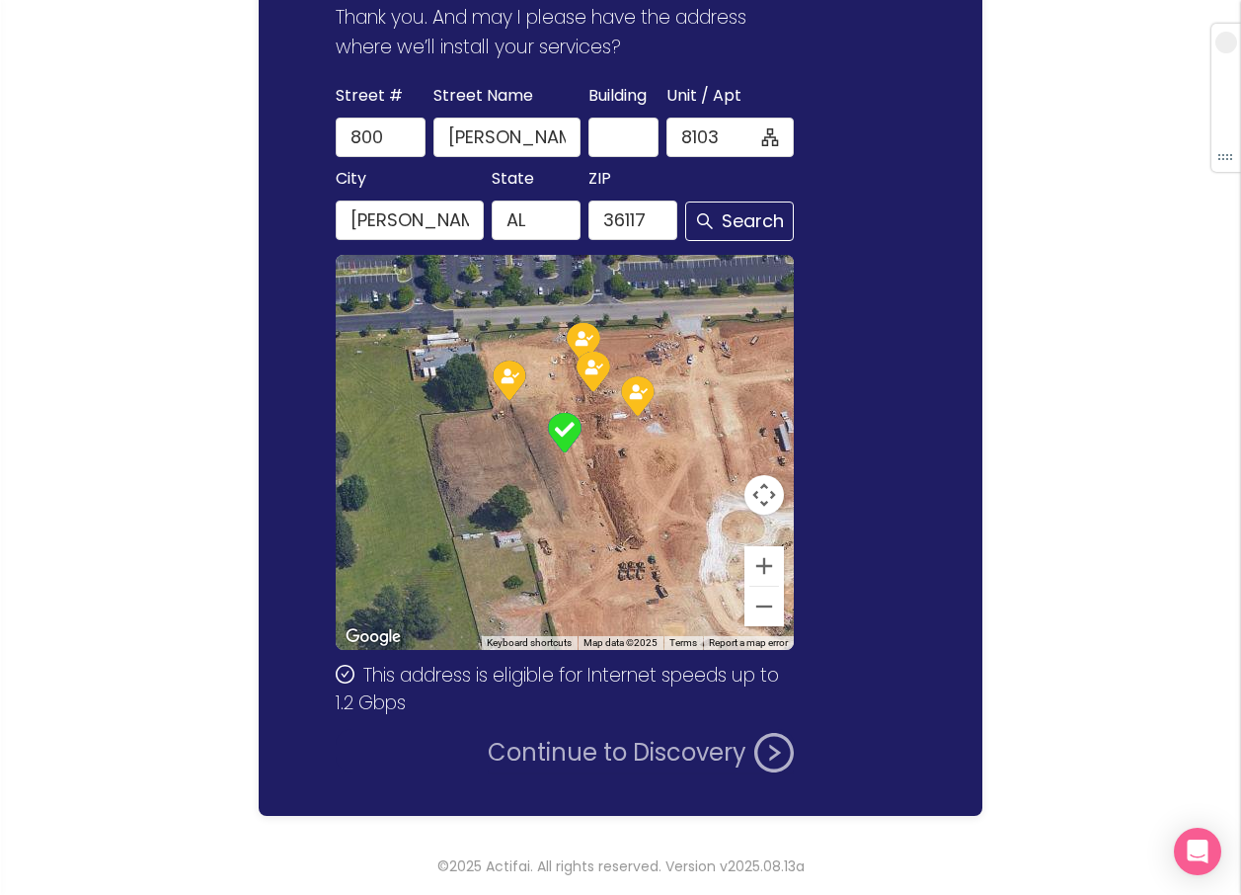
click at [585, 752] on button "Continue to Discovery" at bounding box center [641, 753] width 306 height 40
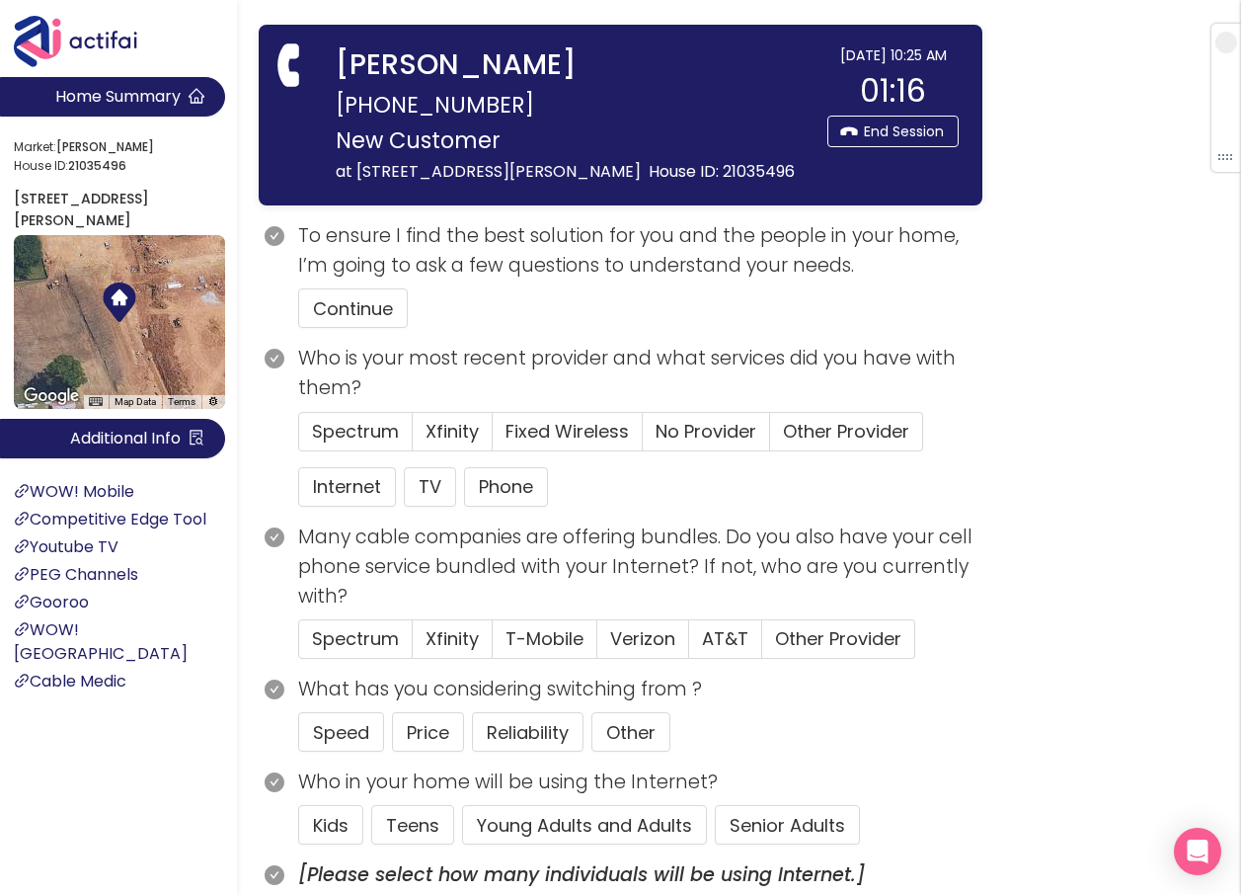
scroll to position [99, 0]
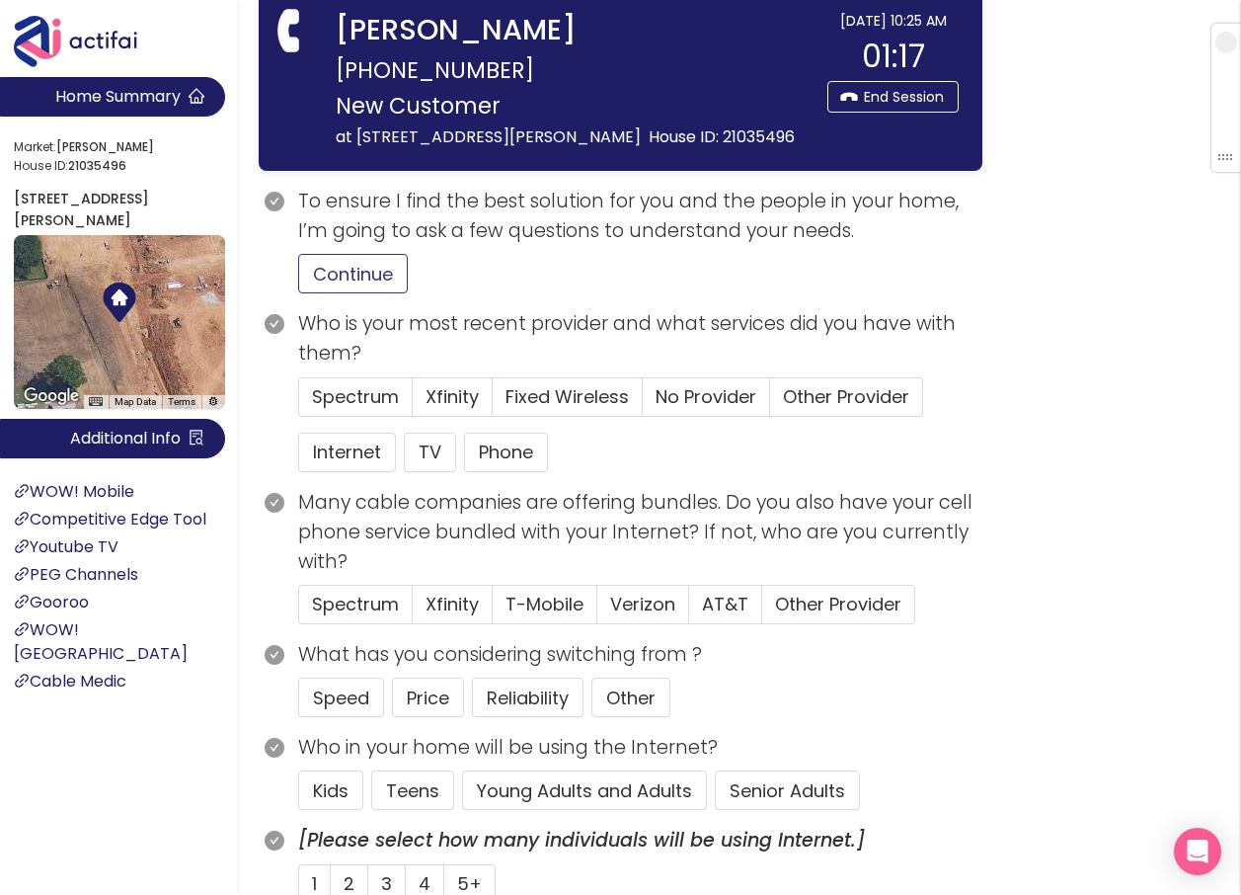
click at [326, 293] on button "Continue" at bounding box center [353, 274] width 110 height 40
click at [352, 468] on button "Internet" at bounding box center [347, 453] width 98 height 40
click at [437, 409] on span "Xfinity" at bounding box center [452, 396] width 53 height 25
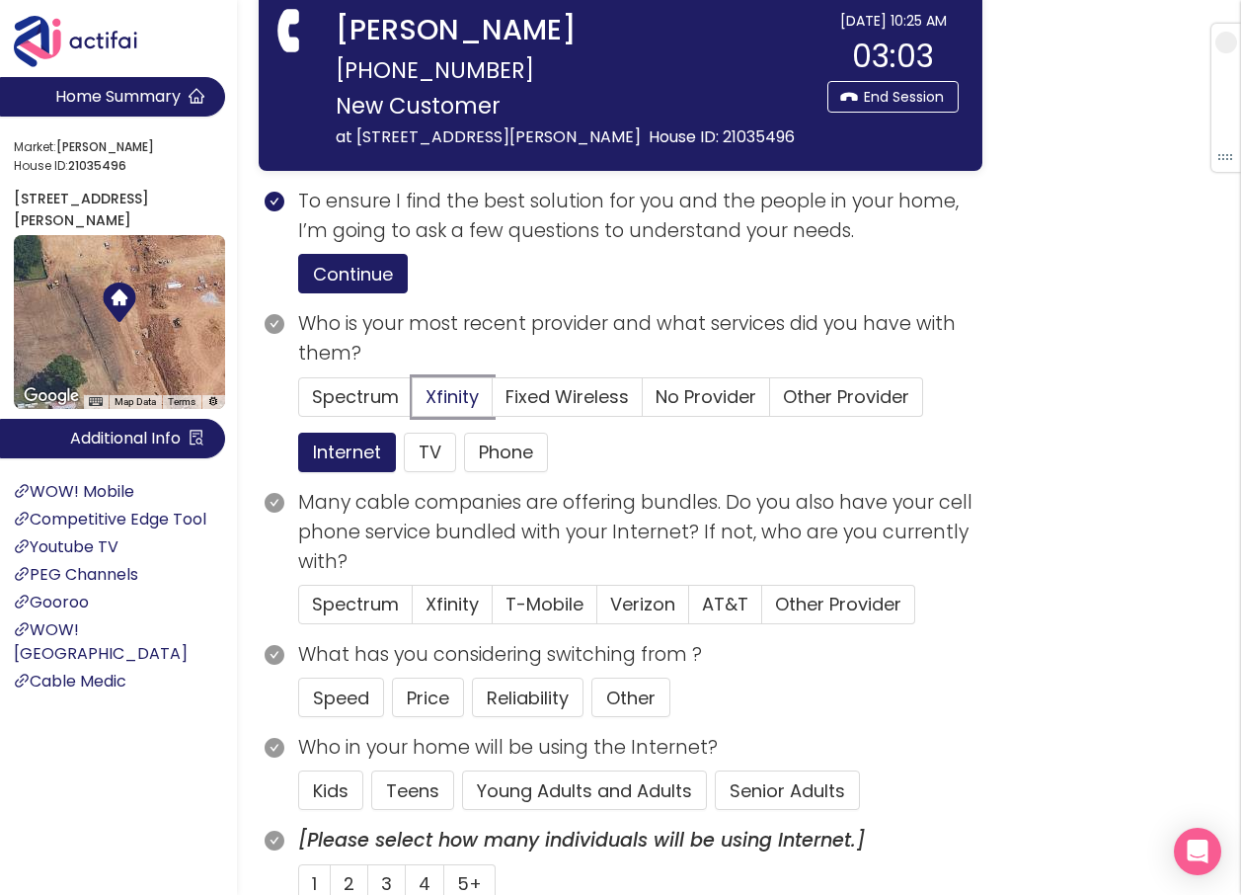
click at [413, 403] on input "Xfinity" at bounding box center [413, 403] width 0 height 0
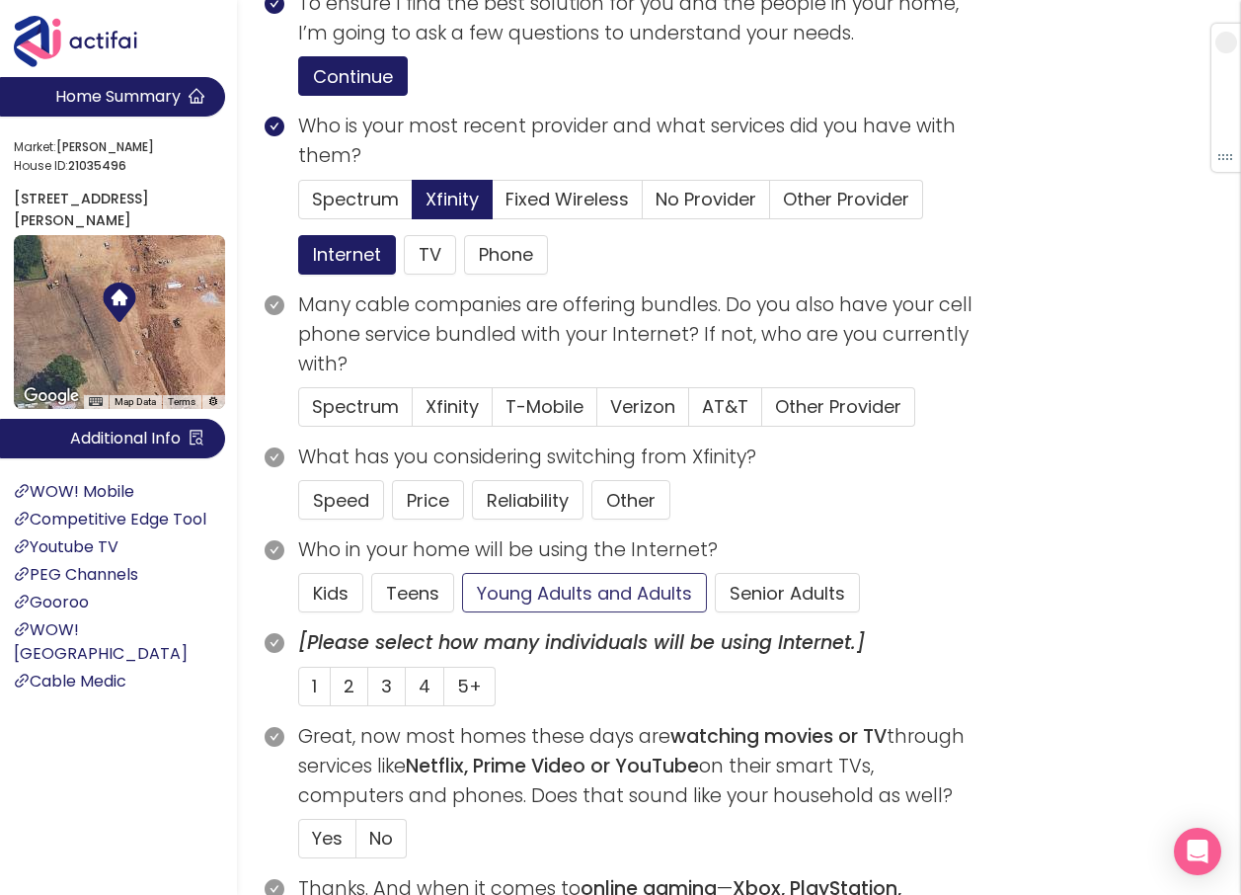
click at [521, 612] on button "Young Adults and Adults" at bounding box center [584, 593] width 245 height 40
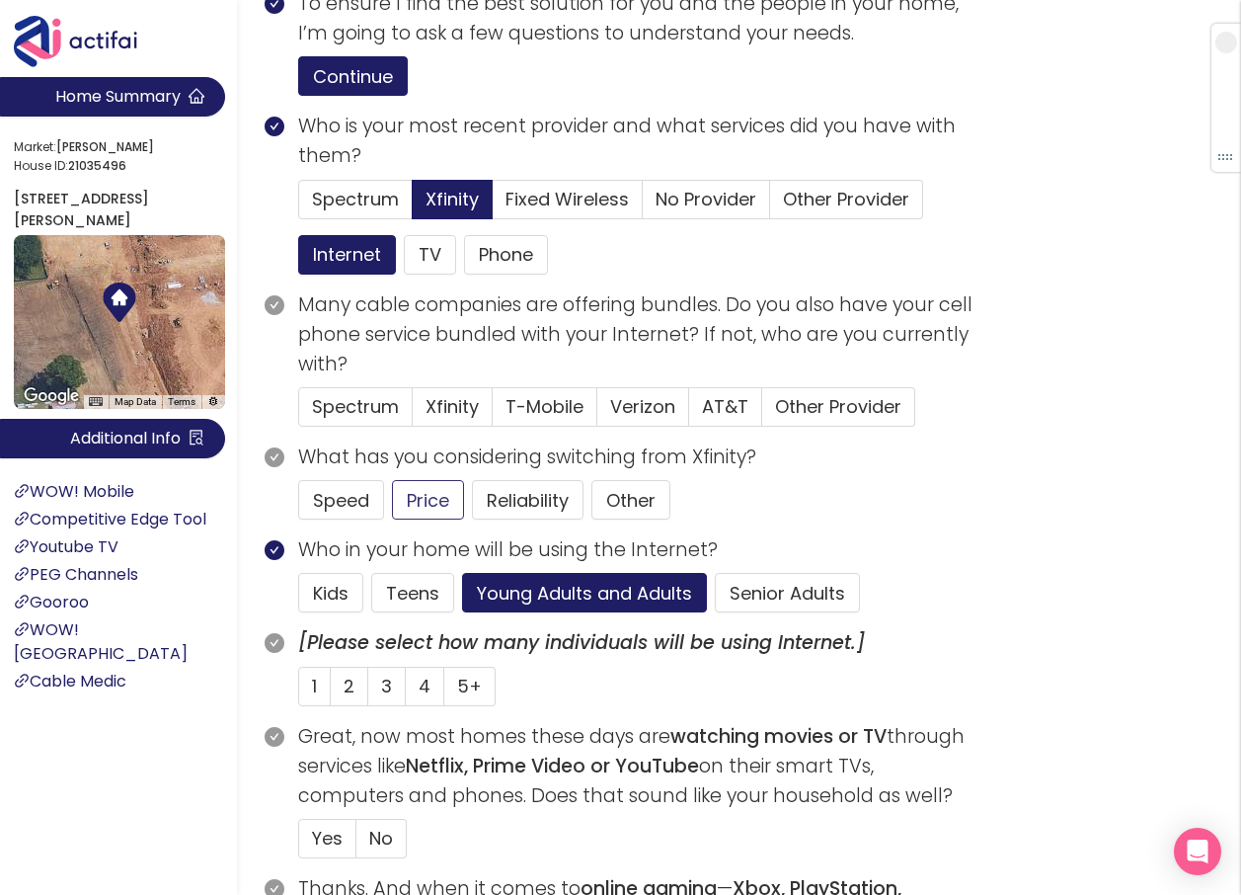
click at [346, 698] on span "2" at bounding box center [349, 686] width 11 height 25
click at [331, 692] on input "2" at bounding box center [331, 692] width 0 height 0
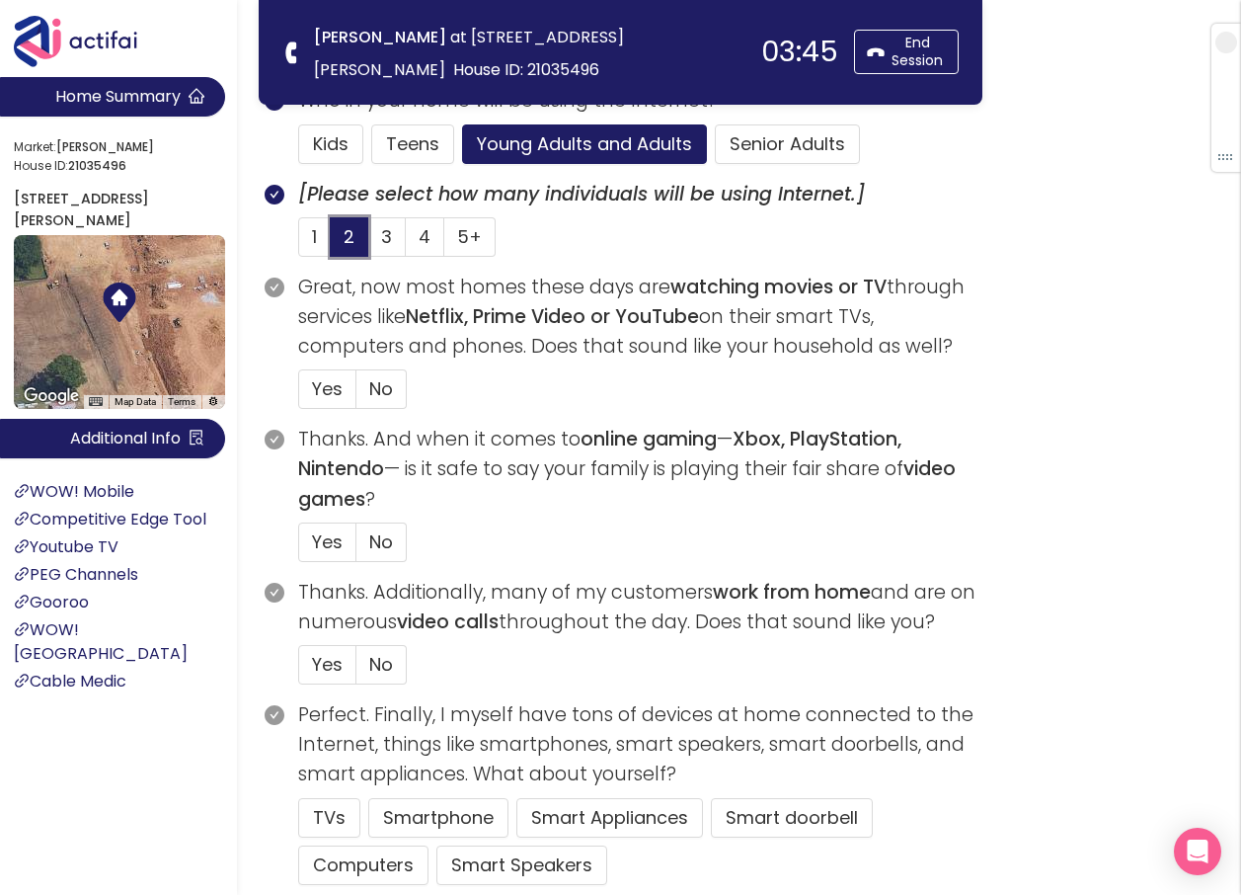
scroll to position [593, 0]
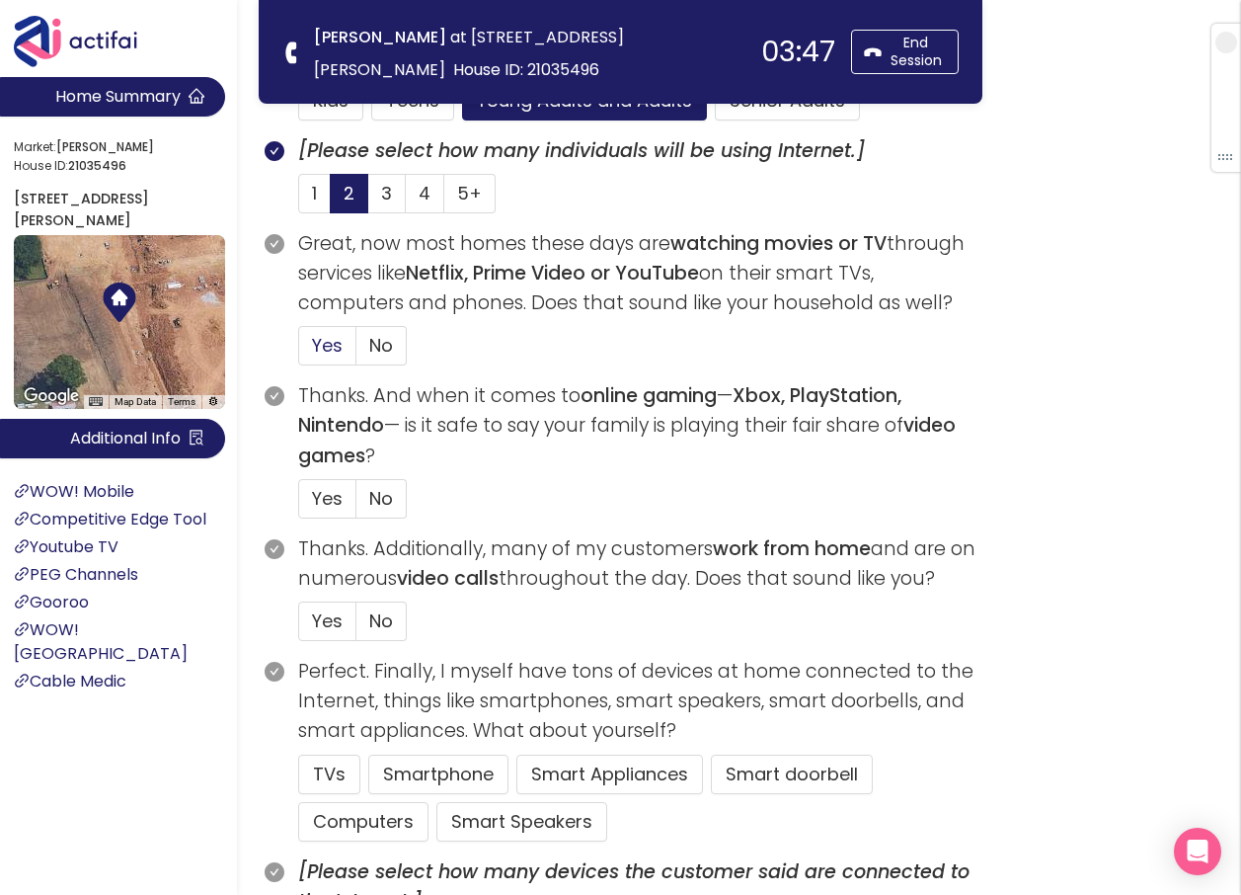
click at [321, 336] on span "Yes" at bounding box center [327, 345] width 31 height 25
click at [299, 352] on input "Yes" at bounding box center [299, 352] width 0 height 0
click at [372, 495] on span "No" at bounding box center [381, 498] width 24 height 25
click at [357, 505] on input "No" at bounding box center [357, 505] width 0 height 0
click at [375, 609] on span "No" at bounding box center [381, 620] width 24 height 25
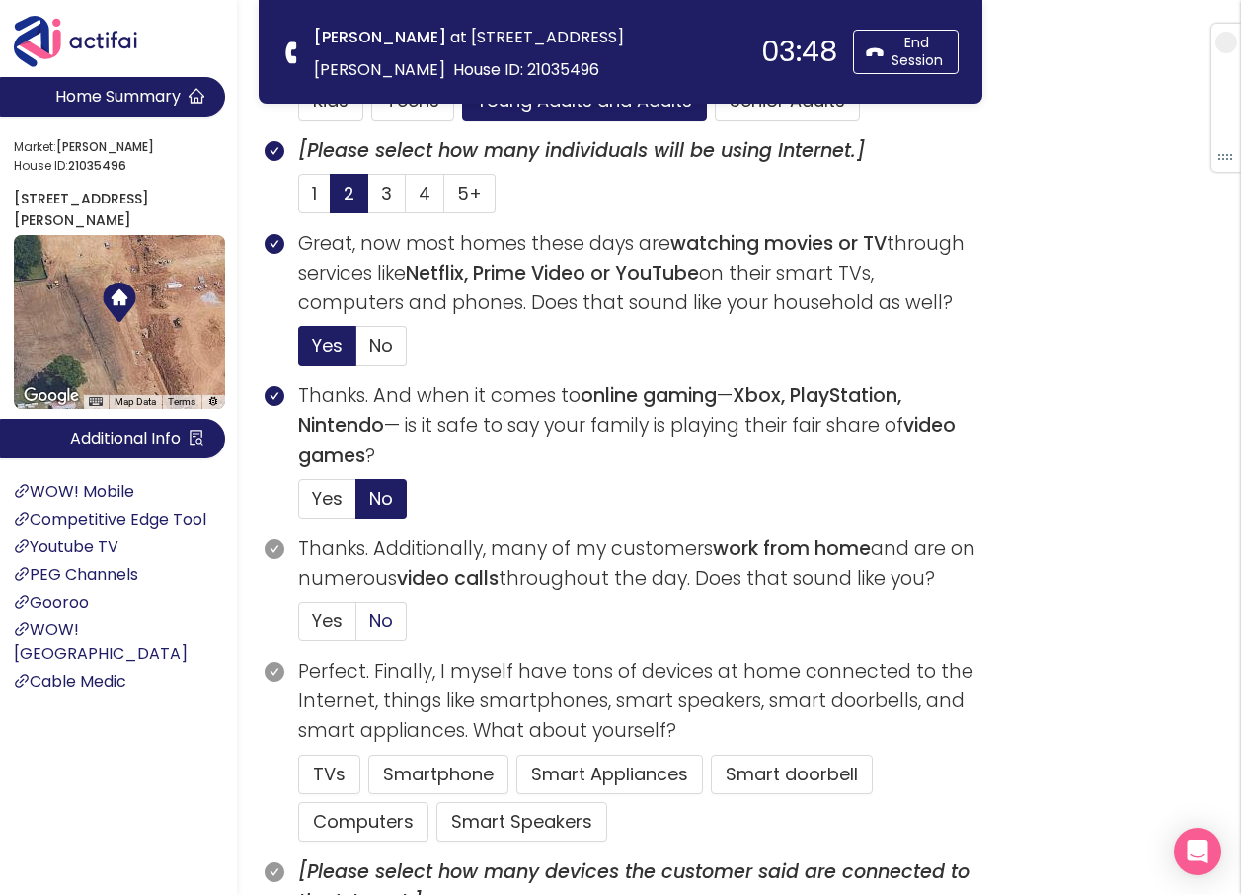
click at [357, 627] on input "No" at bounding box center [357, 627] width 0 height 0
click at [315, 778] on button "TVs" at bounding box center [329, 775] width 62 height 40
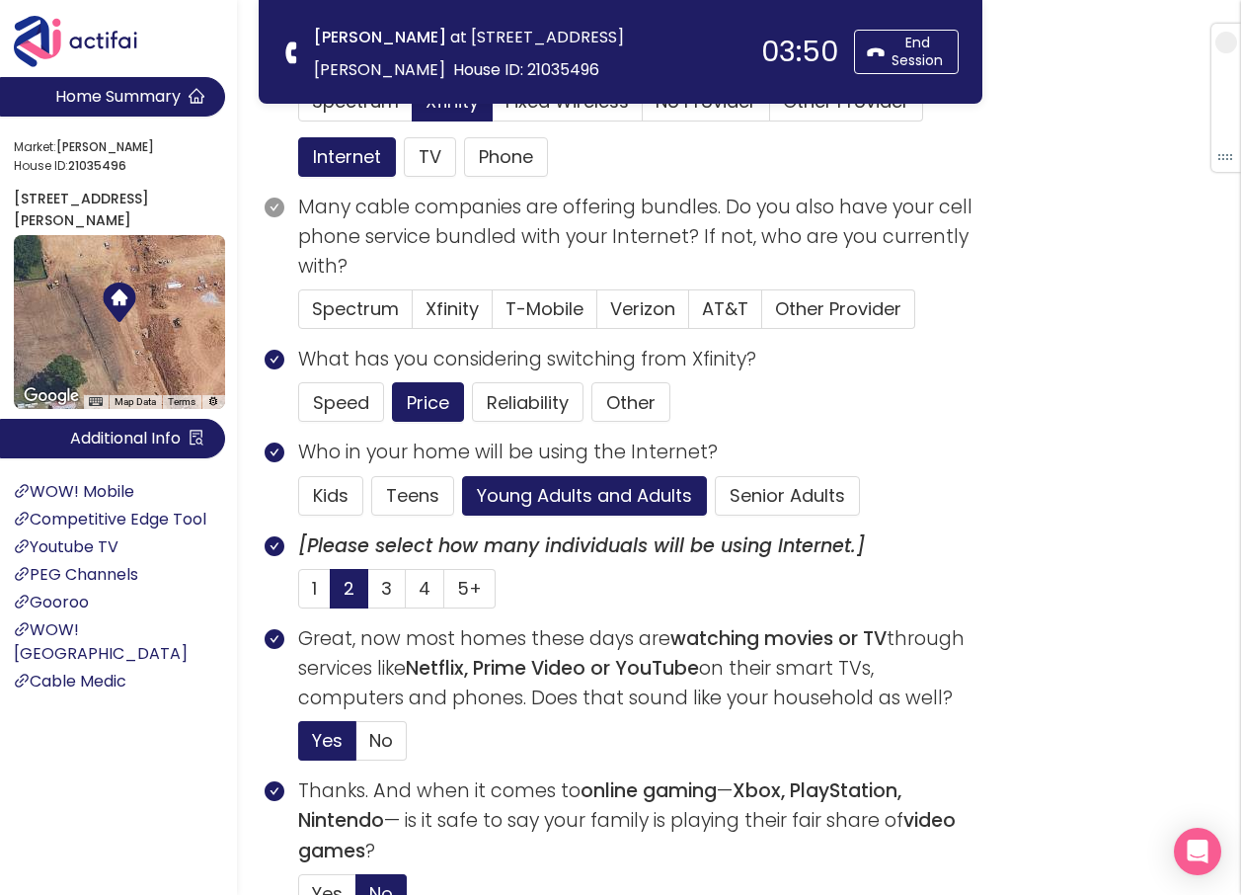
scroll to position [99, 0]
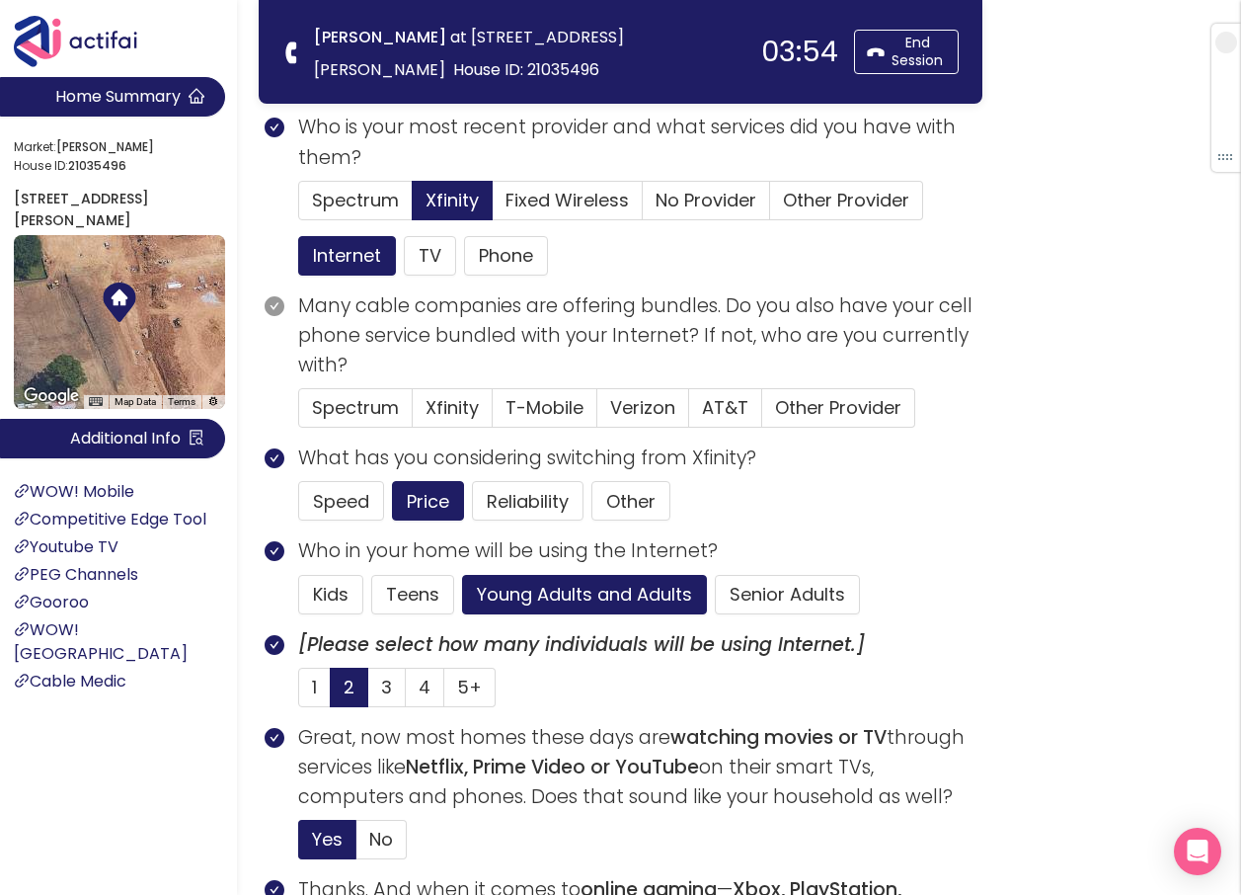
drag, startPoint x: 644, startPoint y: 407, endPoint x: 680, endPoint y: 384, distance: 43.0
click at [644, 408] on span "Verizon" at bounding box center [642, 407] width 65 height 25
click at [598, 414] on input "Verizon" at bounding box center [598, 414] width 0 height 0
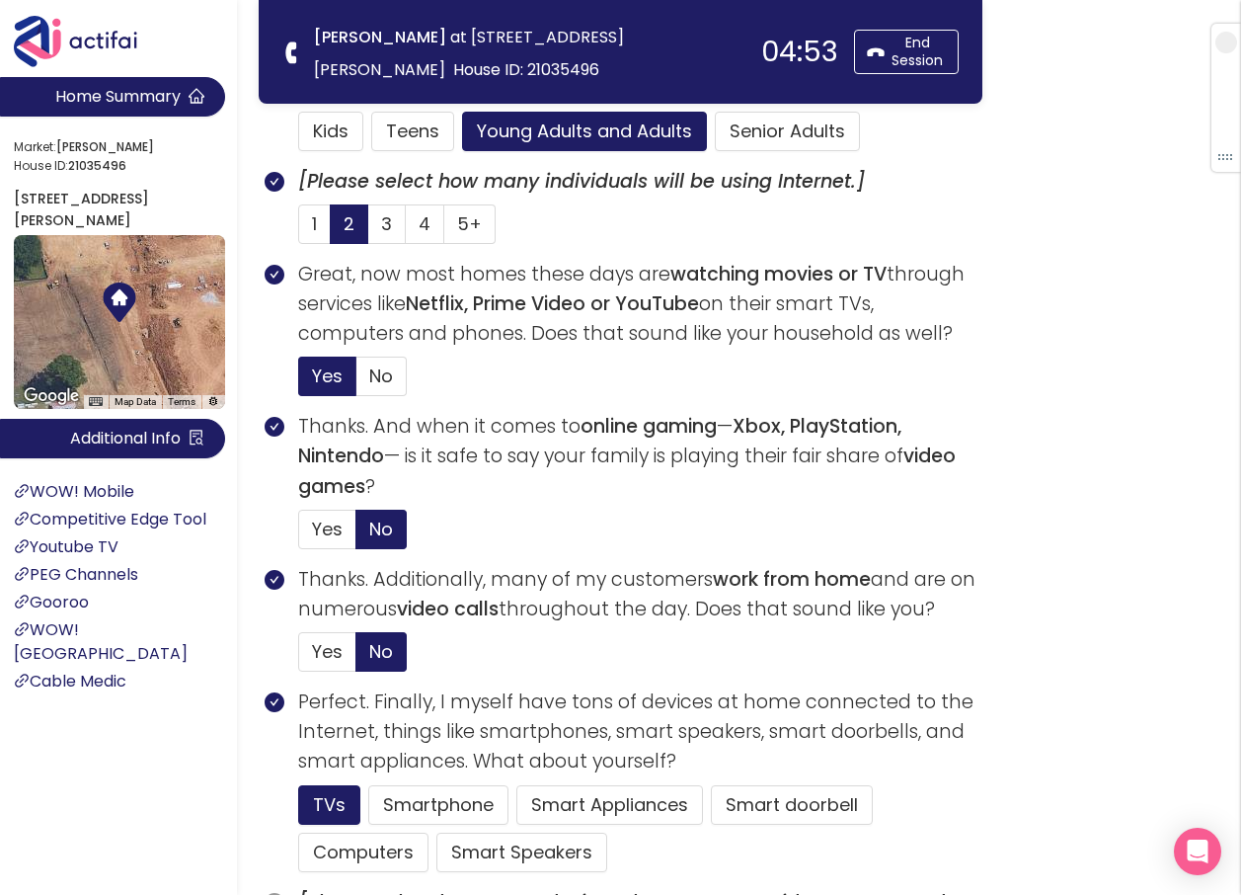
scroll to position [691, 0]
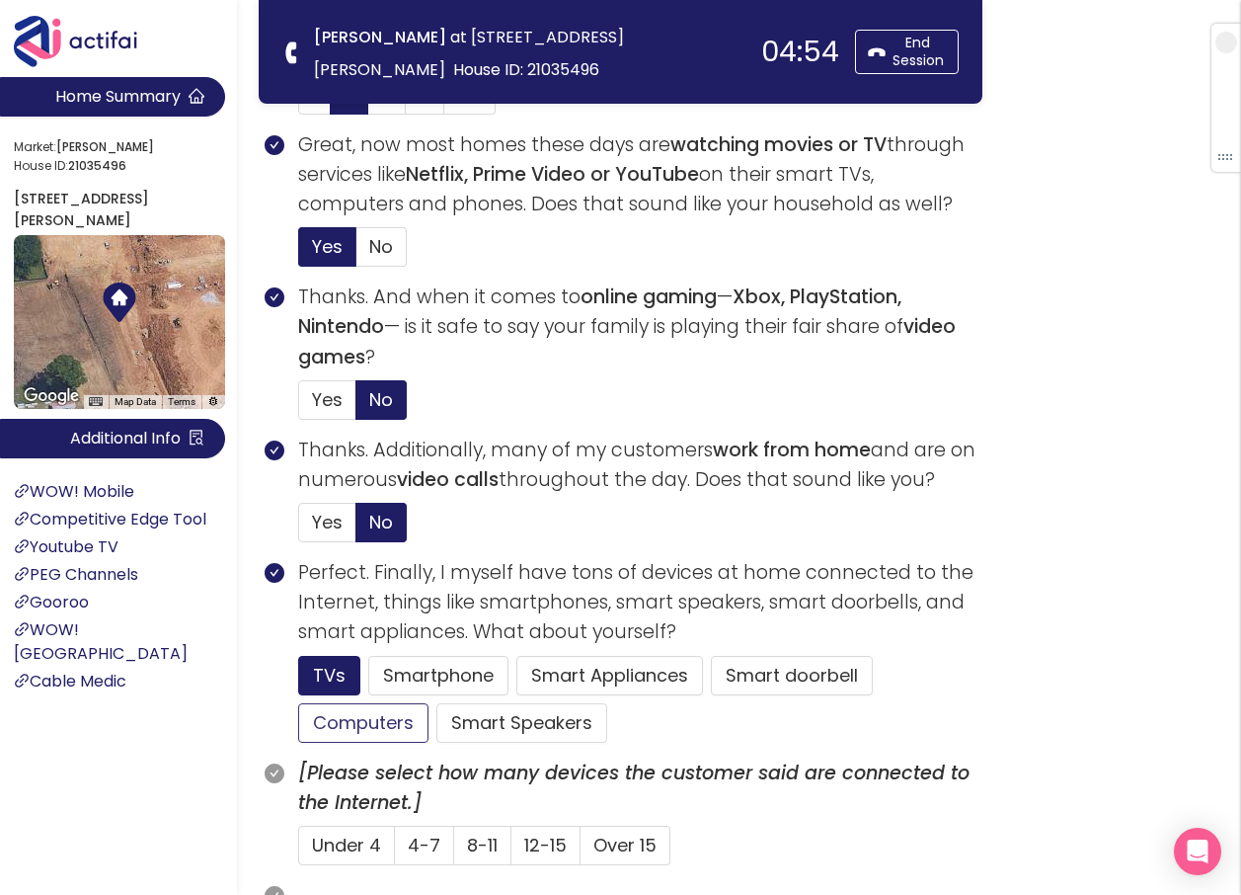
click at [325, 730] on button "Computers" at bounding box center [363, 723] width 130 height 40
click at [484, 703] on button "Smartphone" at bounding box center [522, 723] width 171 height 40
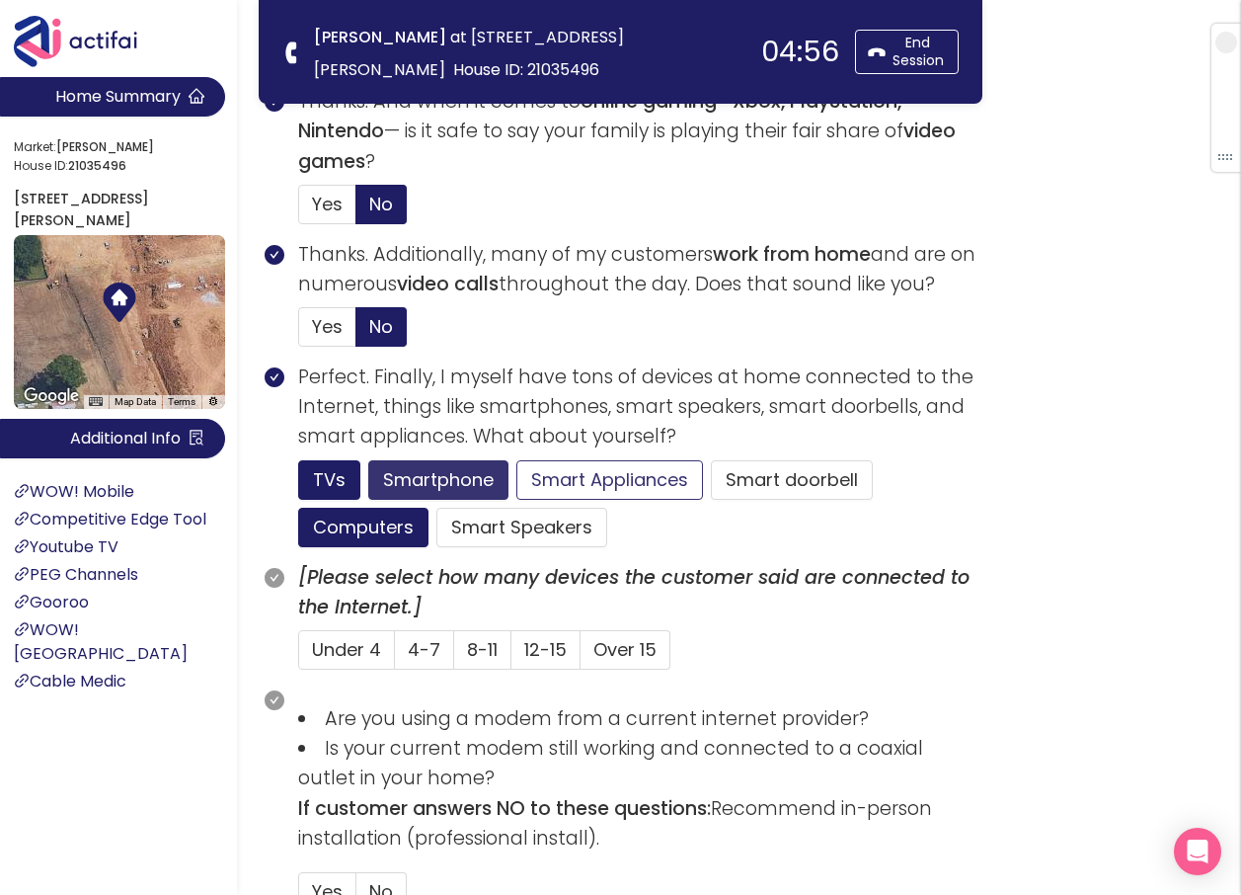
scroll to position [889, 0]
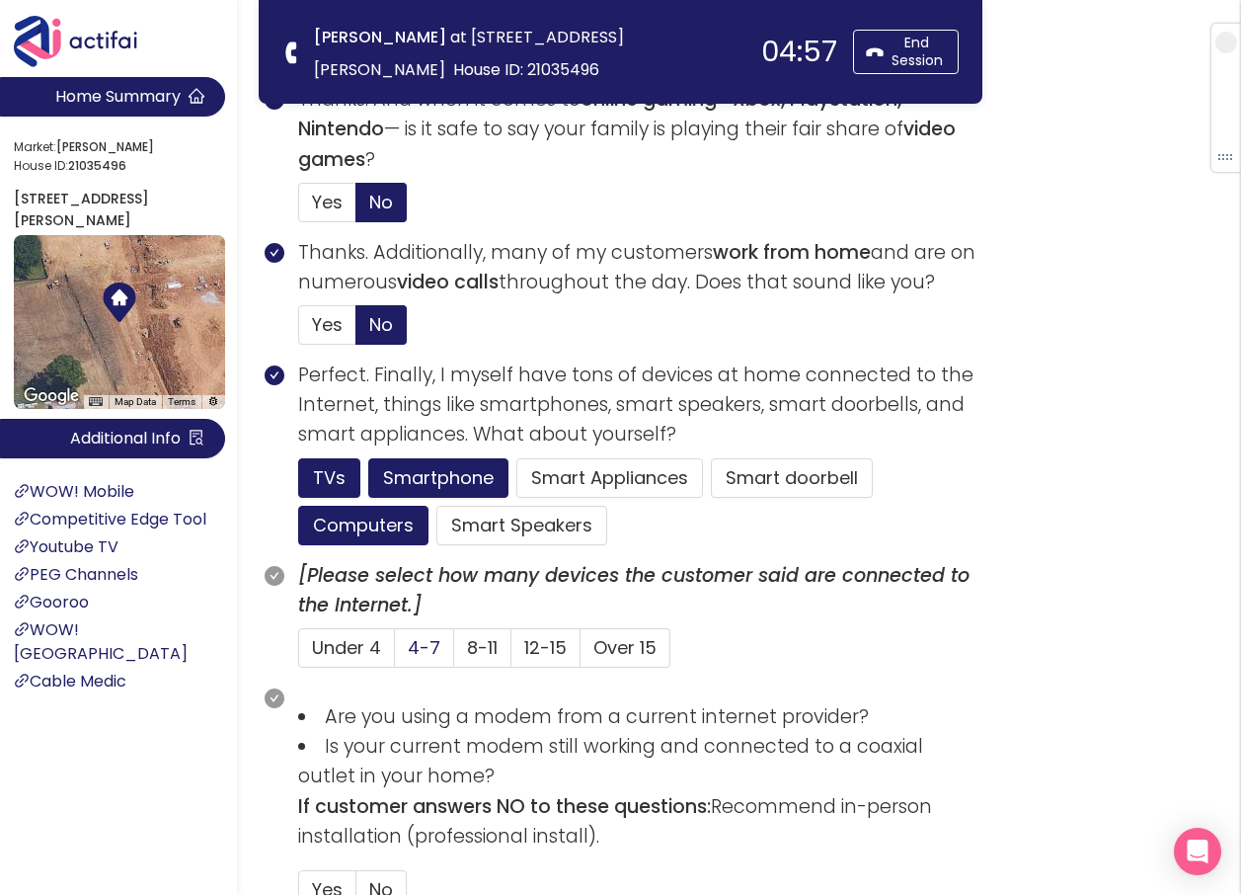
click at [416, 655] on span "4-7" at bounding box center [424, 647] width 33 height 25
click at [395, 654] on input "4-7" at bounding box center [395, 654] width 0 height 0
click at [490, 518] on button "Smart Speakers" at bounding box center [522, 526] width 171 height 40
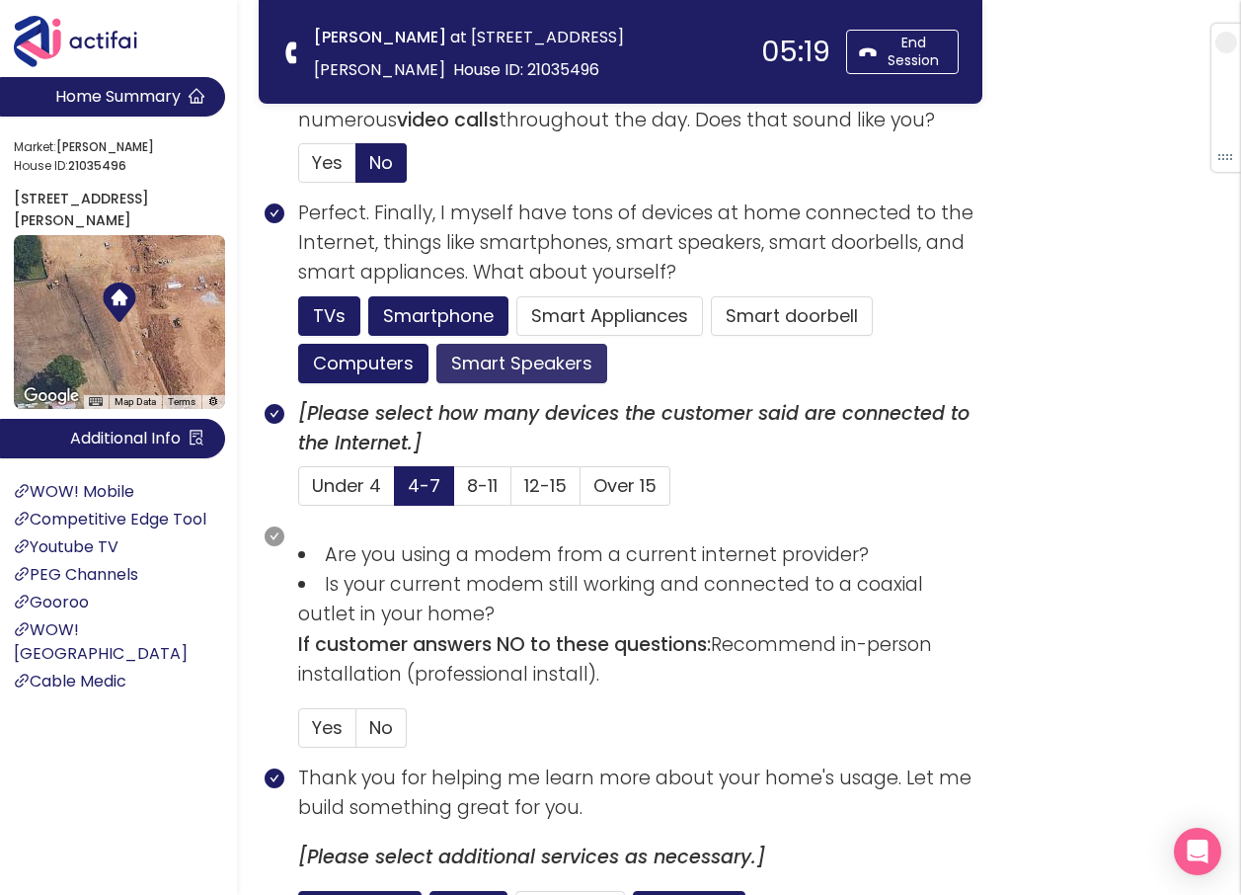
scroll to position [1086, 0]
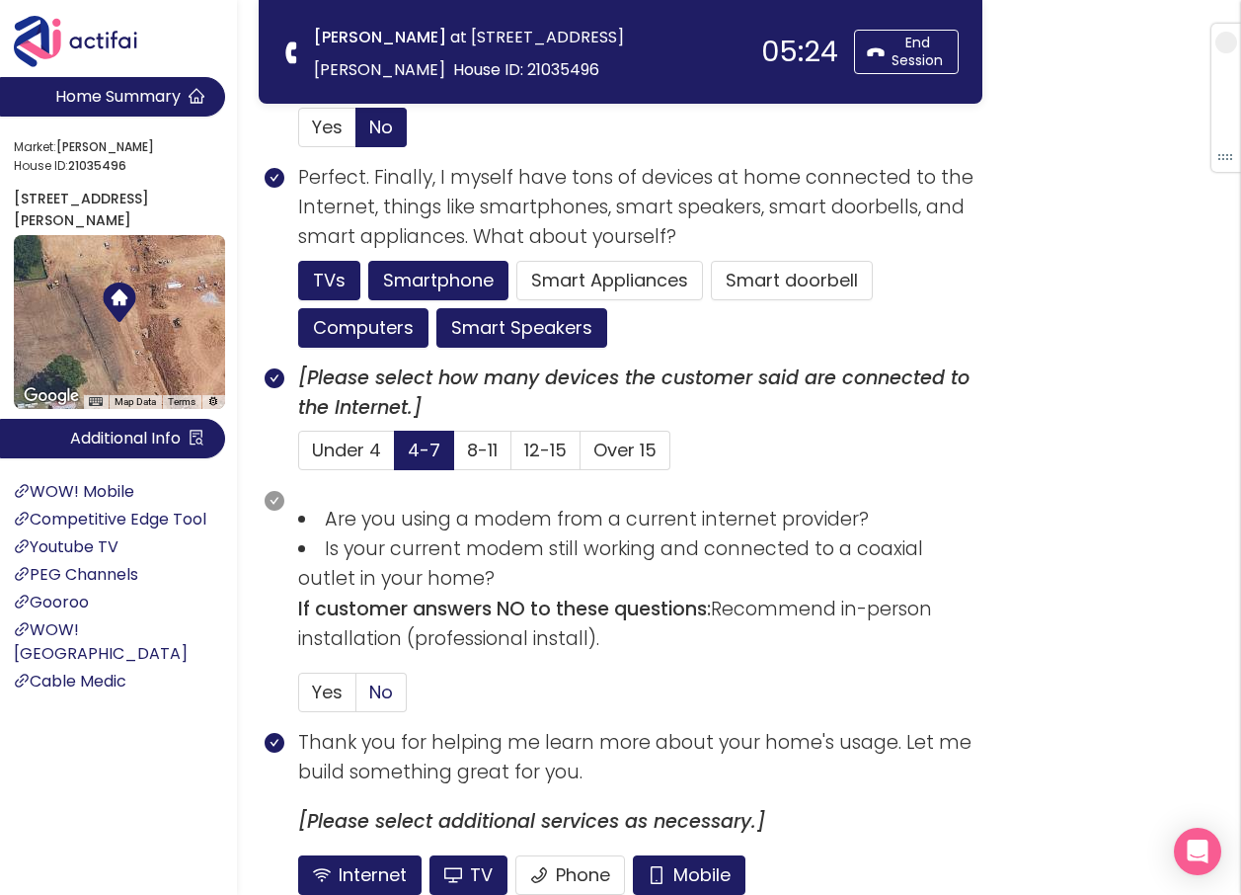
click at [374, 695] on span "No" at bounding box center [381, 692] width 24 height 25
click at [357, 698] on input "No" at bounding box center [357, 698] width 0 height 0
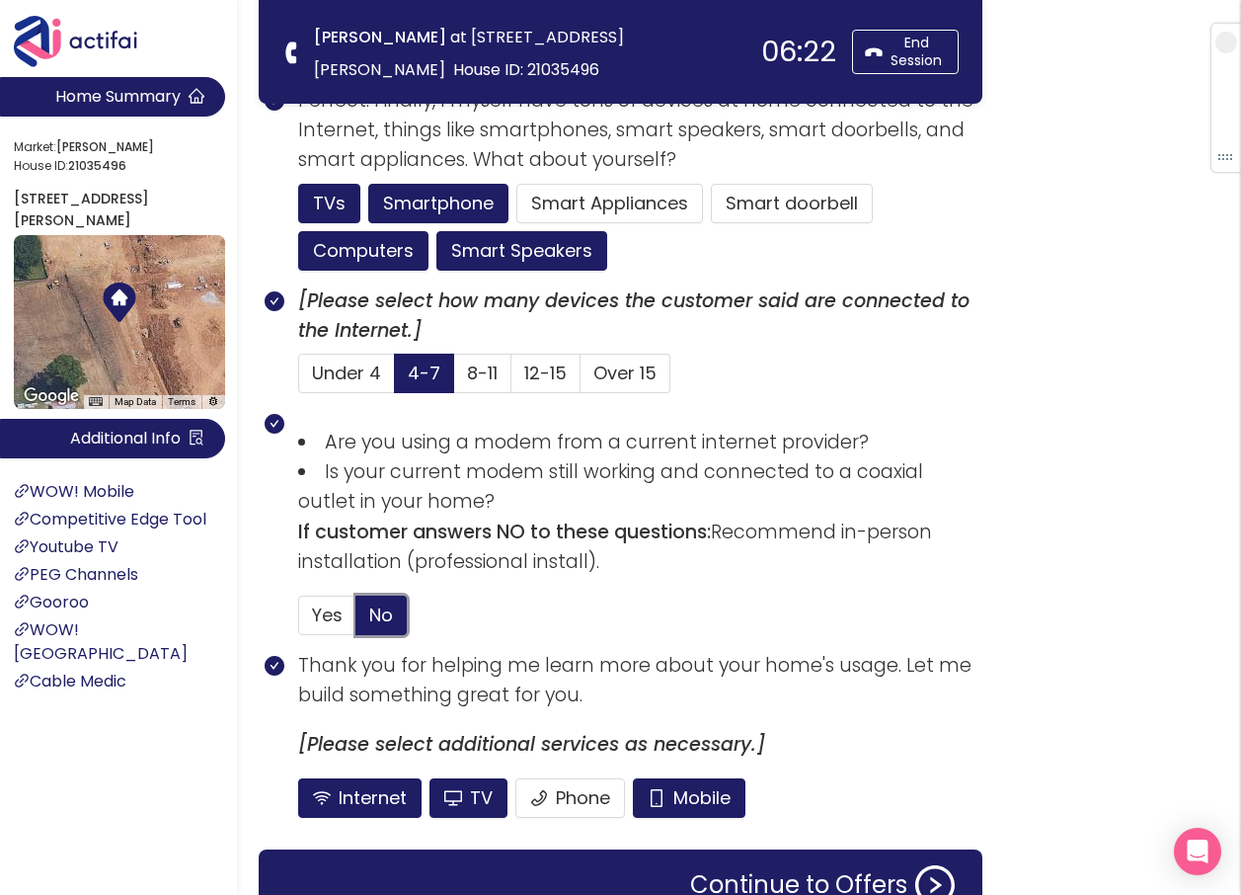
scroll to position [1268, 0]
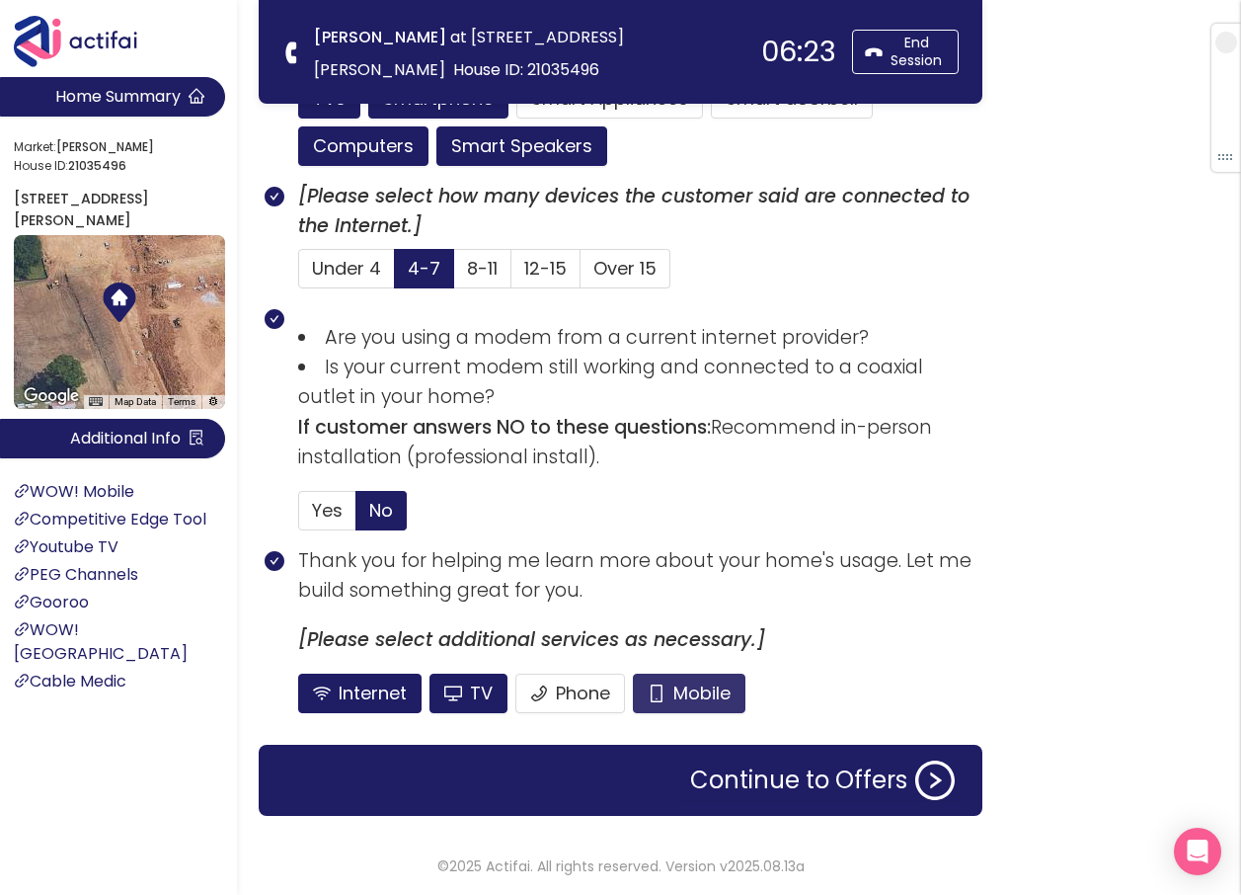
click at [706, 687] on button "Mobile" at bounding box center [689, 694] width 113 height 40
click at [450, 166] on button "TV" at bounding box center [522, 146] width 171 height 40
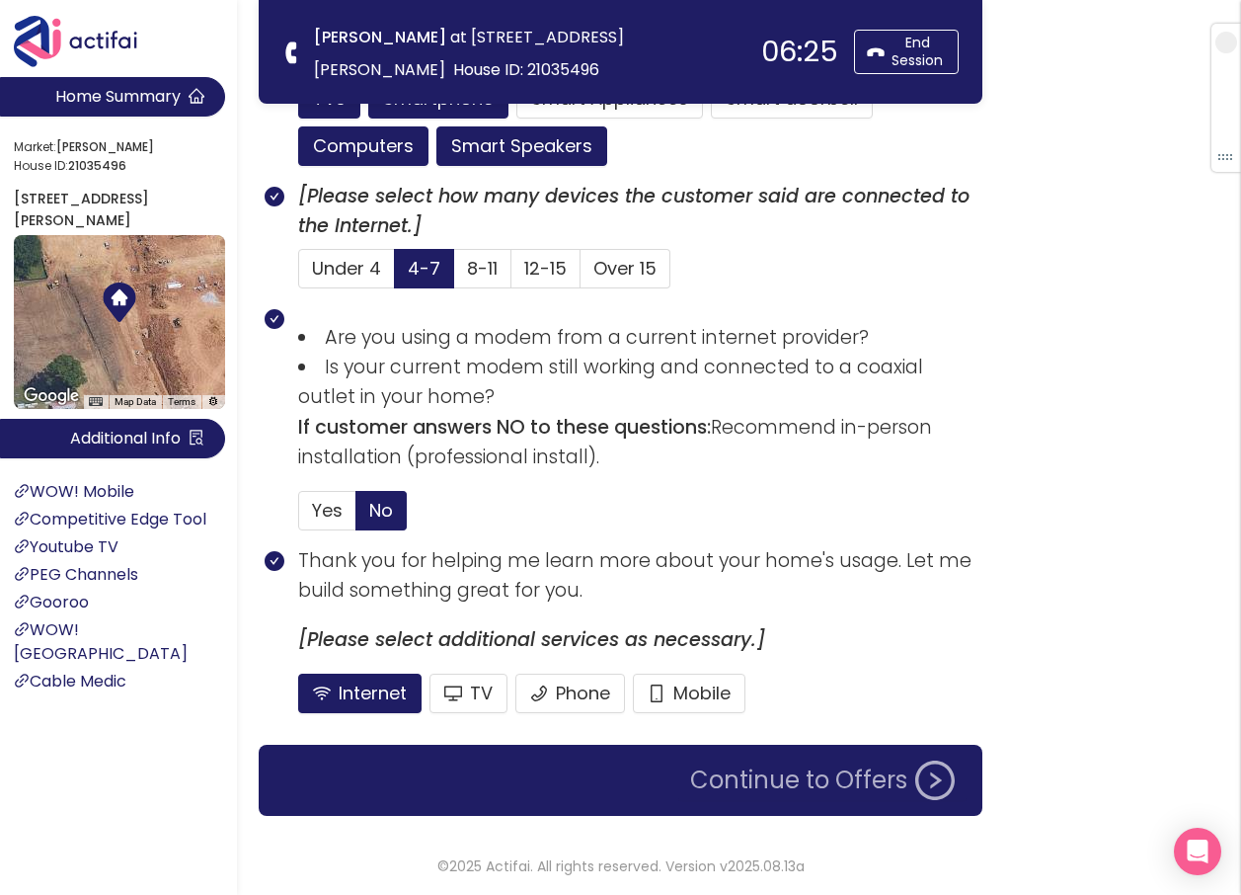
click at [862, 791] on button "Continue to Offers" at bounding box center [823, 780] width 288 height 40
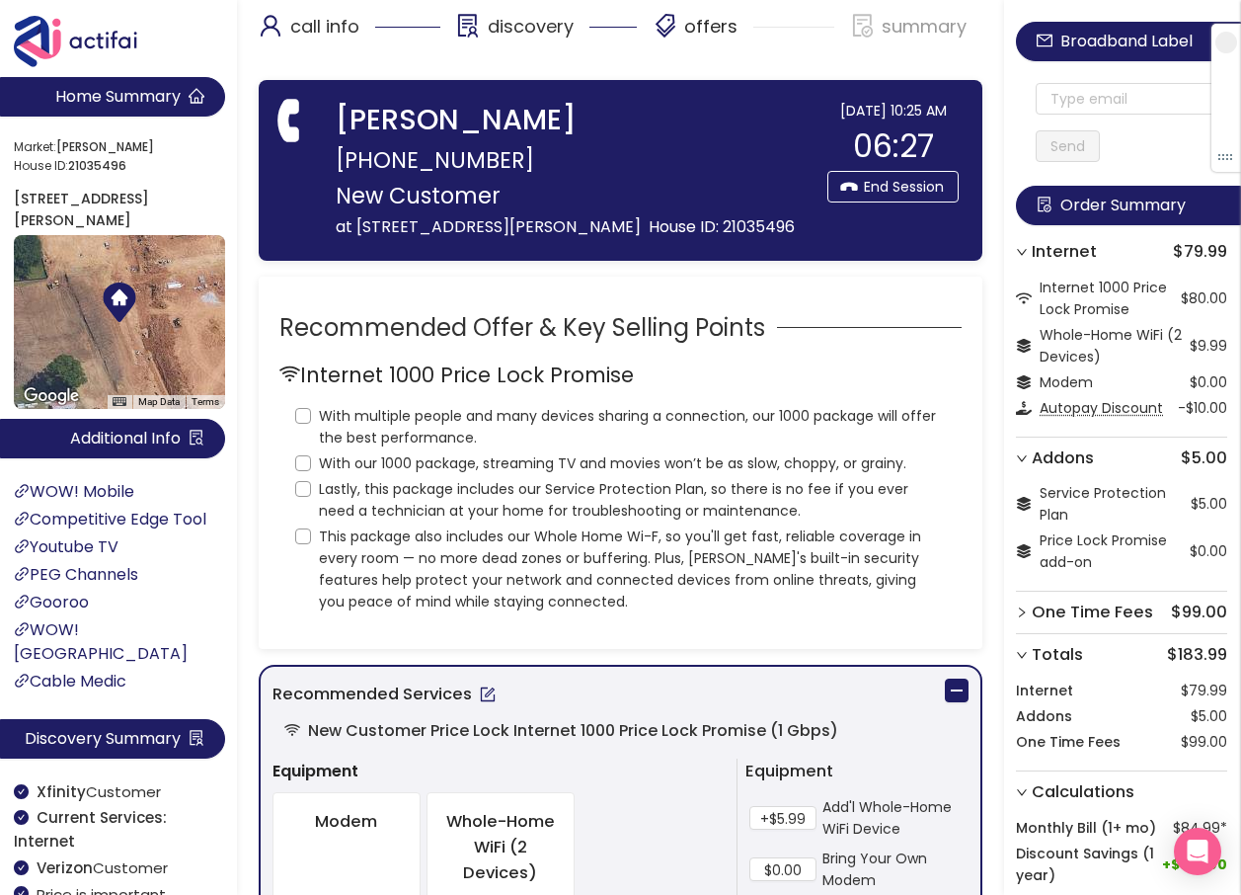
scroll to position [0, 0]
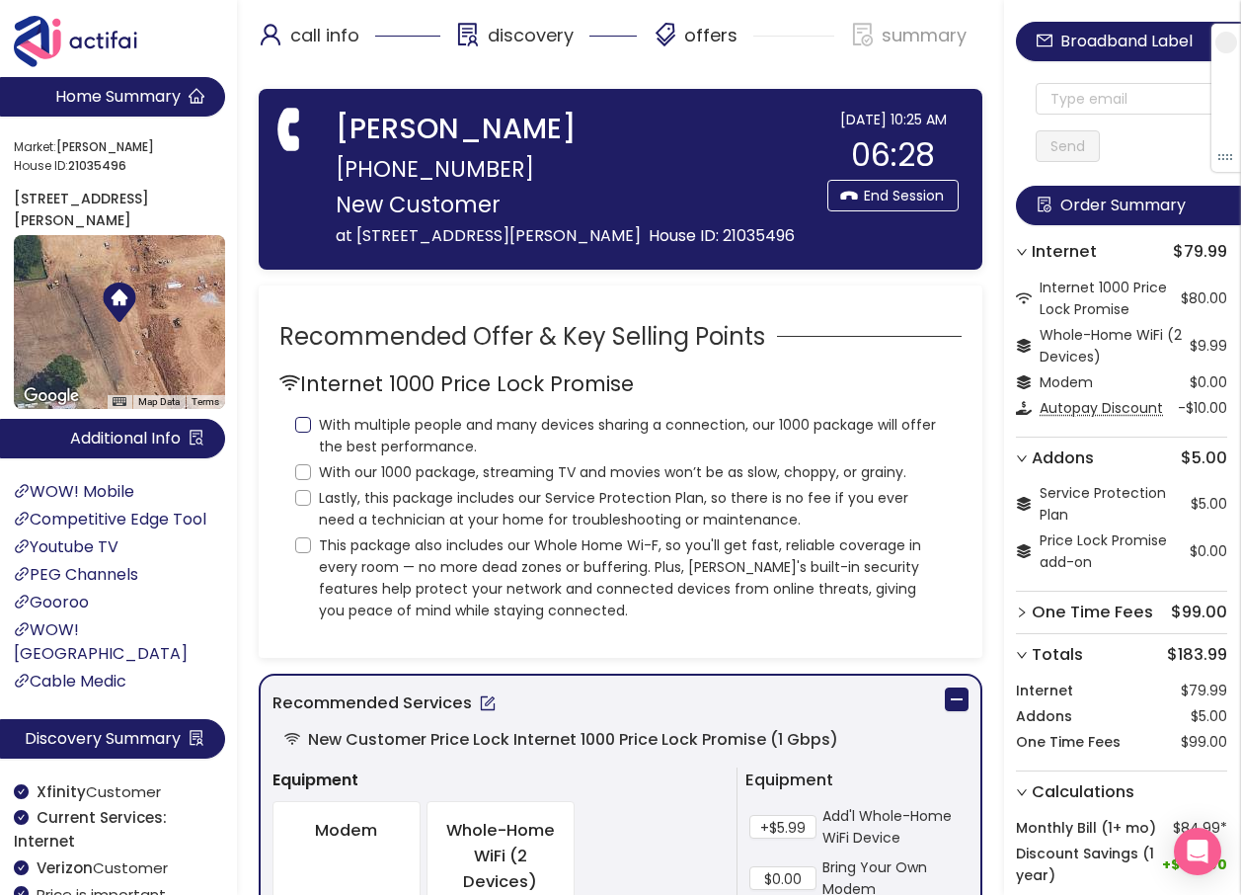
drag, startPoint x: 297, startPoint y: 449, endPoint x: 305, endPoint y: 457, distance: 11.2
click at [299, 433] on input "With multiple people and many devices sharing a connection, our 1000 package wi…" at bounding box center [303, 425] width 16 height 16
checkbox input "true"
click at [304, 480] on input "With our 1000 package, streaming TV and movies won’t be as slow, choppy, or gra…" at bounding box center [303, 472] width 16 height 16
checkbox input "true"
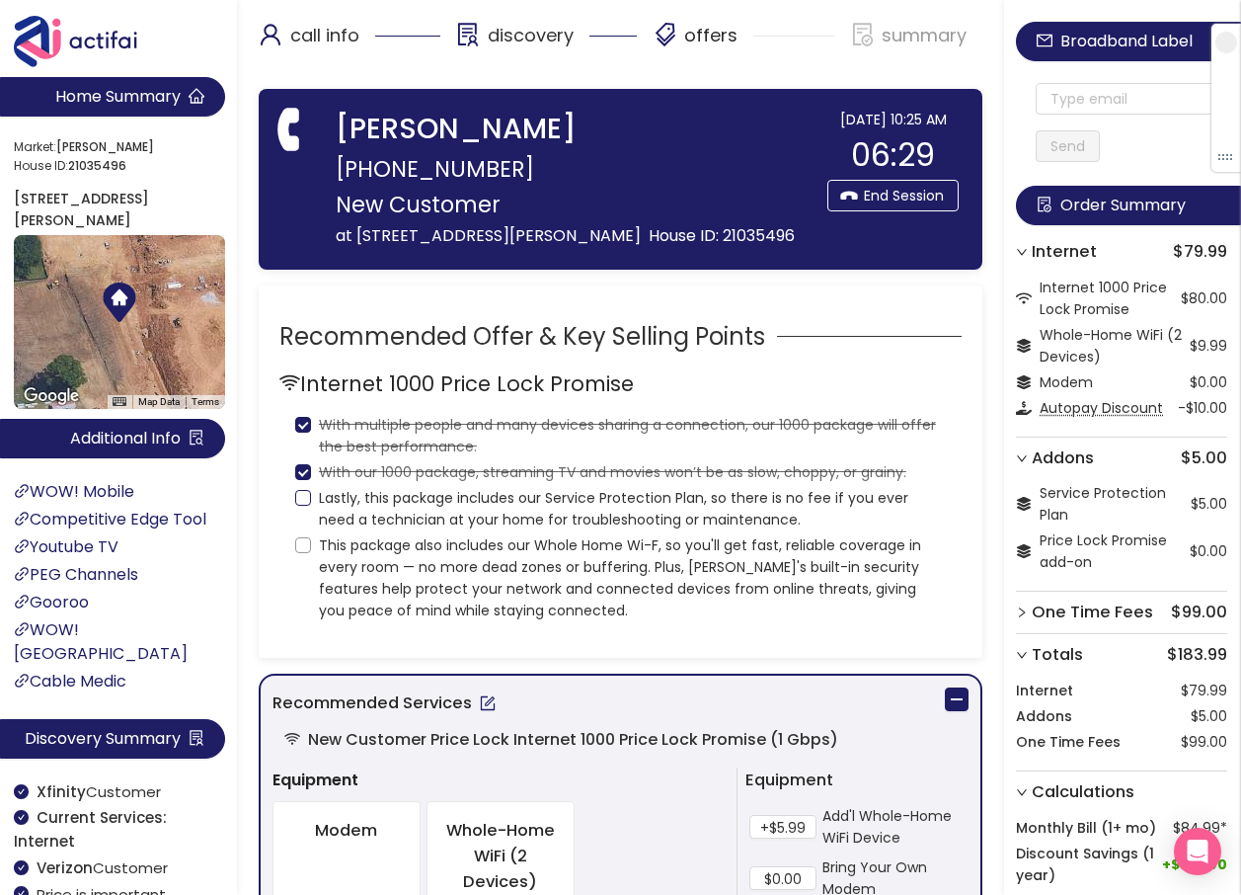
click at [298, 506] on input "Lastly, this package includes our Service Protection Plan, so there is no fee i…" at bounding box center [303, 498] width 16 height 16
checkbox input "true"
click at [302, 553] on input "This package also includes our Whole Home Wi-F, so you'll get fast, reliable co…" at bounding box center [303, 545] width 16 height 16
checkbox input "true"
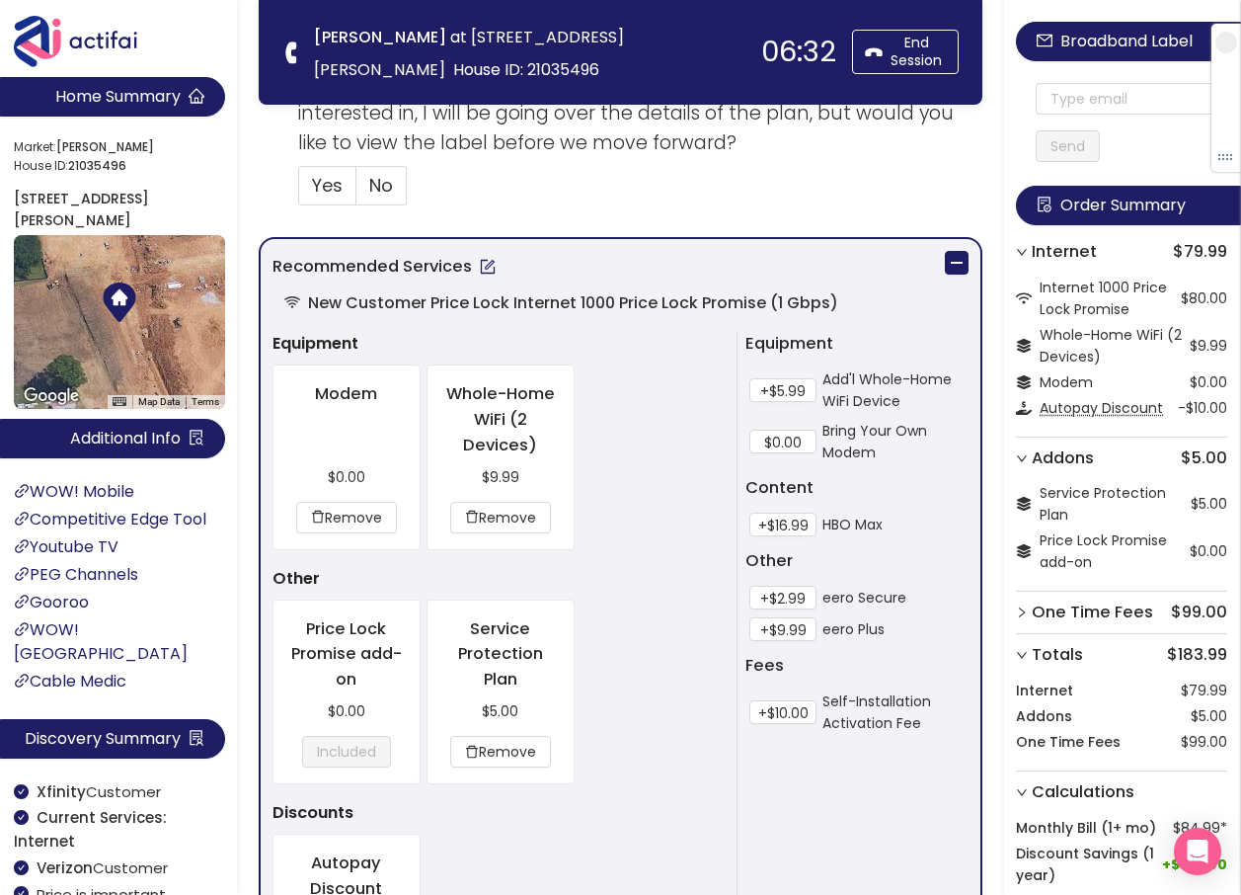
scroll to position [790, 0]
click at [797, 594] on button "+$2.99" at bounding box center [783, 597] width 67 height 24
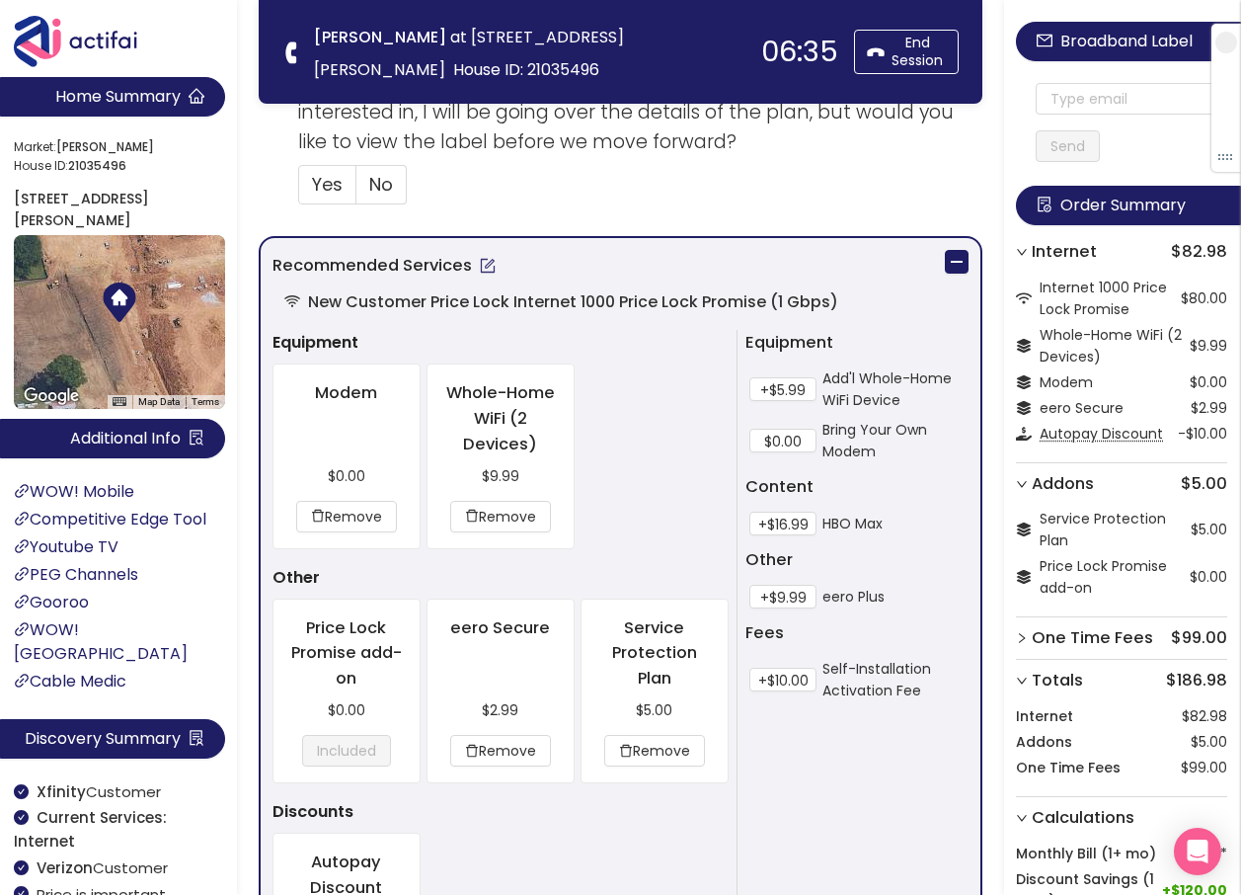
click at [480, 270] on button "button" at bounding box center [488, 266] width 32 height 32
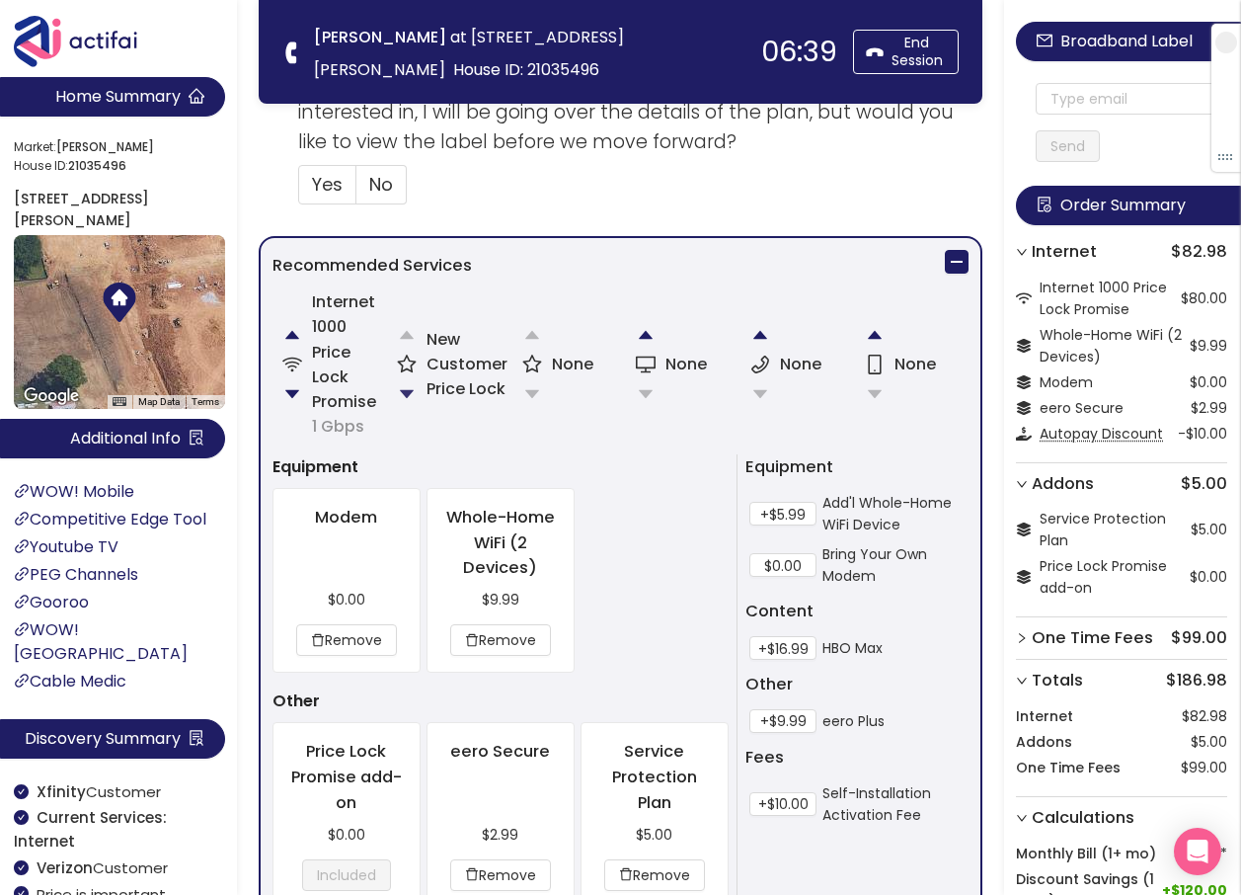
click at [411, 394] on button "button" at bounding box center [407, 394] width 40 height 40
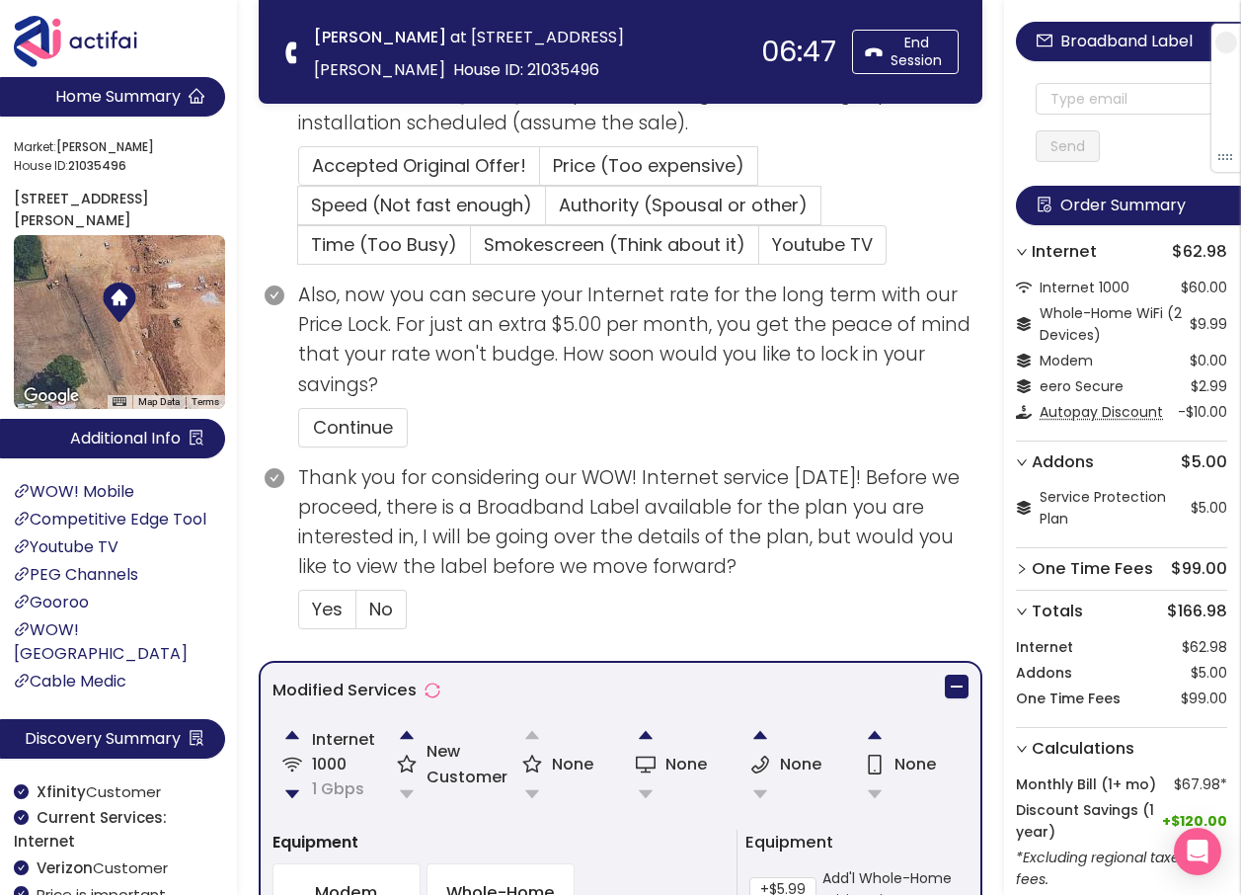
scroll to position [519, 0]
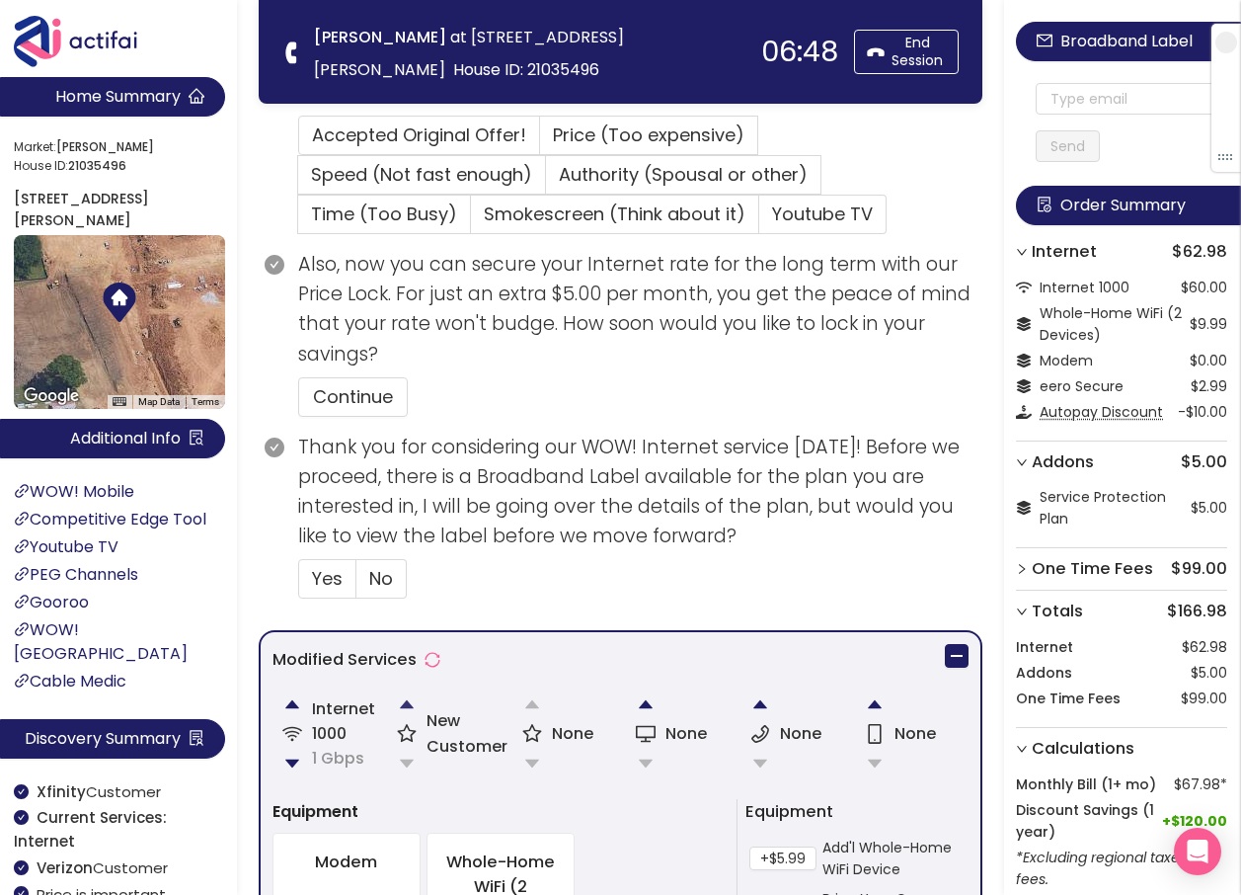
click at [408, 700] on button "button" at bounding box center [407, 704] width 40 height 40
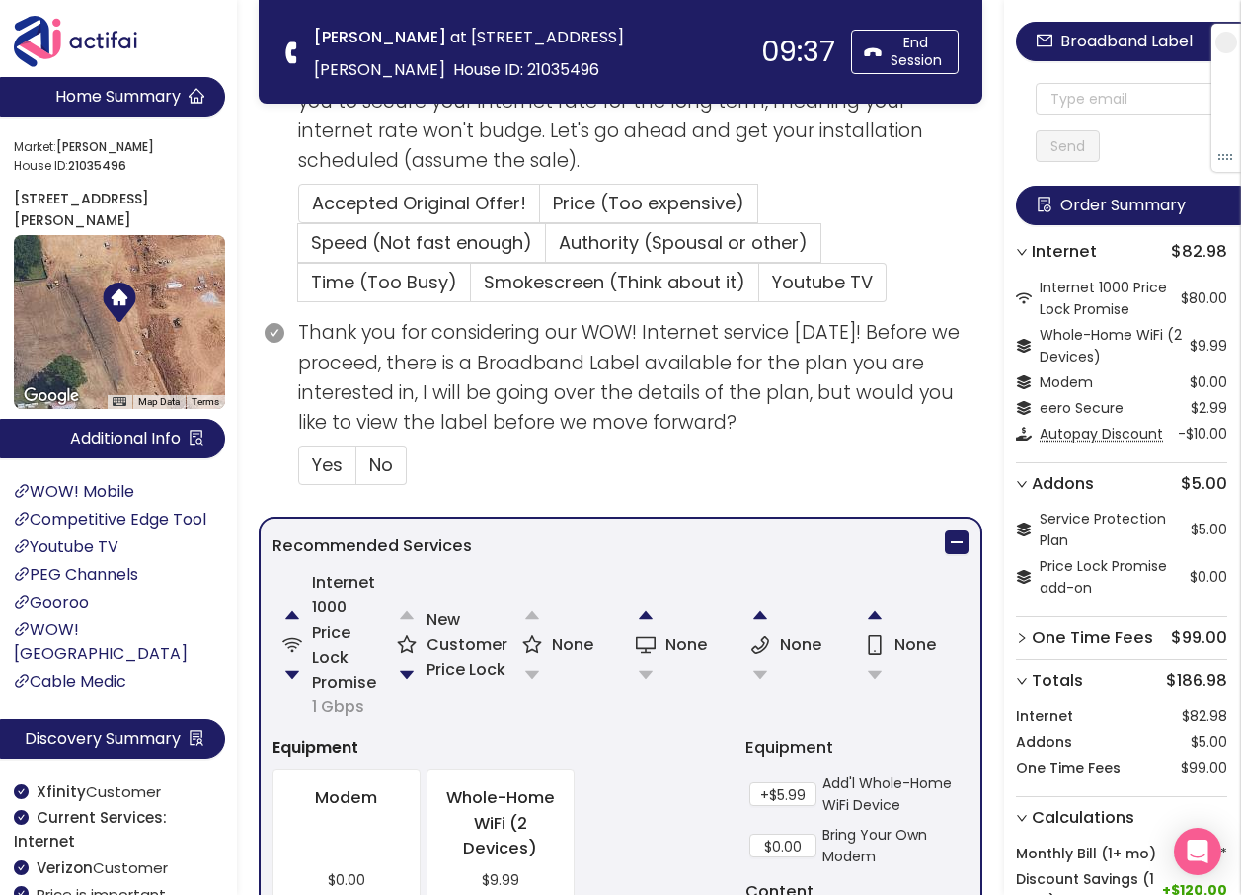
scroll to position [889, 0]
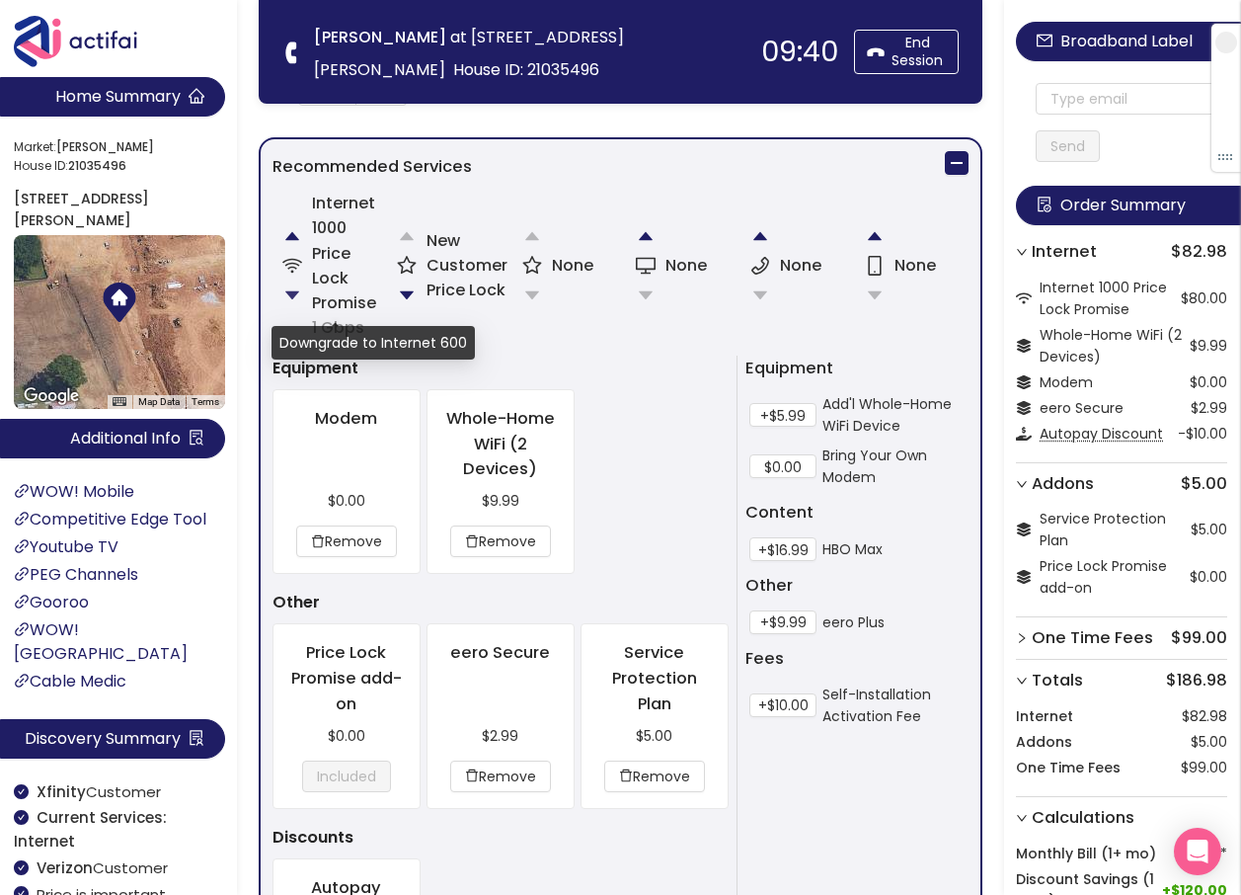
click at [298, 288] on button "button" at bounding box center [293, 296] width 40 height 40
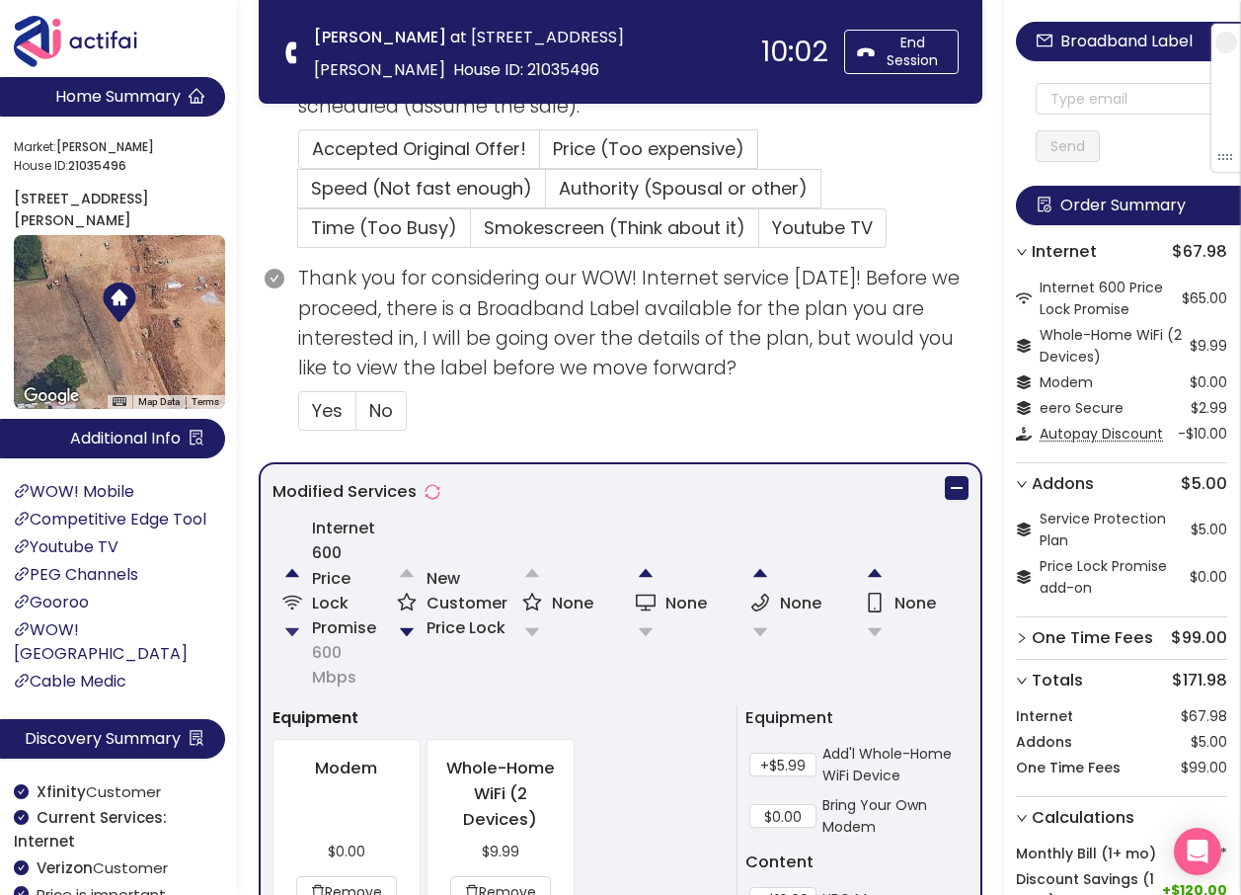
scroll to position [593, 0]
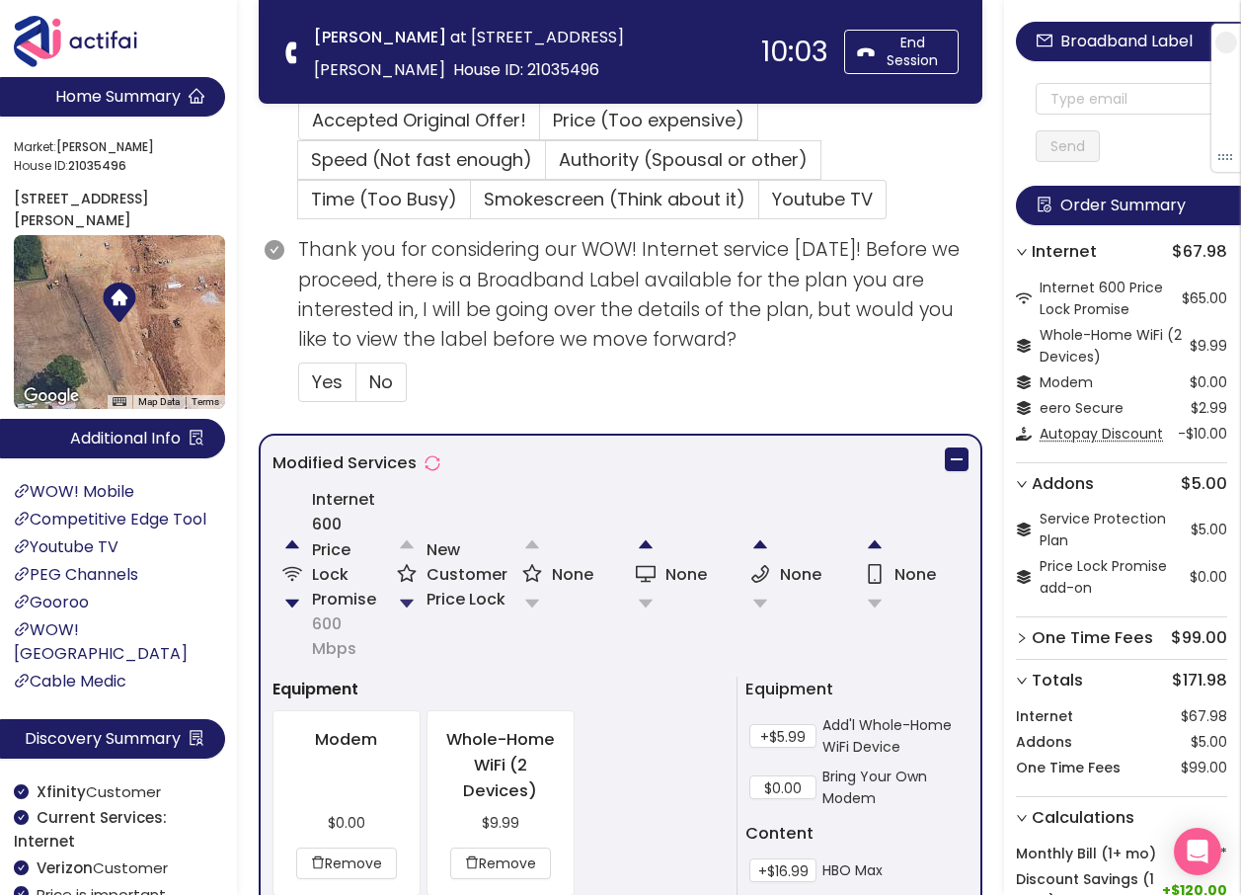
click at [413, 606] on button "button" at bounding box center [407, 604] width 40 height 40
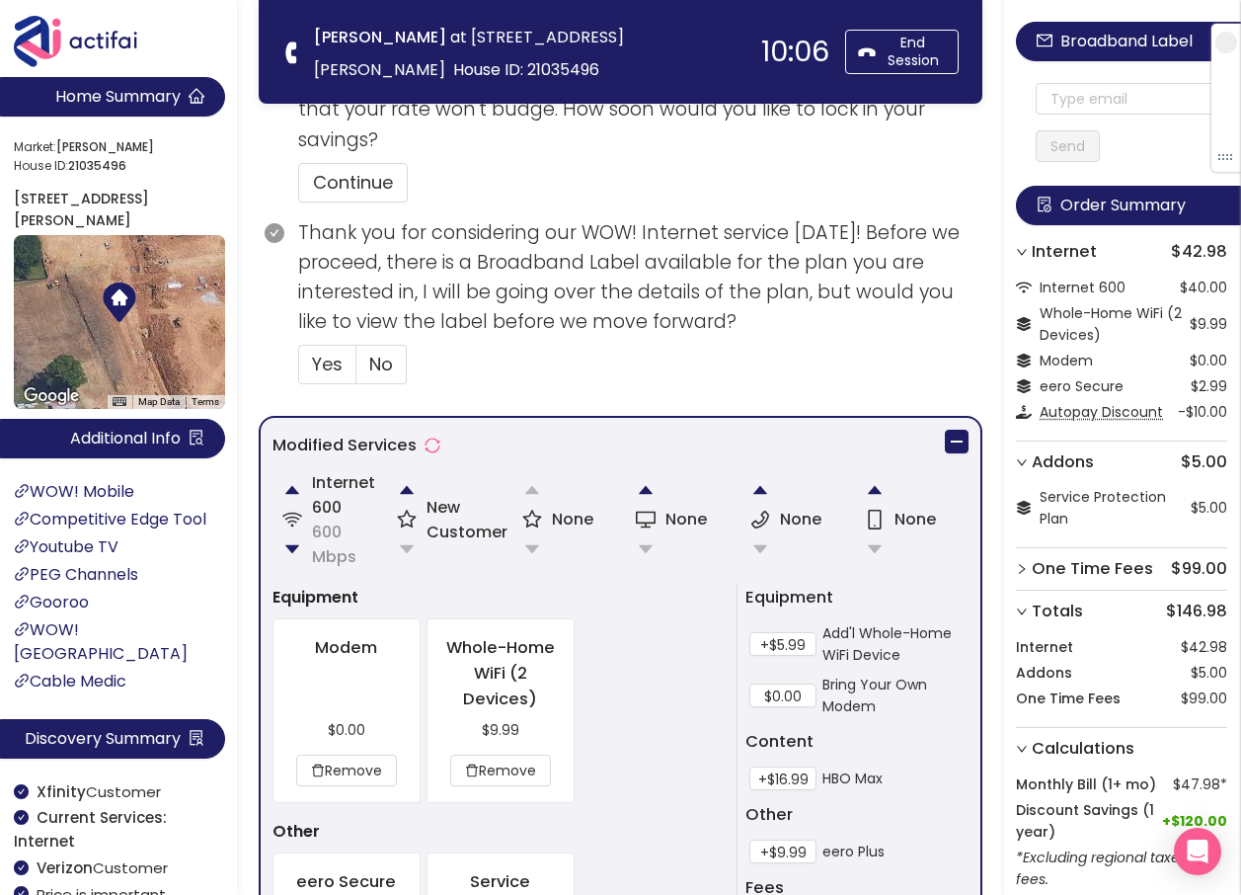
scroll to position [815, 0]
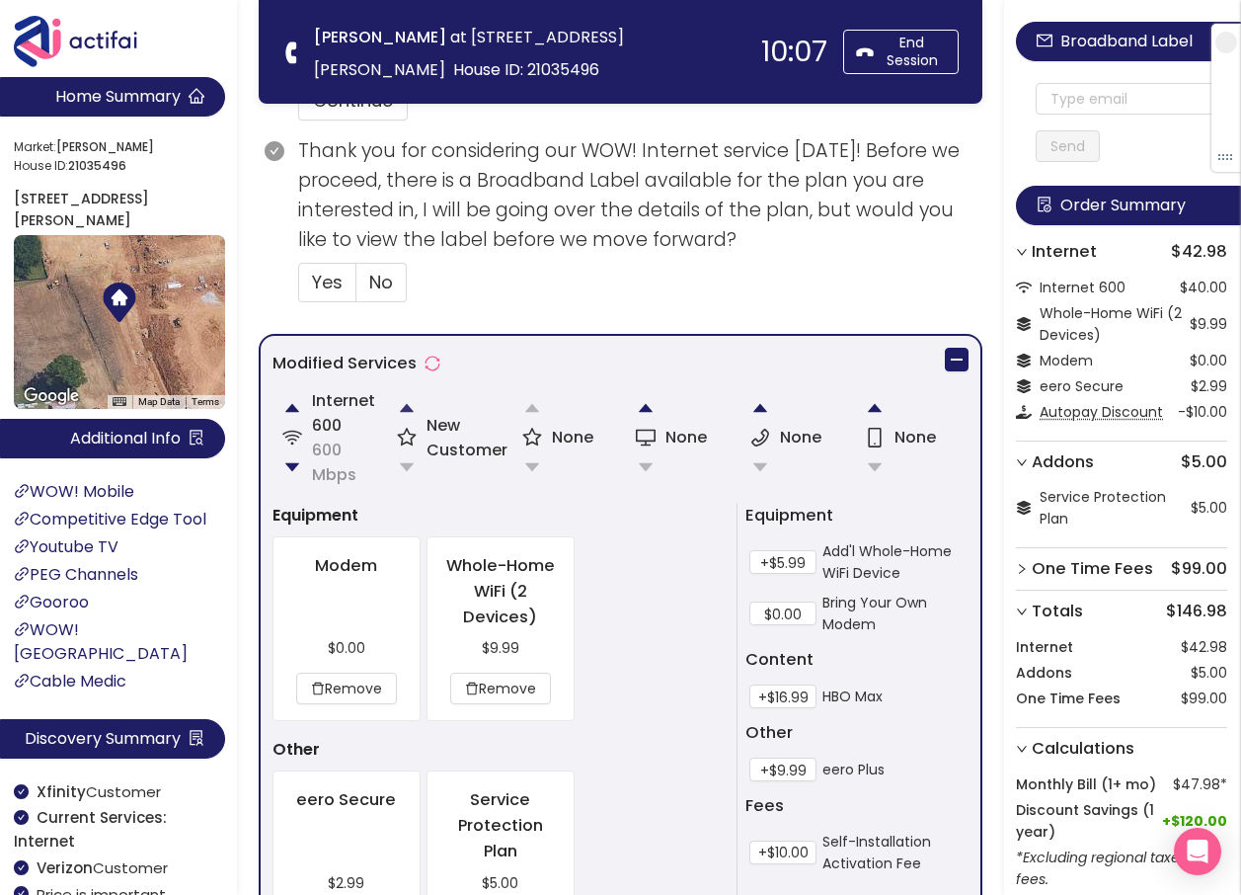
click at [404, 407] on button "button" at bounding box center [407, 408] width 40 height 40
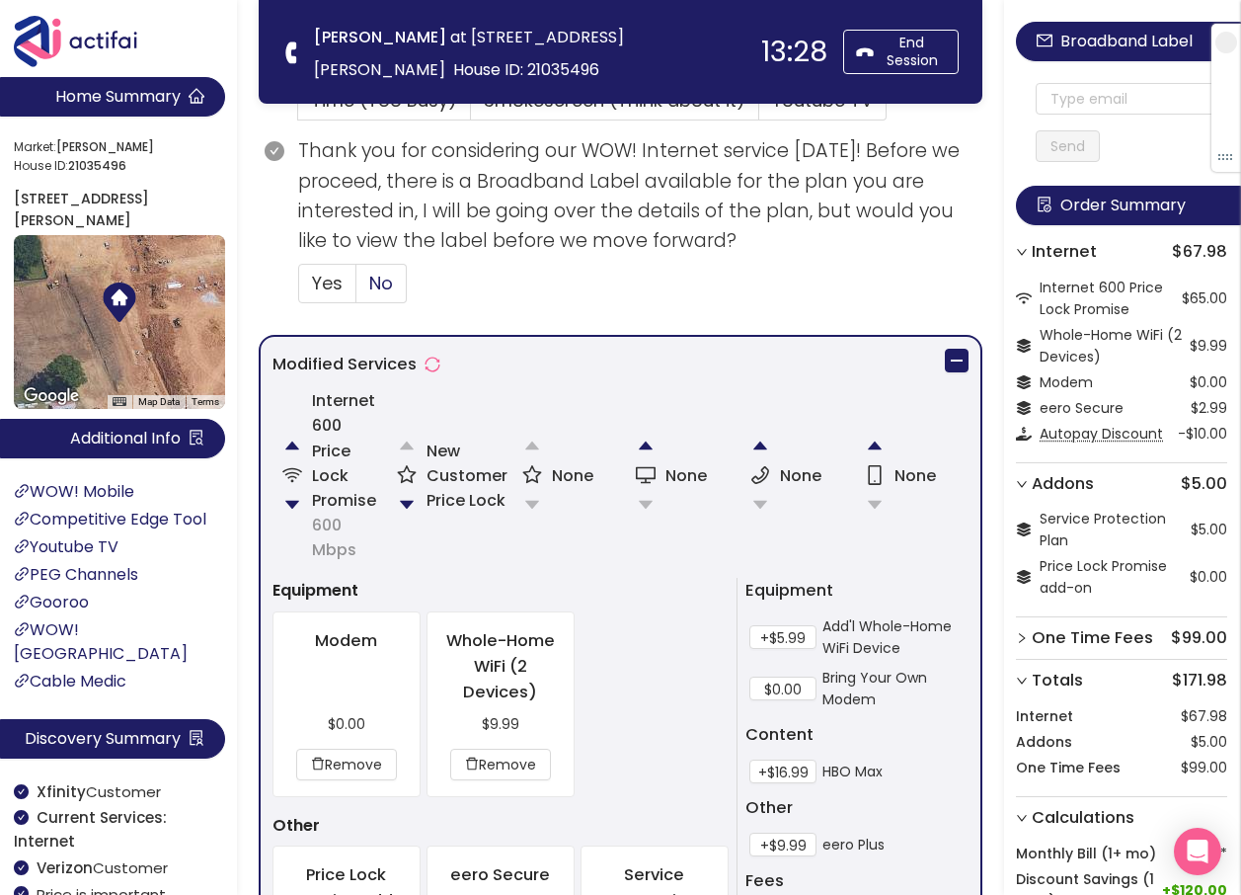
click at [377, 273] on span "No" at bounding box center [381, 283] width 24 height 25
click at [357, 289] on input "No" at bounding box center [357, 289] width 0 height 0
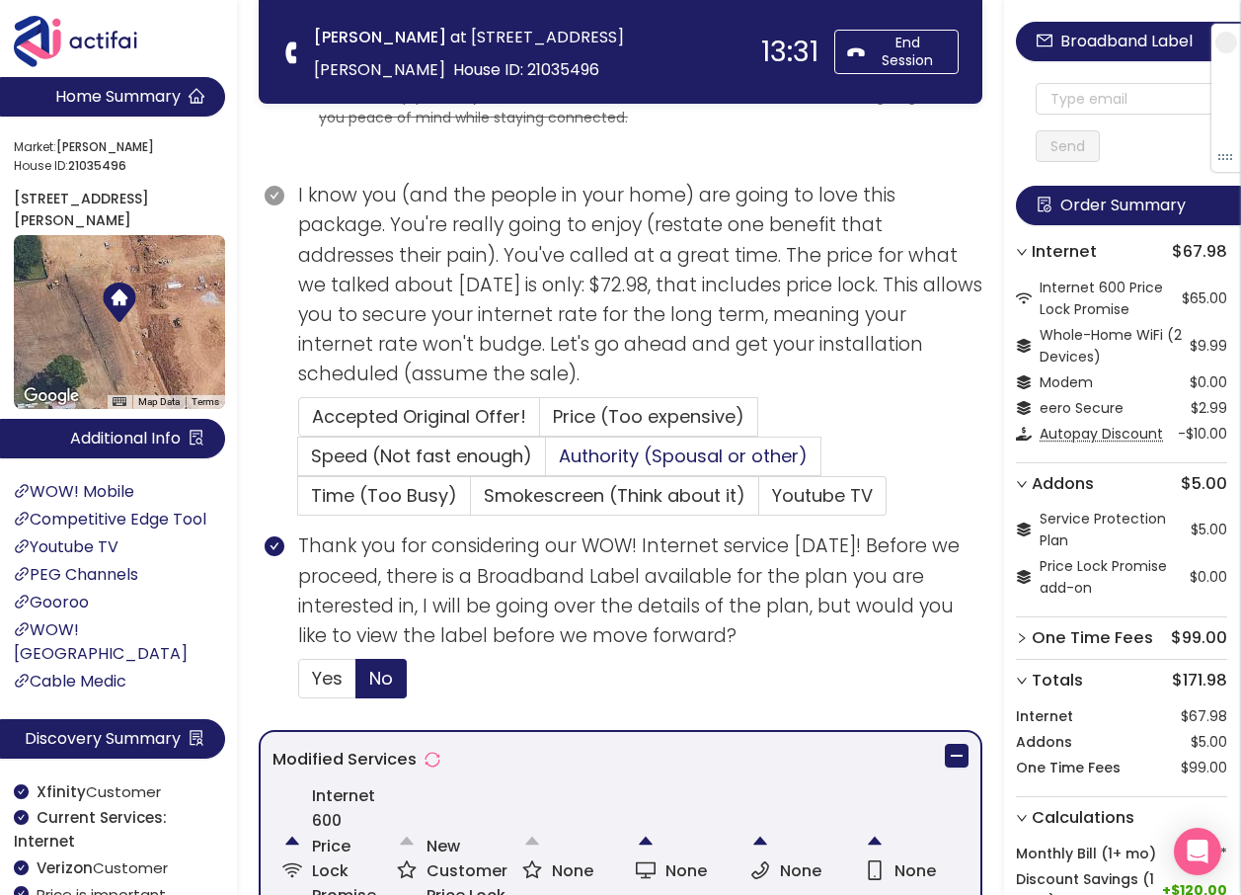
click at [719, 455] on span "Authority (Spousal or other)" at bounding box center [683, 455] width 249 height 25
click at [546, 462] on input "Authority (Spousal or other)" at bounding box center [546, 462] width 0 height 0
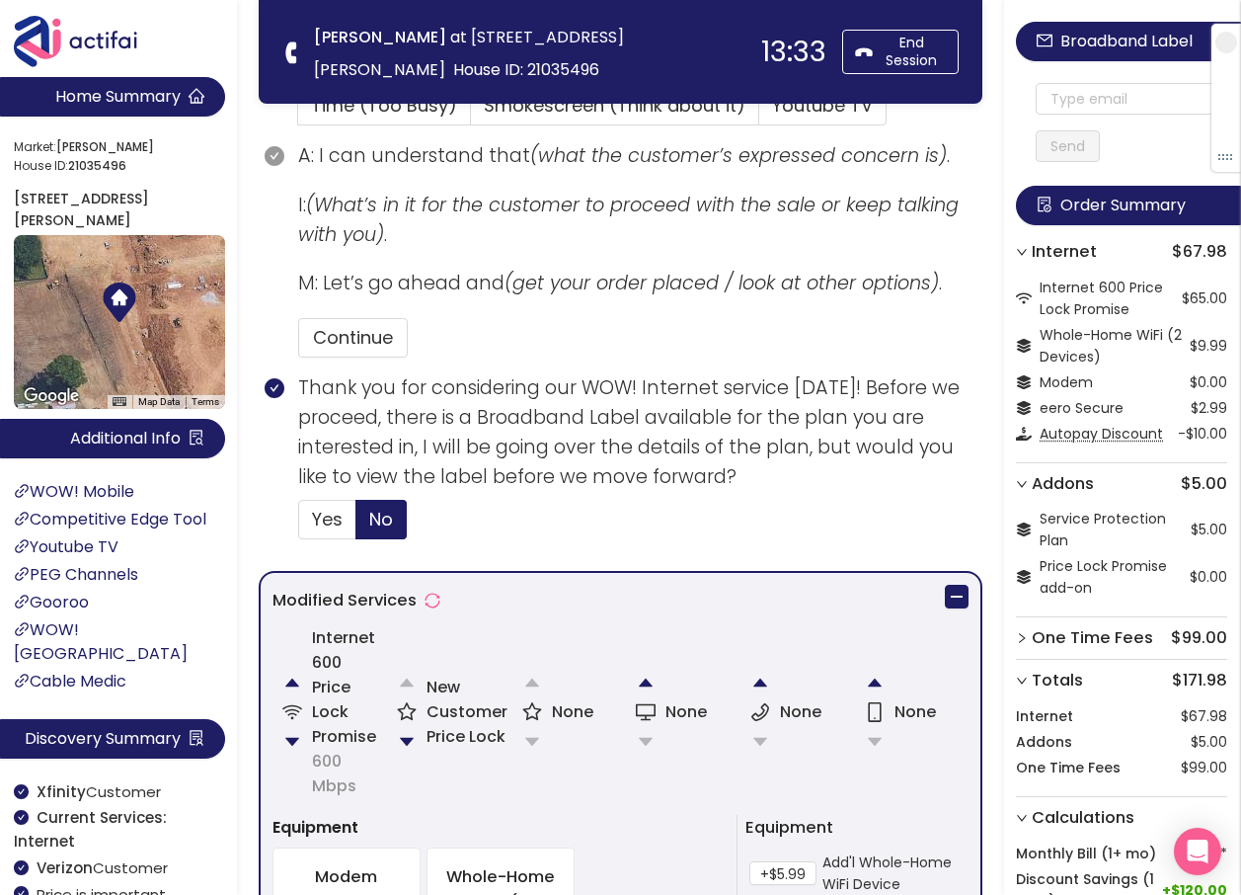
scroll to position [669, 0]
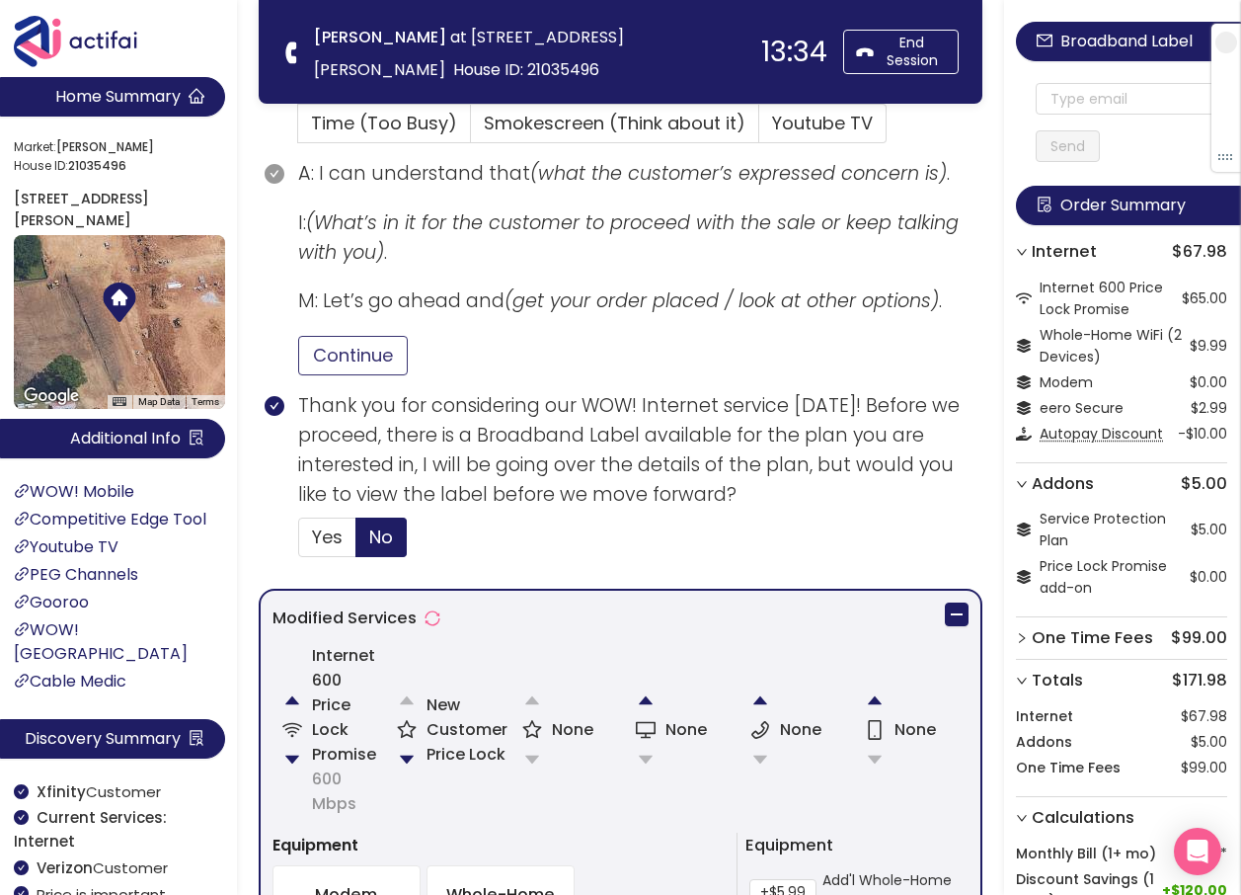
click at [349, 356] on button "Continue" at bounding box center [353, 356] width 110 height 40
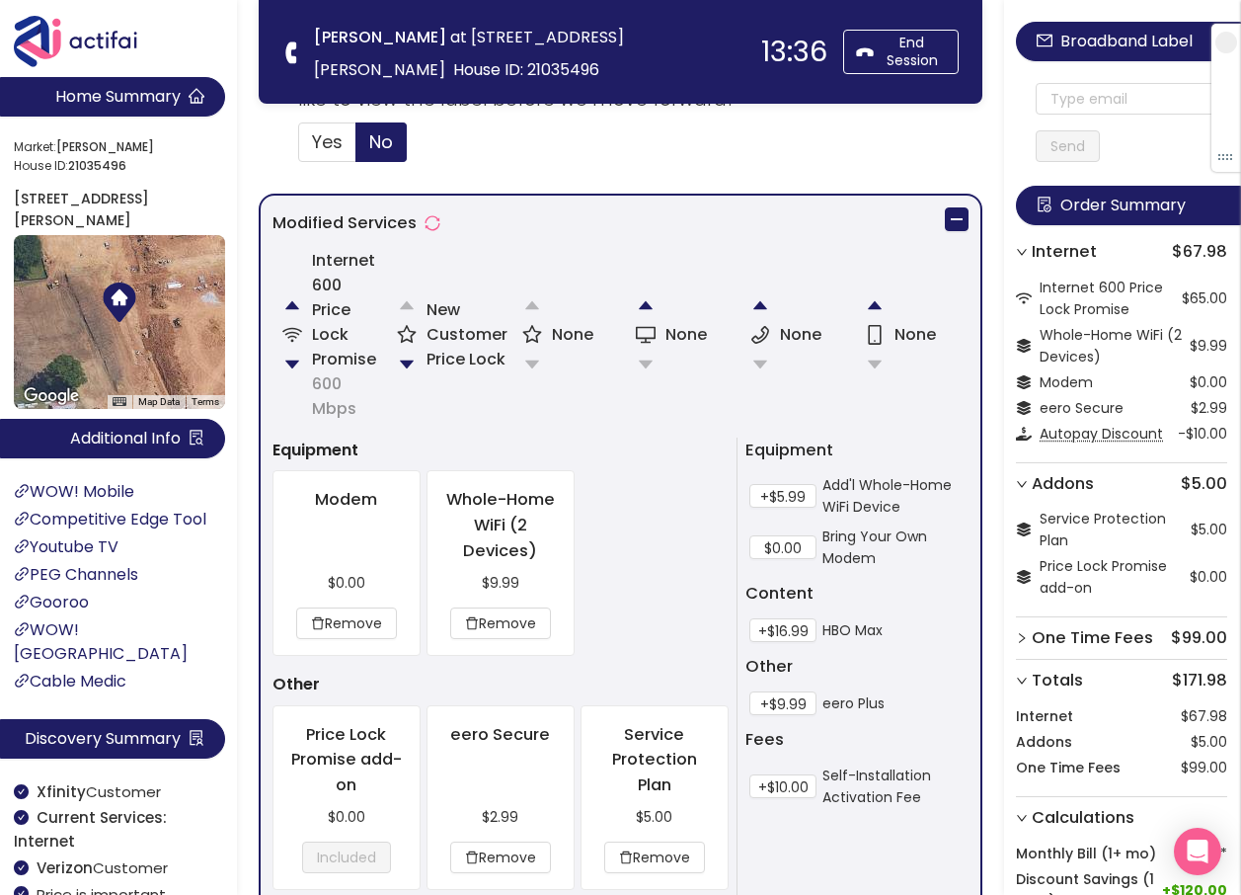
scroll to position [1656, 0]
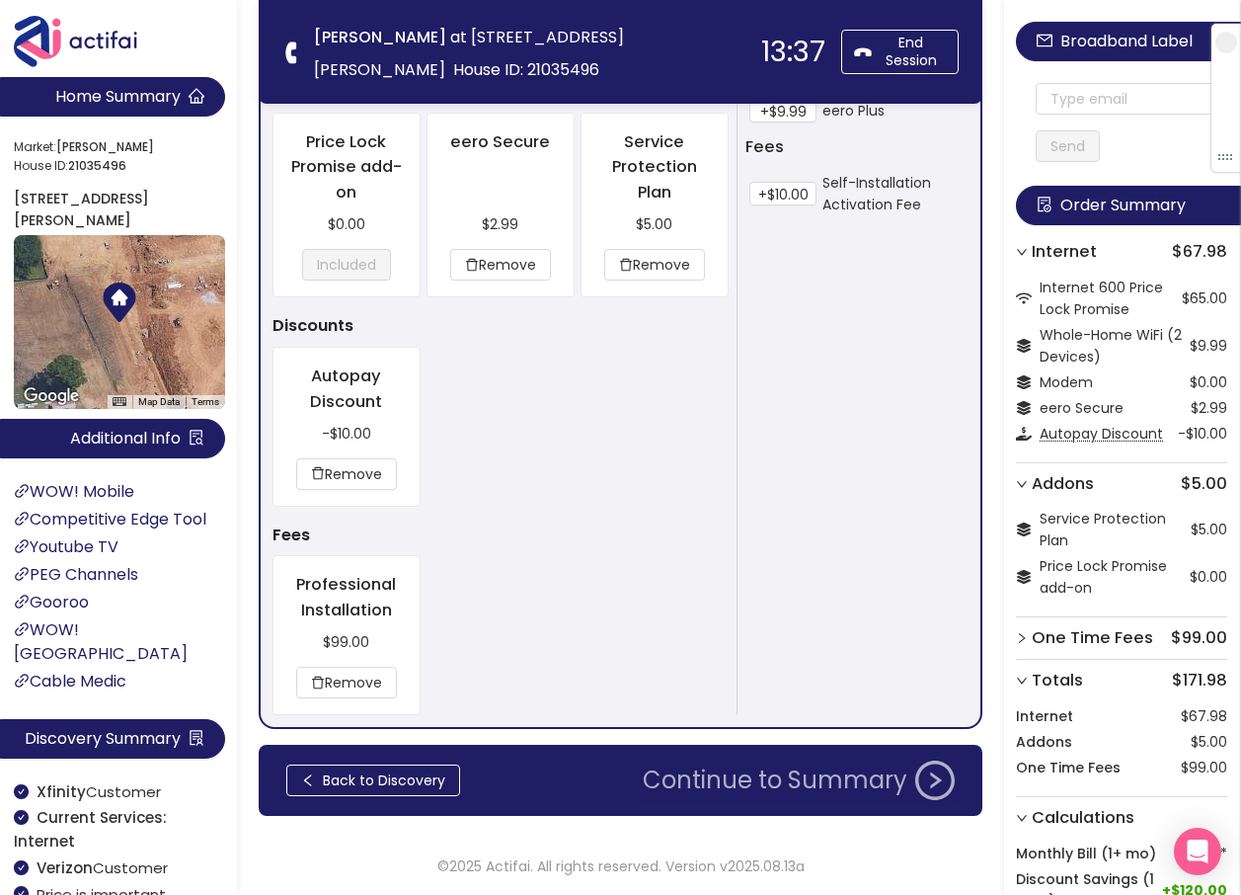
click at [794, 781] on button "Continue to Summary" at bounding box center [799, 780] width 336 height 40
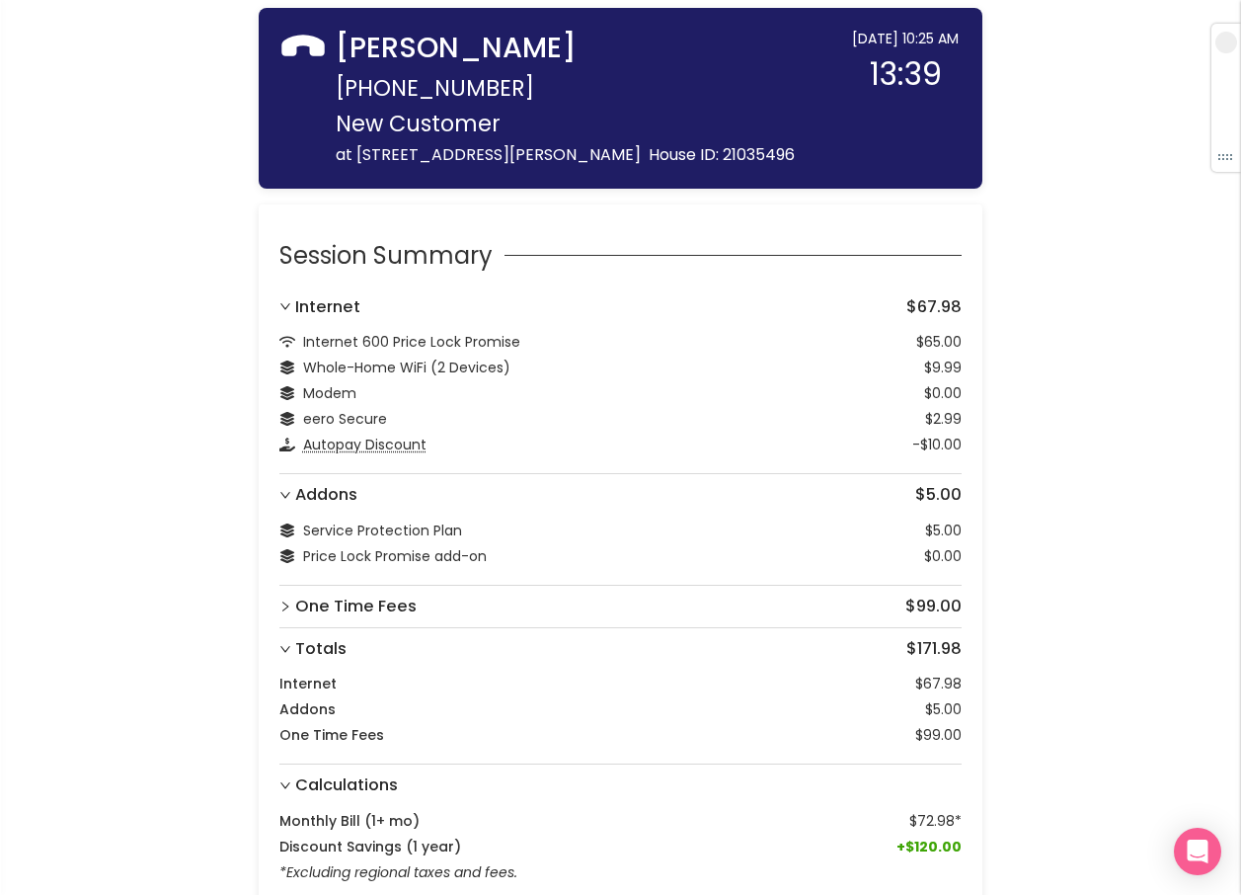
scroll to position [174, 0]
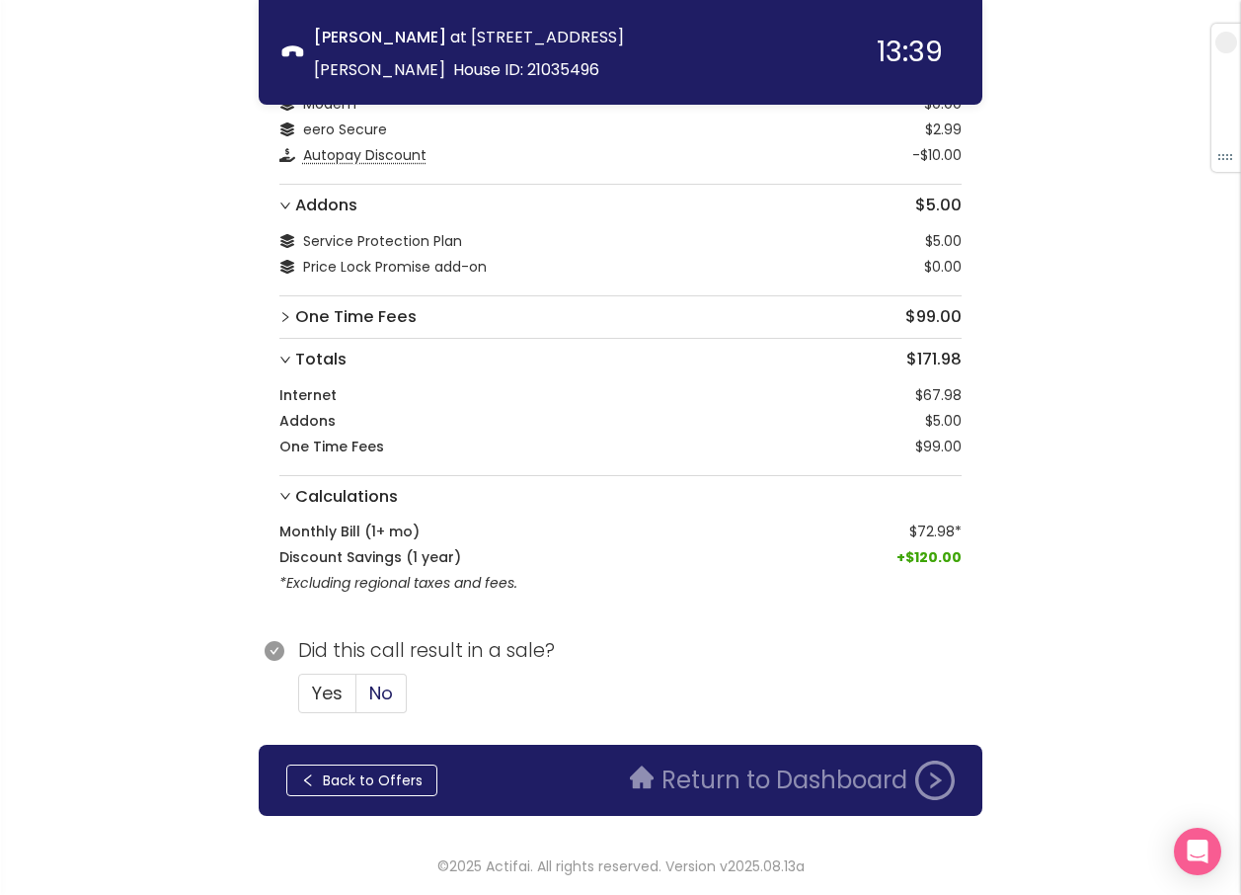
click at [399, 692] on label "No" at bounding box center [382, 694] width 50 height 40
click at [357, 699] on input "No" at bounding box center [357, 699] width 0 height 0
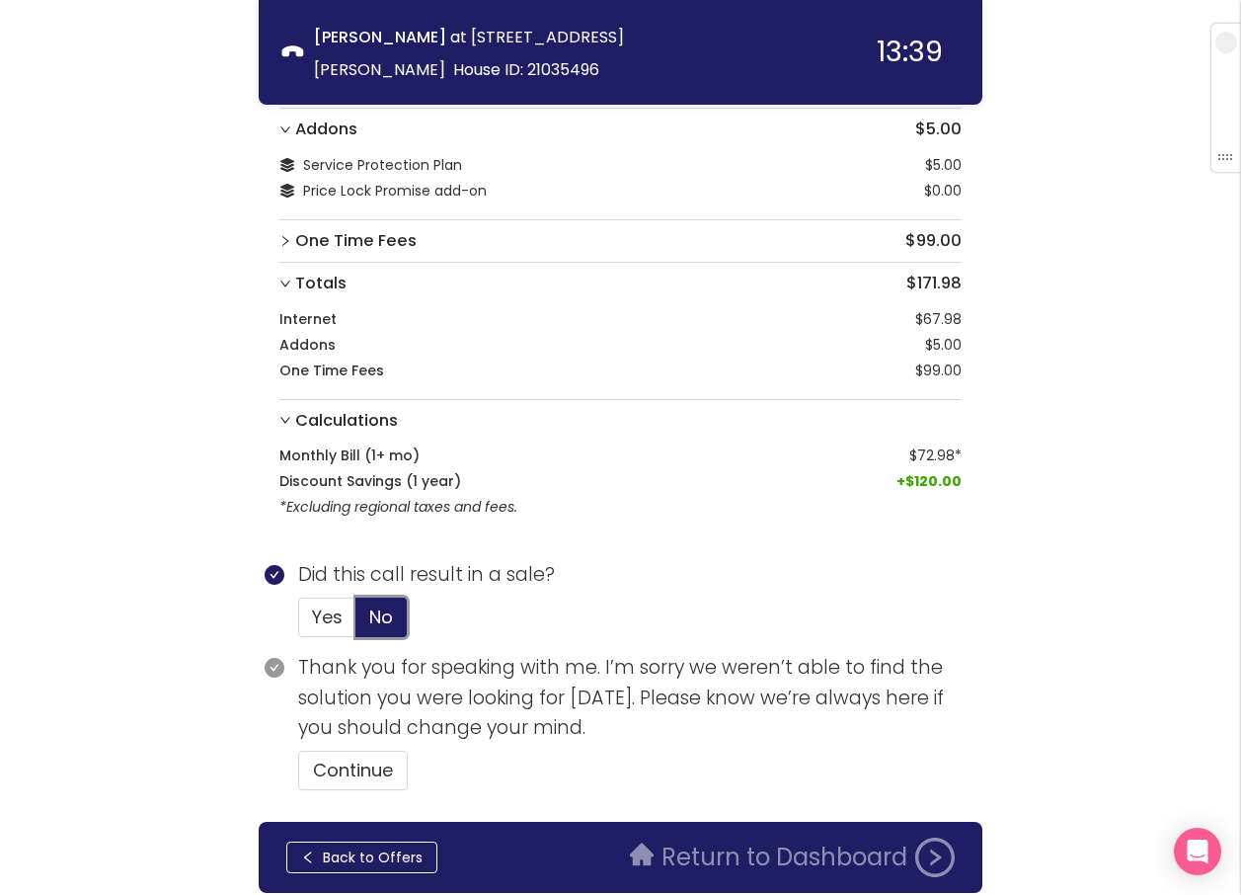
scroll to position [327, 0]
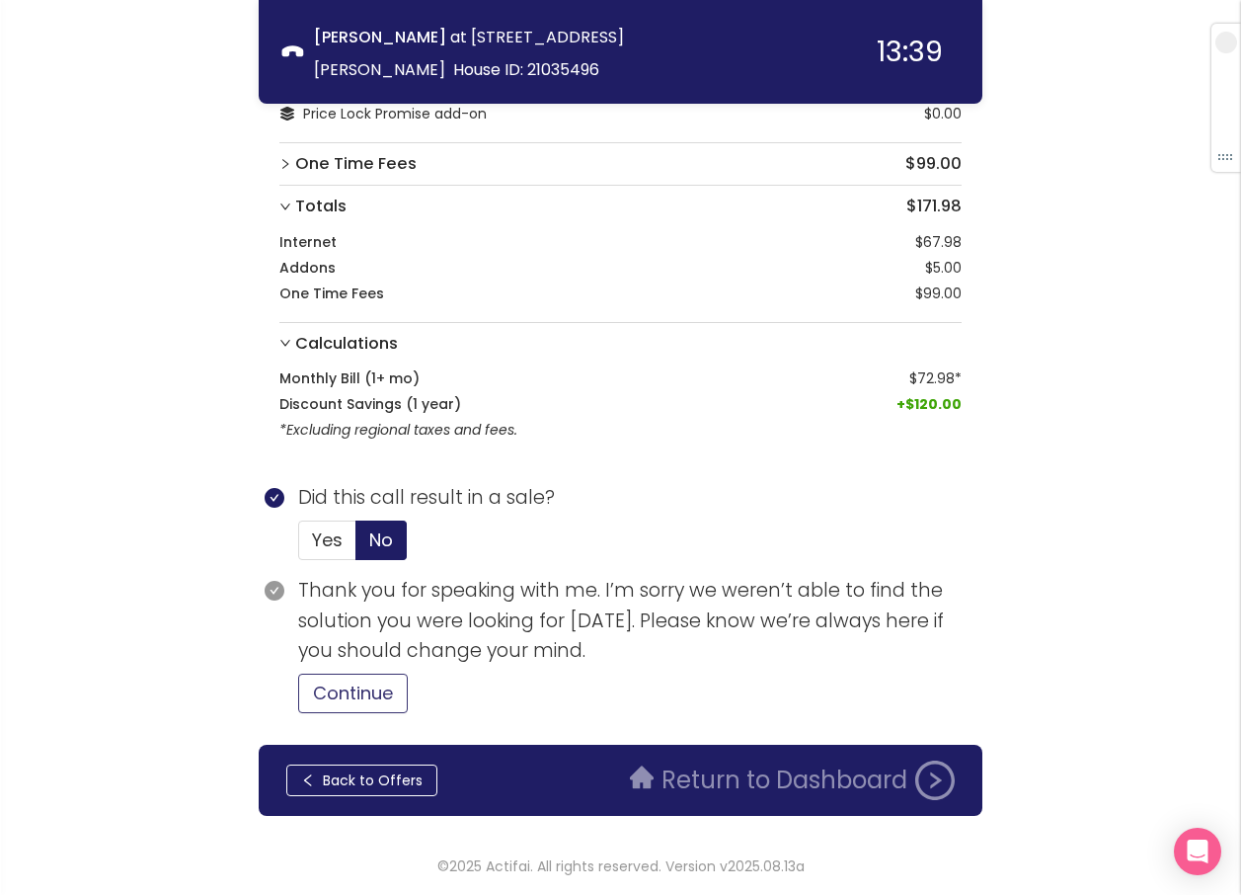
click at [369, 693] on button "Continue" at bounding box center [353, 694] width 110 height 40
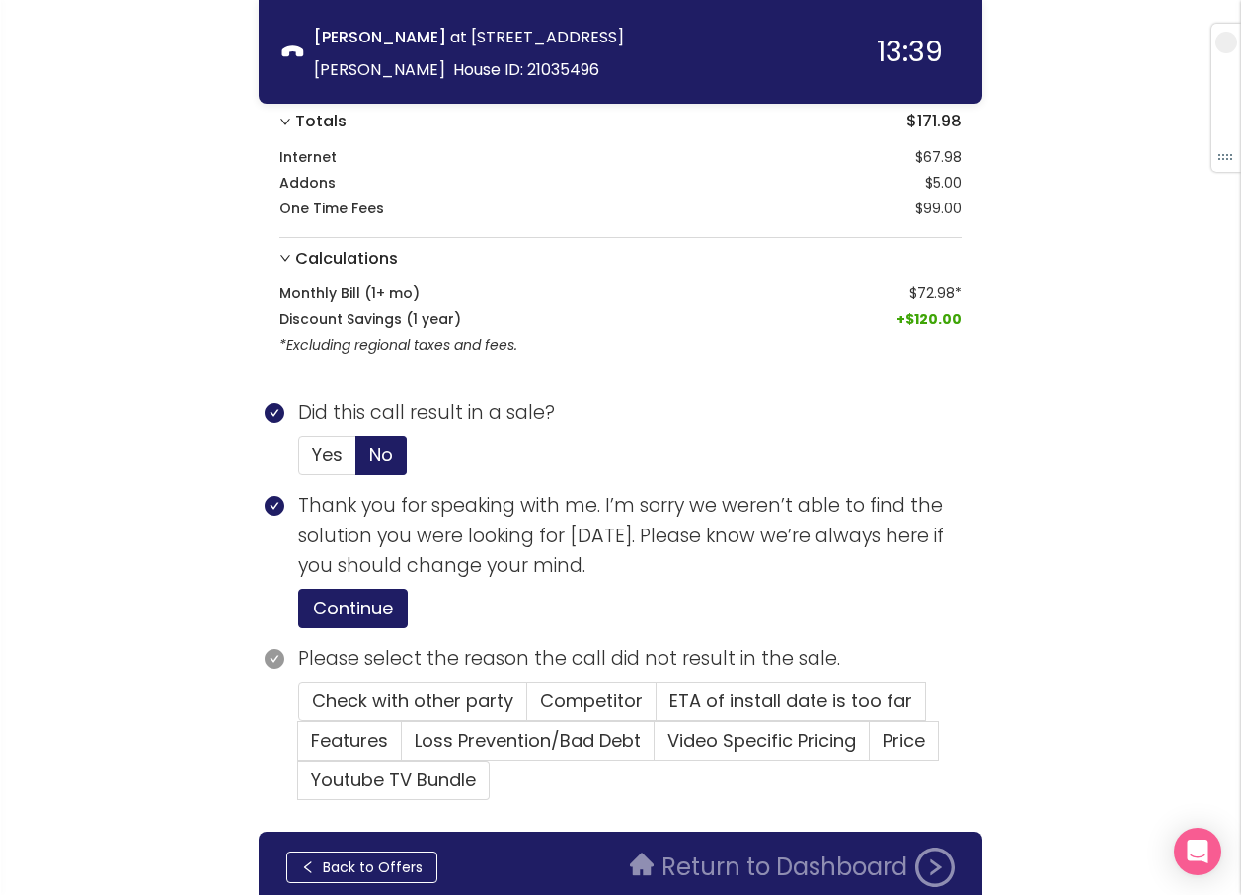
scroll to position [499, 0]
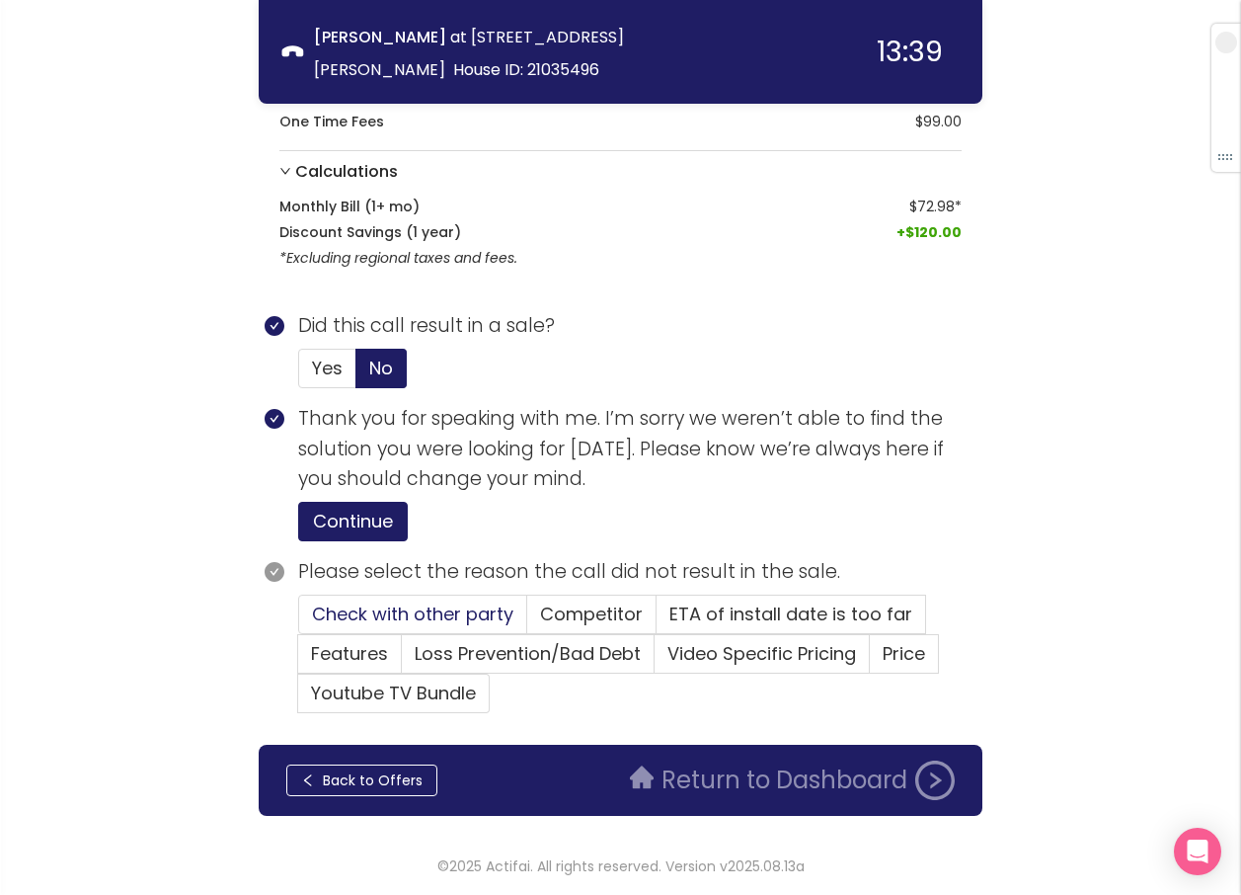
click at [488, 615] on span "Check with other party" at bounding box center [412, 613] width 201 height 25
click at [299, 620] on input "Check with other party" at bounding box center [299, 620] width 0 height 0
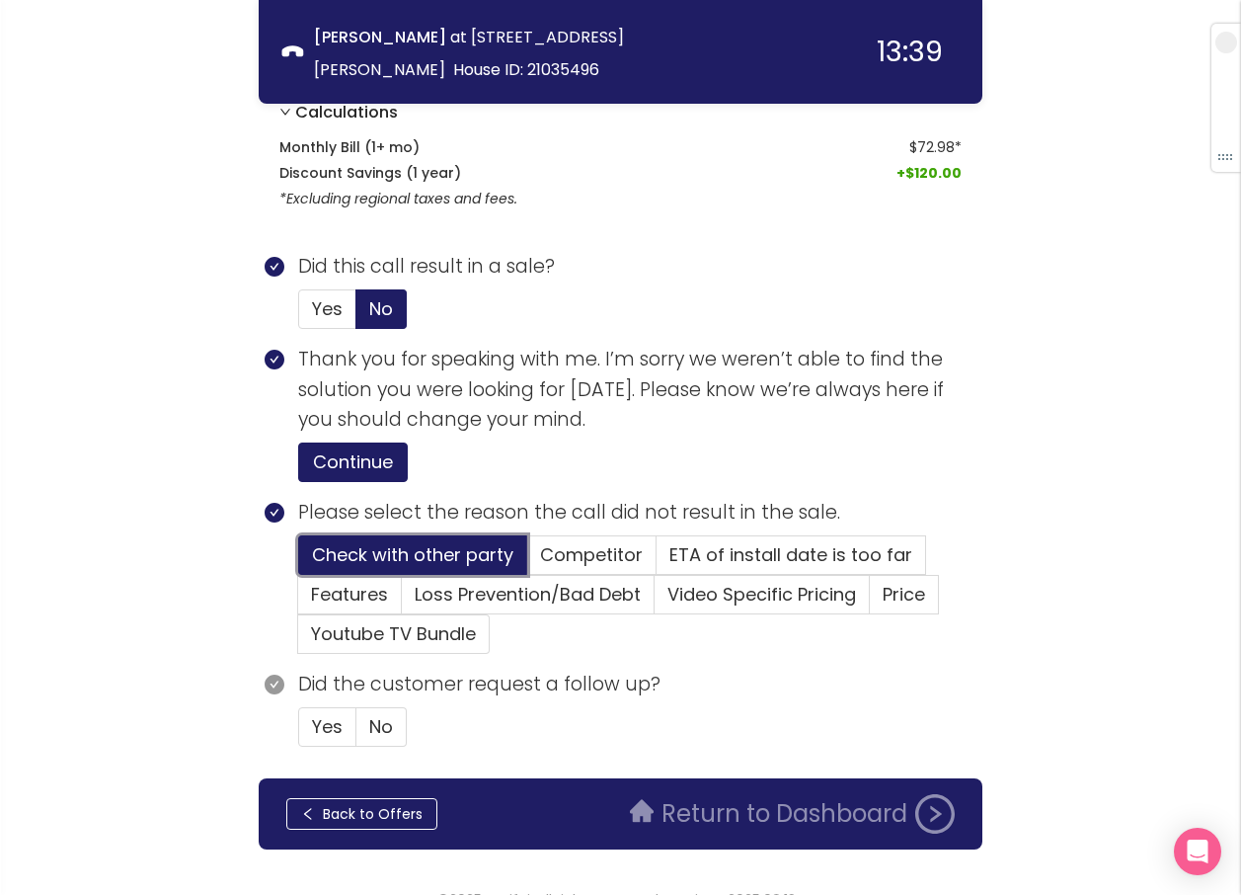
scroll to position [592, 0]
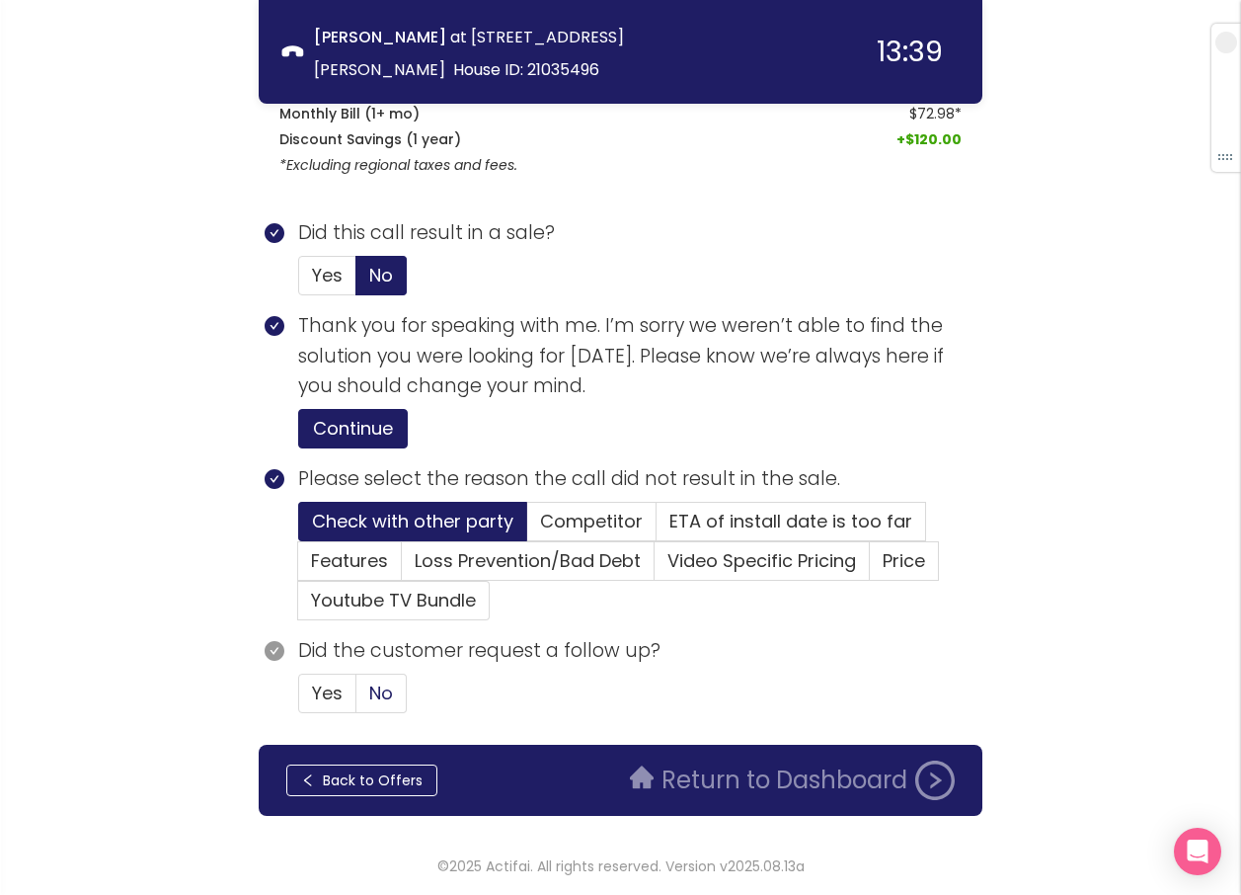
click at [392, 701] on span "No" at bounding box center [381, 692] width 24 height 25
click at [357, 699] on input "No" at bounding box center [357, 699] width 0 height 0
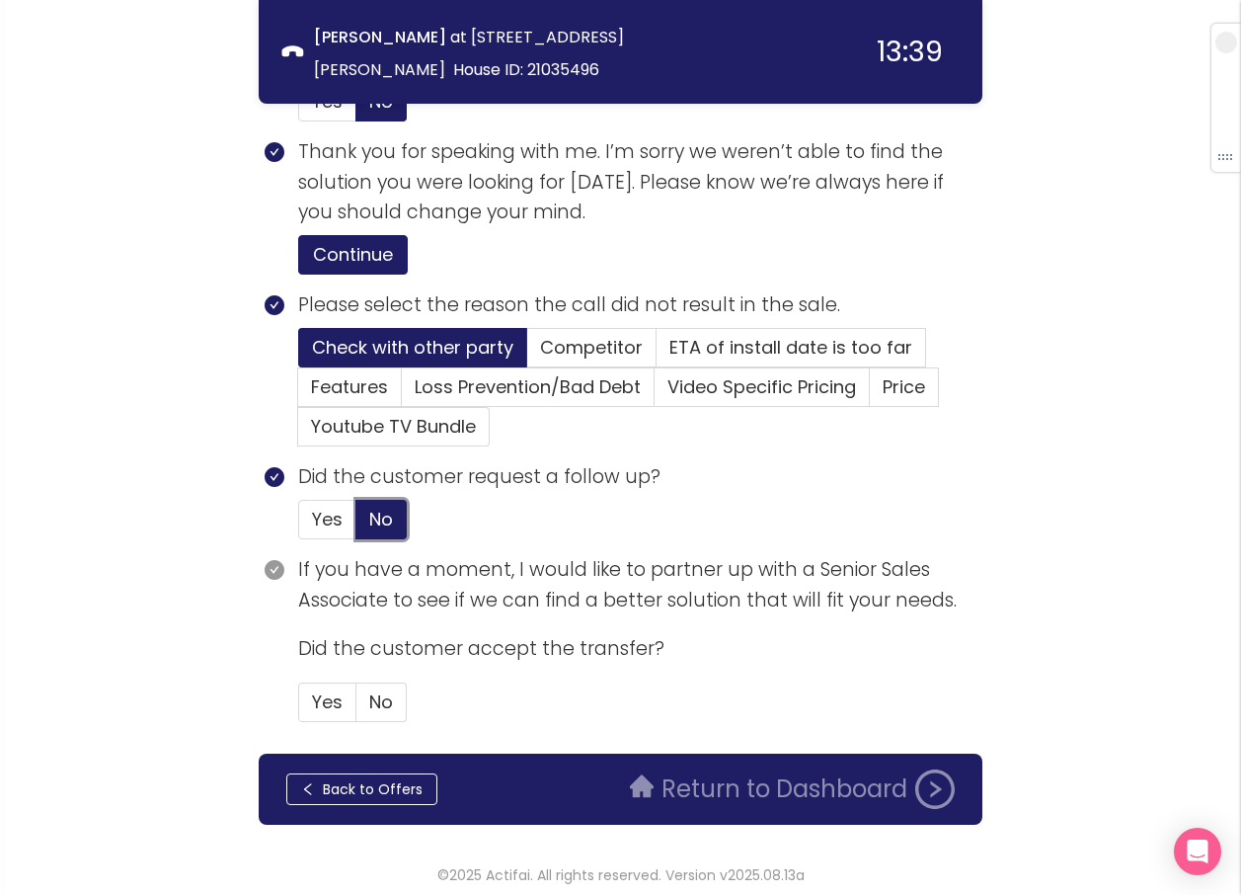
scroll to position [774, 0]
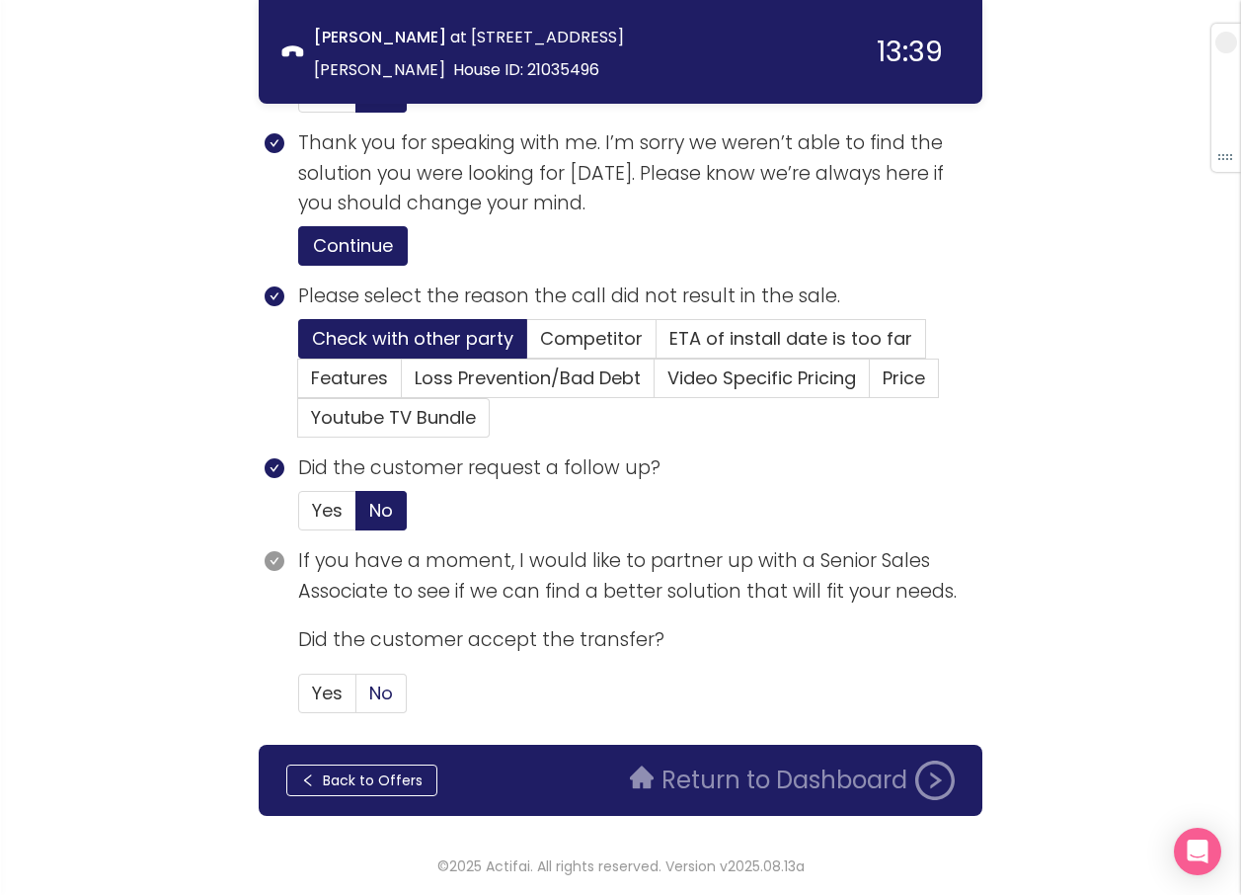
click at [397, 398] on label "No" at bounding box center [350, 379] width 104 height 40
click at [357, 699] on input "No" at bounding box center [357, 699] width 0 height 0
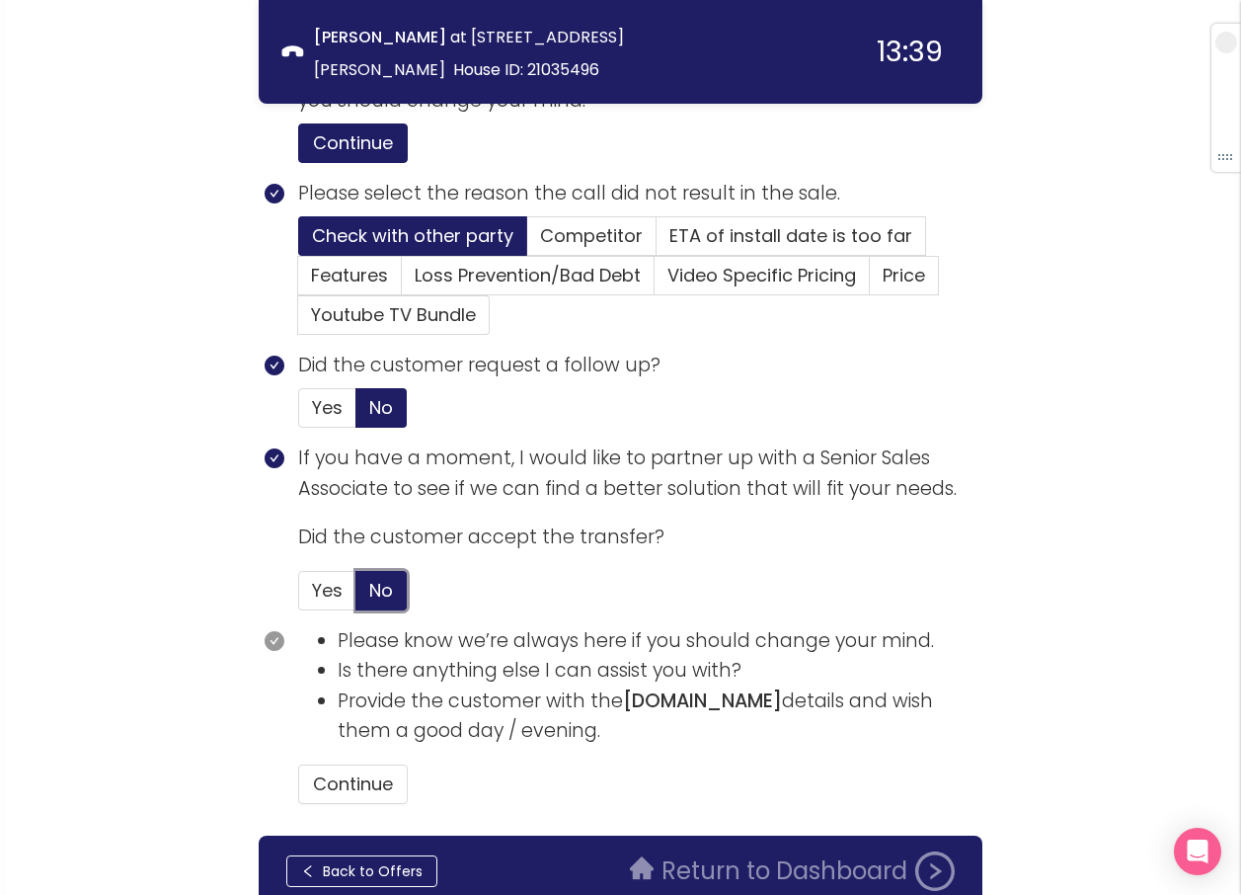
scroll to position [968, 0]
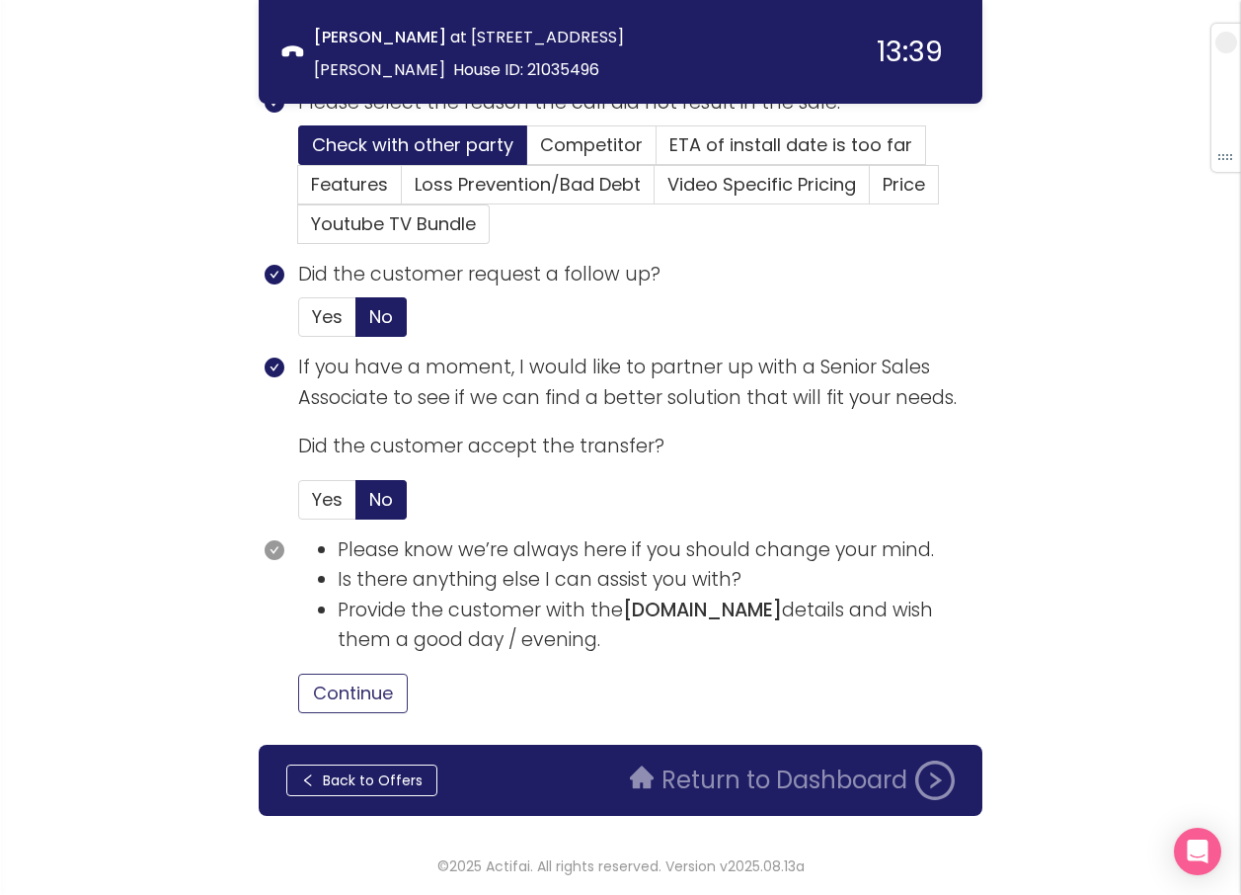
click at [386, 688] on button "Continue" at bounding box center [353, 694] width 110 height 40
click at [776, 791] on button "Return to Dashboard" at bounding box center [792, 780] width 349 height 40
